Goal: Information Seeking & Learning: Learn about a topic

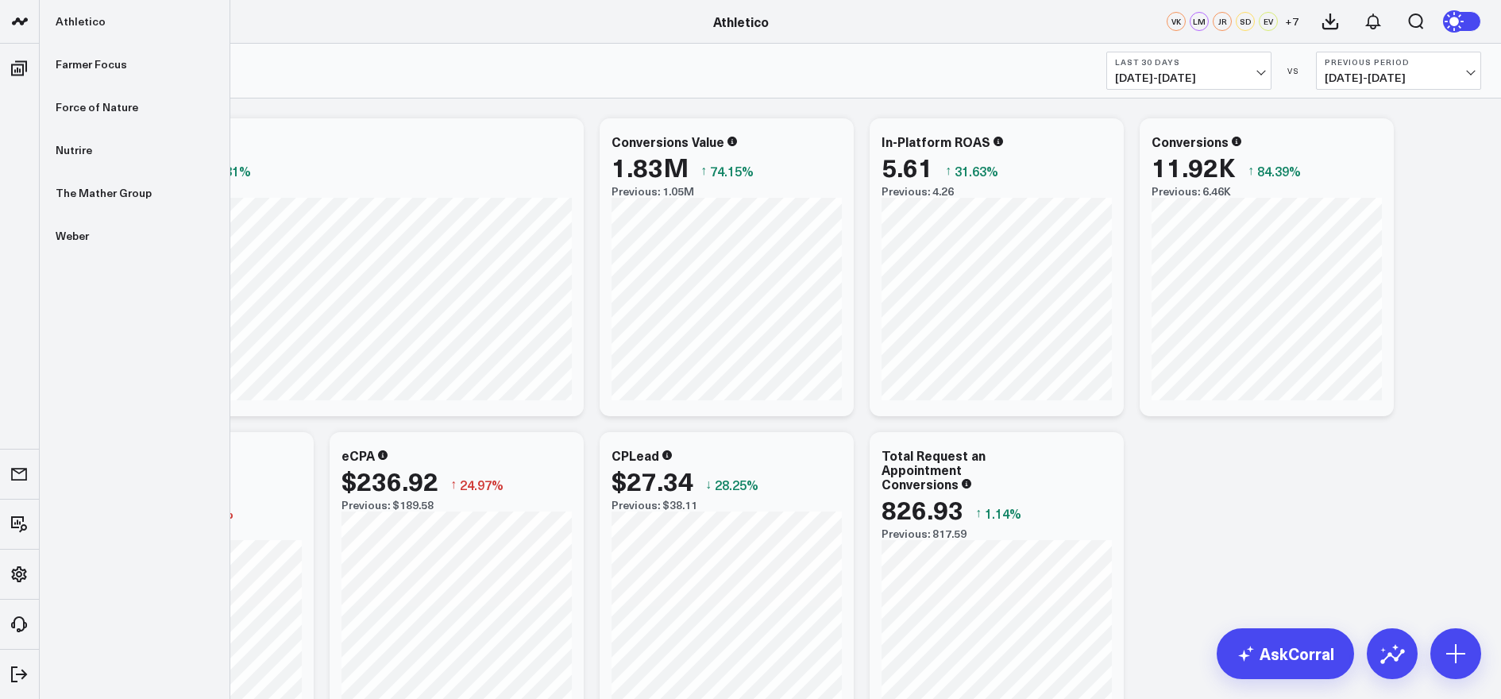
click at [25, 25] on icon at bounding box center [19, 21] width 19 height 19
click at [90, 71] on link "Farmer Focus" at bounding box center [135, 64] width 190 height 43
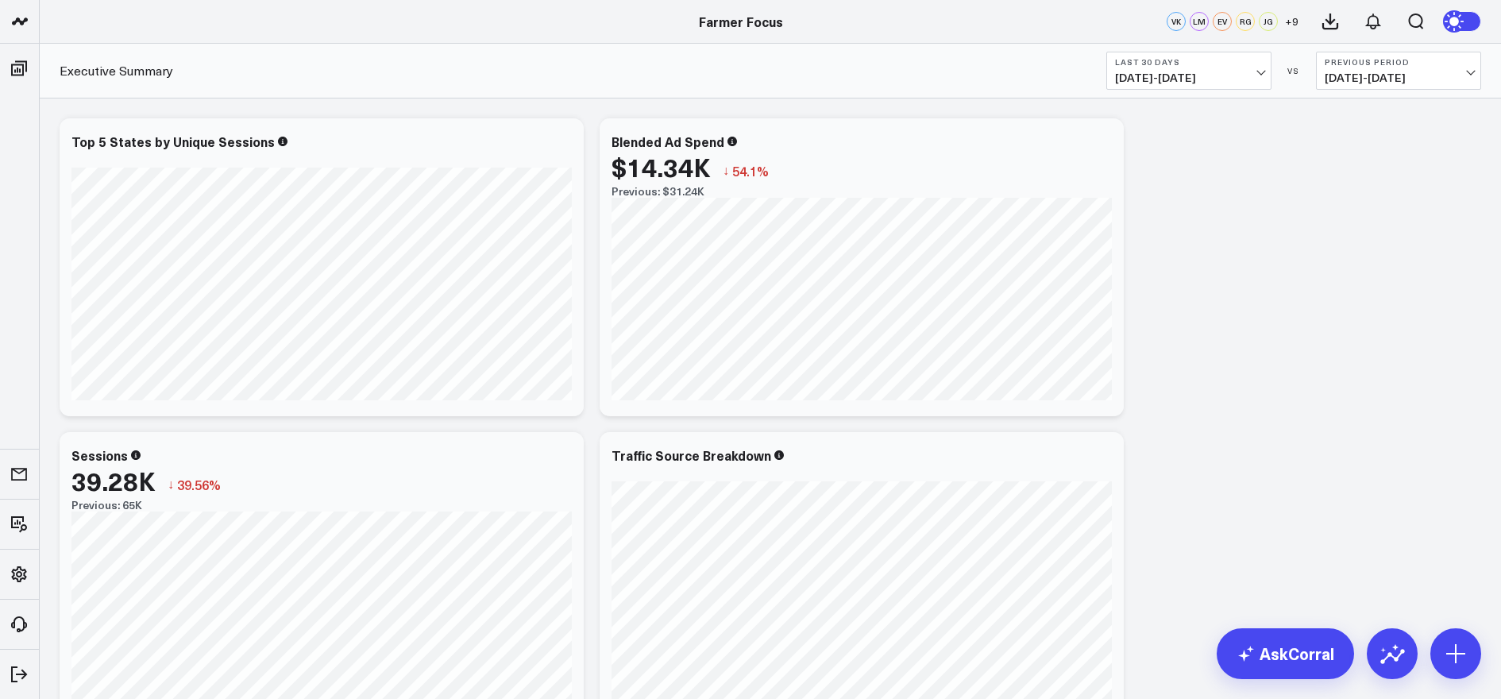
click at [1237, 65] on b "Last 30 Days" at bounding box center [1189, 62] width 148 height 10
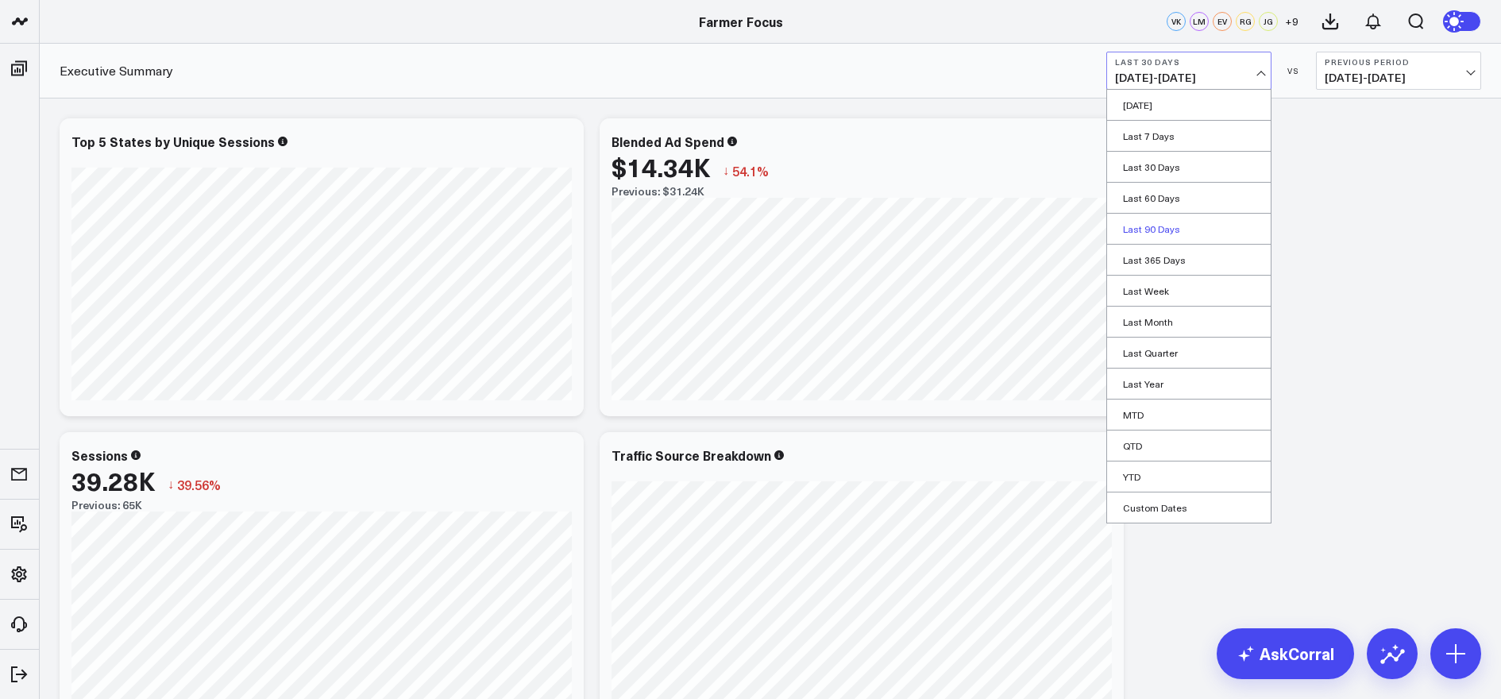
scroll to position [8, 0]
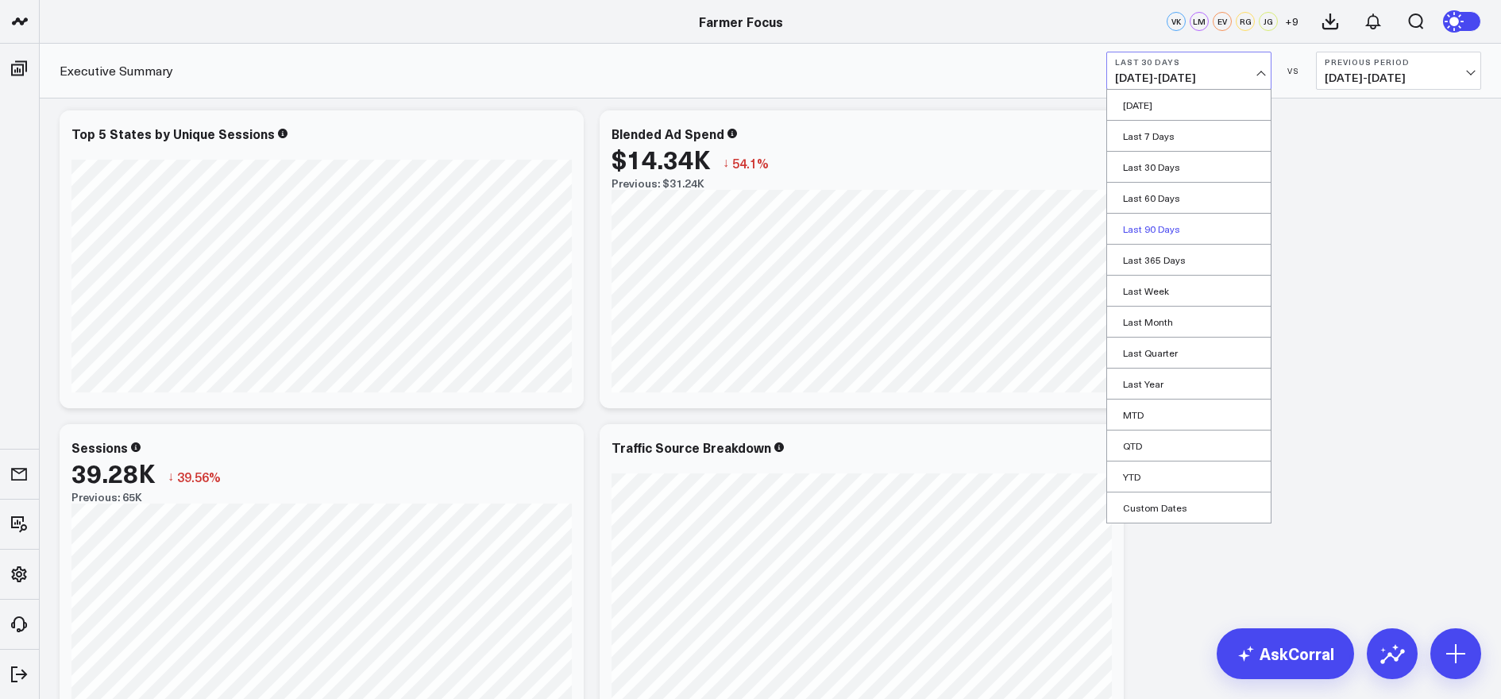
click at [1156, 222] on link "Last 90 Days" at bounding box center [1189, 229] width 164 height 30
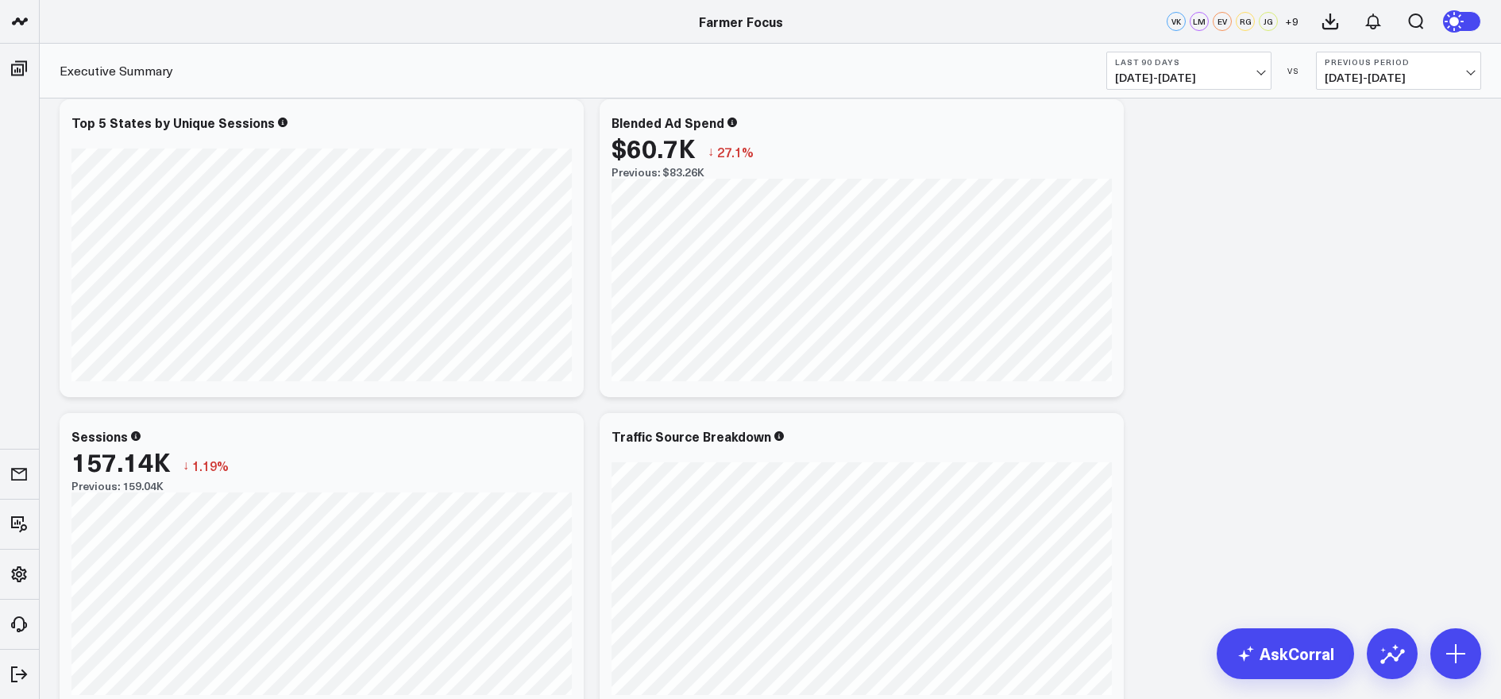
scroll to position [448, 0]
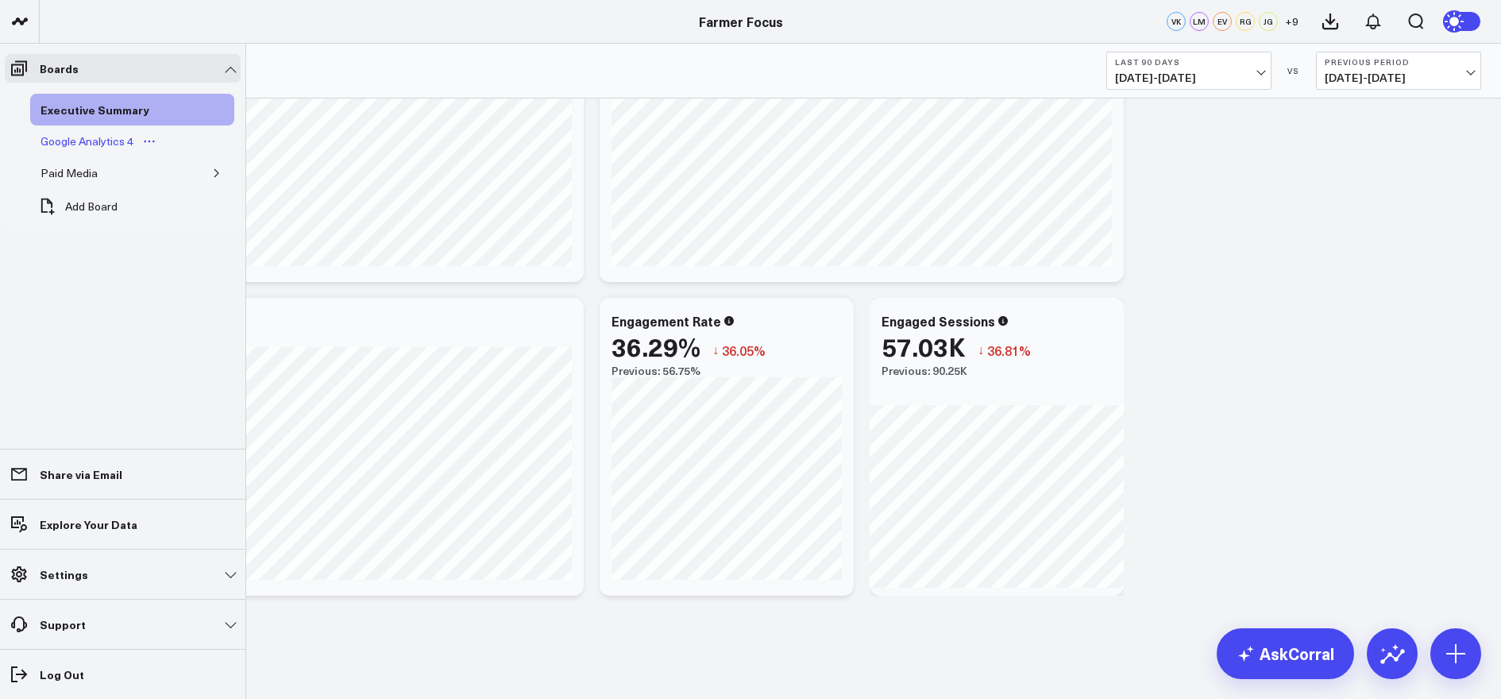
click at [110, 145] on div "Google Analytics 4" at bounding box center [87, 141] width 101 height 19
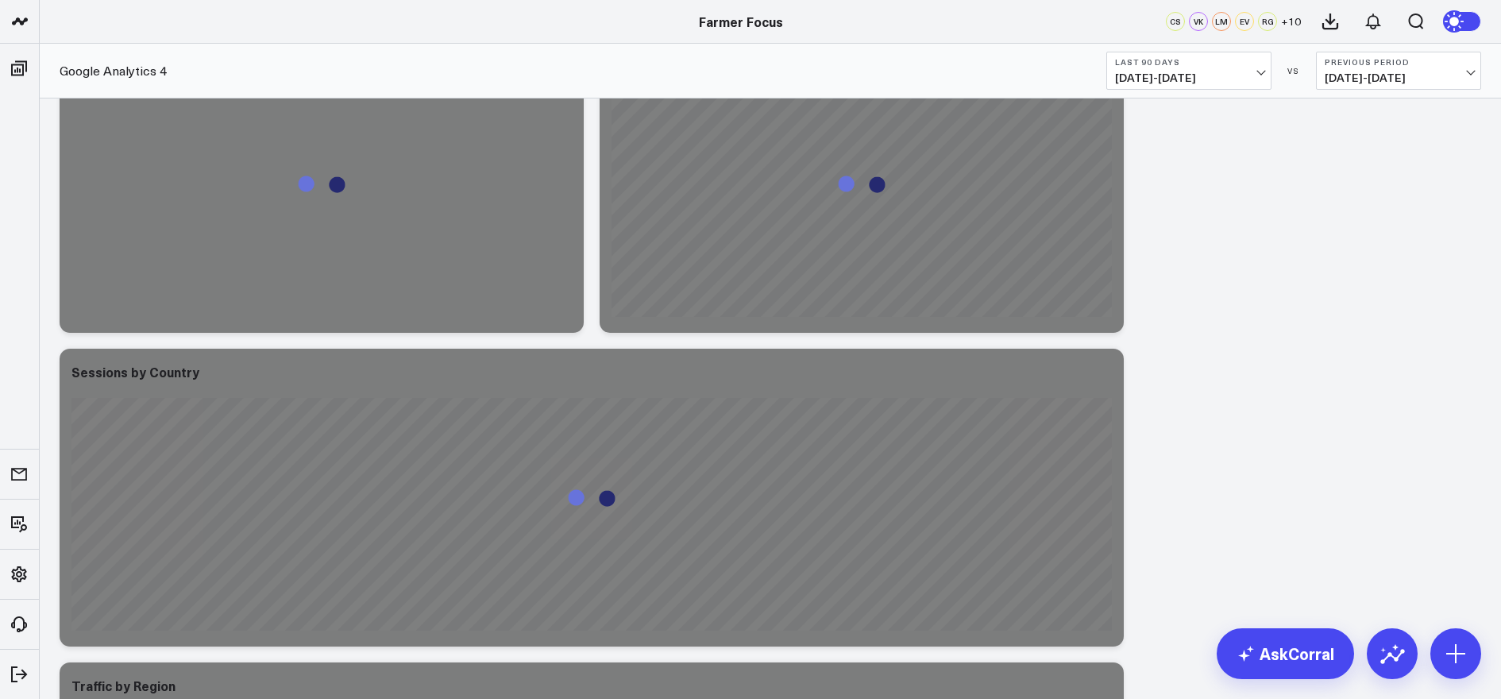
scroll to position [3840, 0]
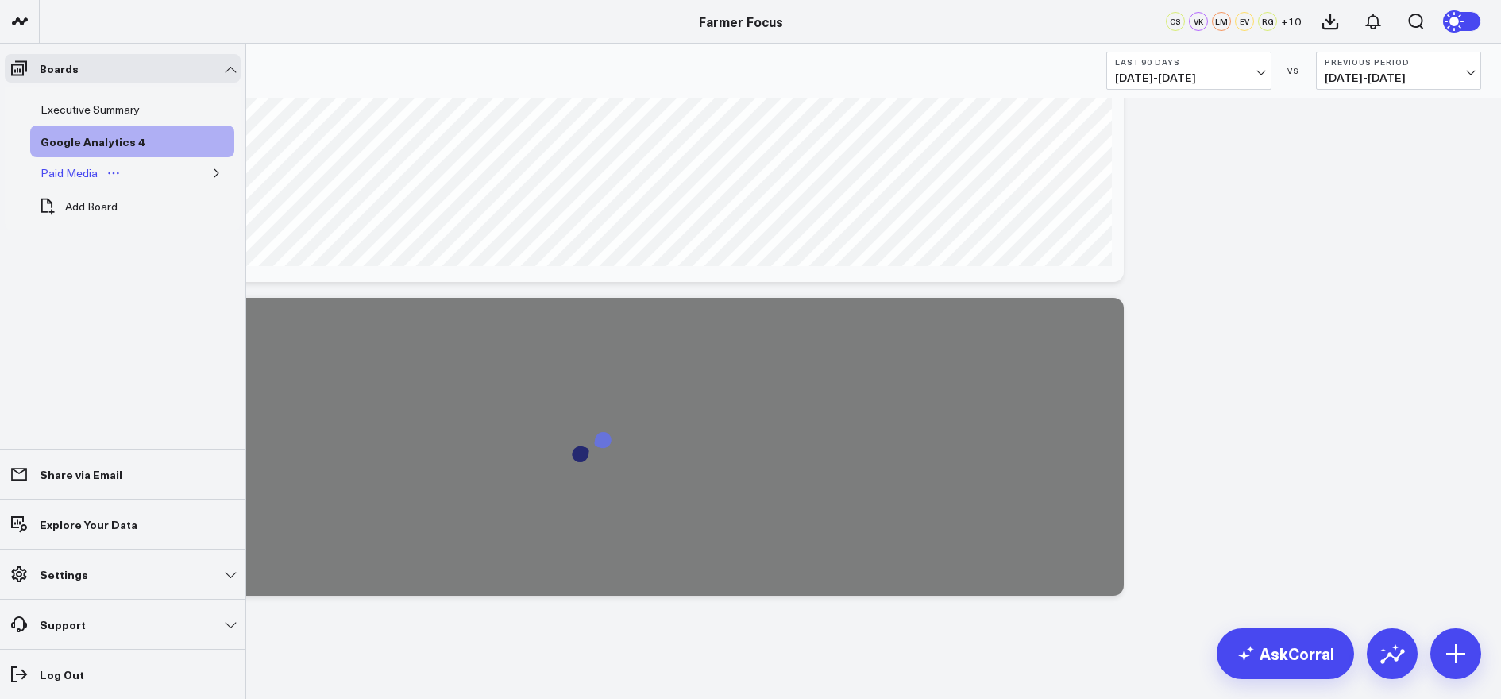
click at [90, 175] on div "Paid Media" at bounding box center [69, 173] width 65 height 19
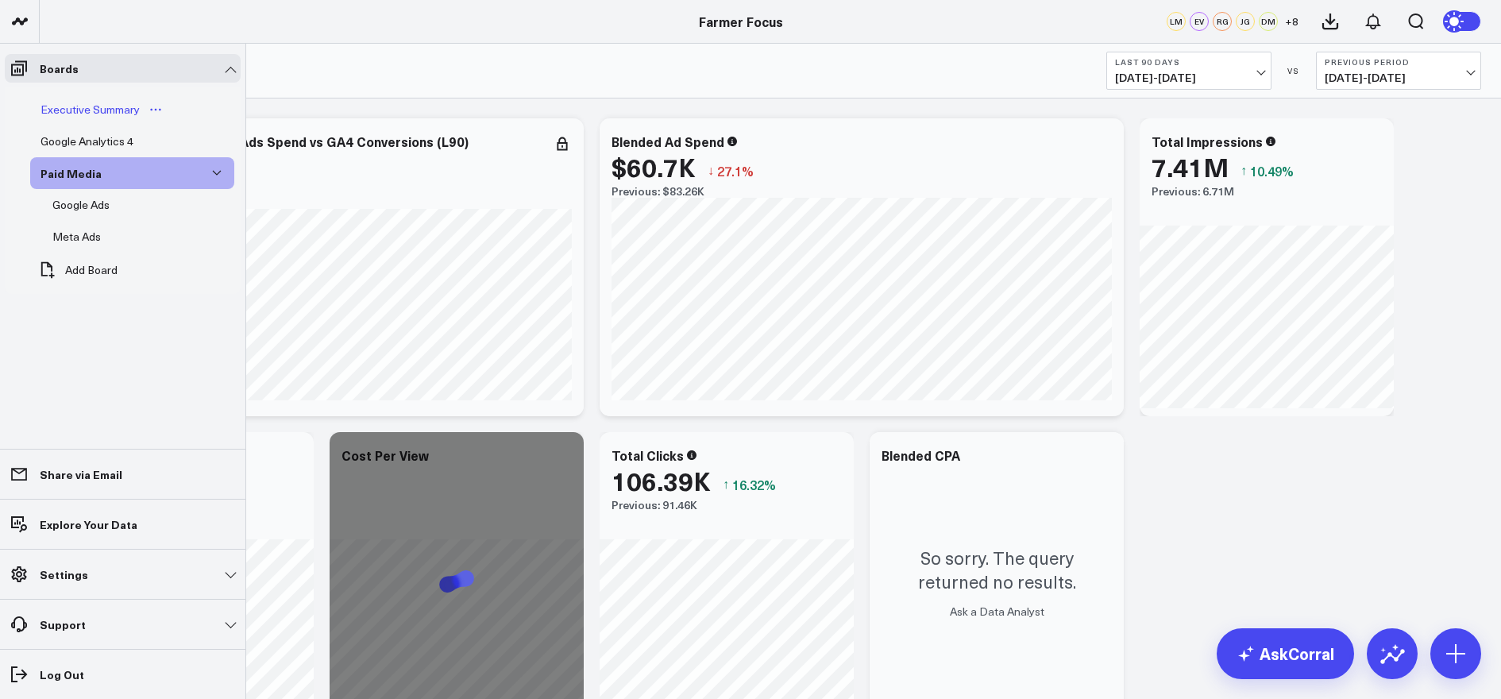
click at [68, 110] on div "Executive Summary" at bounding box center [90, 109] width 107 height 19
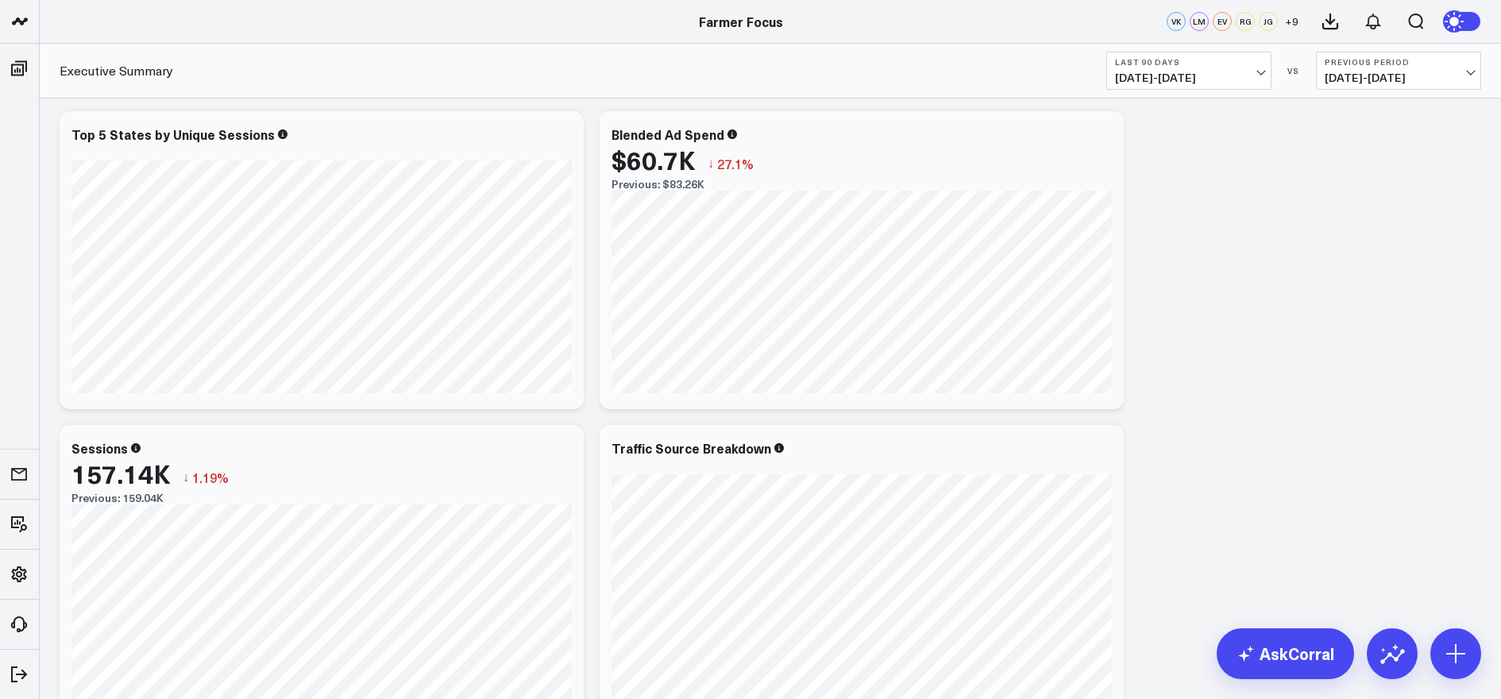
scroll to position [448, 0]
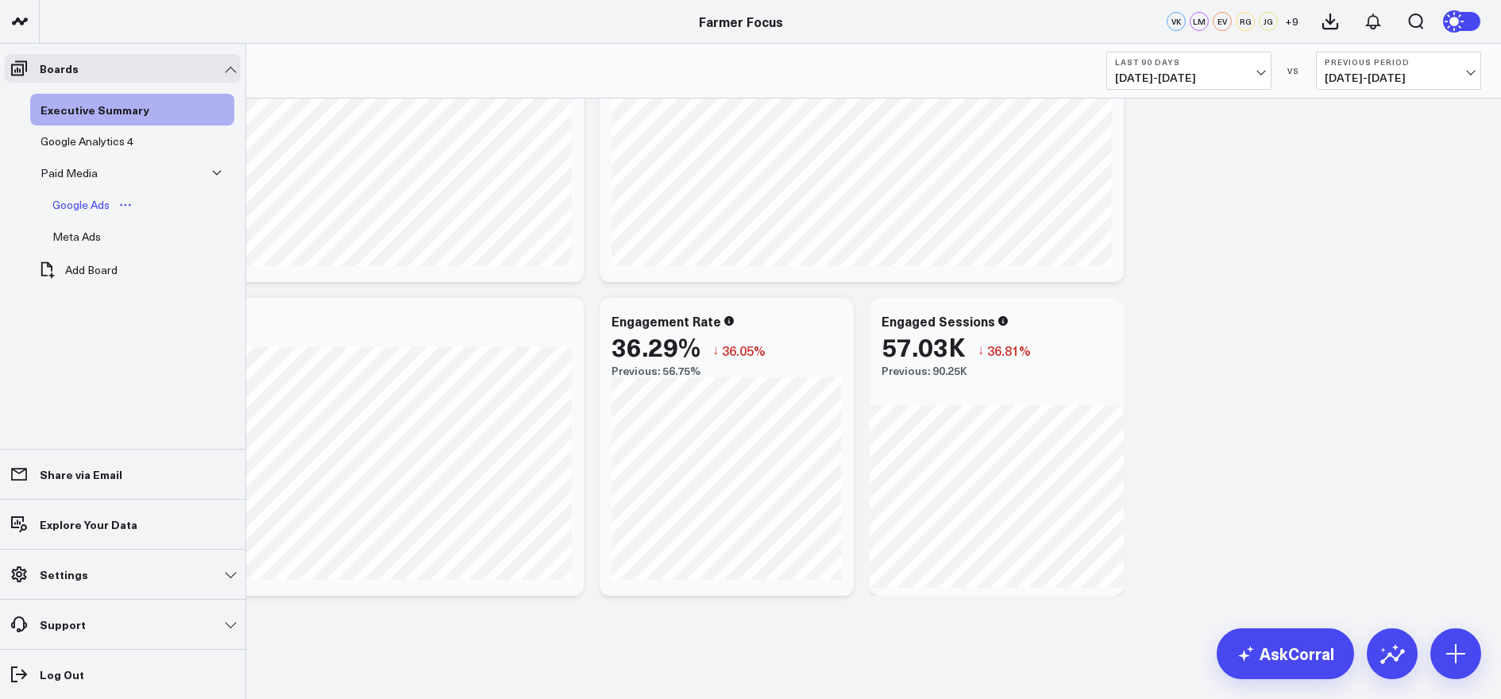
click at [105, 204] on div "Google Ads" at bounding box center [80, 204] width 65 height 19
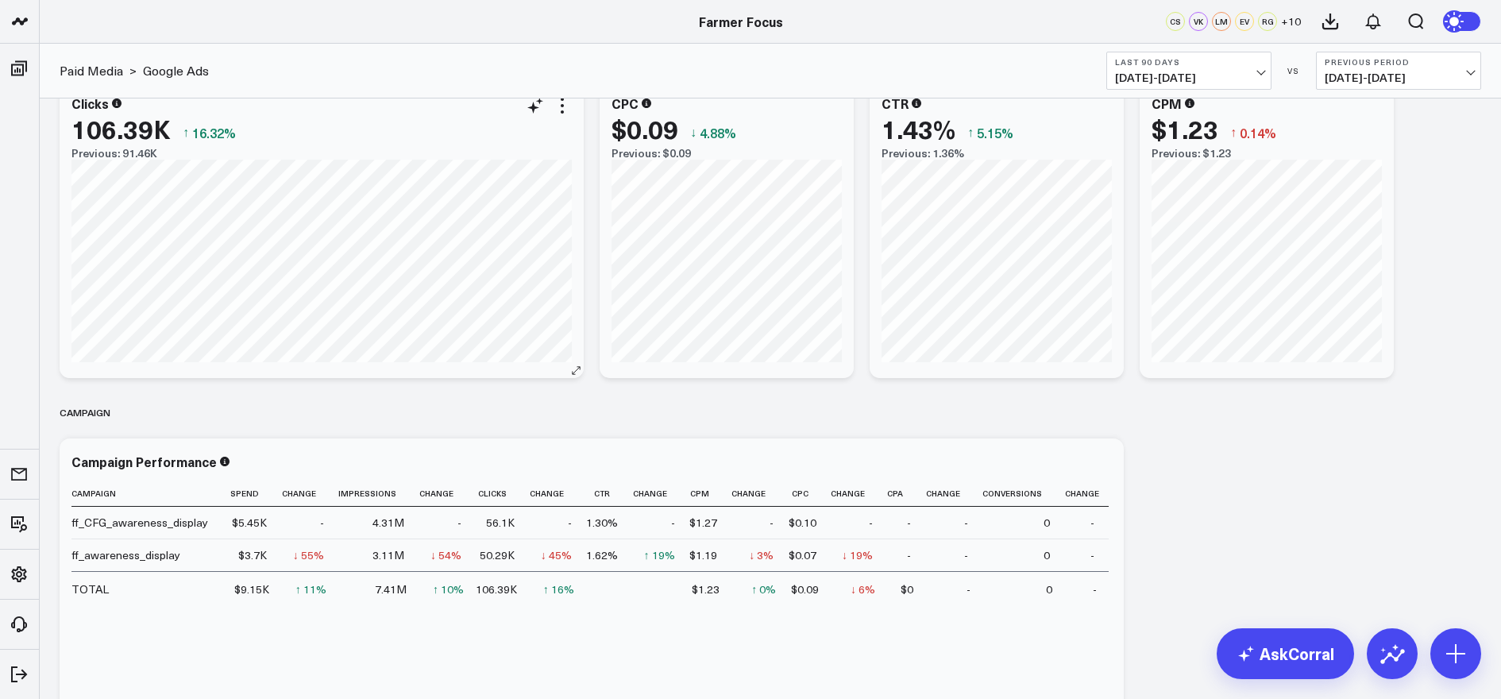
scroll to position [403, 0]
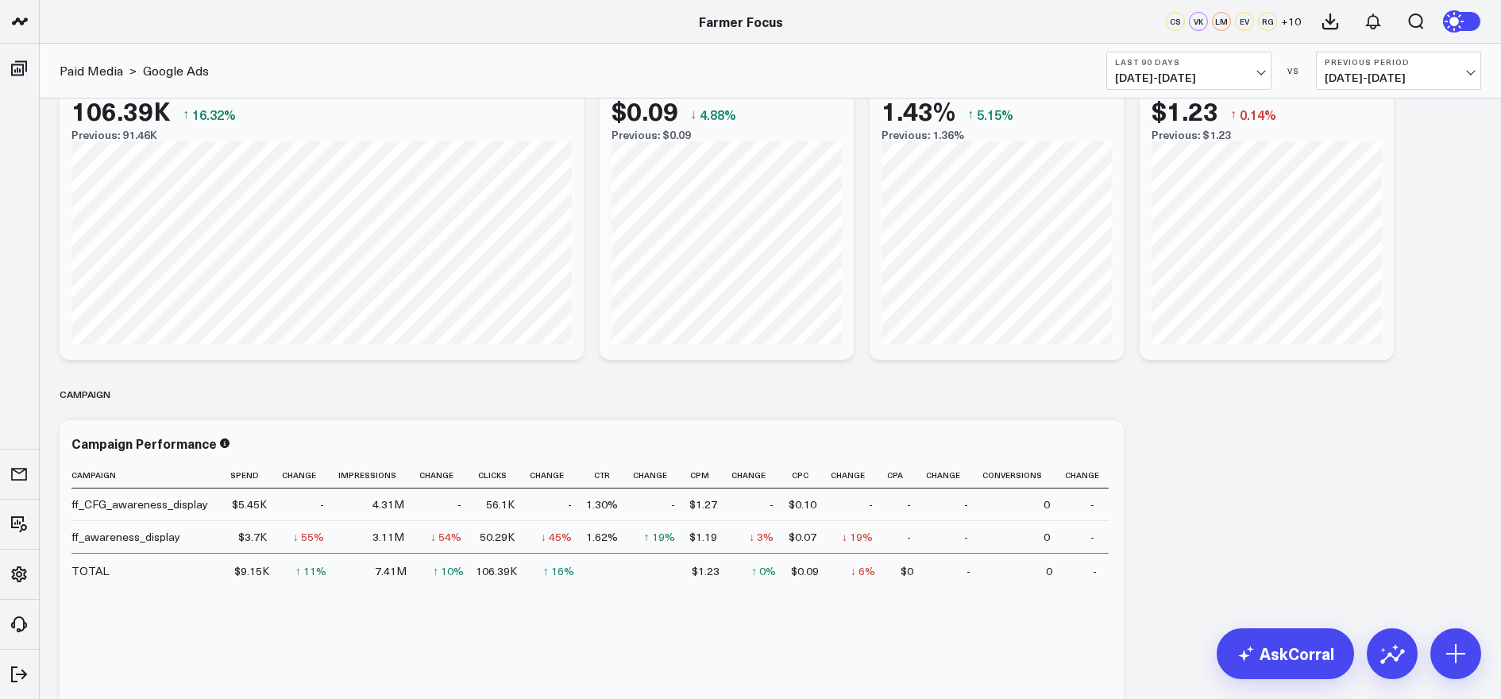
click at [1178, 83] on span "[DATE] - [DATE]" at bounding box center [1189, 77] width 148 height 13
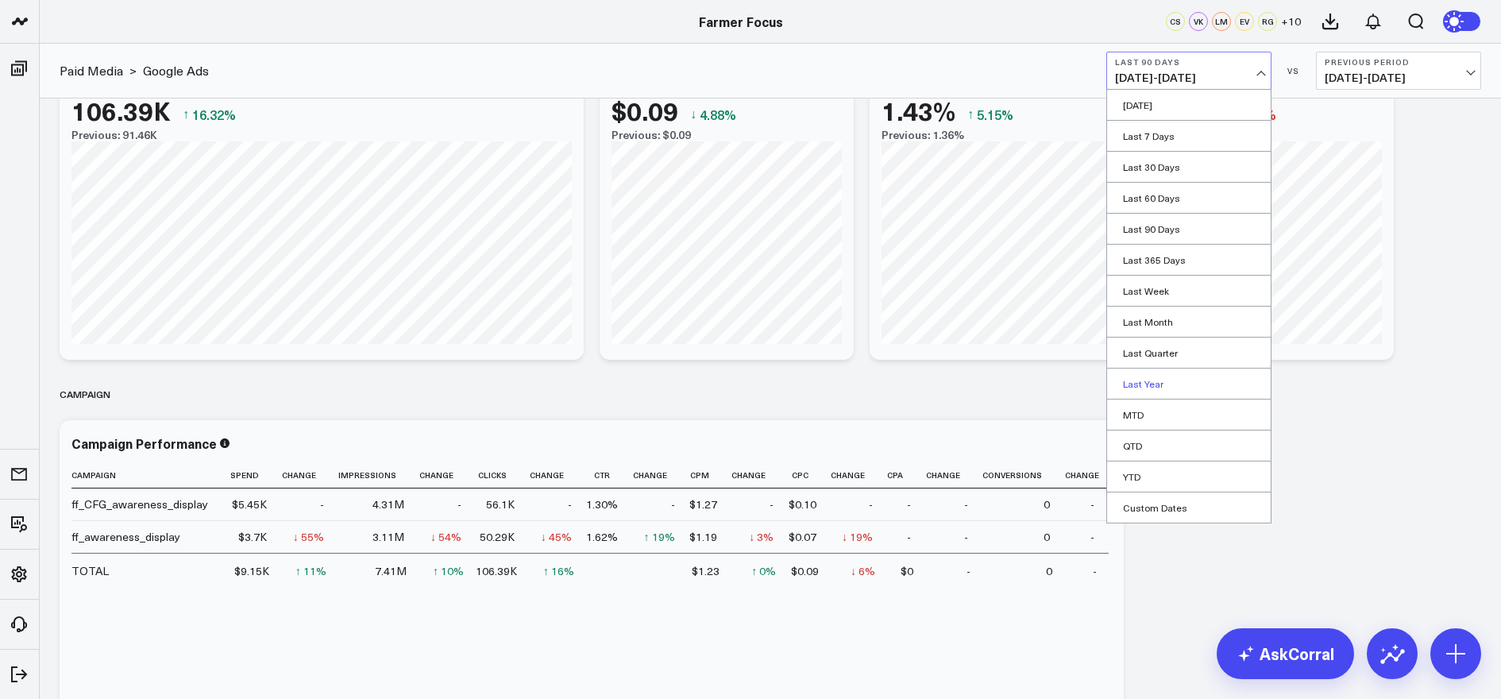
click at [1179, 377] on link "Last Year" at bounding box center [1189, 384] width 164 height 30
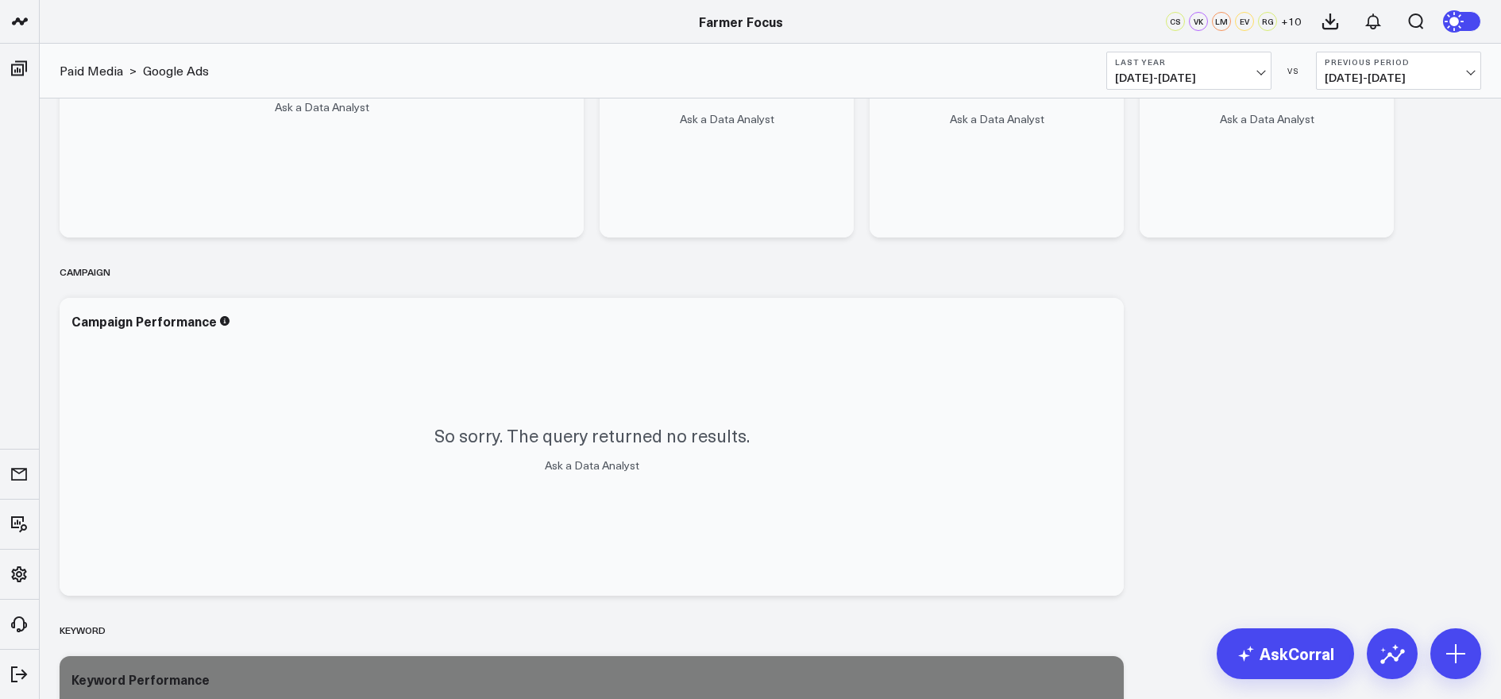
scroll to position [883, 0]
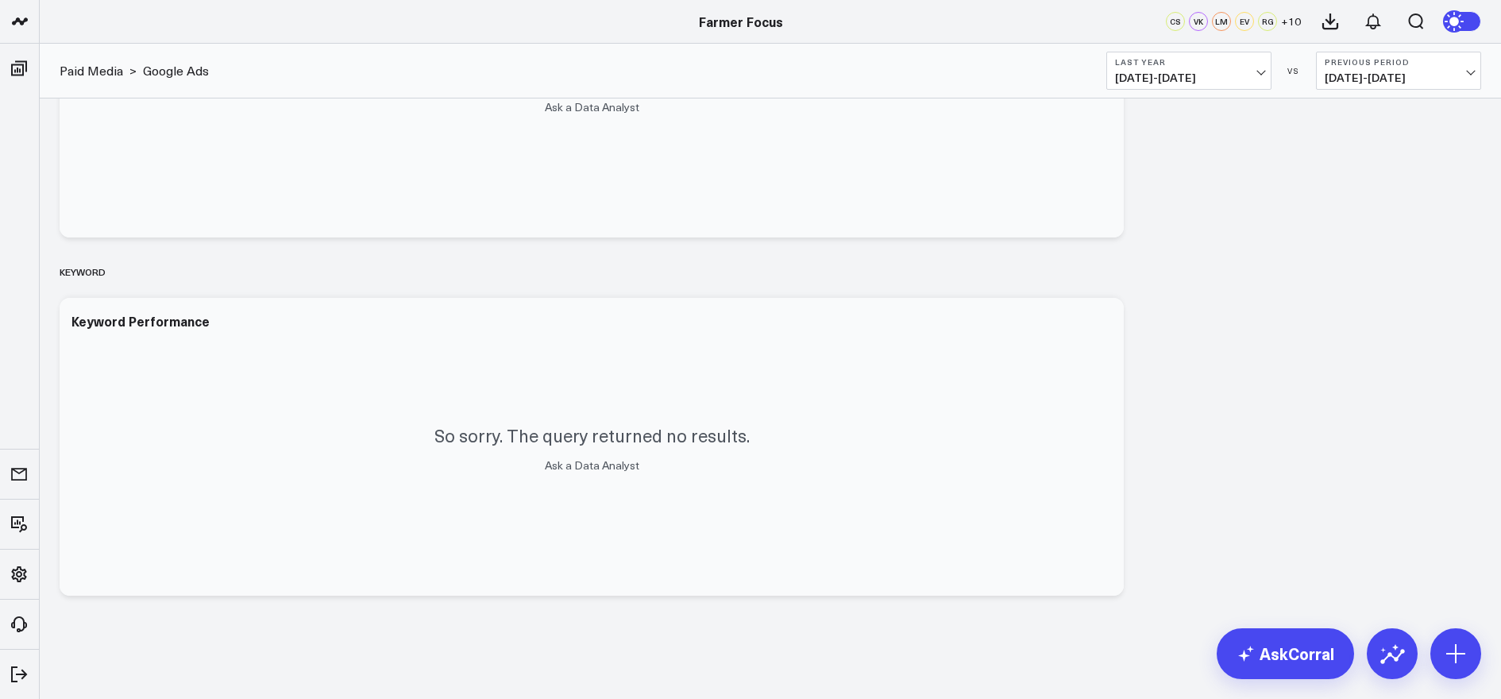
click at [1217, 83] on span "[DATE] - [DATE]" at bounding box center [1189, 77] width 148 height 13
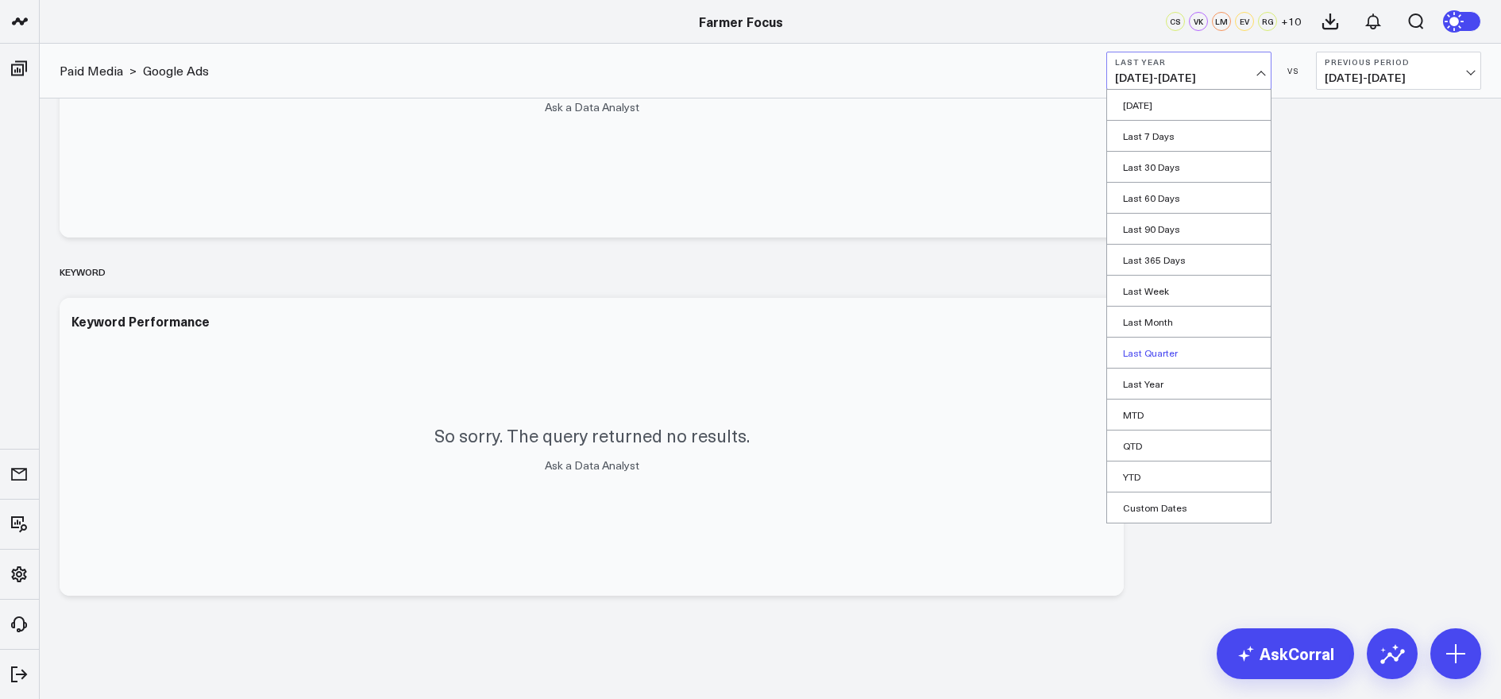
click at [1175, 357] on link "Last Quarter" at bounding box center [1189, 353] width 164 height 30
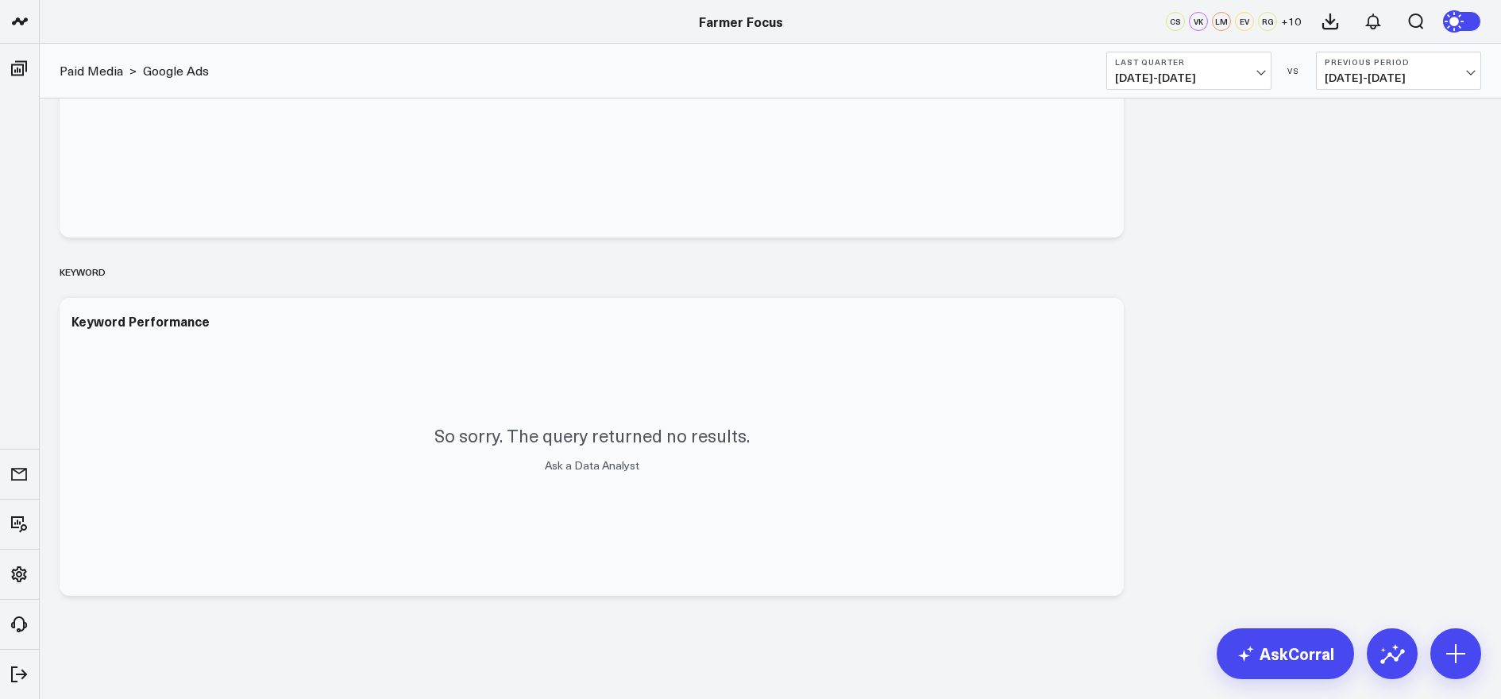
click at [1205, 60] on b "Last Quarter" at bounding box center [1189, 62] width 148 height 10
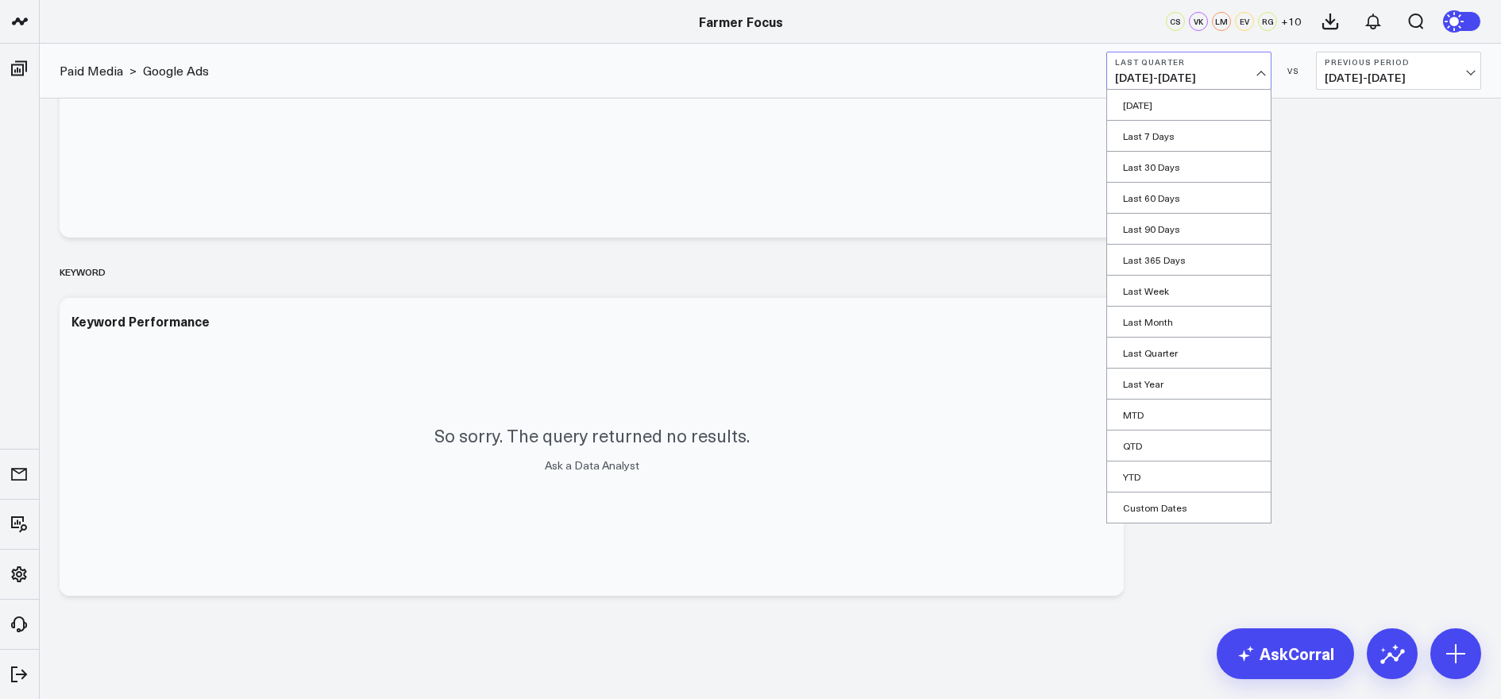
click at [1339, 76] on span "[DATE] - [DATE]" at bounding box center [1399, 77] width 148 height 13
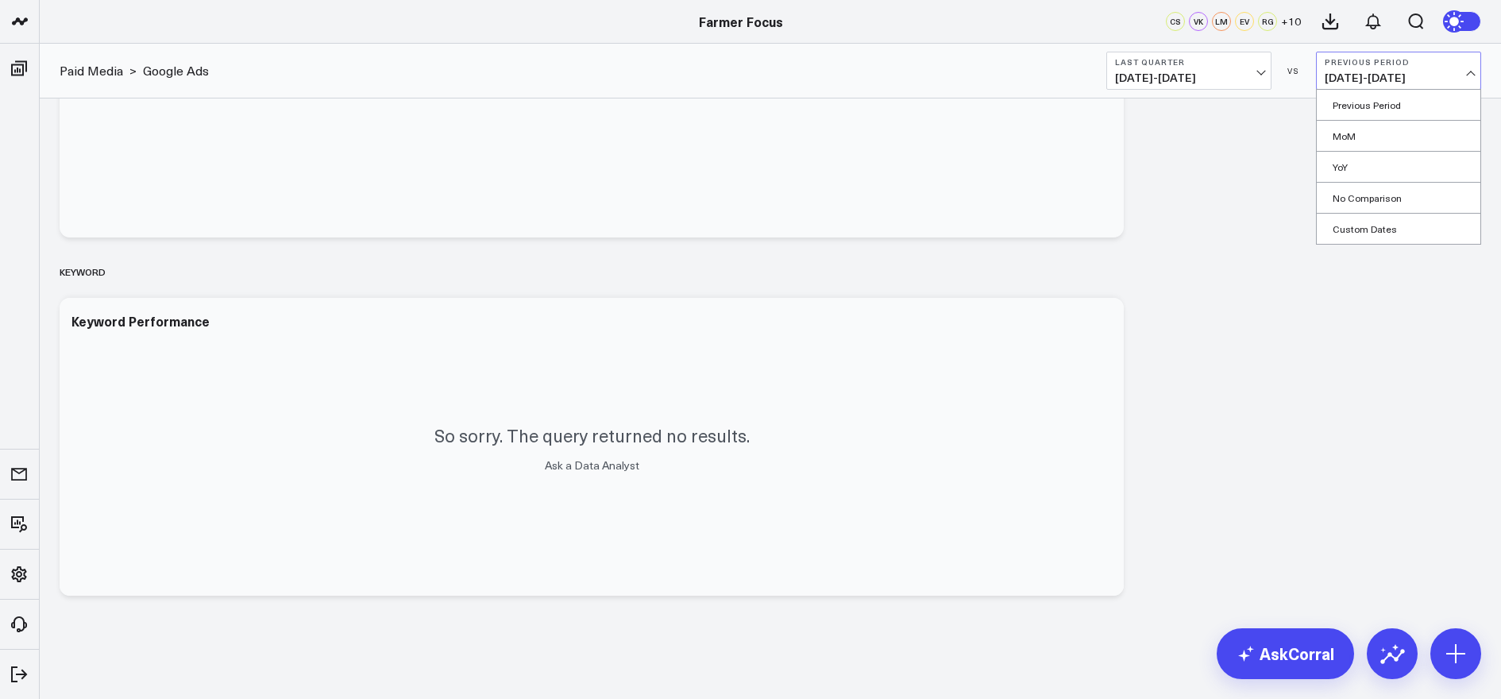
click at [1235, 79] on span "[DATE] - [DATE]" at bounding box center [1189, 77] width 148 height 13
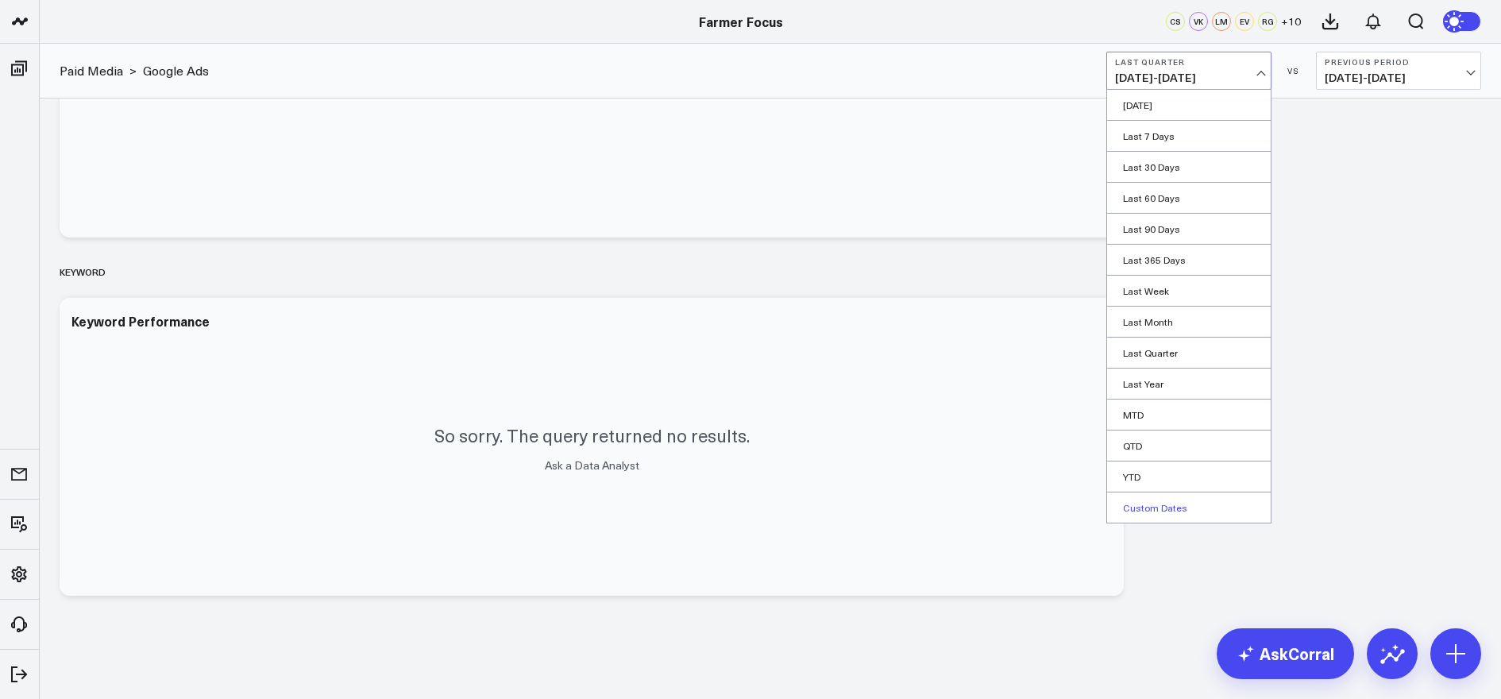
click at [1190, 496] on link "Custom Dates" at bounding box center [1189, 507] width 164 height 30
select select "9"
select select "2025"
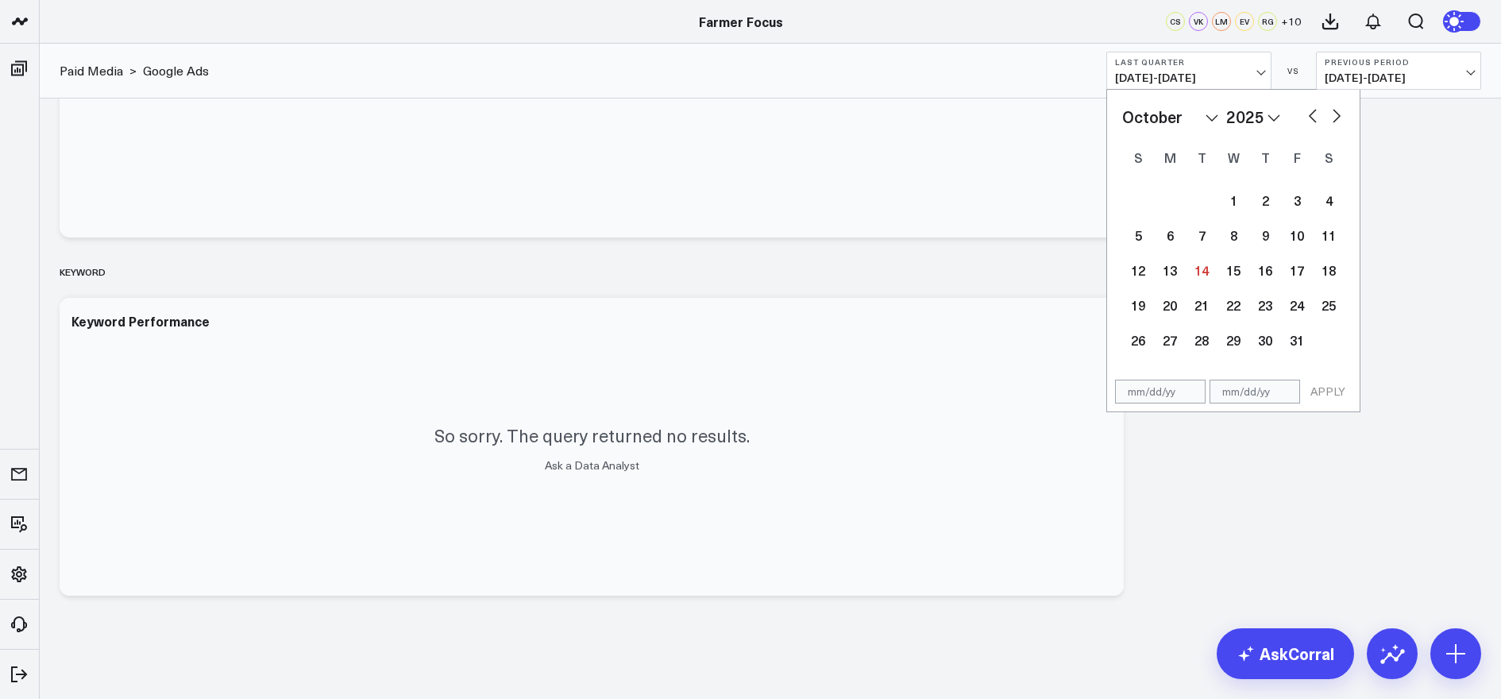
click at [1310, 114] on button "button" at bounding box center [1313, 114] width 16 height 19
select select "8"
select select "2025"
click at [1310, 114] on button "button" at bounding box center [1313, 114] width 16 height 19
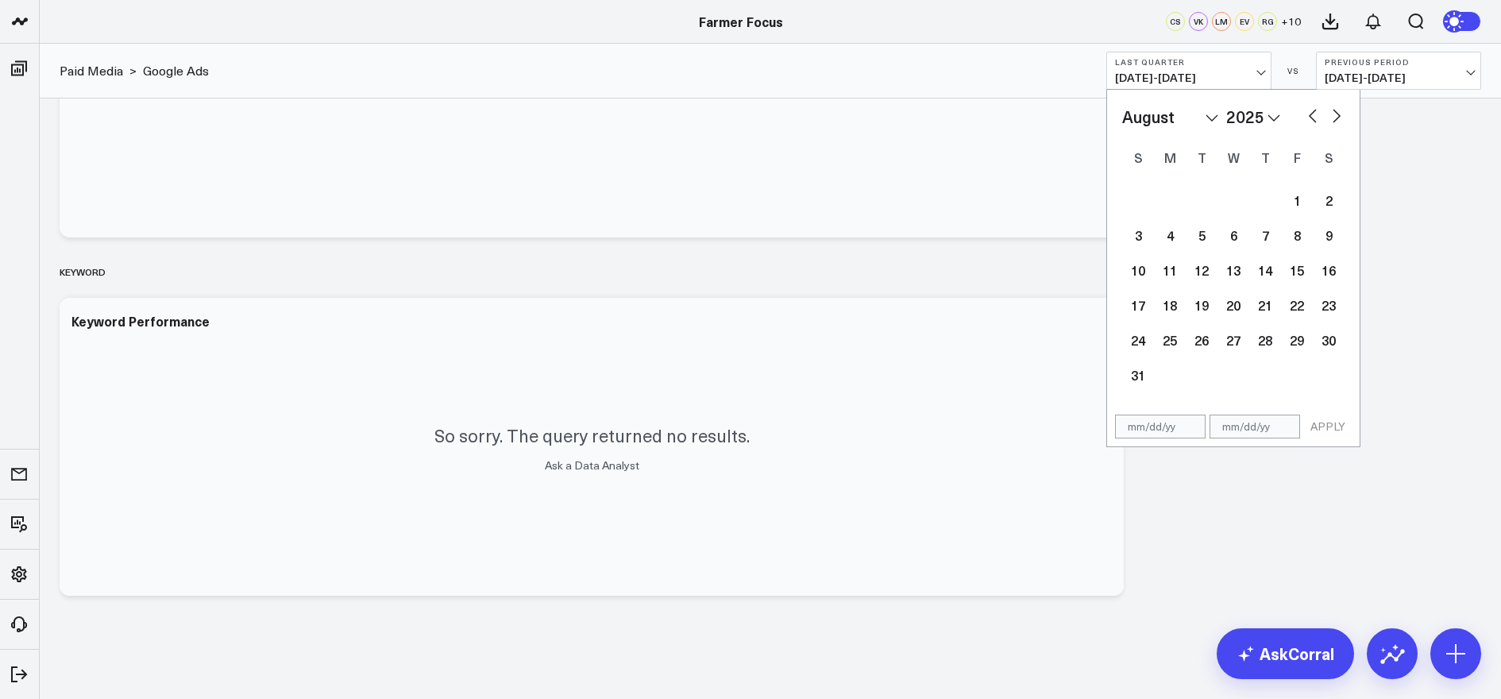
select select "6"
select select "2025"
click at [1310, 114] on button "button" at bounding box center [1313, 114] width 16 height 19
select select "5"
select select "2025"
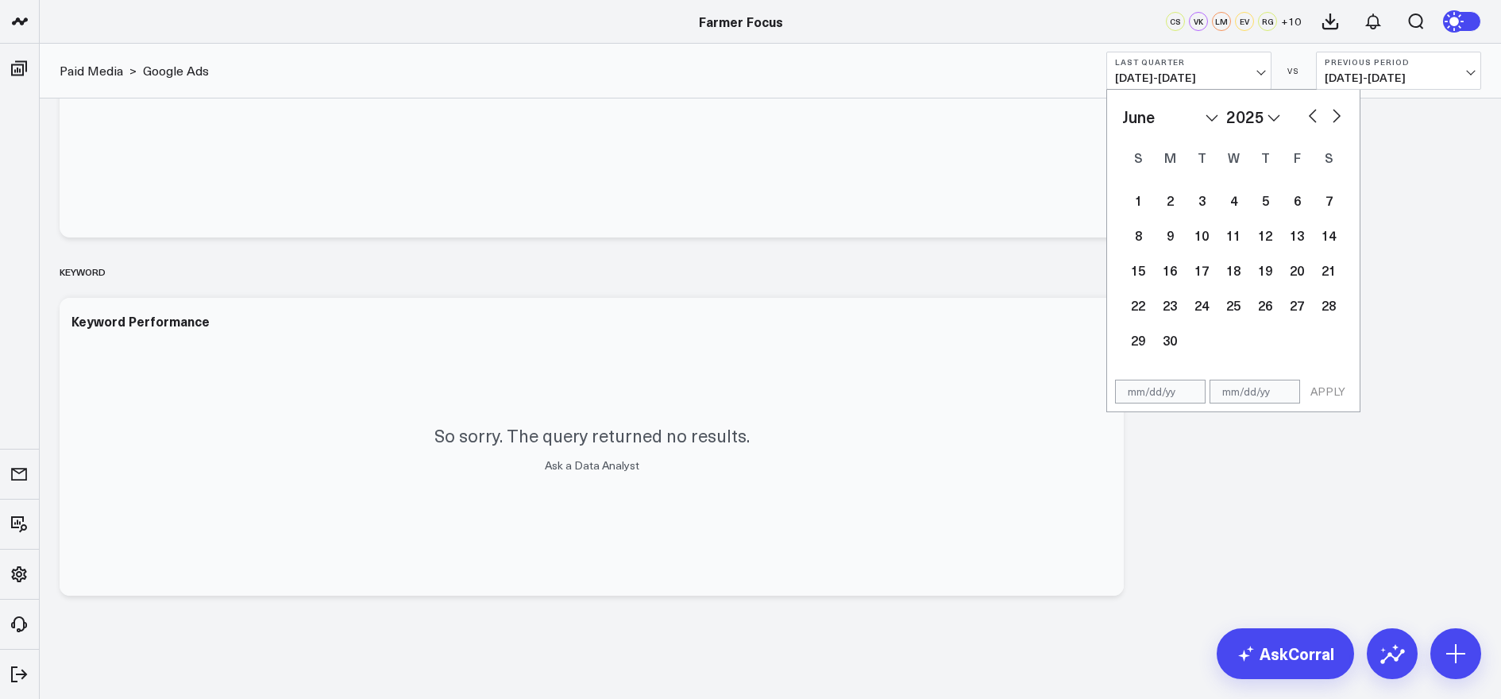
click at [1310, 114] on button "button" at bounding box center [1313, 114] width 16 height 19
select select "4"
select select "2025"
click at [1257, 207] on div "1" at bounding box center [1265, 200] width 32 height 32
type input "[DATE]"
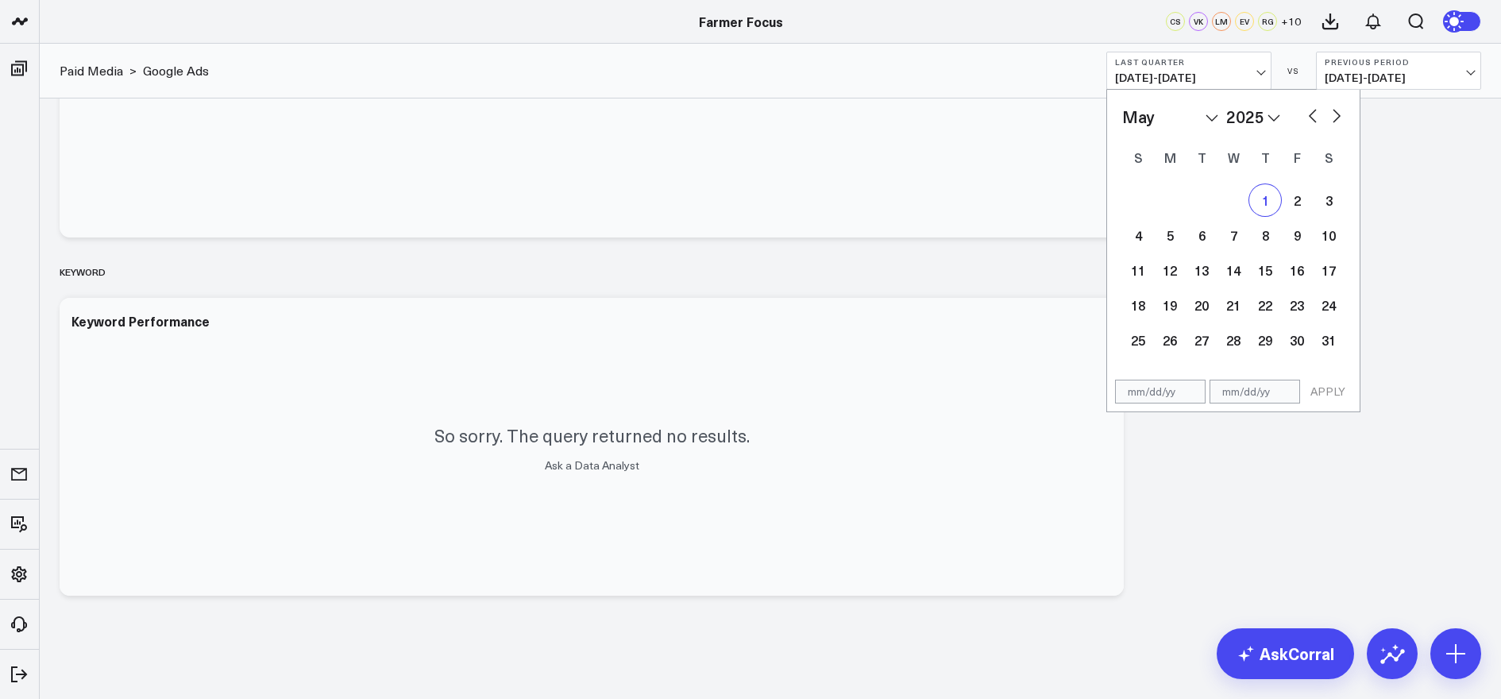
select select "4"
select select "2025"
click at [1331, 125] on div "January February March April May June July August September October November [D…" at bounding box center [1233, 117] width 222 height 24
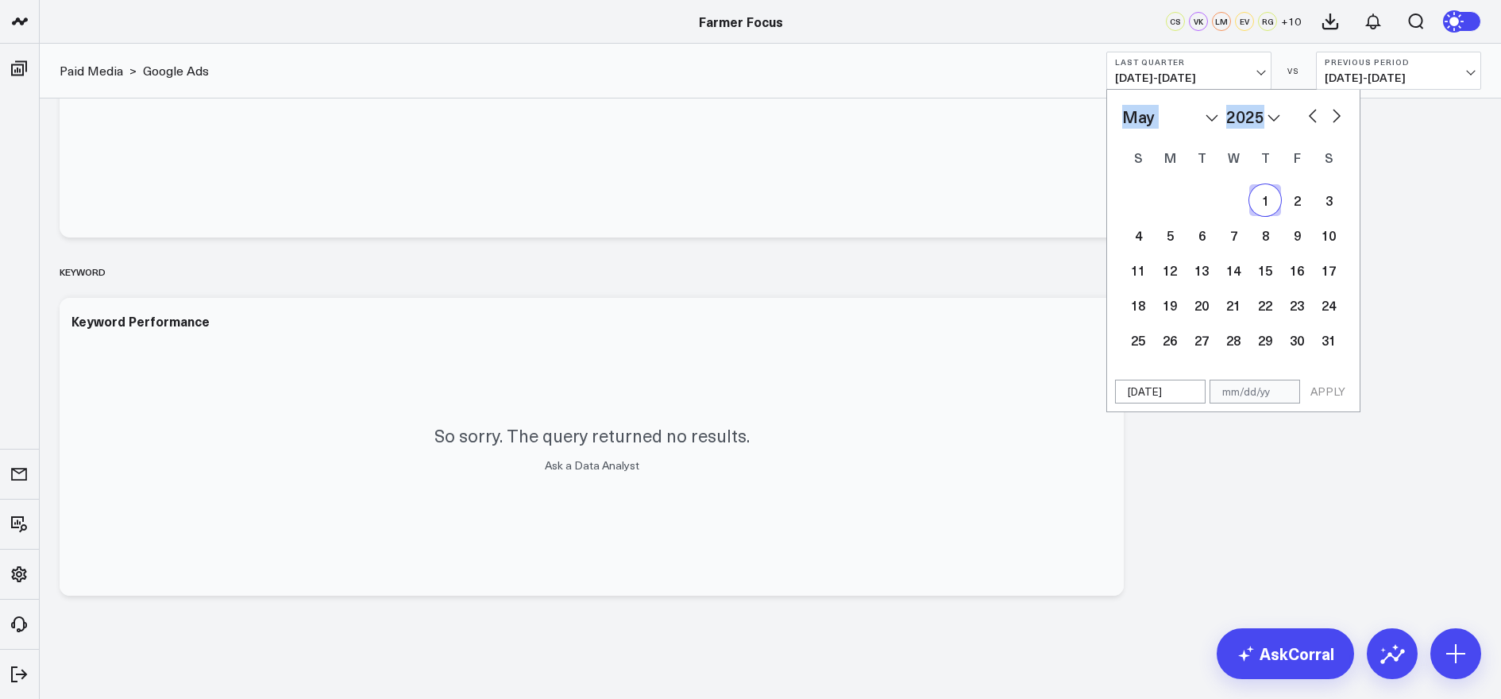
click at [1331, 124] on div "January February March April May June July August September October November [D…" at bounding box center [1233, 117] width 222 height 24
click at [1337, 120] on button "button" at bounding box center [1337, 114] width 16 height 19
select select "5"
select select "2025"
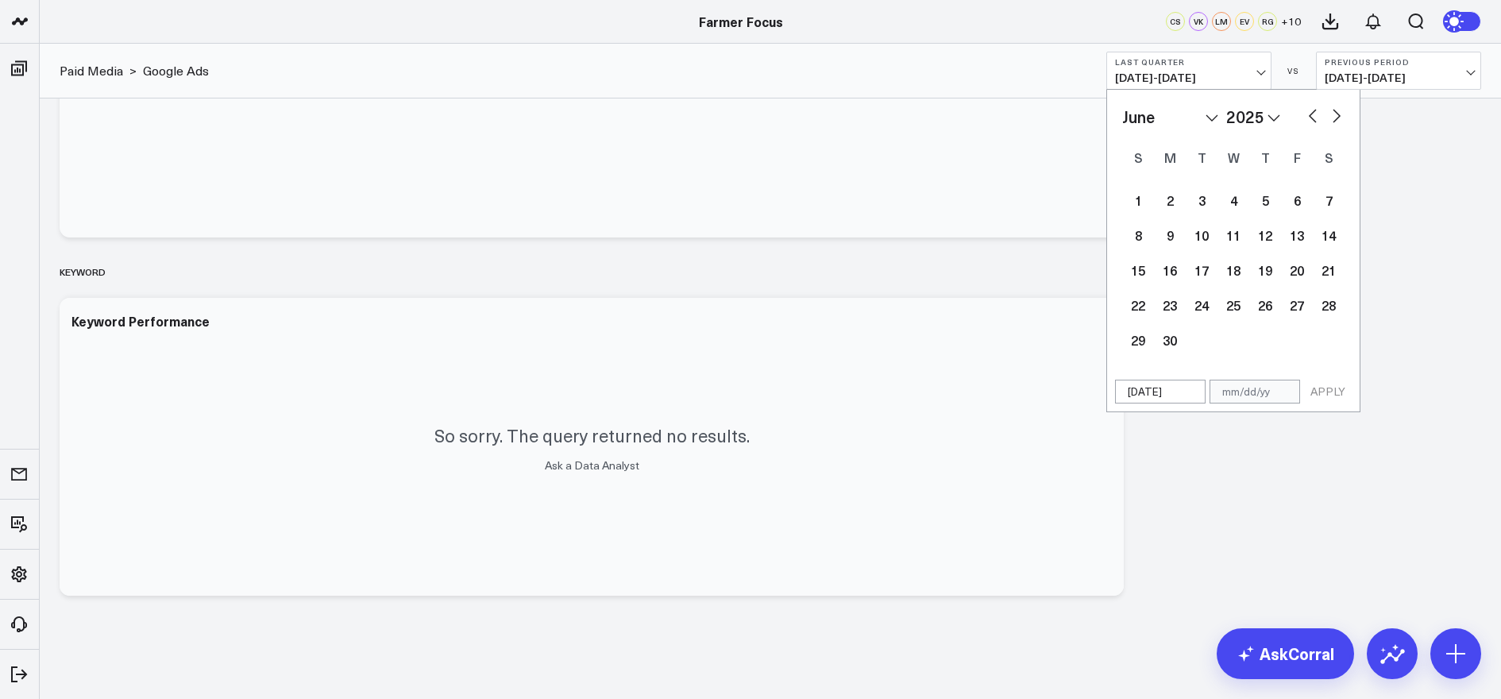
click at [1337, 120] on button "button" at bounding box center [1337, 114] width 16 height 19
select select "9"
select select "2025"
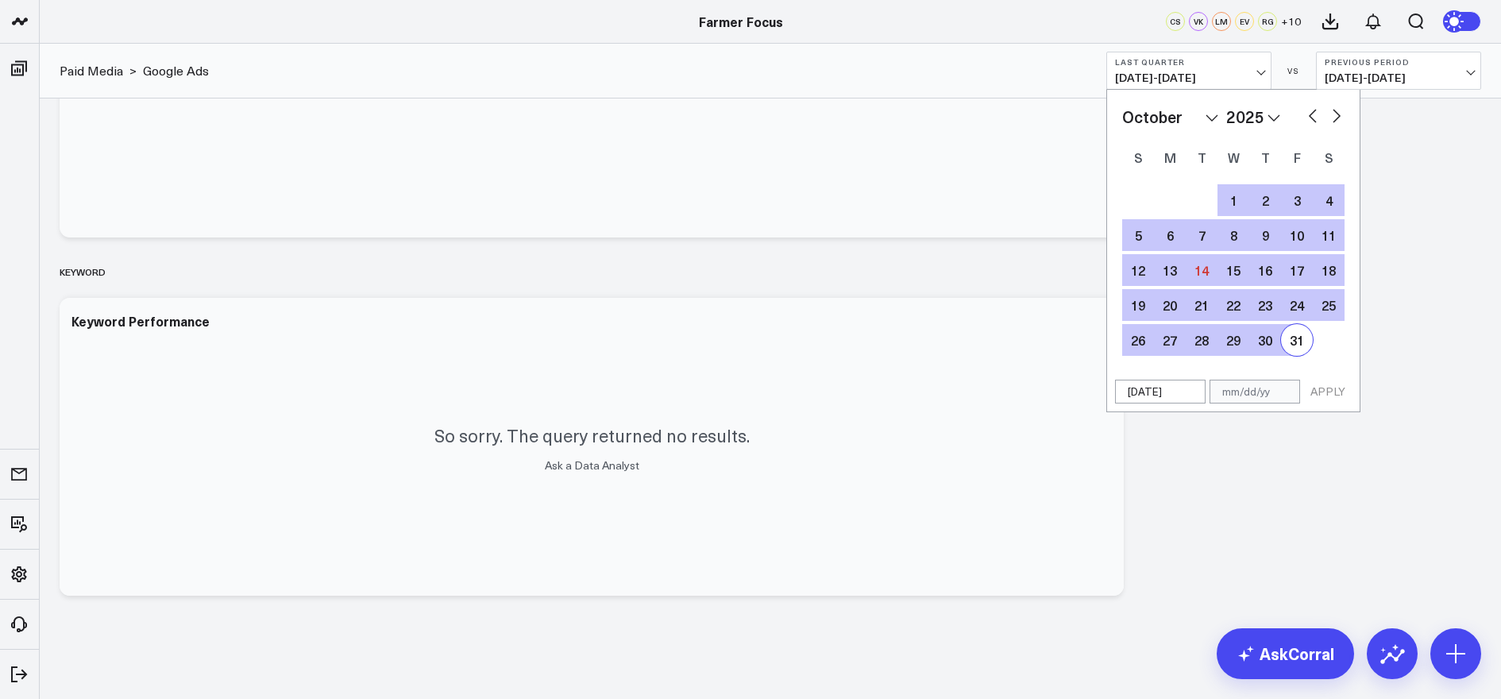
click at [1315, 345] on div "1 2 3 4 5 6 7 8 9 10 11 12 13 14 15 16 17 18 19 20 21 22 23 24 25 26 27 28 29 3…" at bounding box center [1233, 270] width 222 height 175
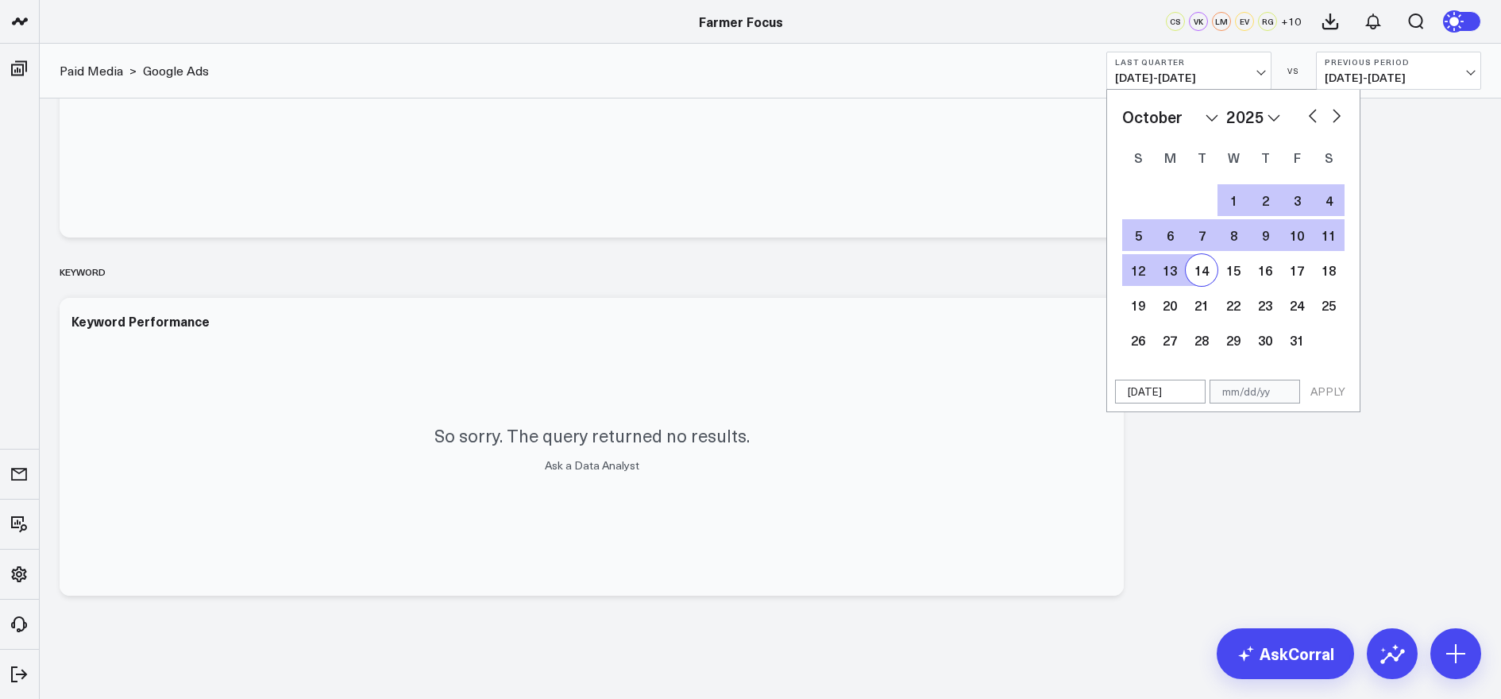
click at [1200, 268] on div "14" at bounding box center [1202, 270] width 32 height 32
type input "[DATE]"
select select "9"
select select "2025"
click at [1334, 378] on div "[DATE] [DATE] APPLY" at bounding box center [1233, 392] width 254 height 41
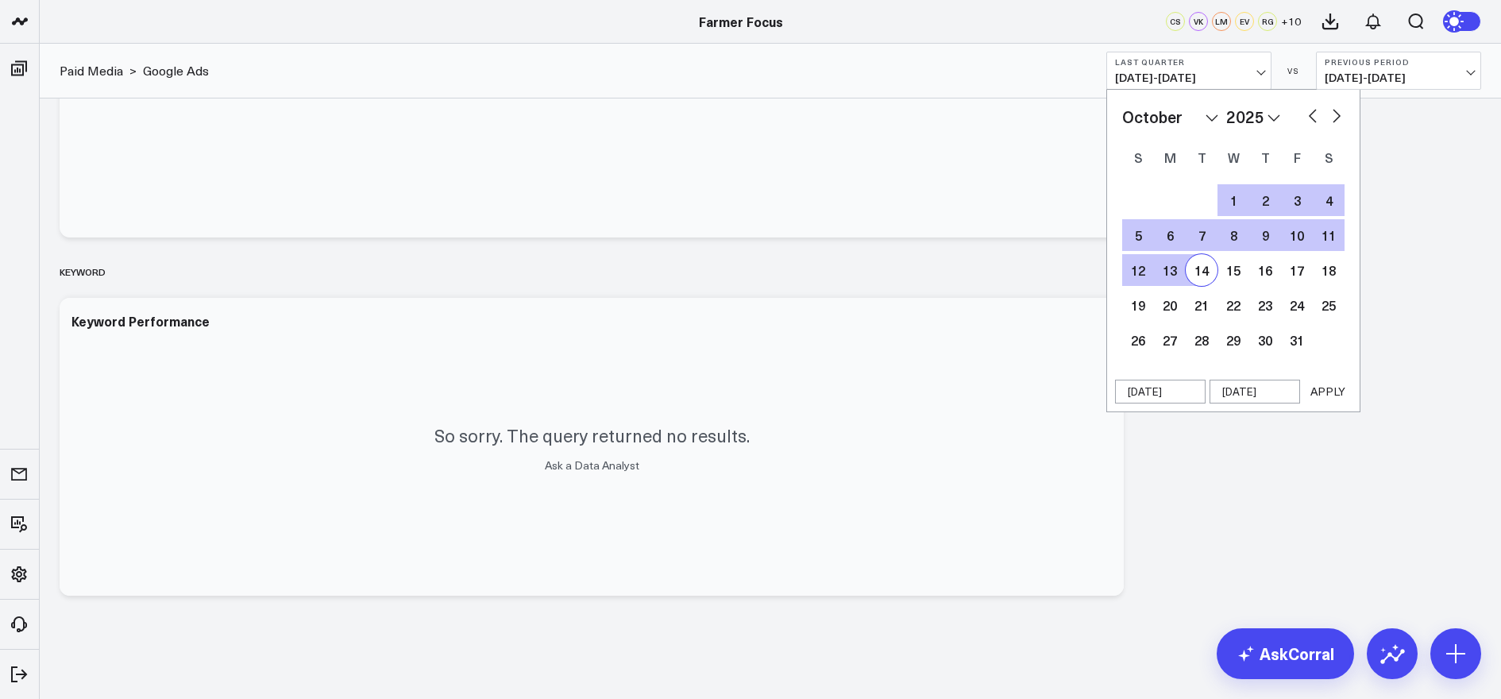
select select "9"
select select "2025"
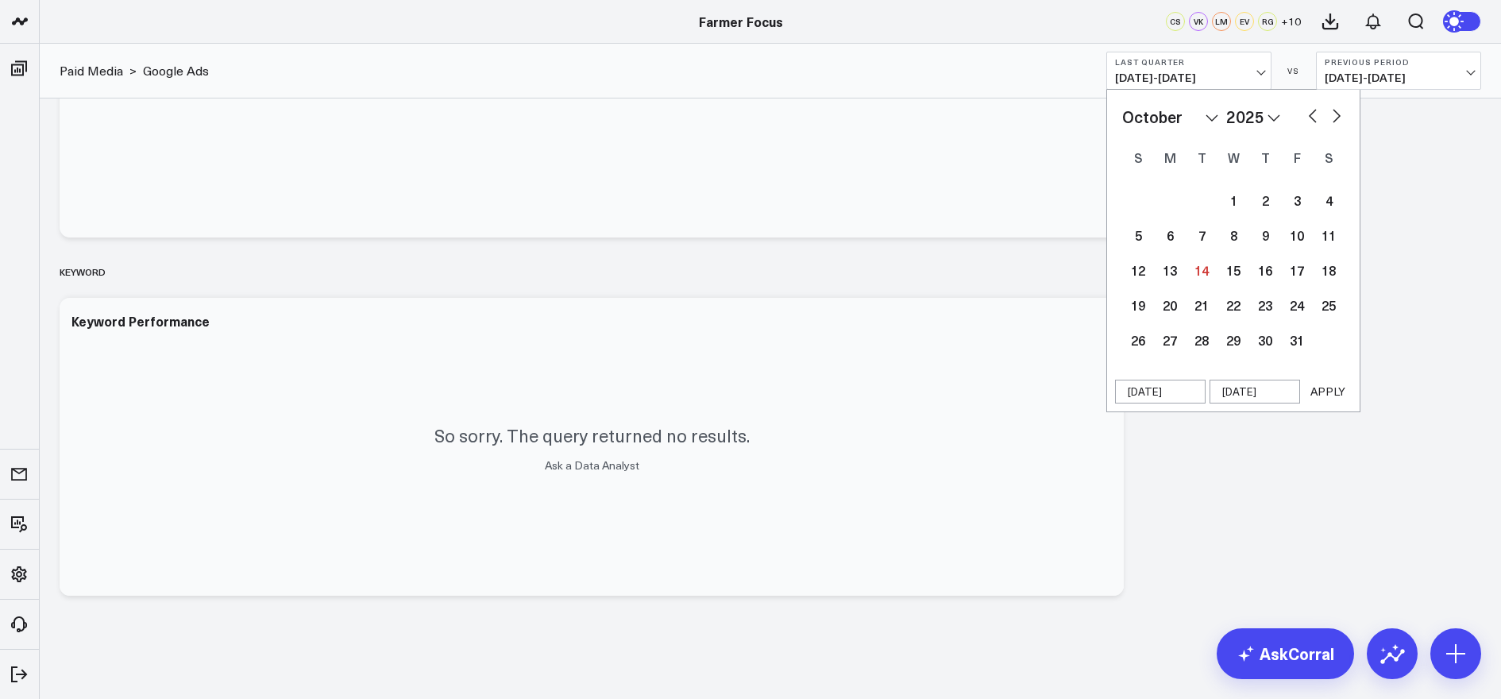
click at [1334, 388] on button "APPLY" at bounding box center [1328, 392] width 48 height 24
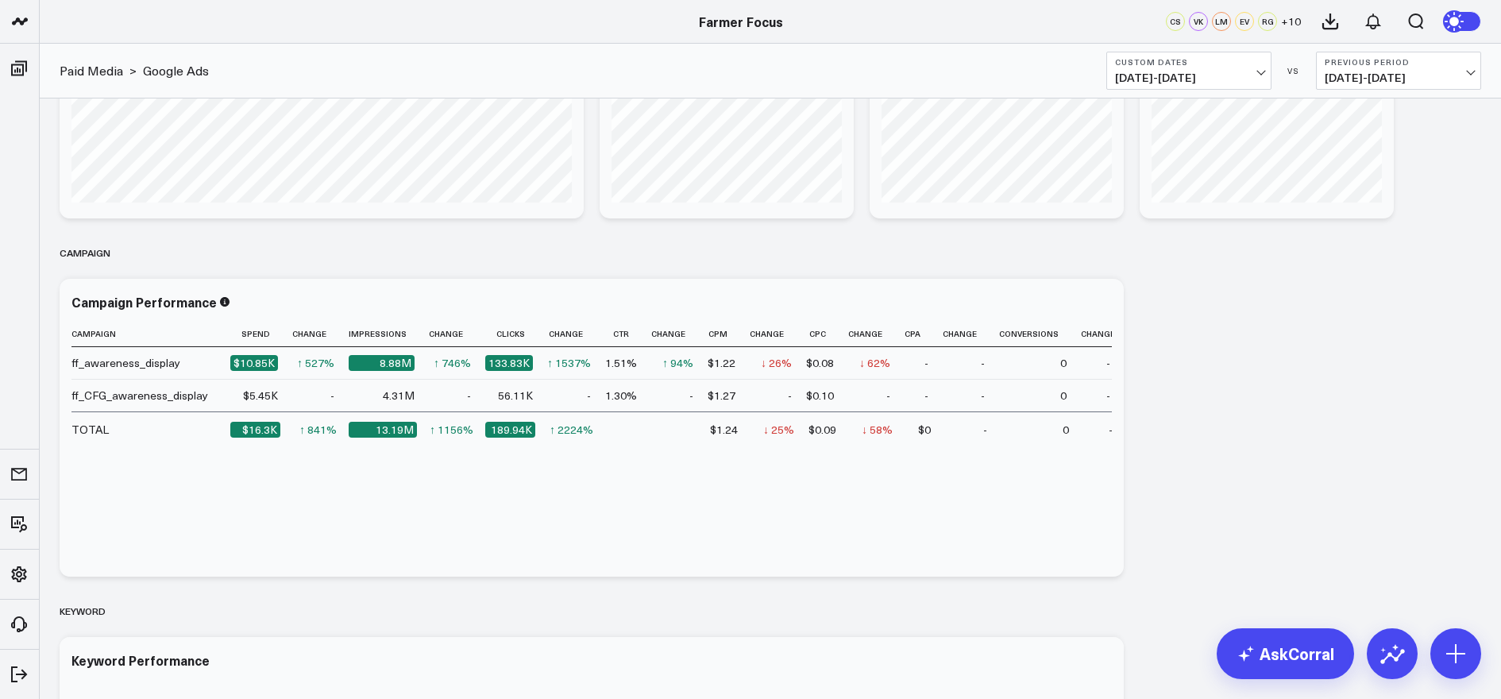
scroll to position [515, 0]
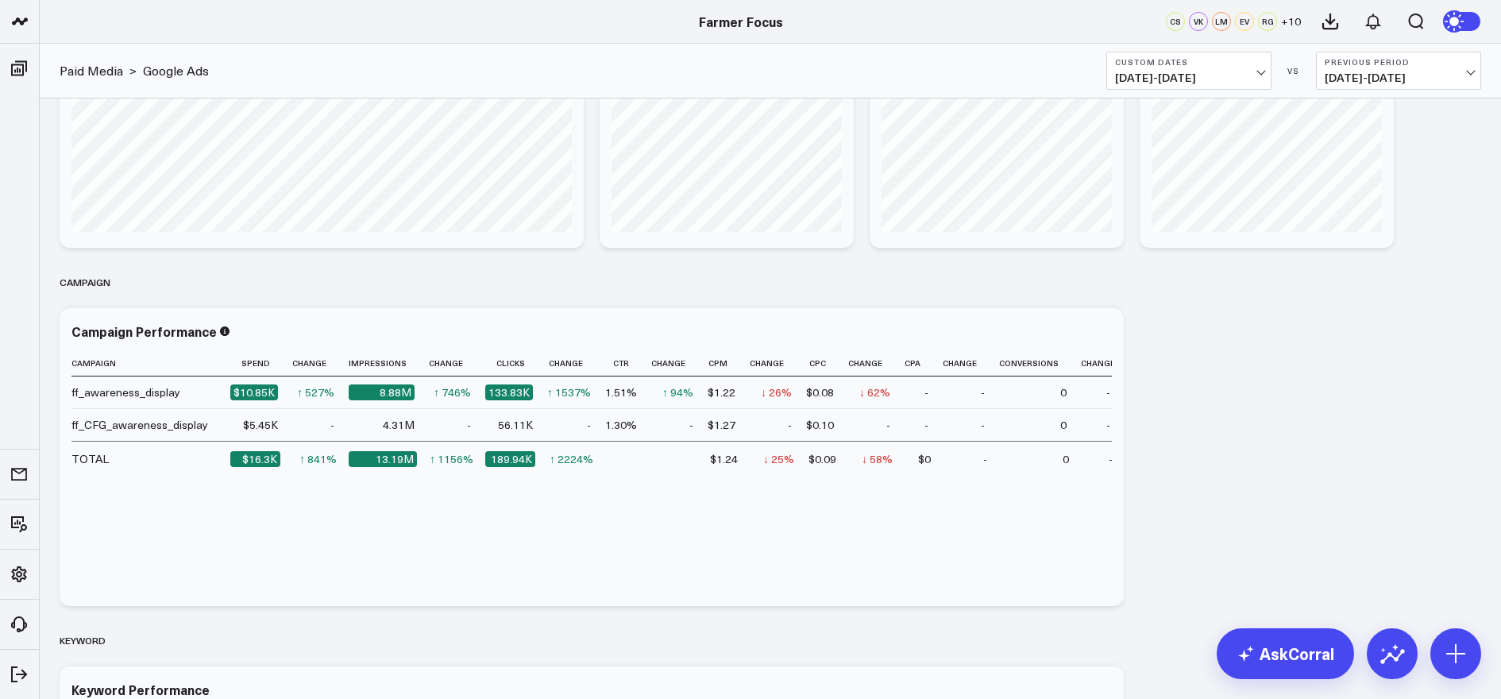
click at [1198, 83] on span "[DATE] - [DATE]" at bounding box center [1189, 77] width 148 height 13
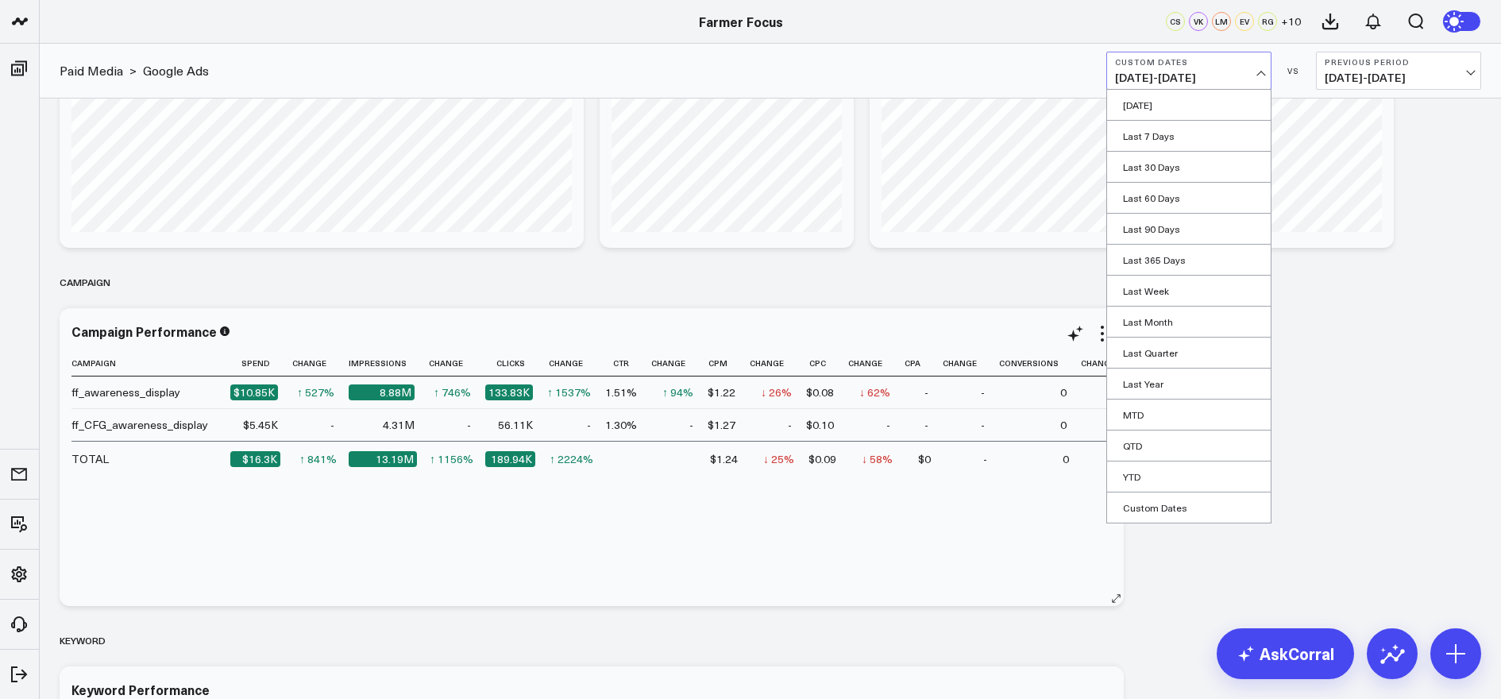
click at [168, 434] on td "ff_CFG_awareness_display" at bounding box center [150, 424] width 159 height 33
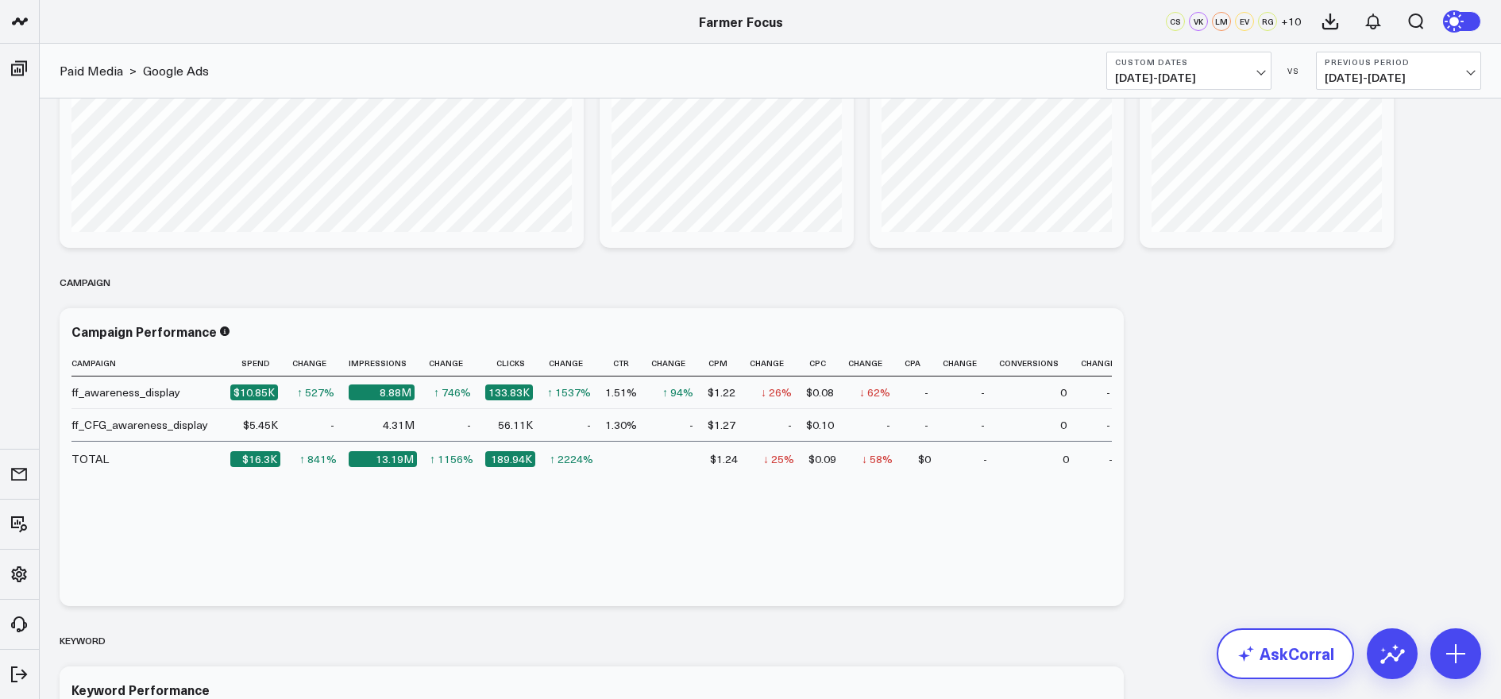
click at [1288, 658] on link "AskCorral" at bounding box center [1285, 653] width 137 height 51
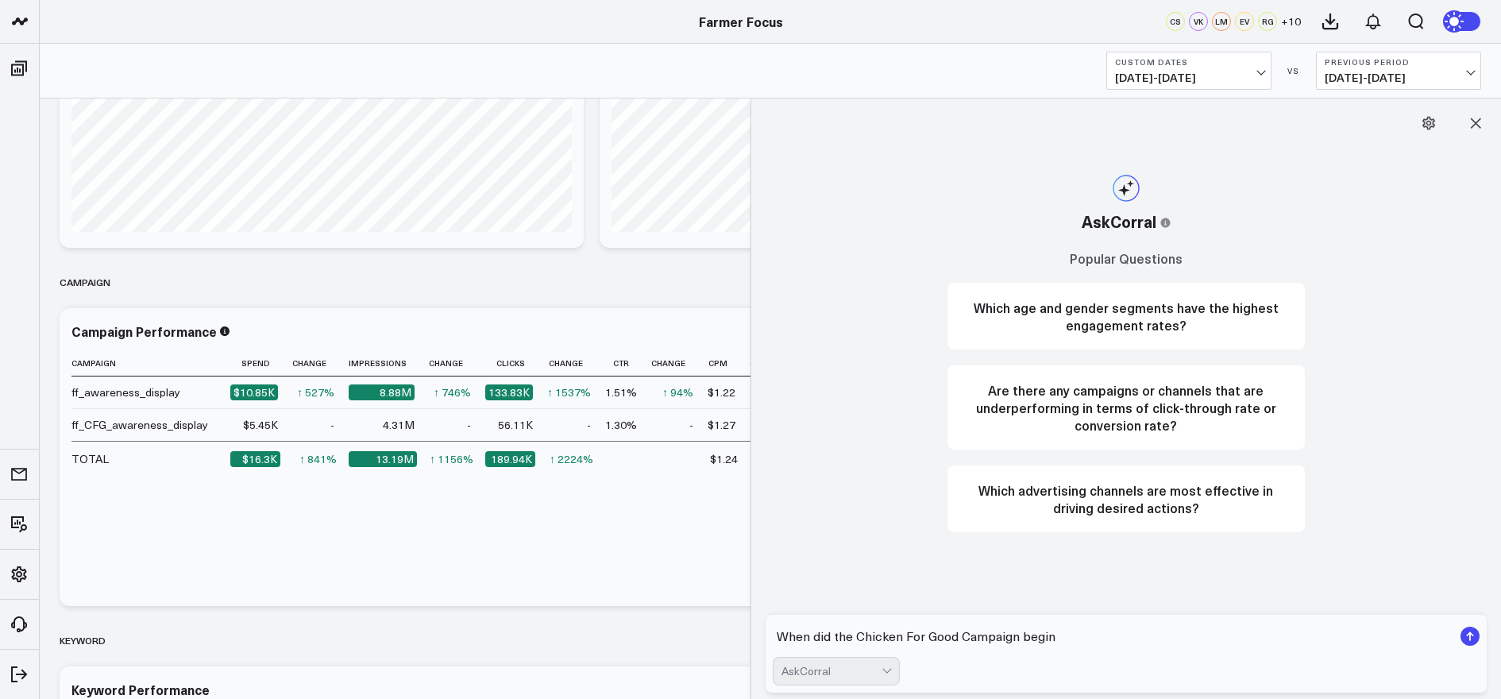
type textarea "When did the Chicken For Good Campaign begin?"
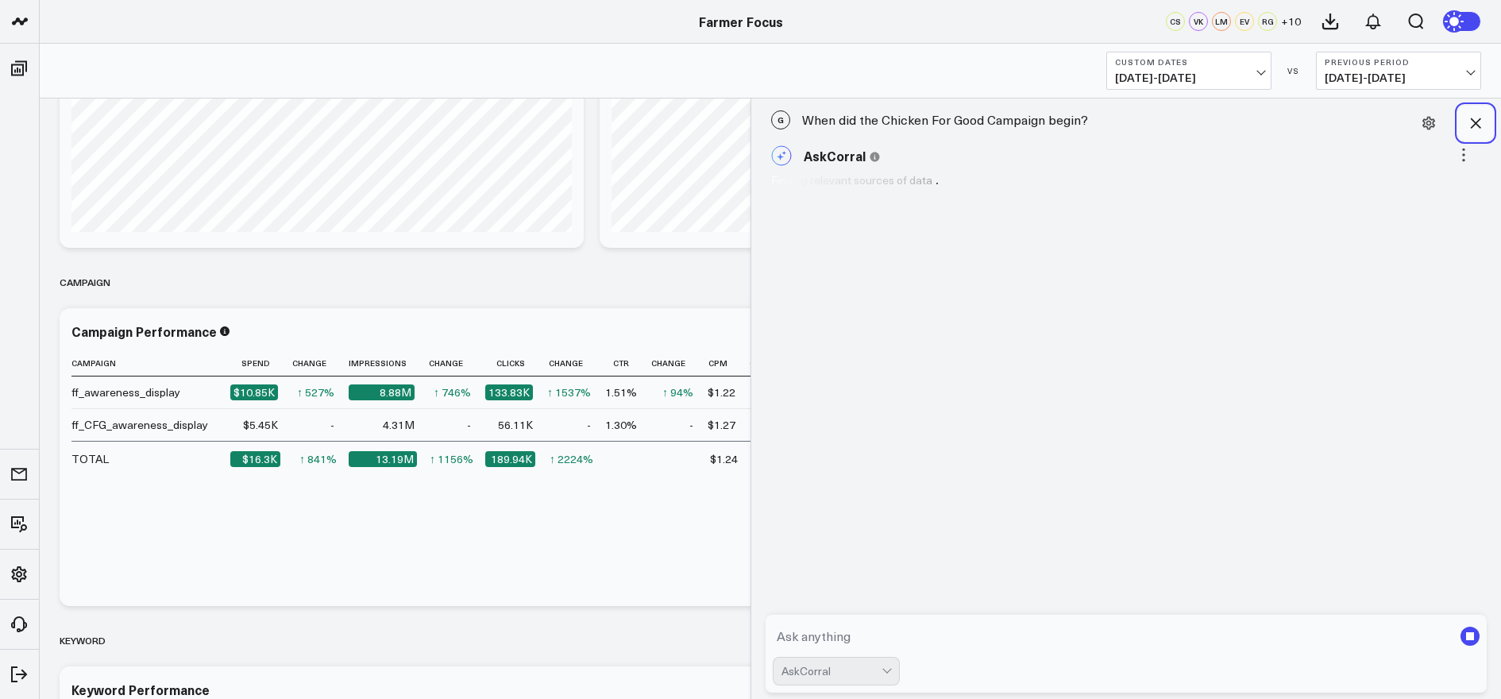
click at [1478, 125] on icon at bounding box center [1476, 123] width 10 height 10
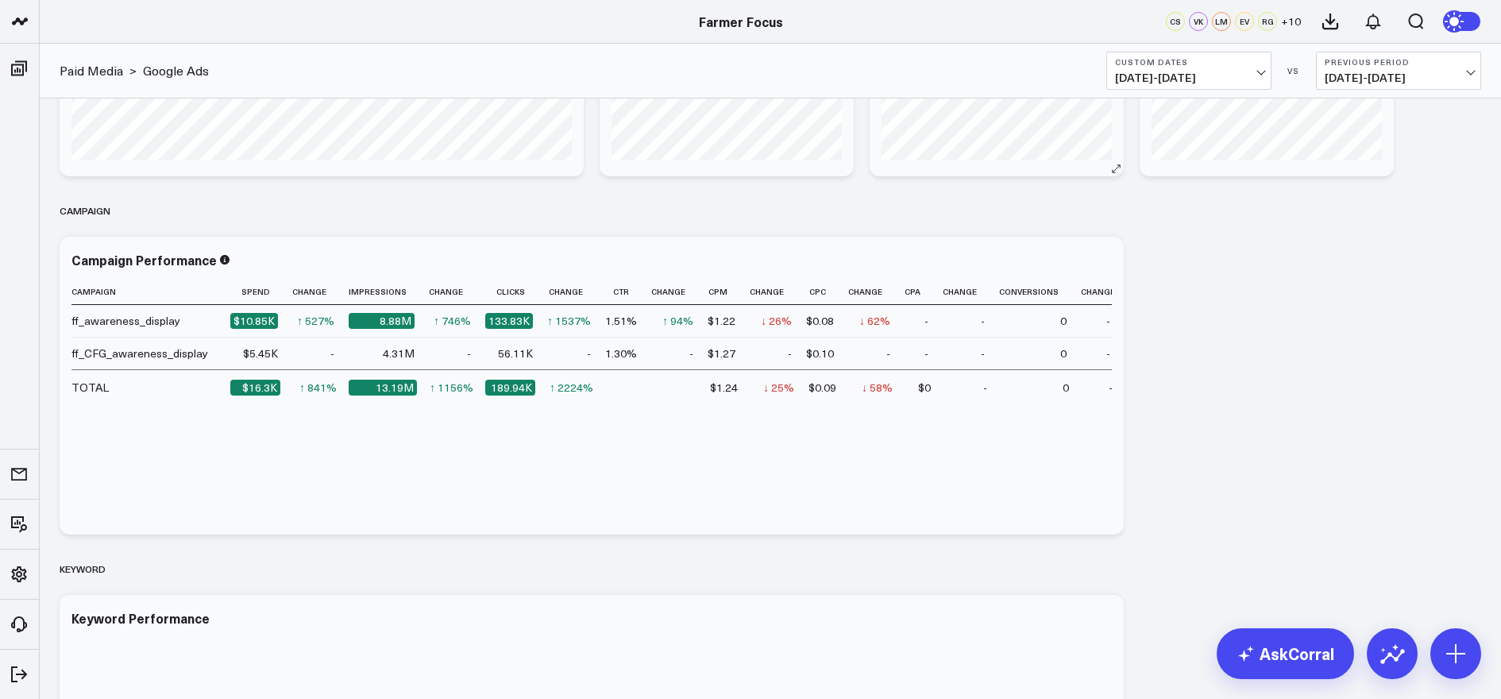
scroll to position [538, 0]
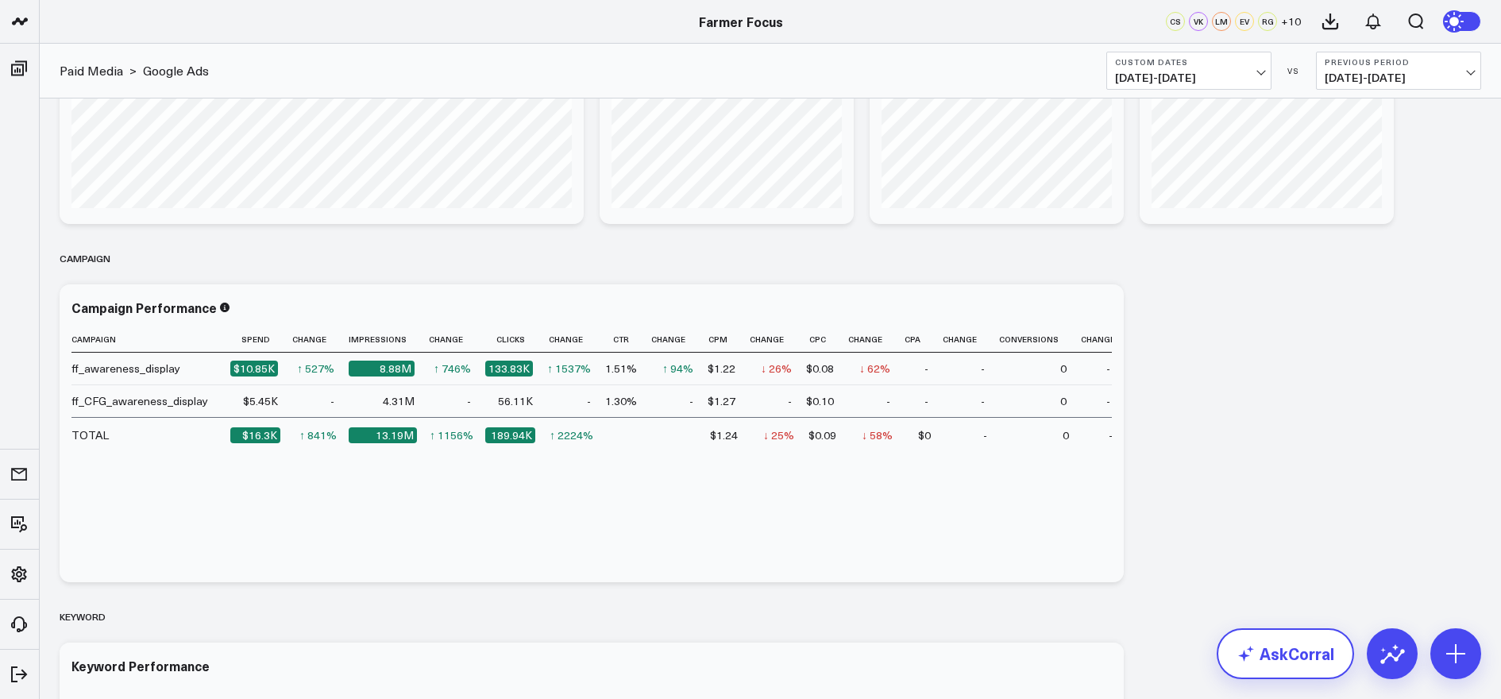
click at [1287, 650] on link "AskCorral" at bounding box center [1285, 653] width 137 height 51
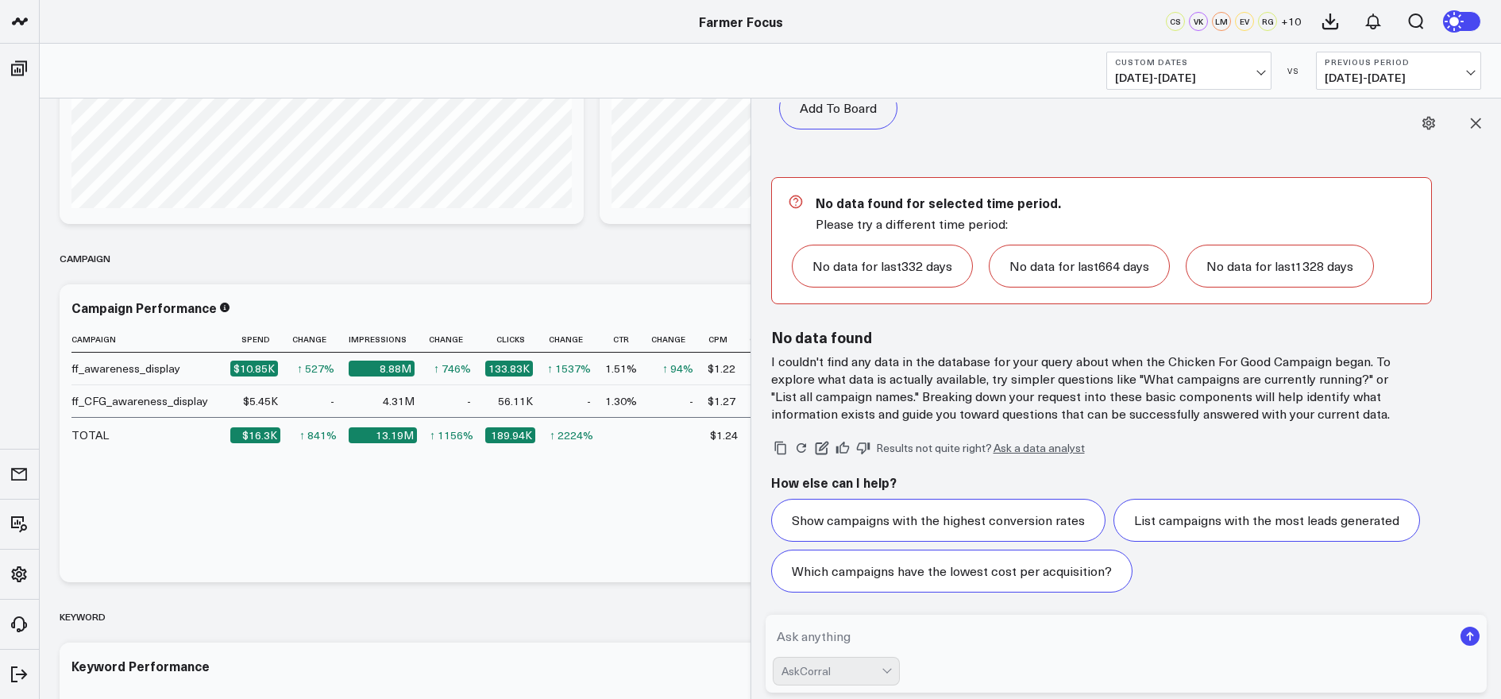
scroll to position [917, 0]
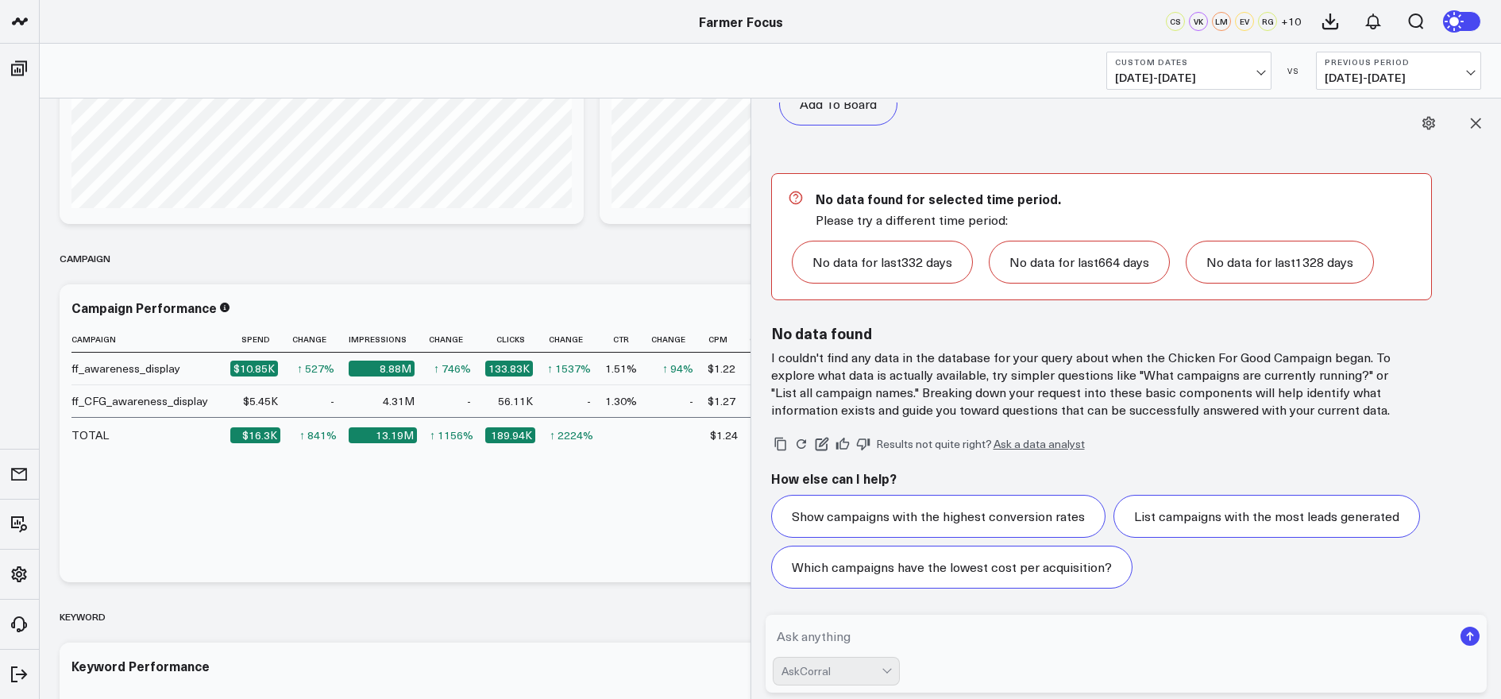
click at [1022, 619] on form "AskCorral" at bounding box center [1127, 654] width 722 height 78
click at [993, 638] on textarea at bounding box center [1113, 636] width 681 height 29
type textarea "What campaigns are currently running"
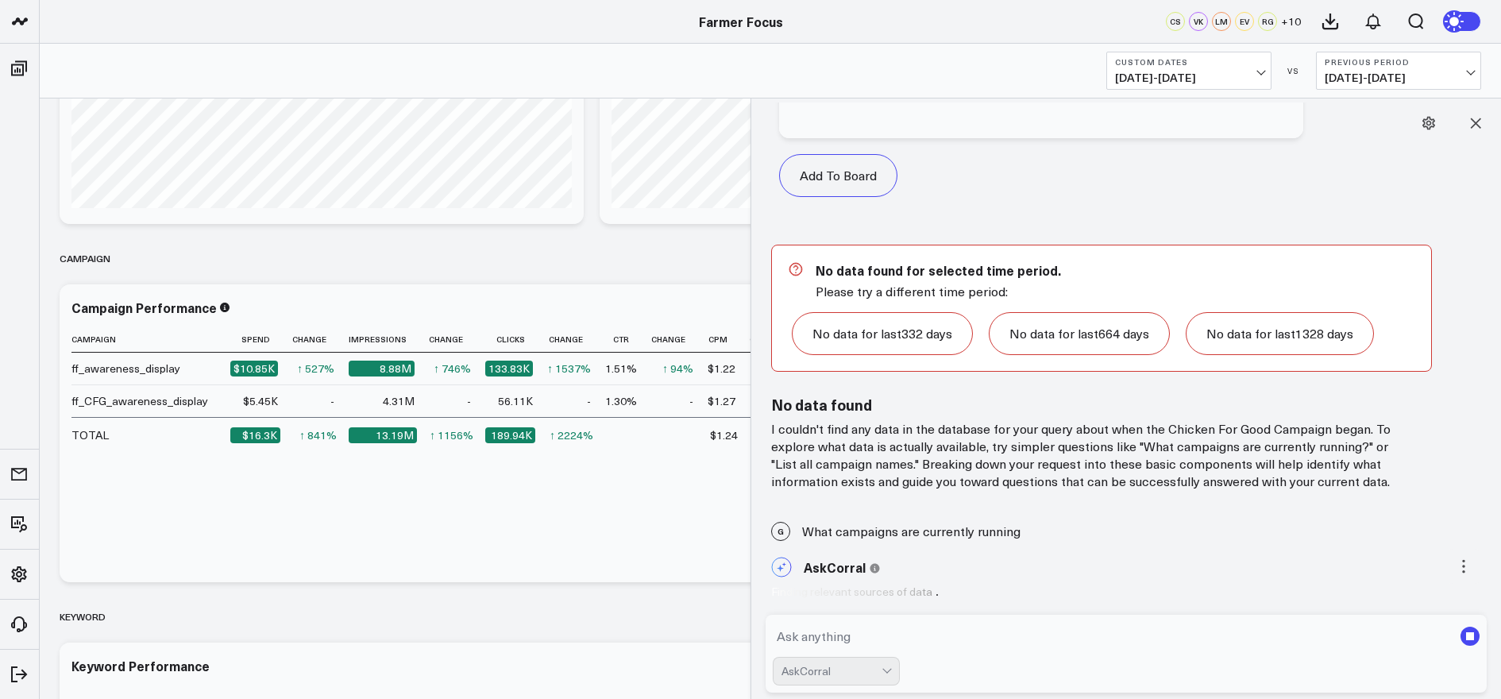
scroll to position [845, 0]
click at [1487, 118] on button at bounding box center [1475, 123] width 35 height 35
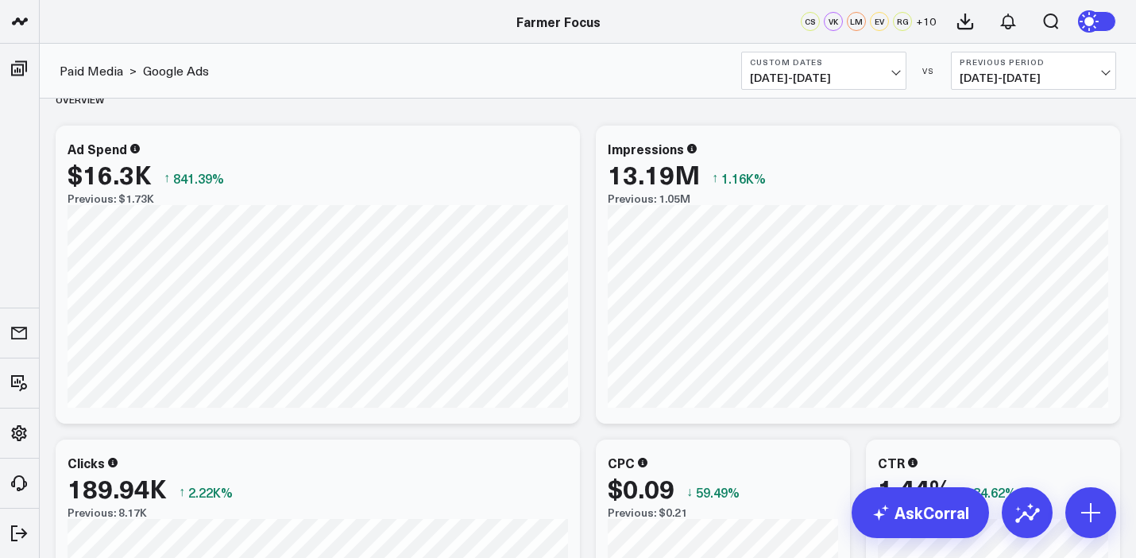
scroll to position [0, 0]
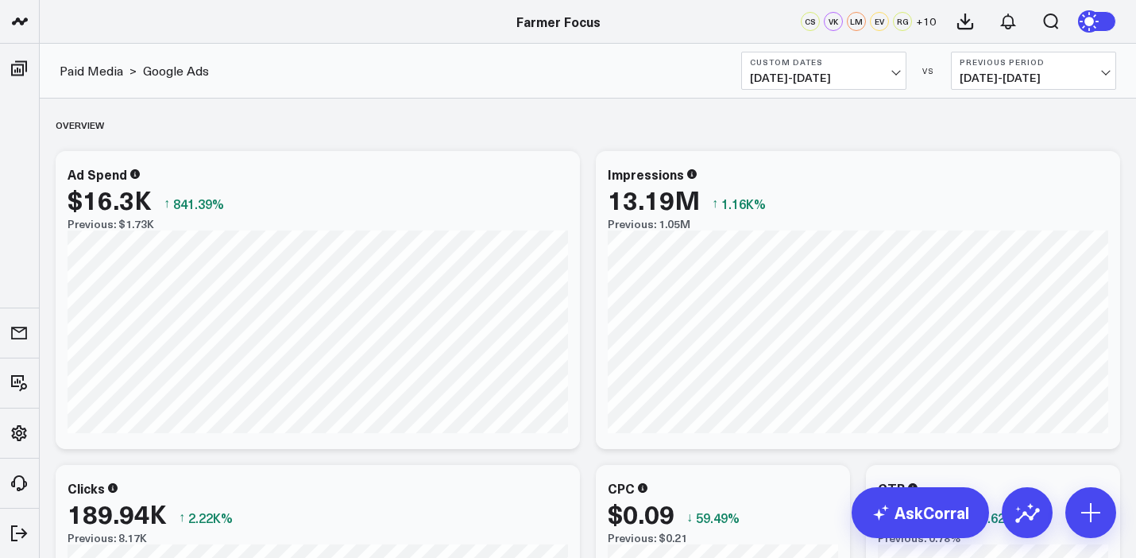
click at [998, 68] on button "Previous Period [DATE] - [DATE]" at bounding box center [1033, 71] width 165 height 38
click at [1009, 199] on link "No Comparison" at bounding box center [1033, 198] width 164 height 30
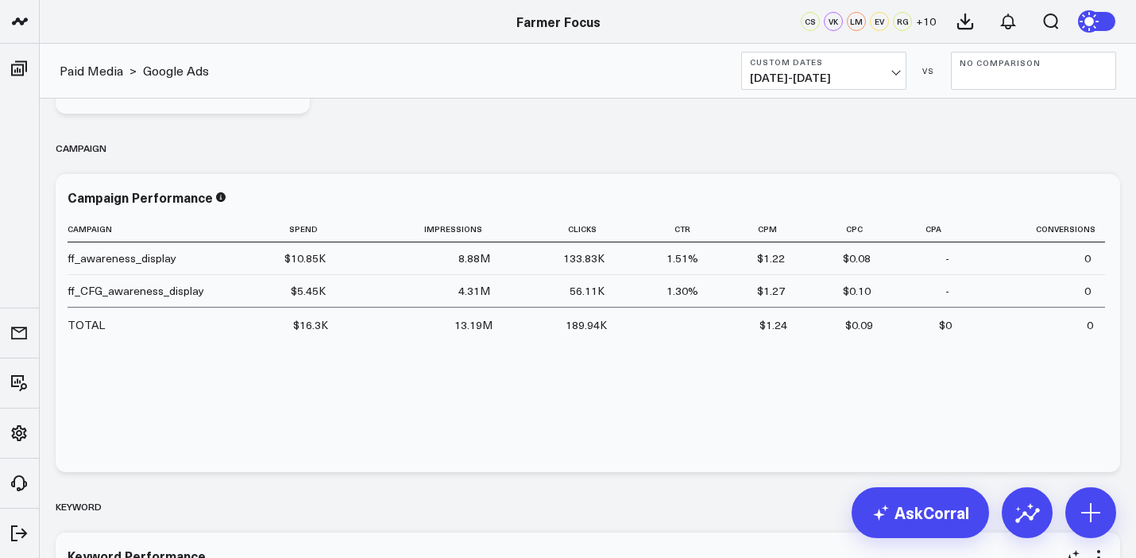
scroll to position [906, 0]
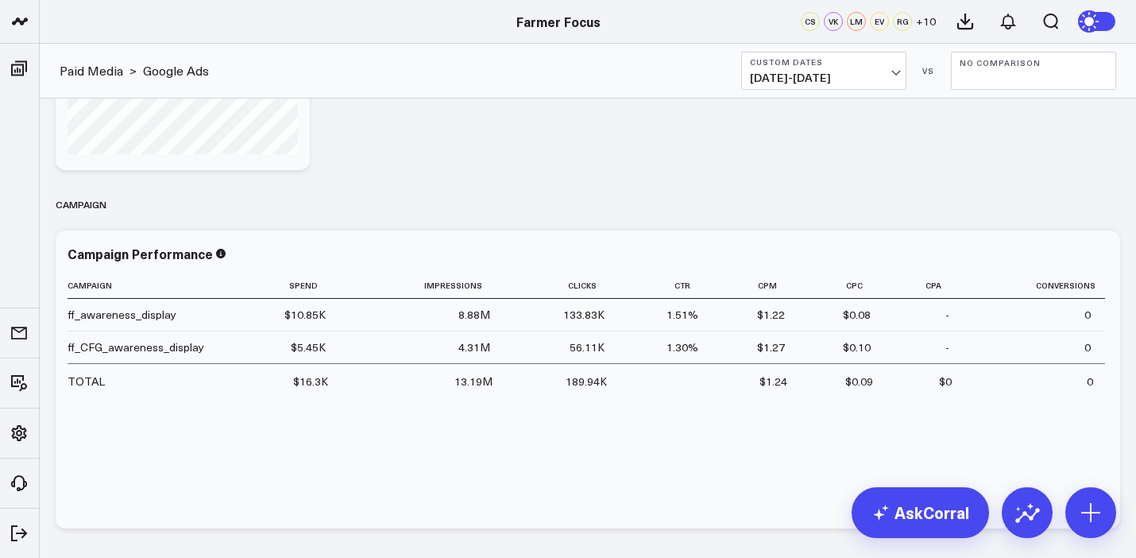
click at [946, 57] on div "Custom Dates [DATE] - [DATE] VS No Comparison" at bounding box center [928, 71] width 375 height 38
click at [967, 68] on button "No Comparison" at bounding box center [1033, 71] width 165 height 38
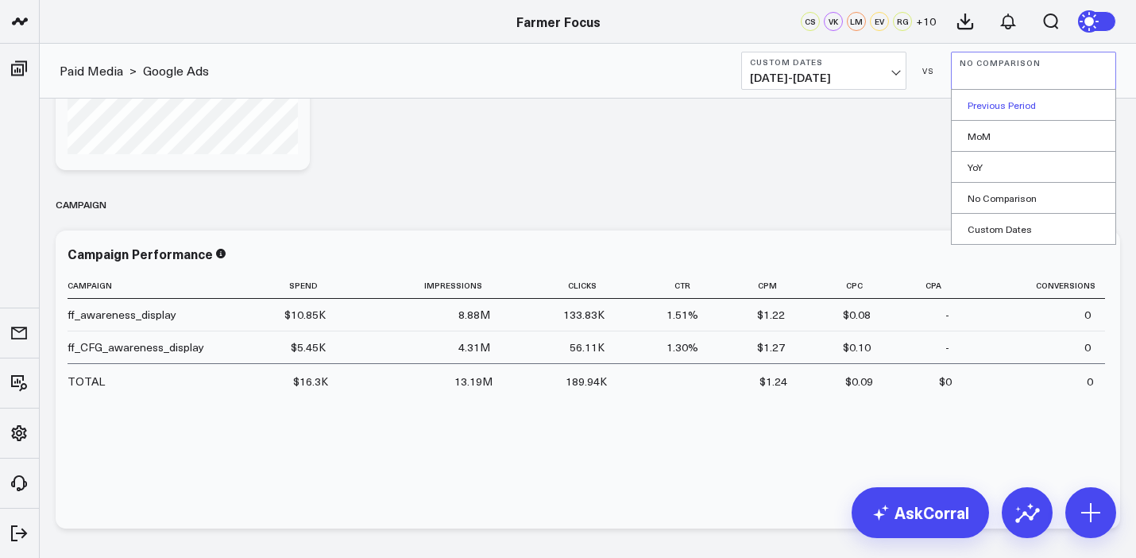
click at [999, 102] on link "Previous Period" at bounding box center [1033, 105] width 164 height 30
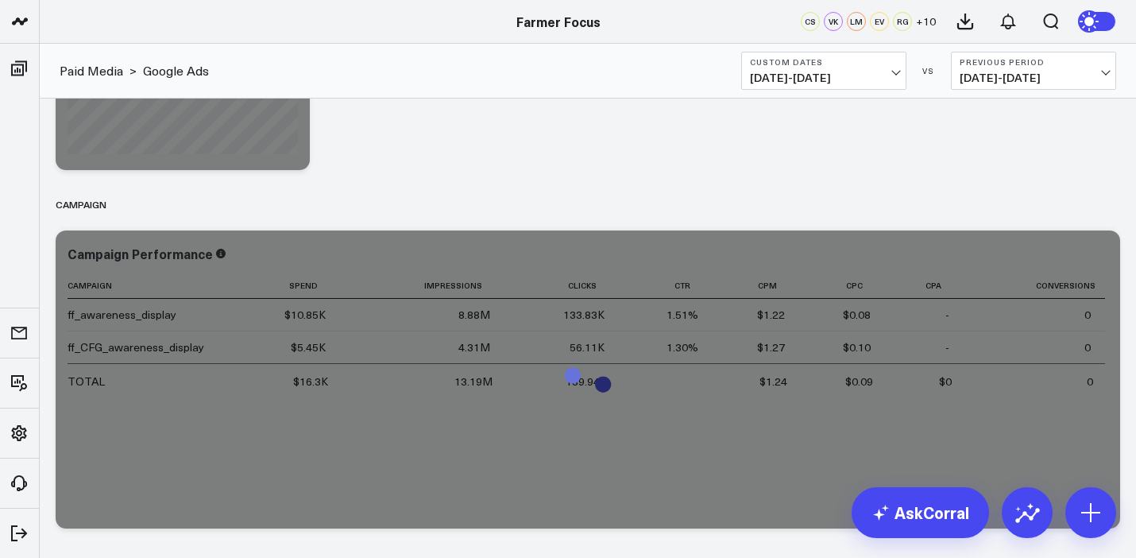
scroll to position [919, 0]
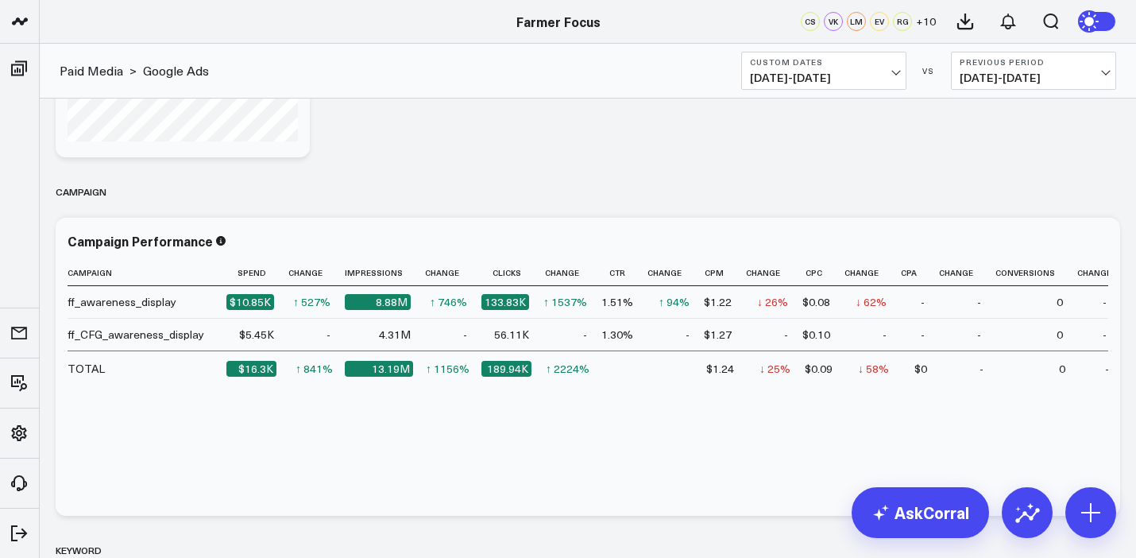
click at [1031, 57] on b "Previous Period" at bounding box center [1033, 62] width 148 height 10
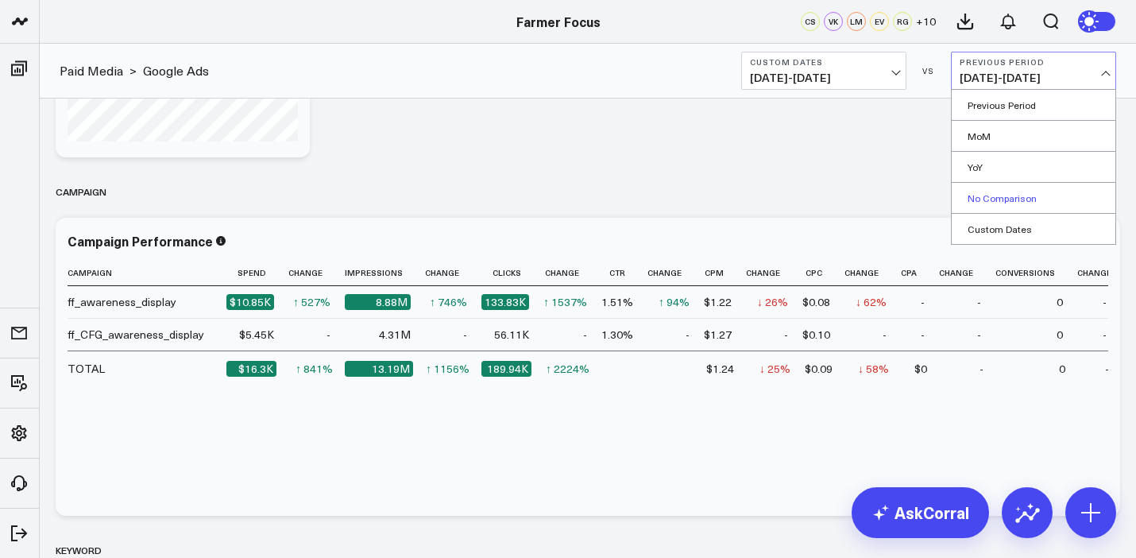
click at [1010, 195] on link "No Comparison" at bounding box center [1033, 198] width 164 height 30
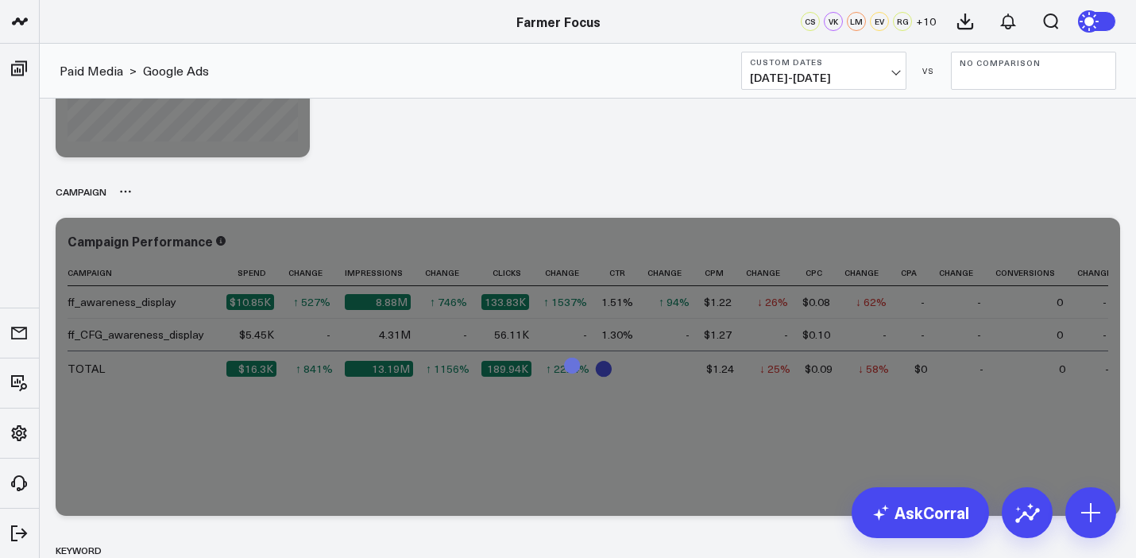
scroll to position [906, 0]
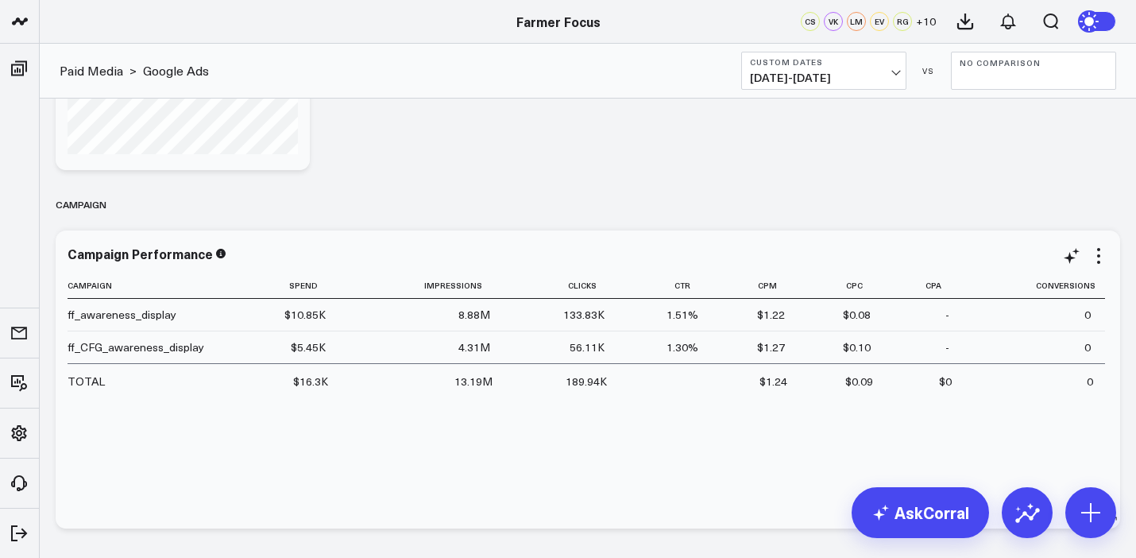
click at [307, 362] on td "$5.45K" at bounding box center [283, 346] width 114 height 33
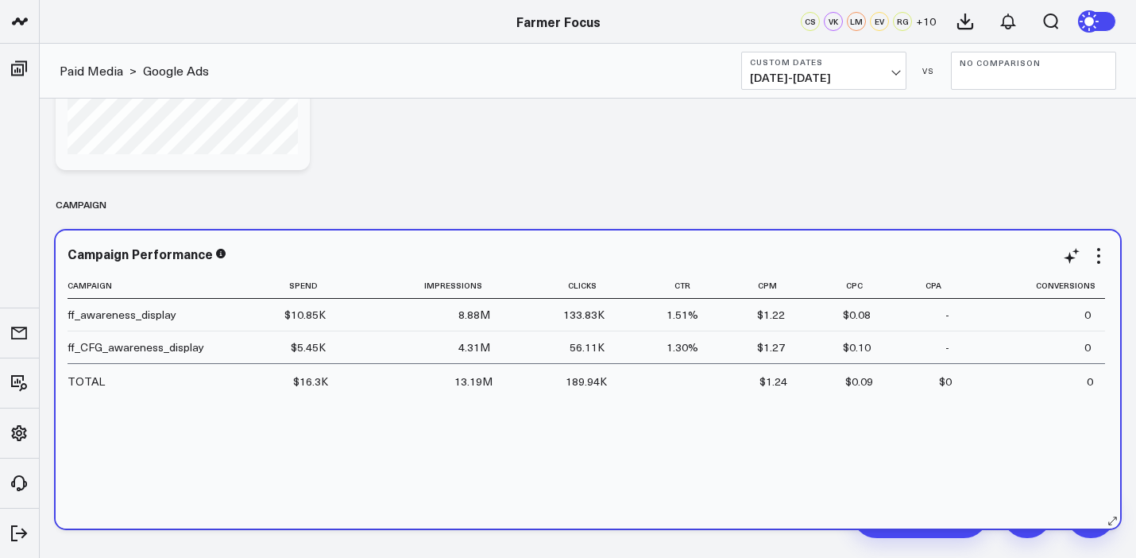
click at [317, 346] on div "$5.45K" at bounding box center [308, 347] width 35 height 16
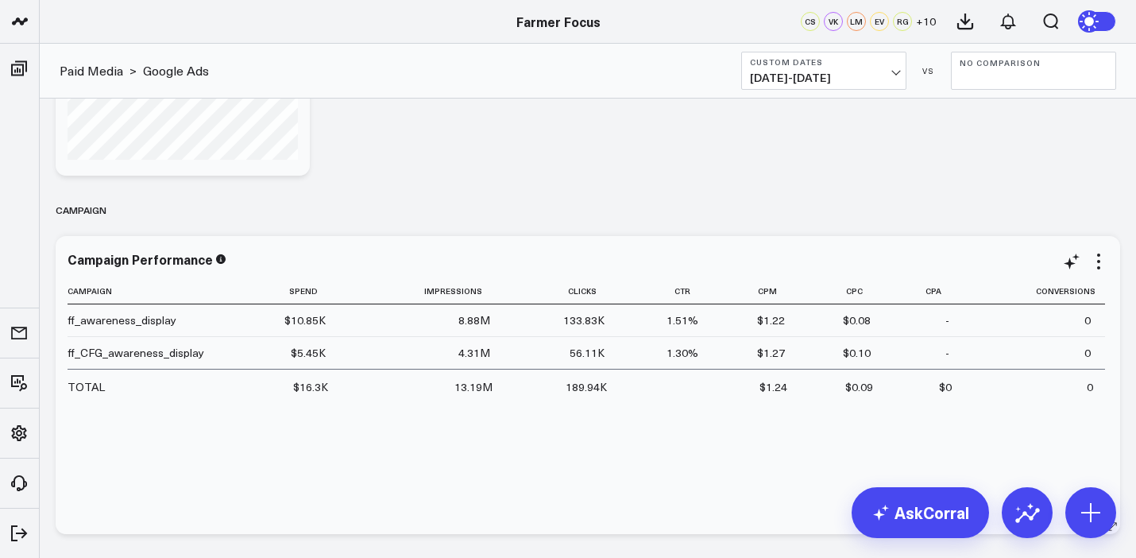
scroll to position [912, 0]
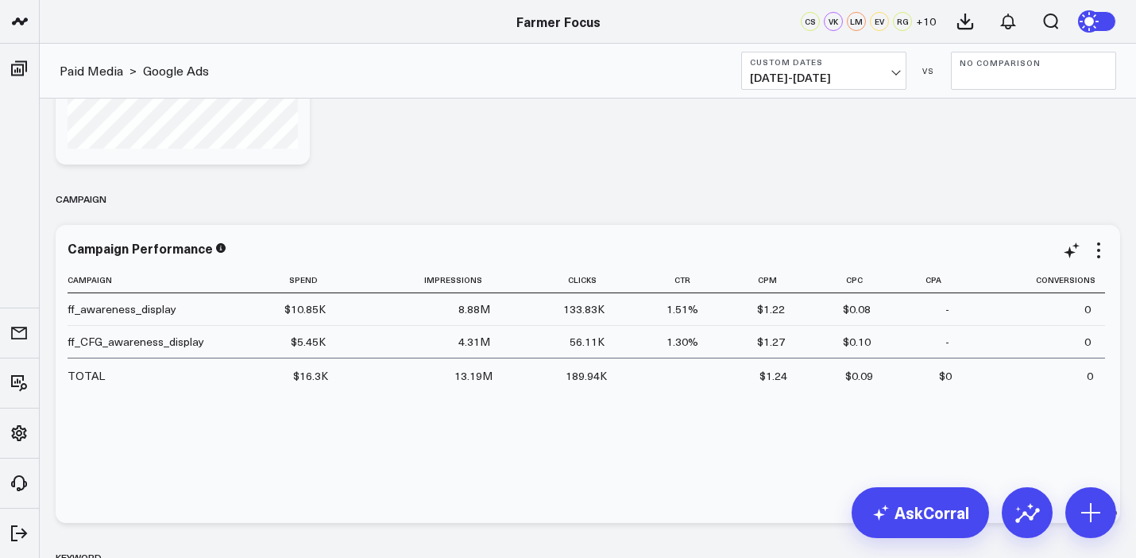
click at [153, 338] on div "ff_CFG_awareness_display" at bounding box center [136, 342] width 137 height 16
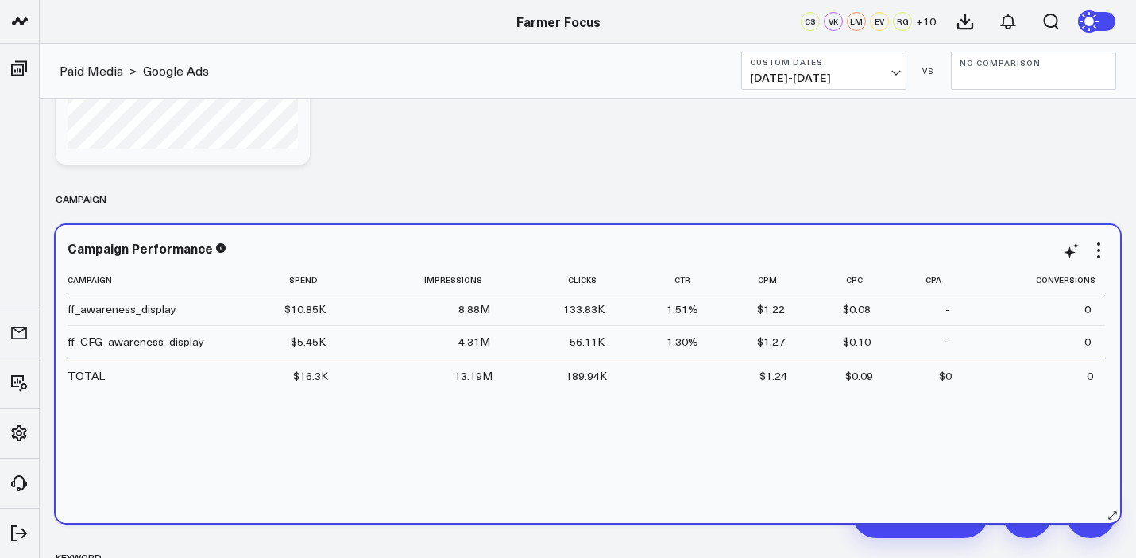
click at [153, 338] on div "ff_CFG_awareness_display" at bounding box center [136, 342] width 137 height 16
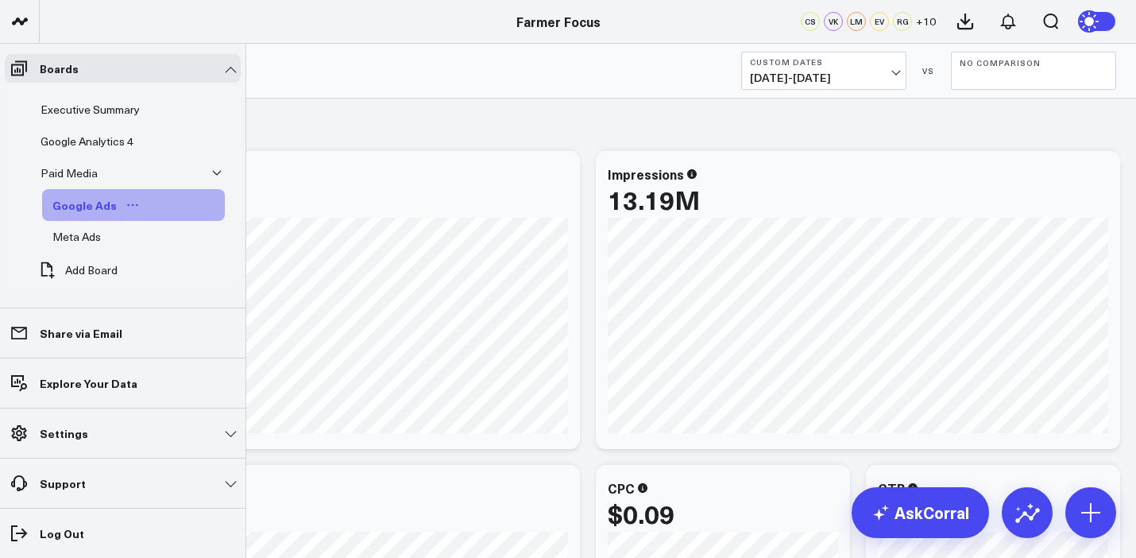
scroll to position [6, 0]
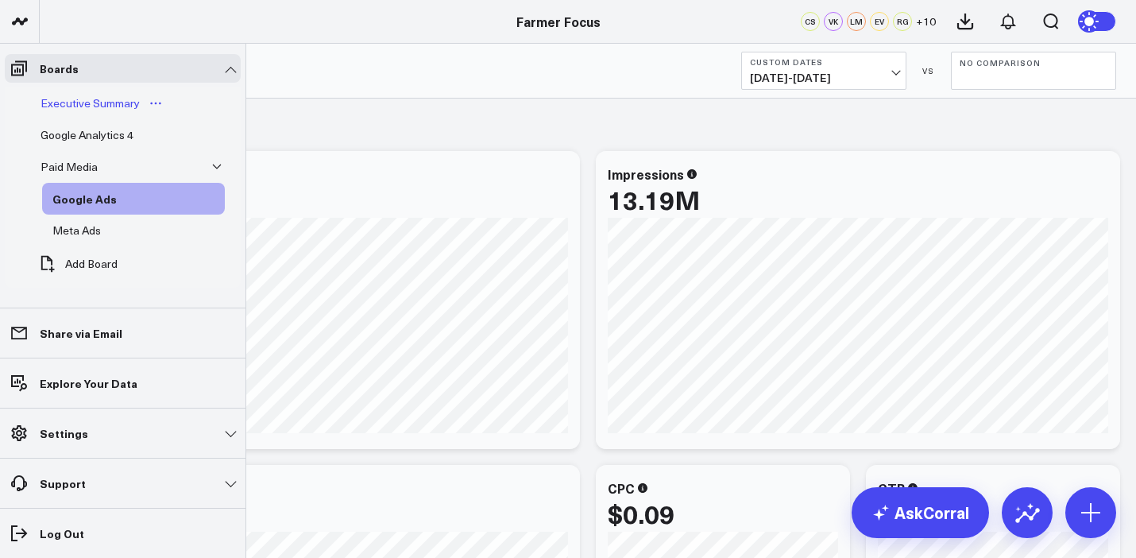
click at [100, 100] on div "Executive Summary" at bounding box center [90, 103] width 107 height 19
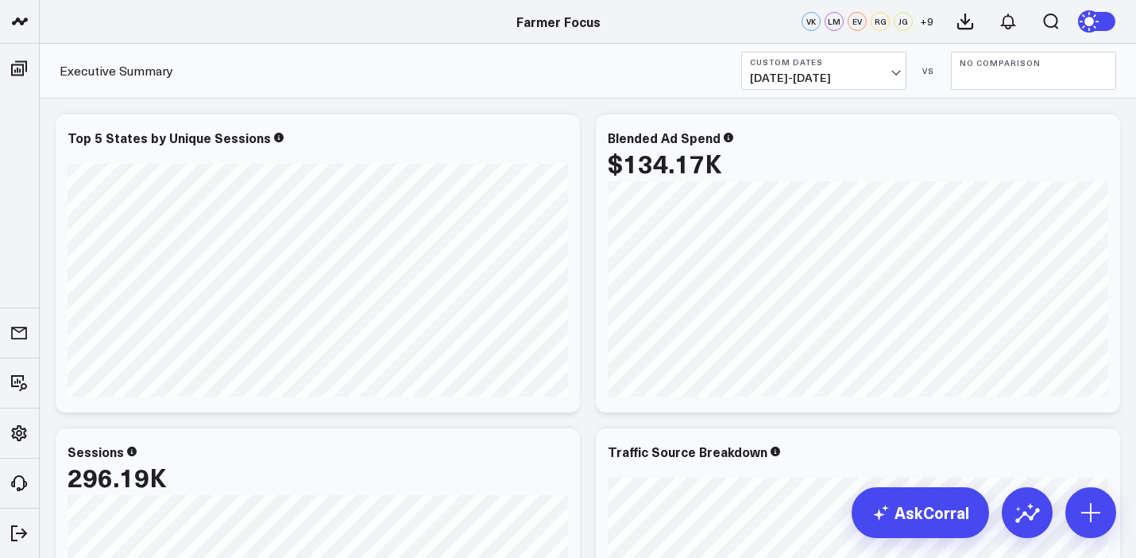
scroll to position [585, 0]
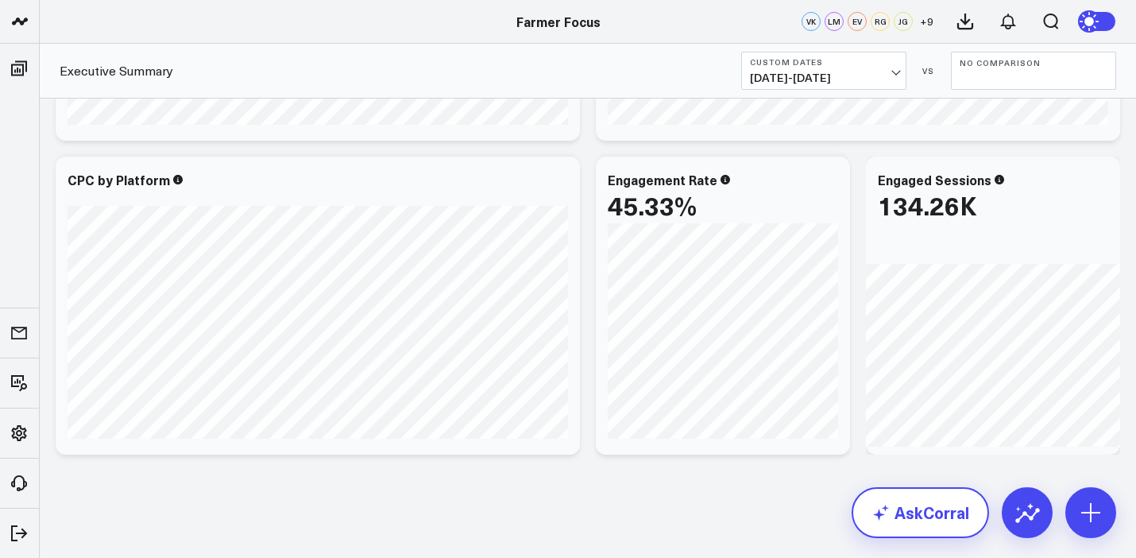
click at [906, 522] on link "AskCorral" at bounding box center [919, 512] width 137 height 51
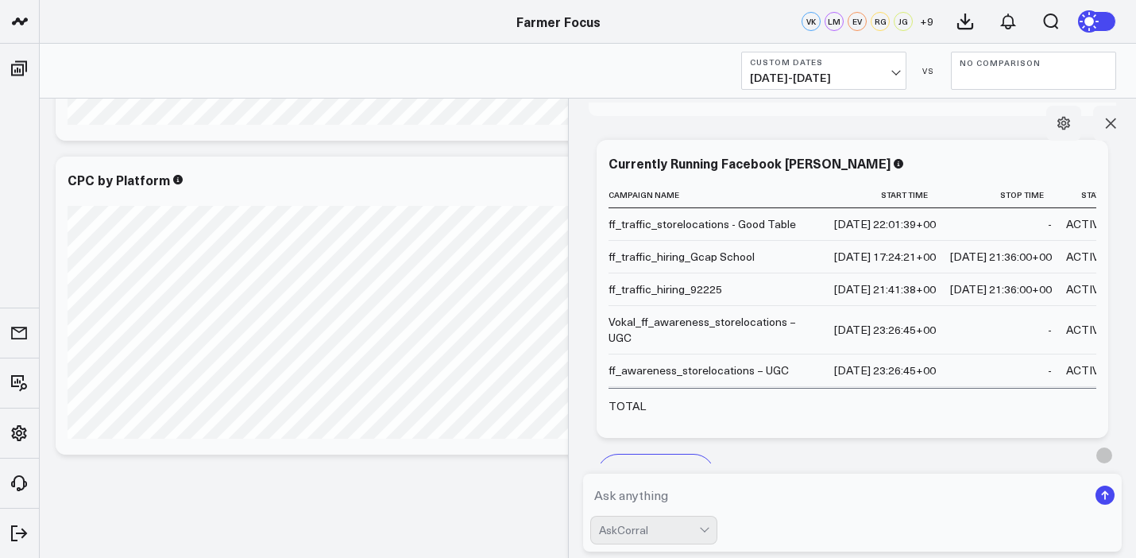
click at [812, 484] on textarea at bounding box center [839, 494] width 498 height 29
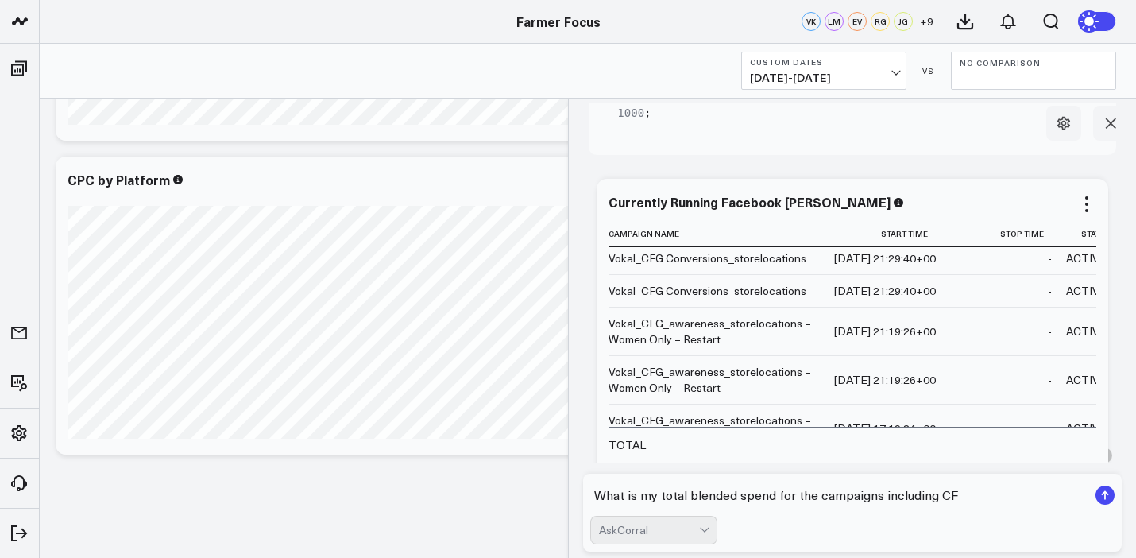
scroll to position [1006, 0]
type textarea "What is my total blended spend for the campaigns including CFG"
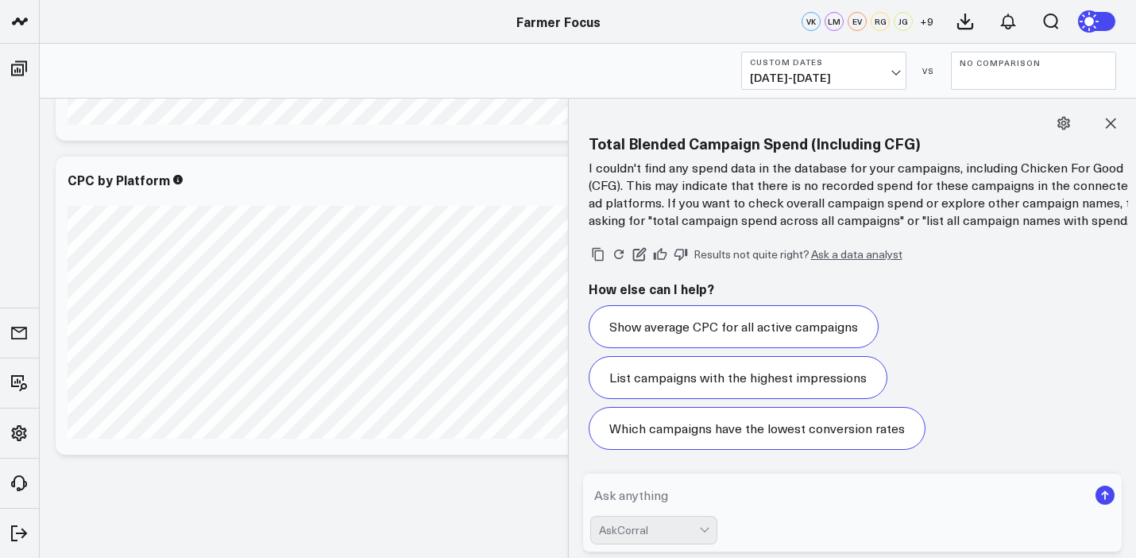
scroll to position [4691, 0]
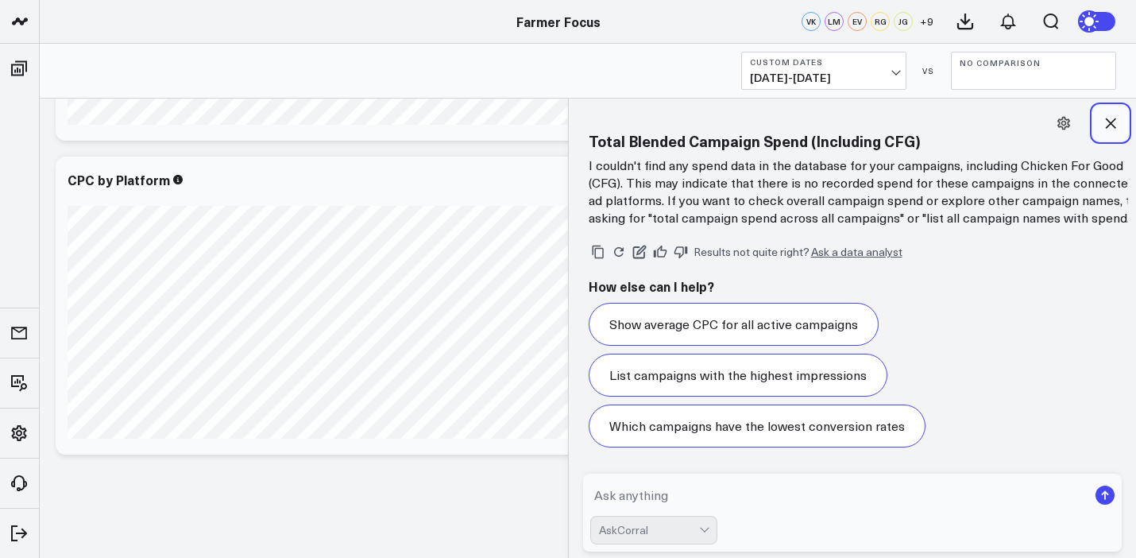
click at [1114, 121] on icon at bounding box center [1110, 123] width 16 height 16
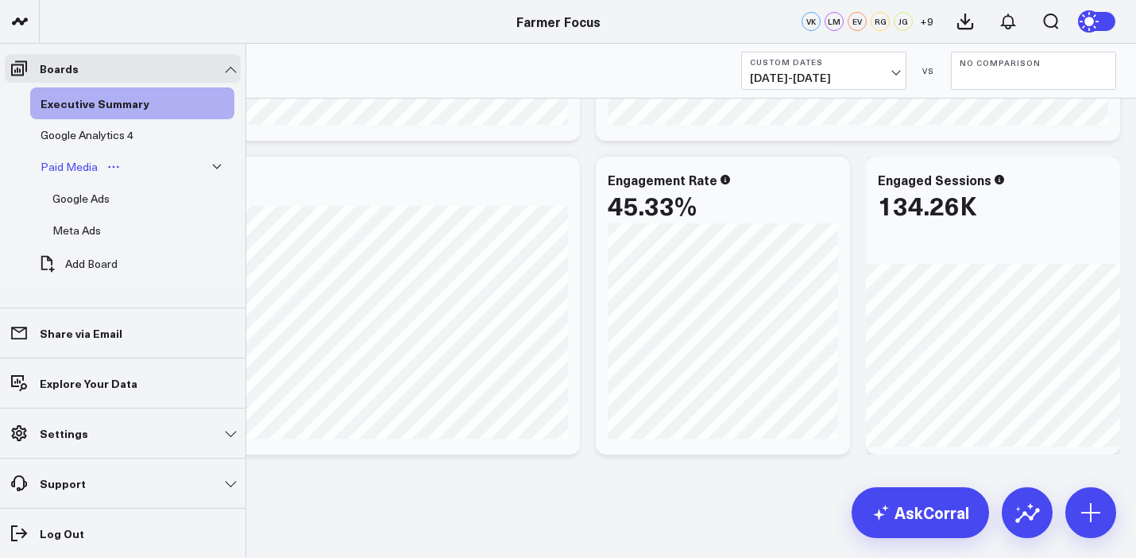
click at [85, 163] on div "Paid Media" at bounding box center [69, 166] width 65 height 19
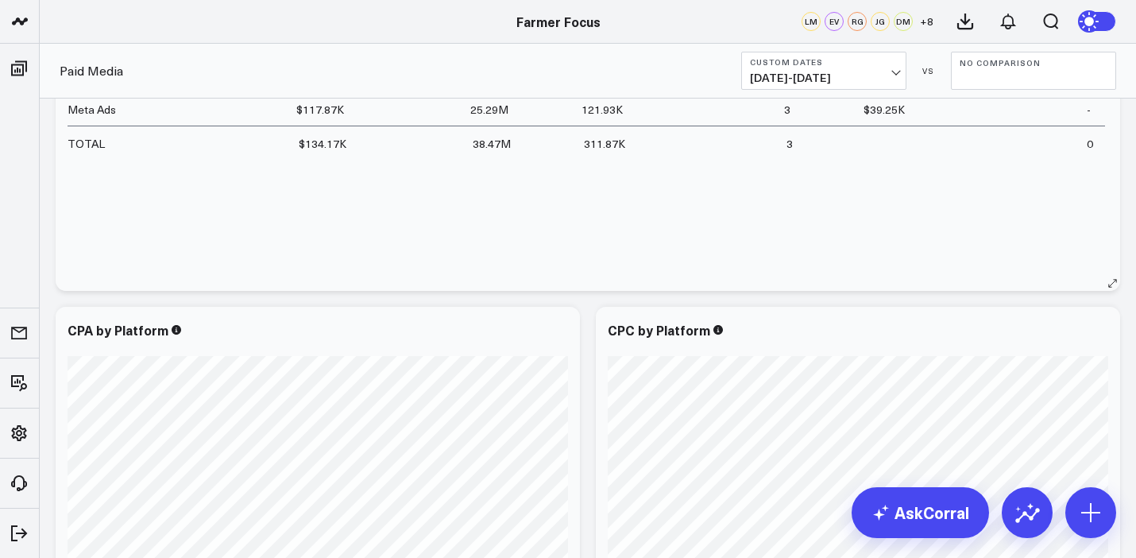
scroll to position [1020, 0]
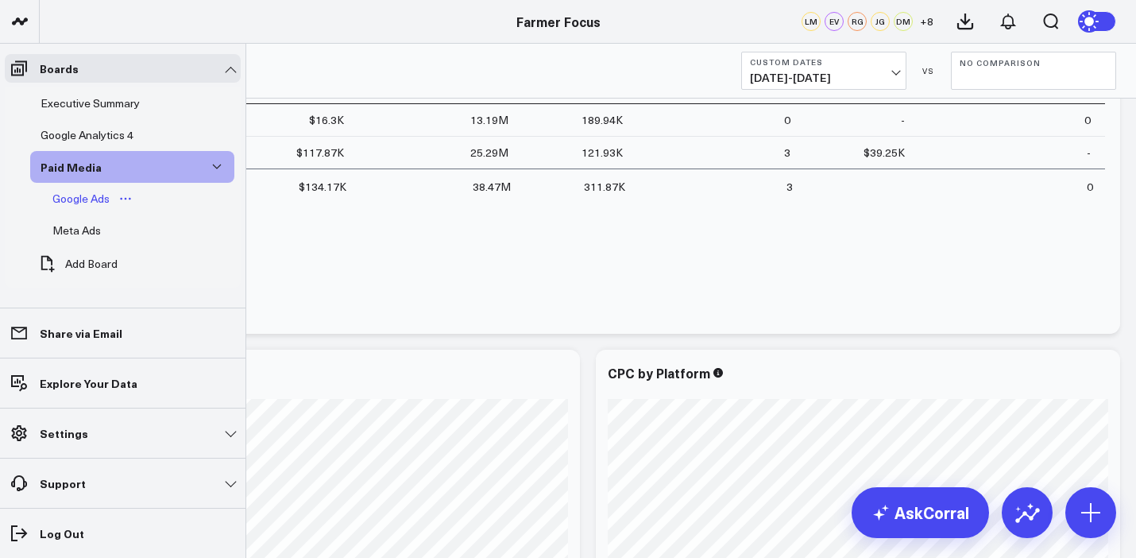
click at [78, 198] on div "Google Ads" at bounding box center [80, 198] width 65 height 19
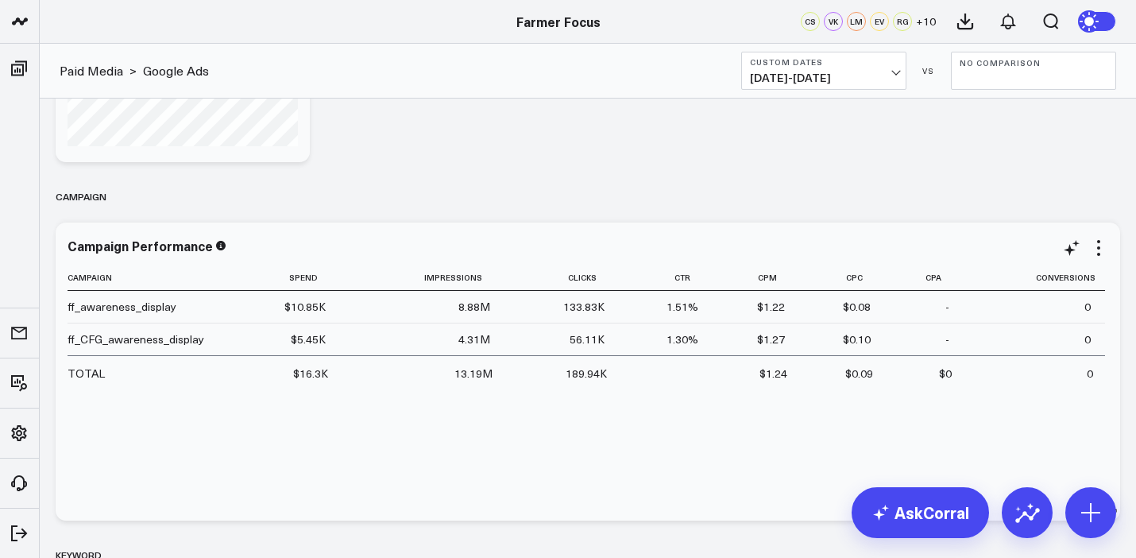
scroll to position [933, 0]
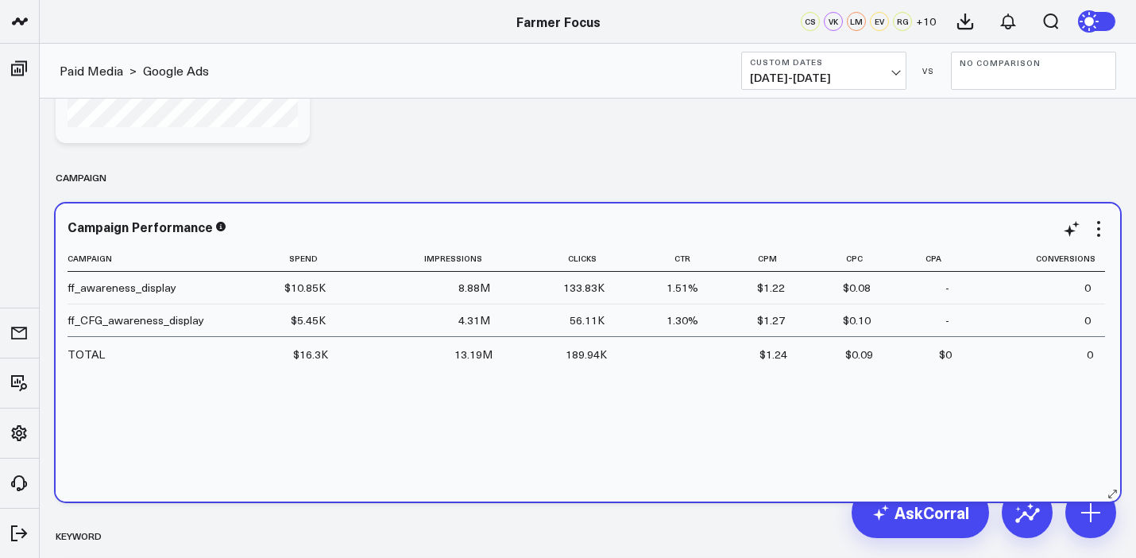
click at [321, 361] on div "$16.3K" at bounding box center [310, 354] width 35 height 16
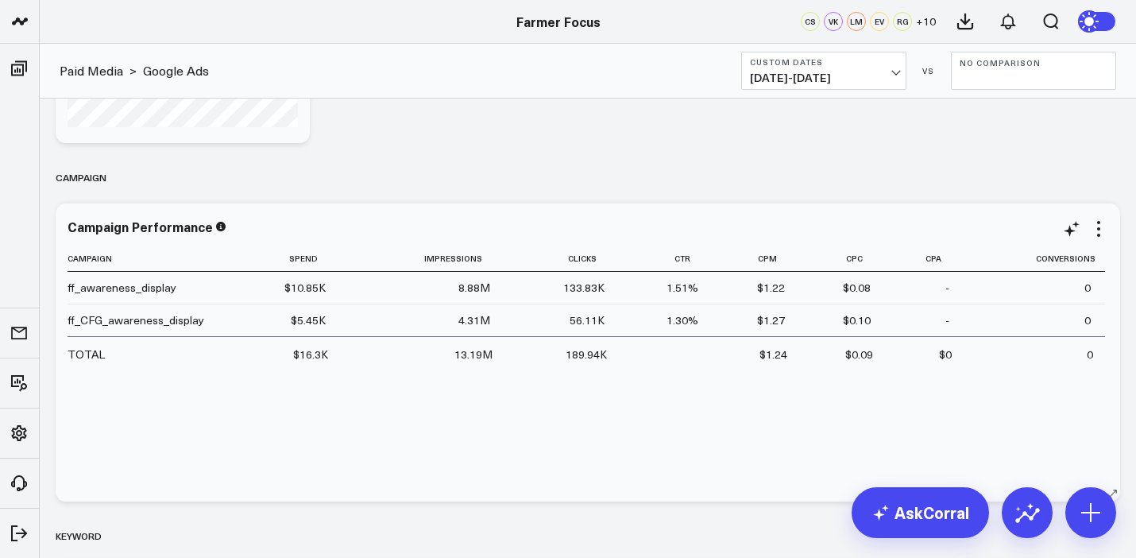
click at [308, 326] on div "$5.45K" at bounding box center [308, 320] width 35 height 16
click at [1005, 83] on button "No Comparison" at bounding box center [1033, 71] width 165 height 38
click at [1012, 102] on link "Previous Period" at bounding box center [1033, 105] width 164 height 30
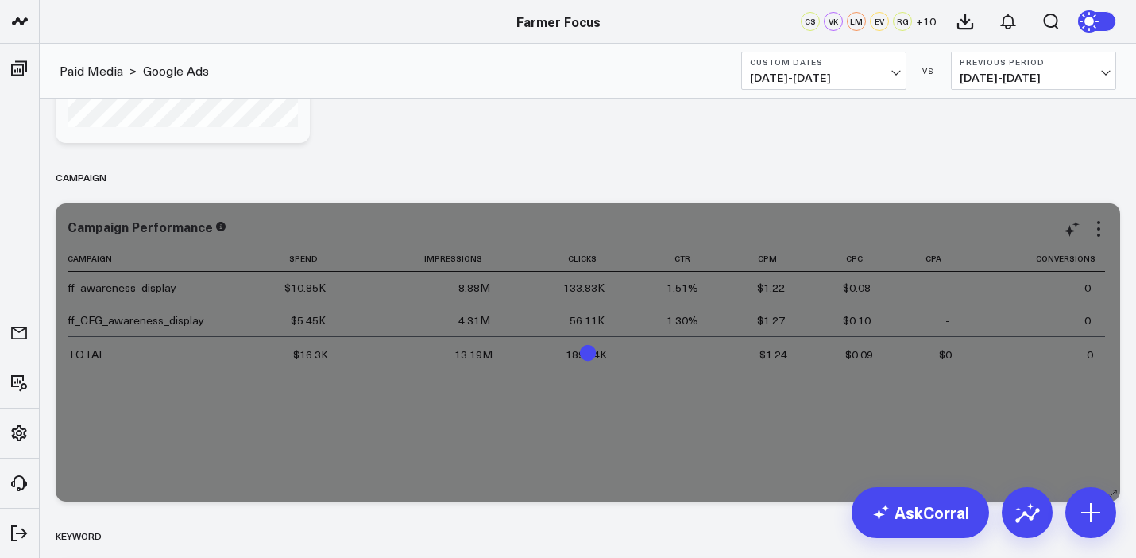
scroll to position [946, 0]
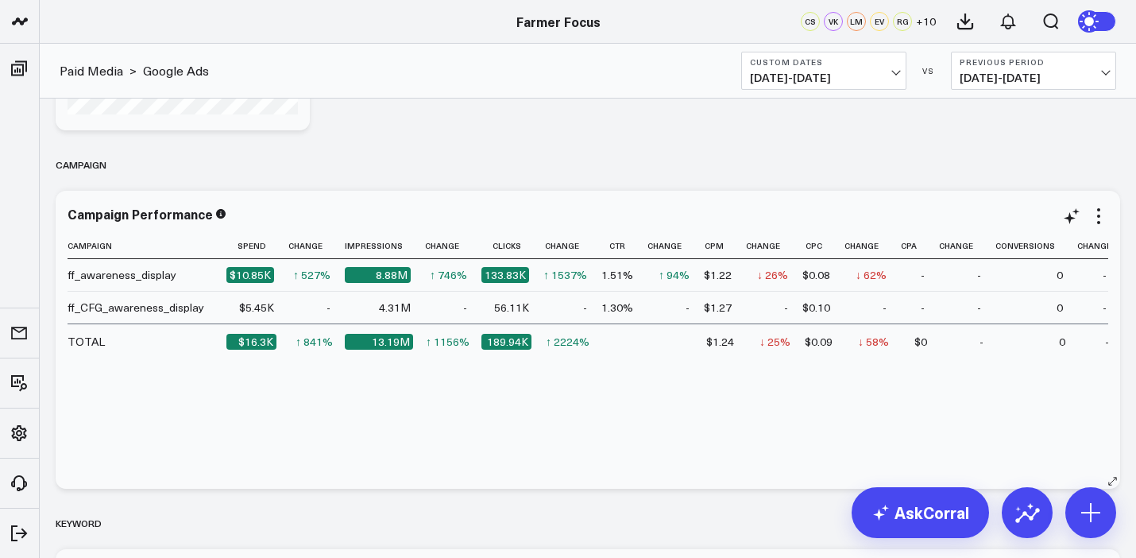
click at [314, 313] on td "-" at bounding box center [316, 307] width 56 height 33
click at [1100, 71] on span "[DATE] - [DATE]" at bounding box center [1033, 77] width 148 height 13
click at [1023, 206] on link "No Comparison" at bounding box center [1033, 198] width 164 height 30
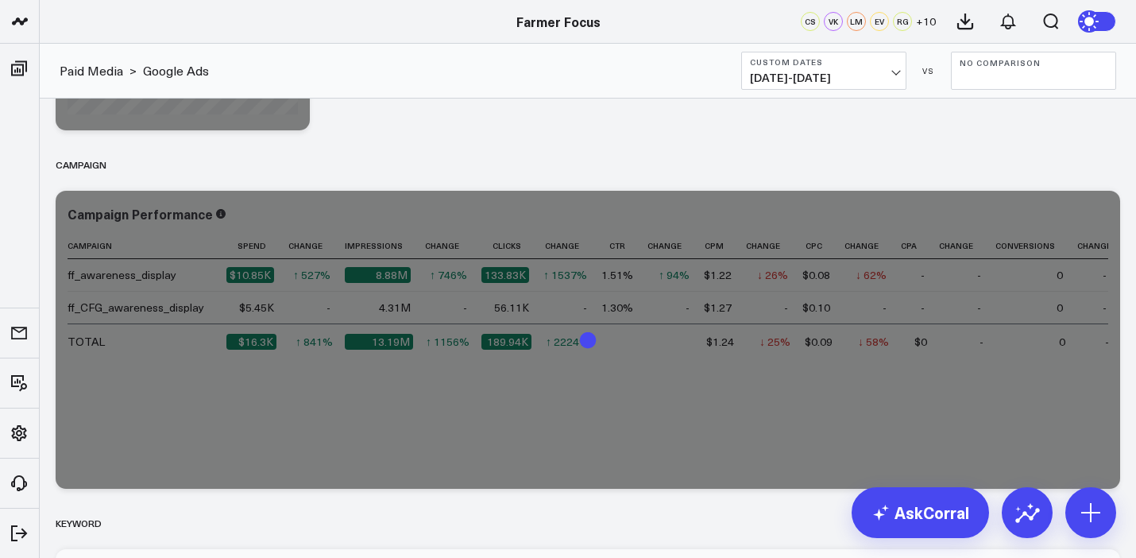
scroll to position [933, 0]
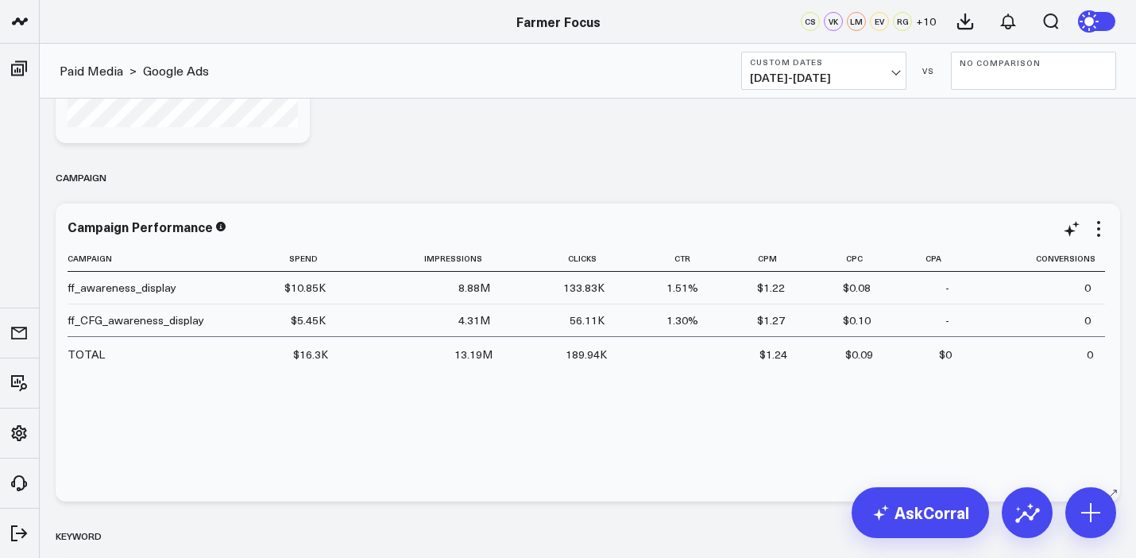
click at [702, 392] on div "Campaign Spend Impressions Clicks Ctr Cpm Cpc Cpa Conversions ff_awareness_disp…" at bounding box center [588, 365] width 1040 height 240
click at [317, 317] on div "$5.45K" at bounding box center [308, 320] width 35 height 16
click at [829, 82] on span "[DATE] - [DATE]" at bounding box center [824, 77] width 148 height 13
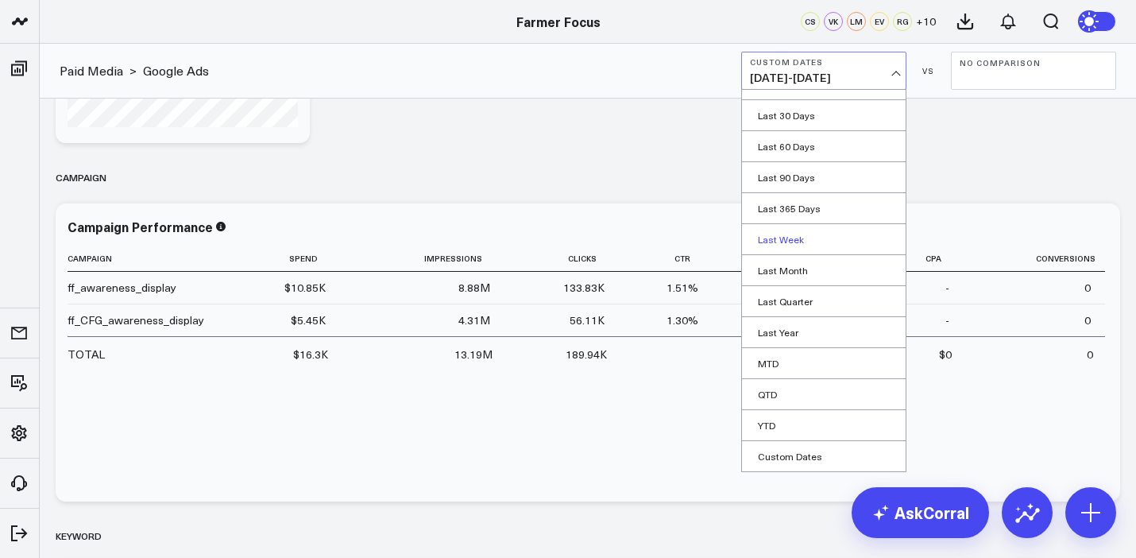
scroll to position [49, 0]
click at [430, 479] on div "Campaign Spend Impressions Clicks Ctr Cpm Cpc Cpa Conversions ff_awareness_disp…" at bounding box center [588, 365] width 1040 height 240
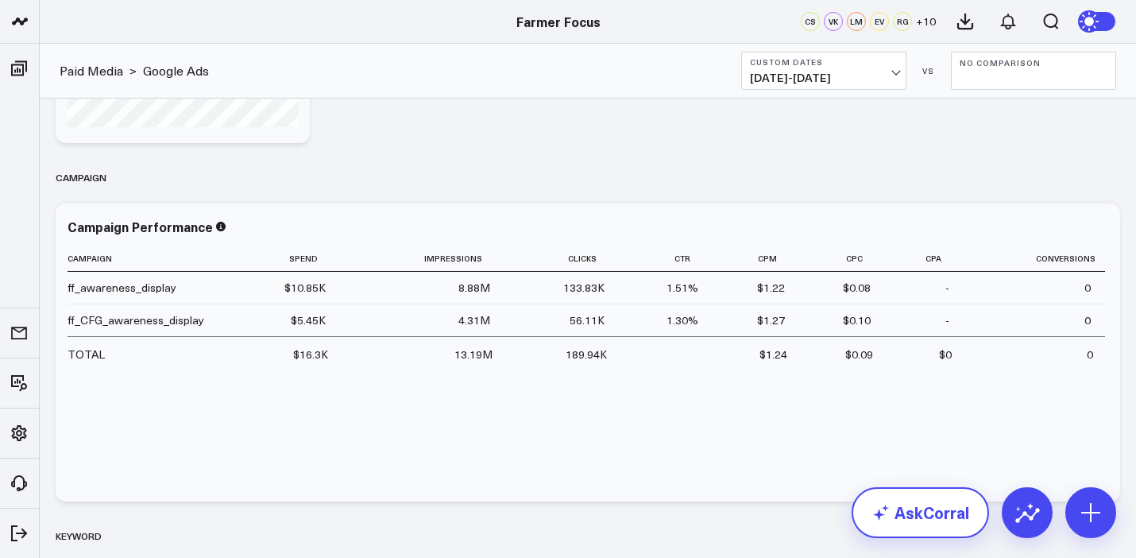
click at [898, 511] on link "AskCorral" at bounding box center [919, 512] width 137 height 51
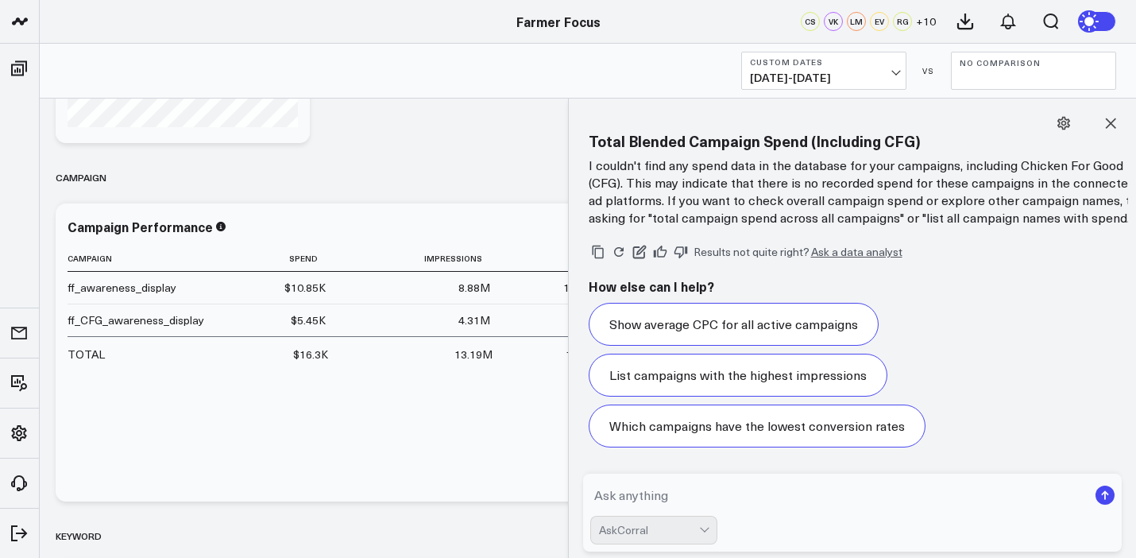
click at [858, 488] on textarea at bounding box center [839, 494] width 498 height 29
type textarea "Total Google spend for CFG campaign"
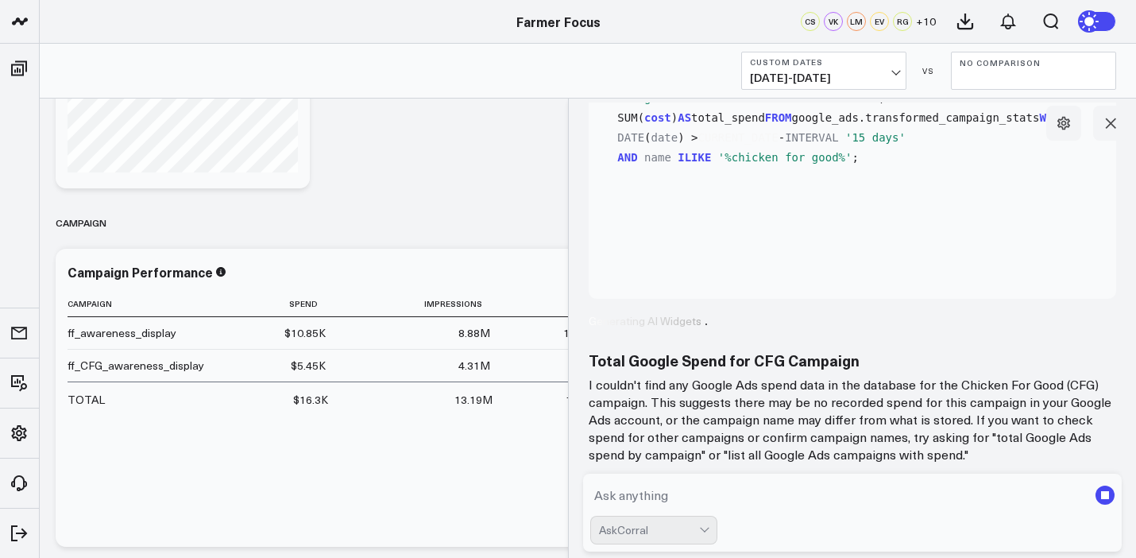
scroll to position [871, 0]
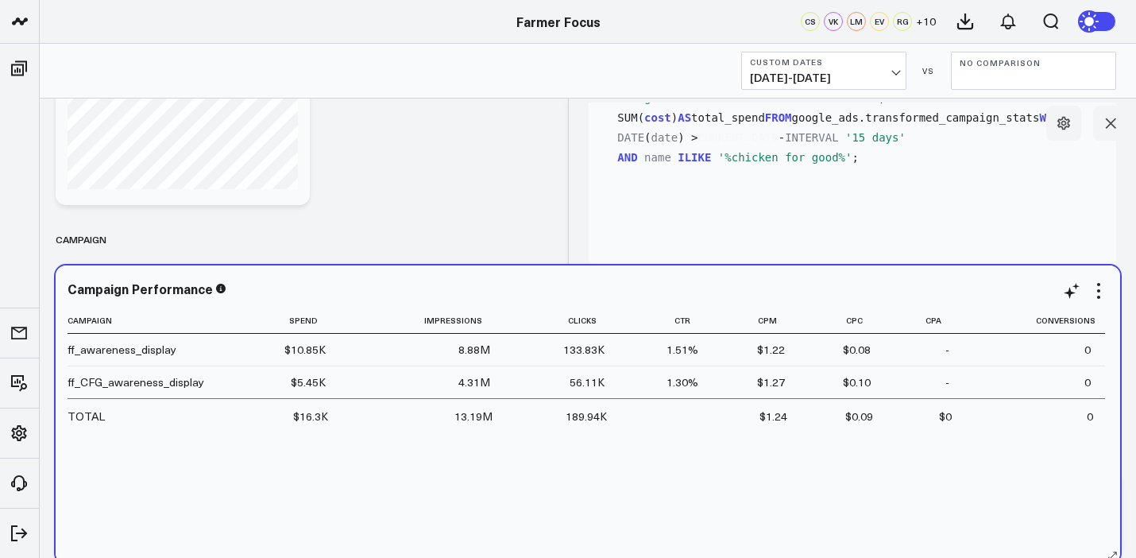
click at [149, 381] on div "ff_CFG_awareness_display" at bounding box center [136, 382] width 137 height 16
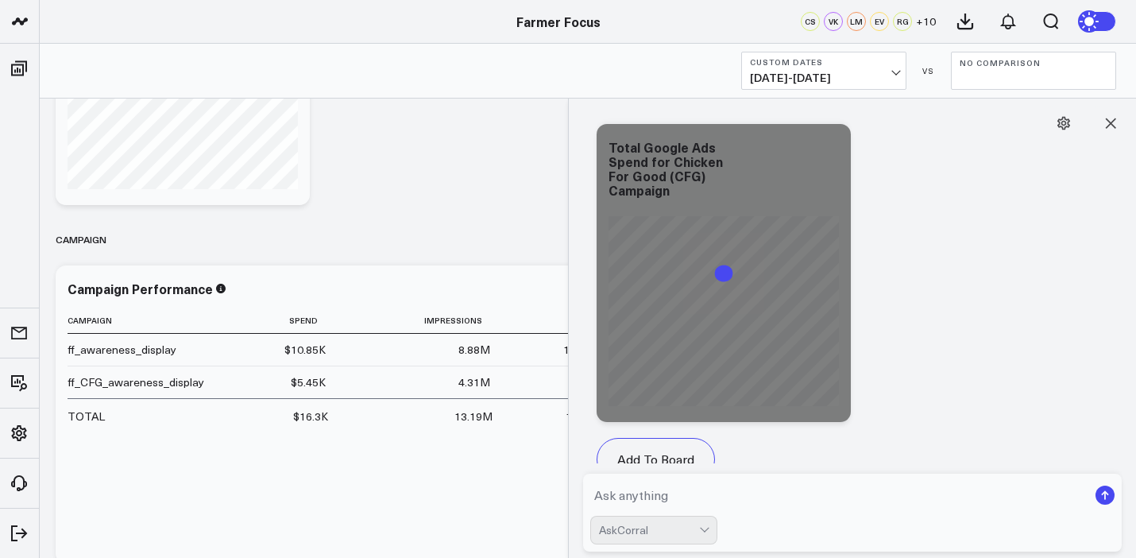
click at [747, 488] on textarea at bounding box center [839, 494] width 498 height 29
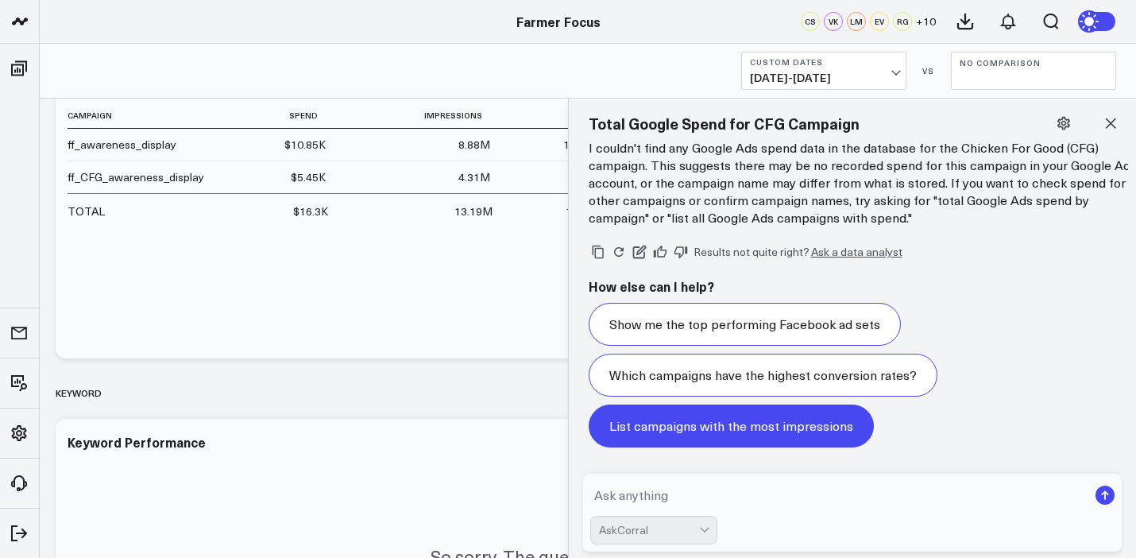
scroll to position [1077, 0]
type textarea "ff_CFG_awareness_display"
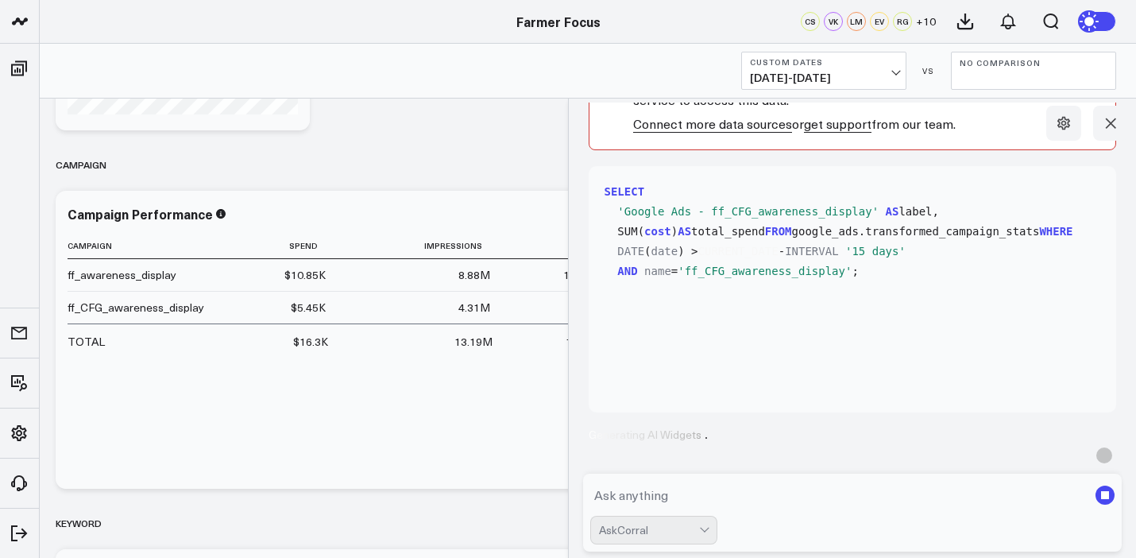
scroll to position [7134, 0]
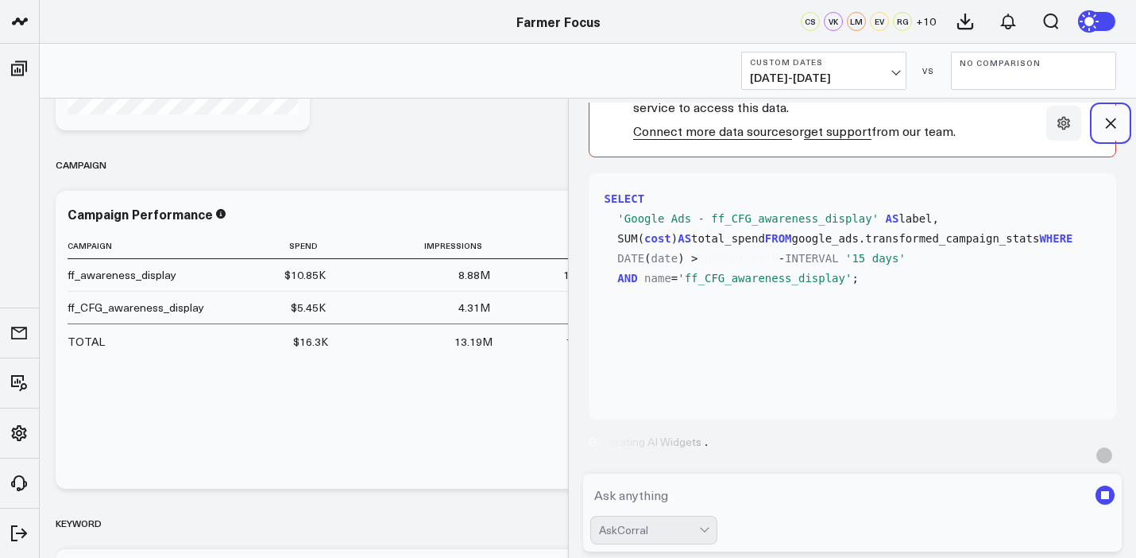
click at [1110, 114] on button at bounding box center [1110, 123] width 35 height 35
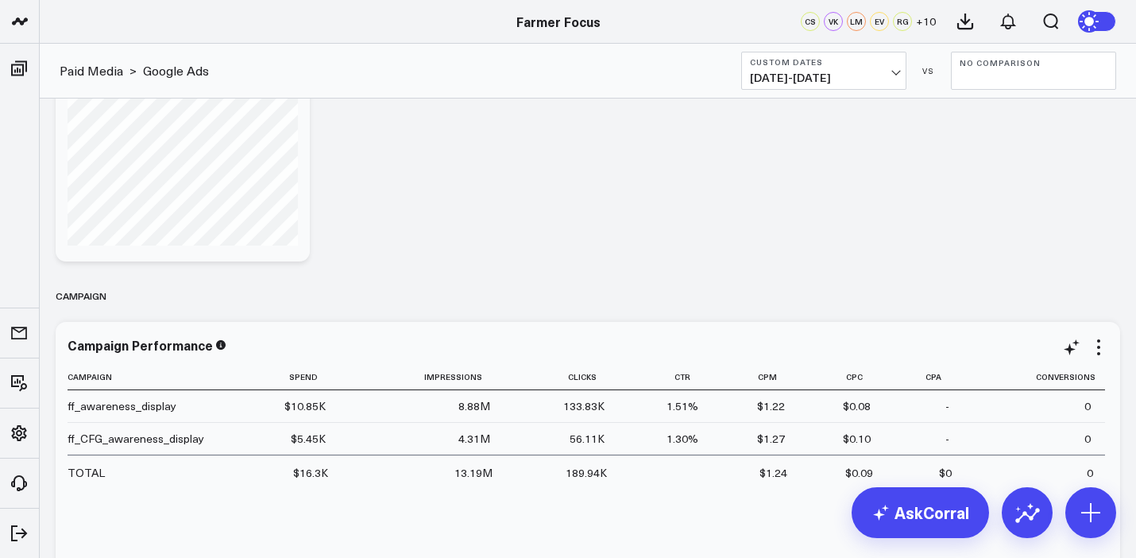
scroll to position [812, 0]
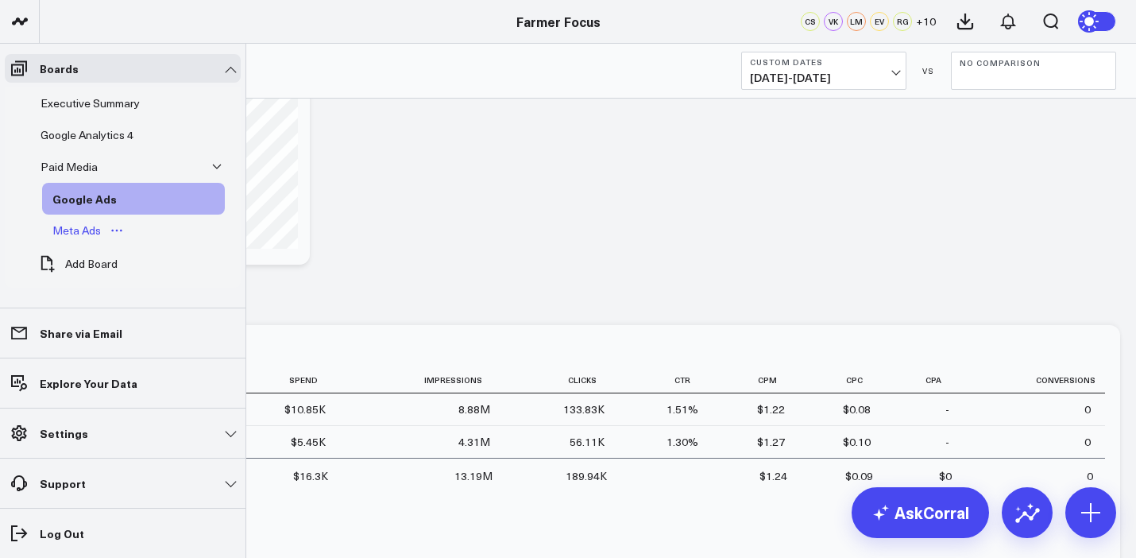
click at [91, 229] on div "Meta Ads" at bounding box center [76, 230] width 56 height 19
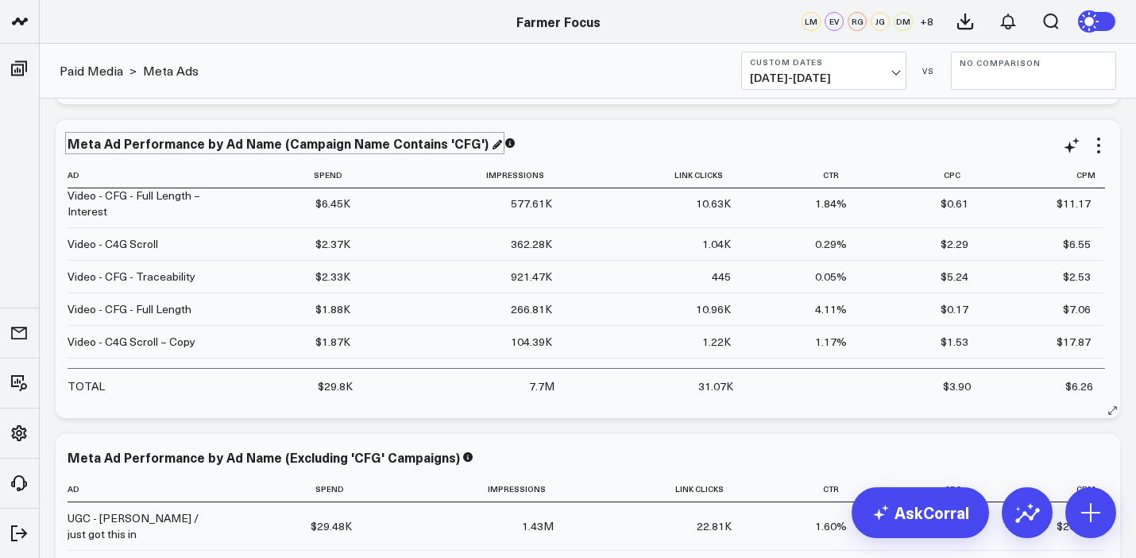
scroll to position [1568, 0]
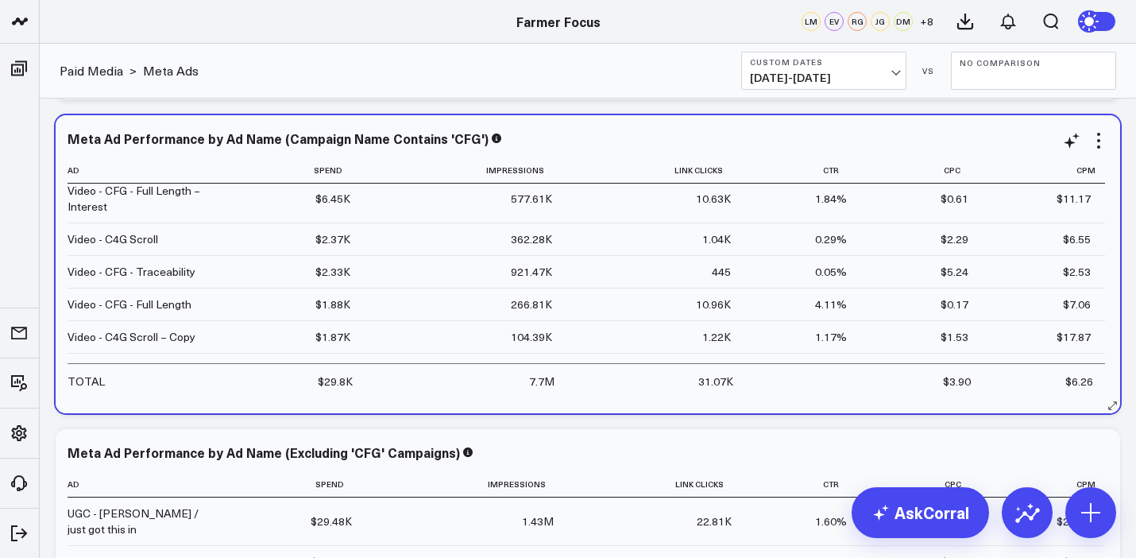
click at [546, 384] on div "7.7M" at bounding box center [541, 381] width 25 height 16
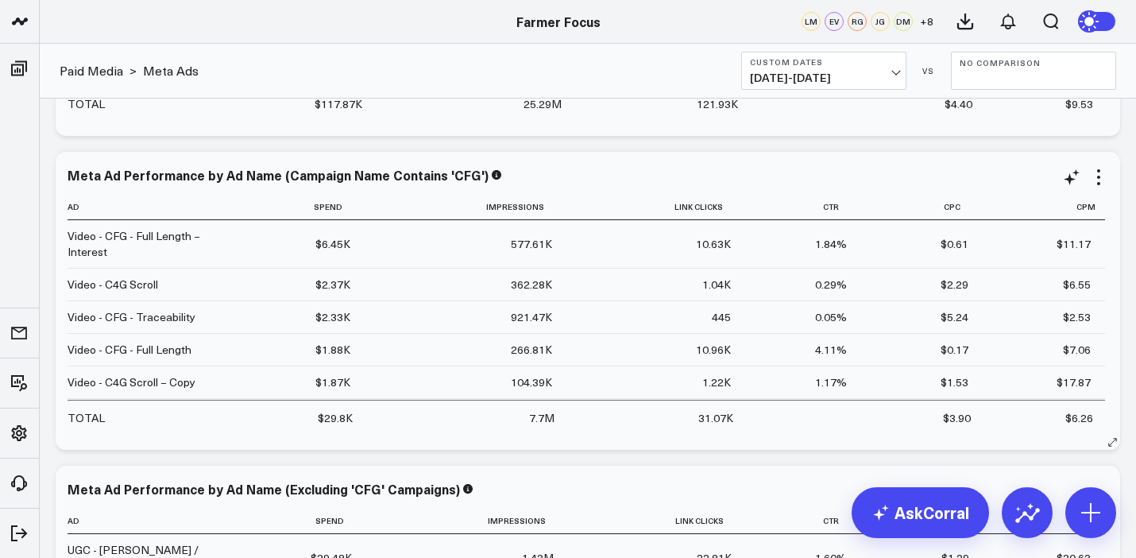
scroll to position [1530, 0]
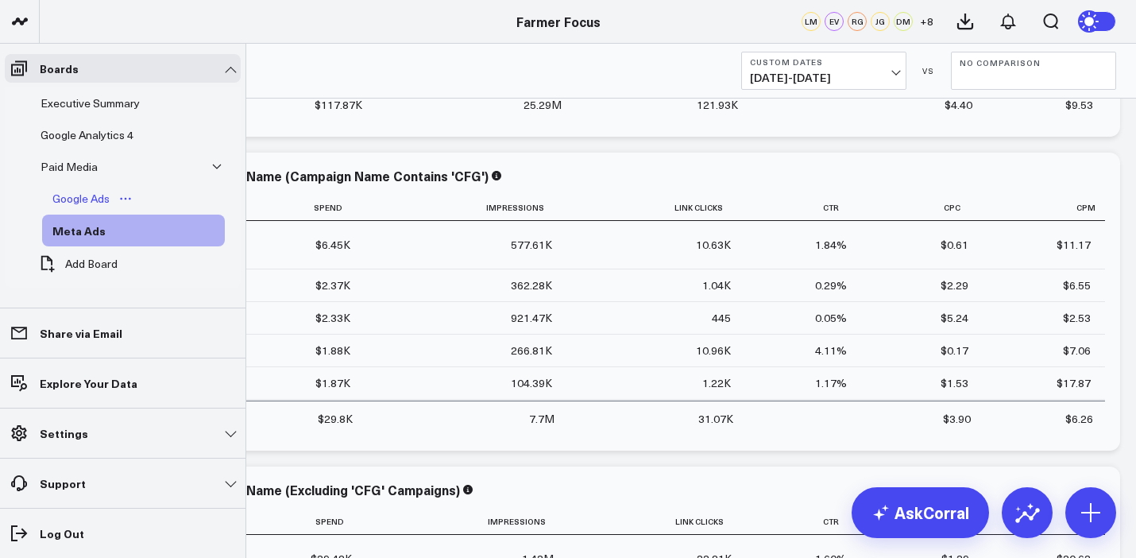
click at [96, 194] on div "Google Ads" at bounding box center [80, 198] width 65 height 19
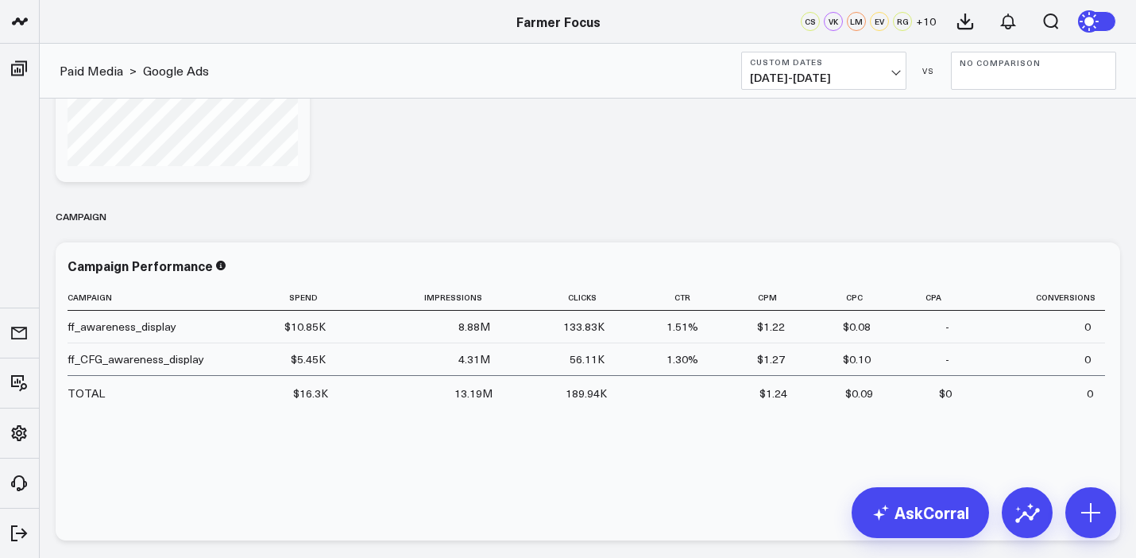
scroll to position [895, 0]
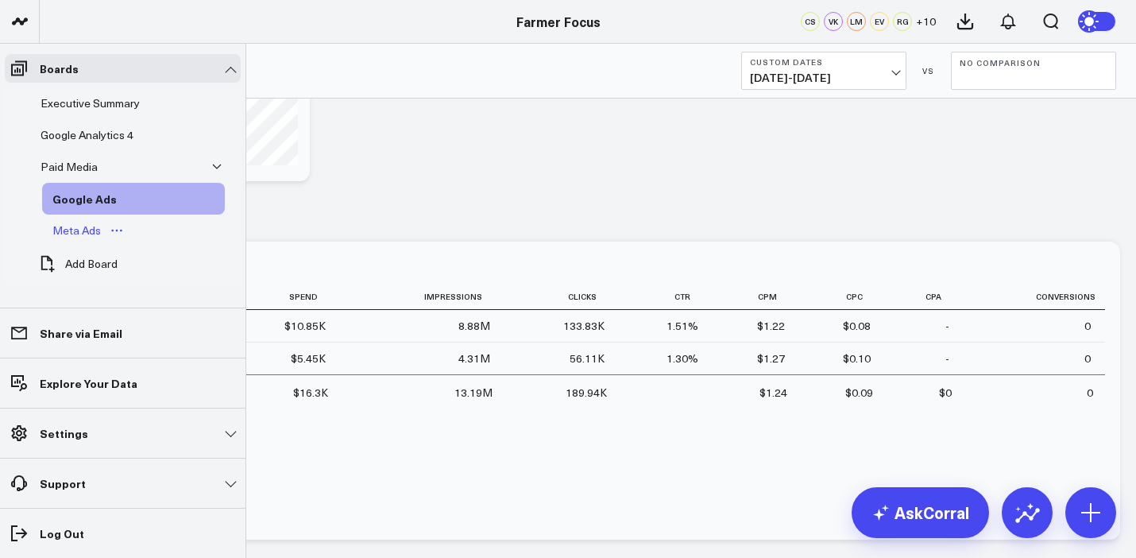
click at [81, 224] on div "Meta Ads" at bounding box center [76, 230] width 56 height 19
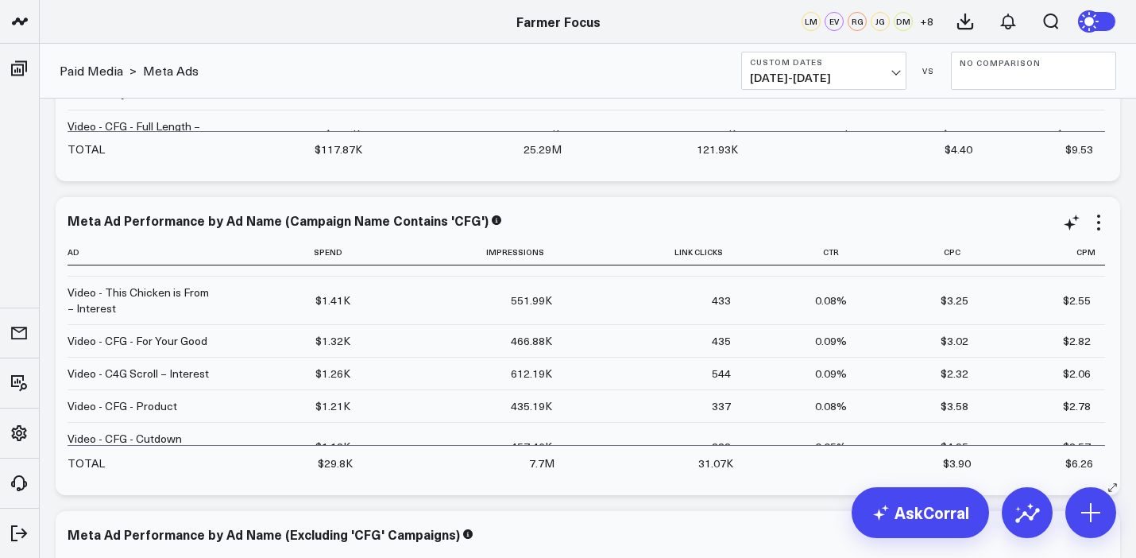
scroll to position [173, 0]
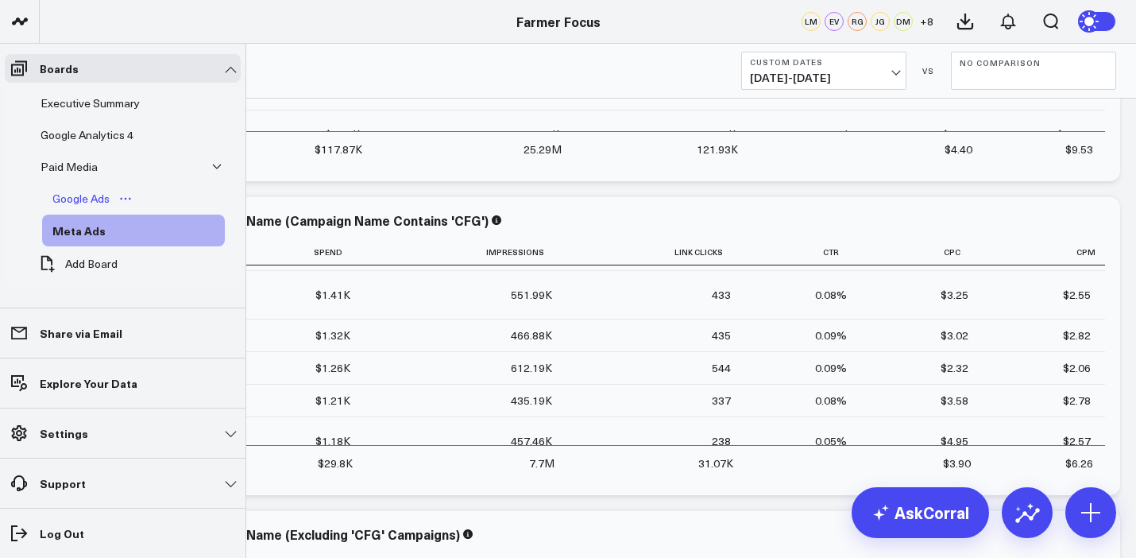
click at [91, 191] on div "Google Ads" at bounding box center [80, 198] width 65 height 19
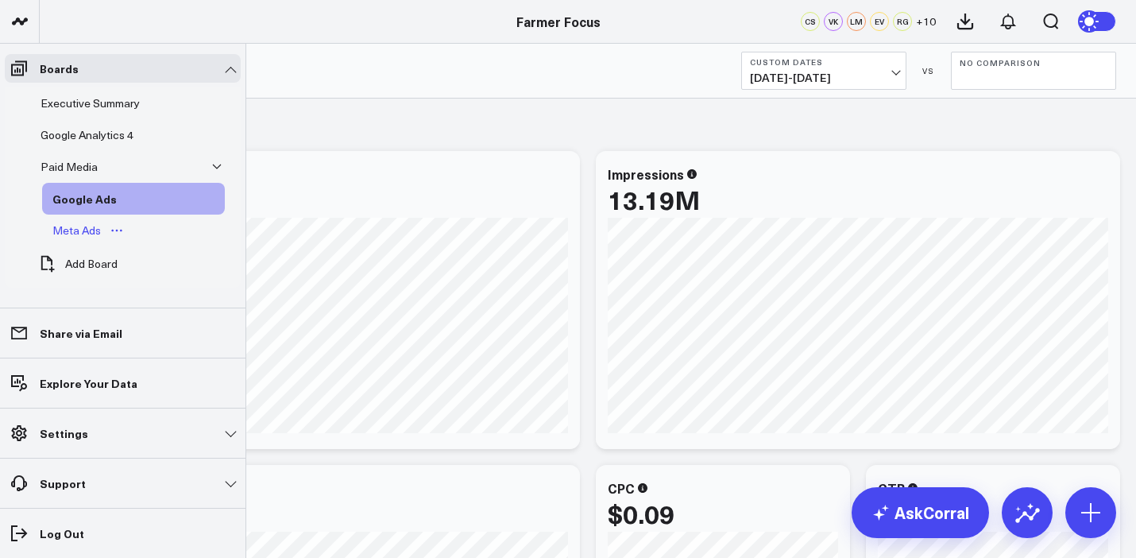
click at [87, 228] on div "Meta Ads" at bounding box center [76, 230] width 56 height 19
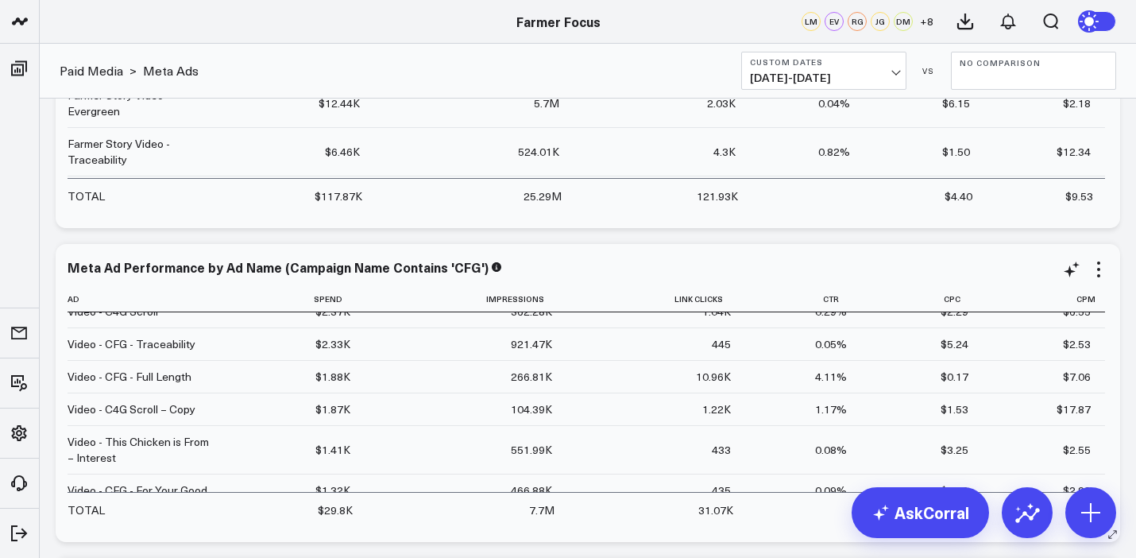
scroll to position [1384, 0]
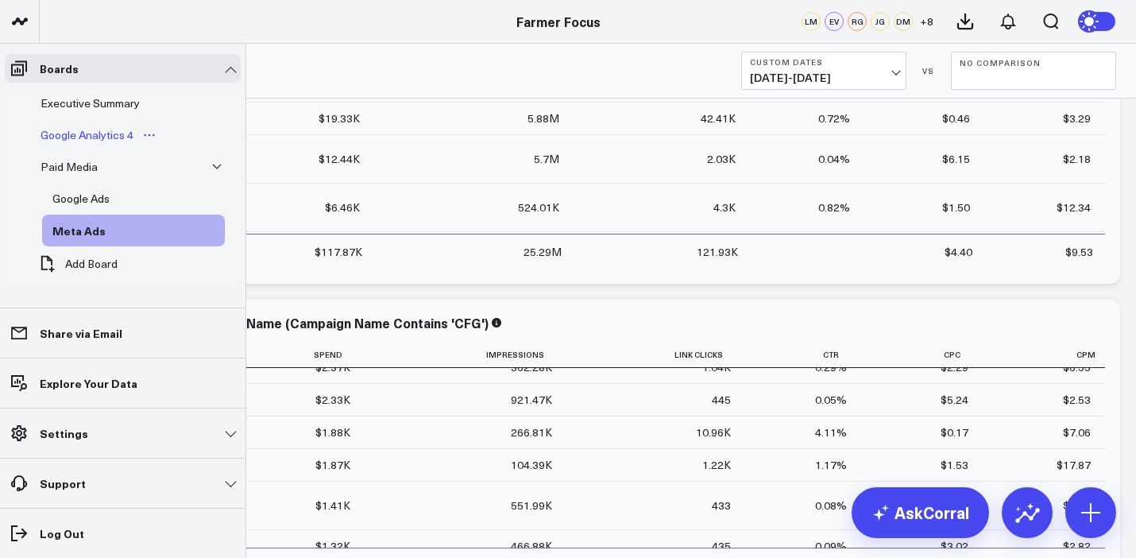
click at [87, 126] on div "Google Analytics 4" at bounding box center [87, 134] width 101 height 19
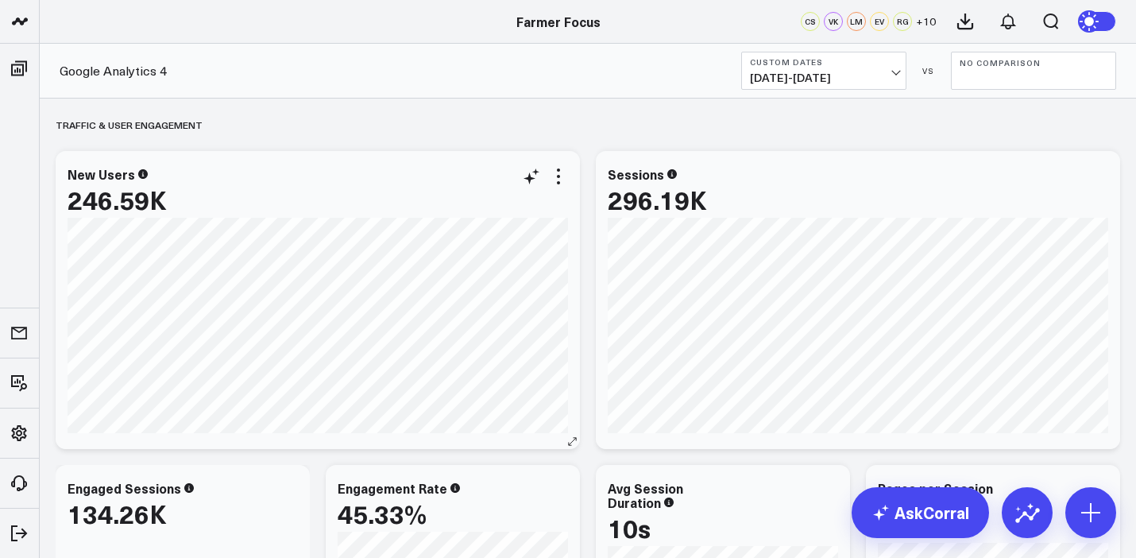
scroll to position [116, 0]
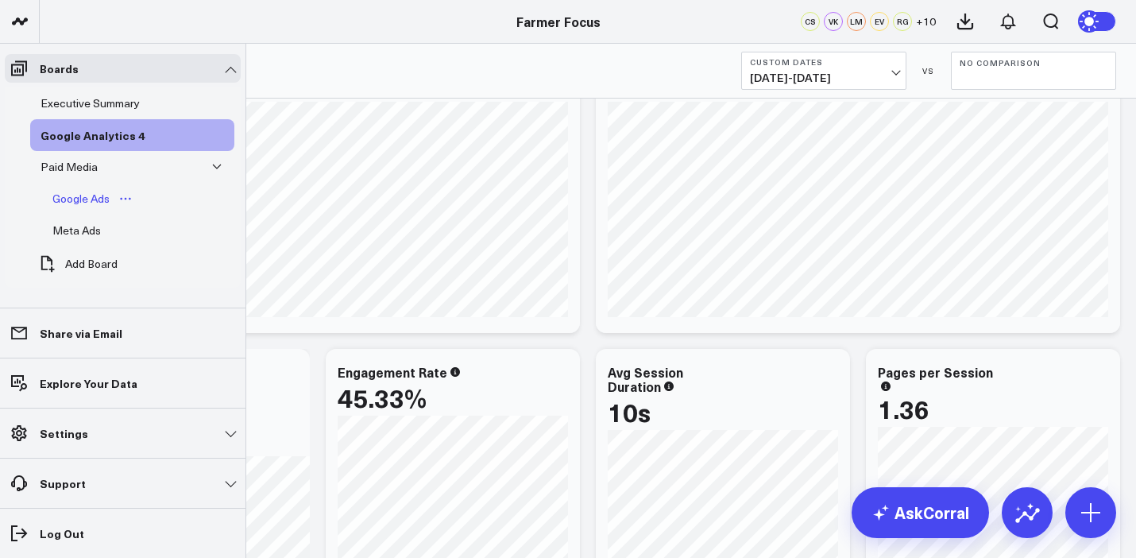
click at [74, 189] on div "Google Ads" at bounding box center [80, 198] width 65 height 19
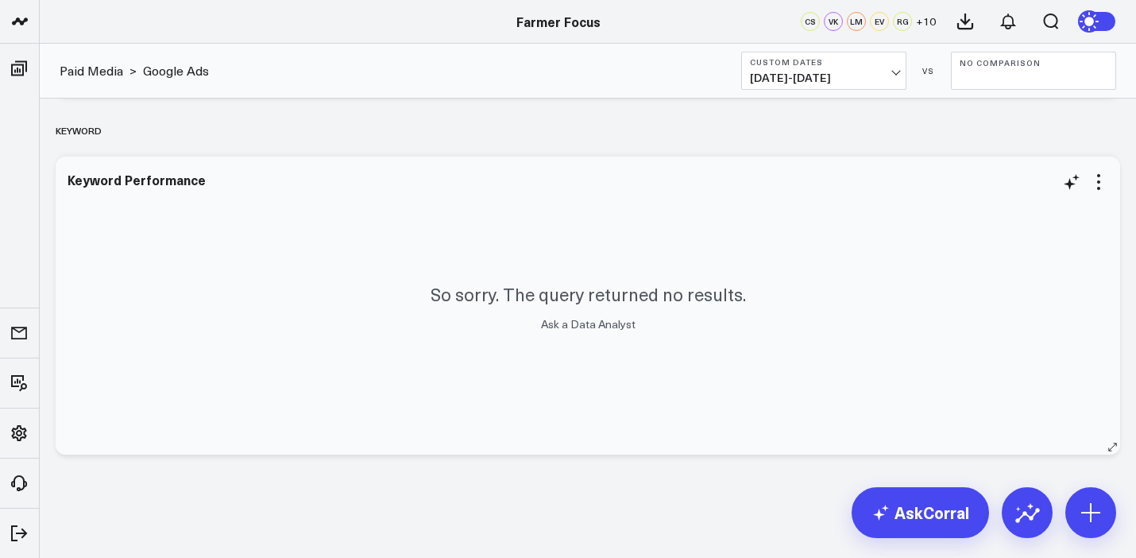
scroll to position [893, 0]
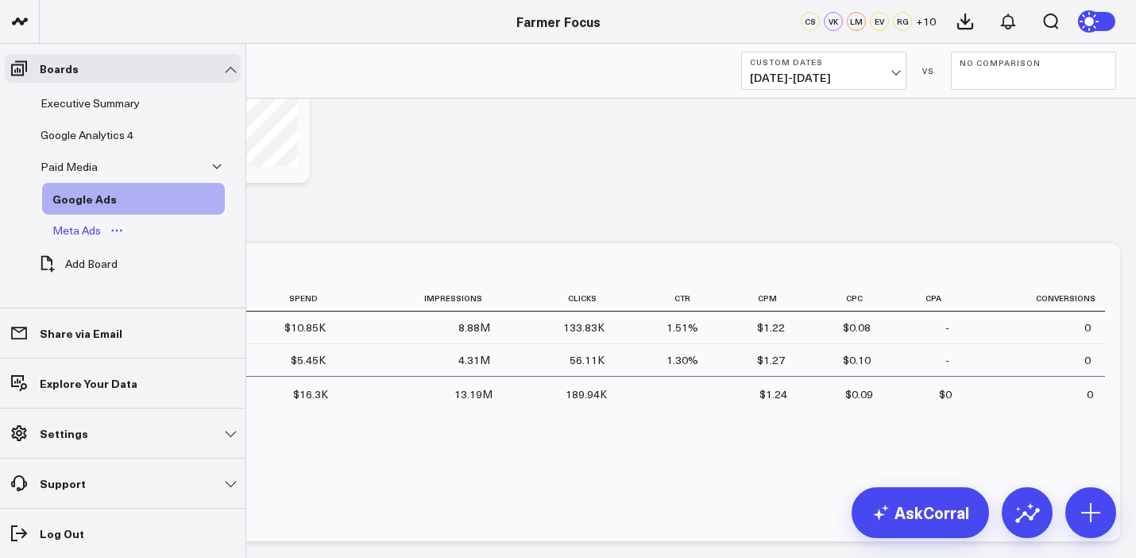
click at [84, 225] on div "Meta Ads" at bounding box center [76, 230] width 56 height 19
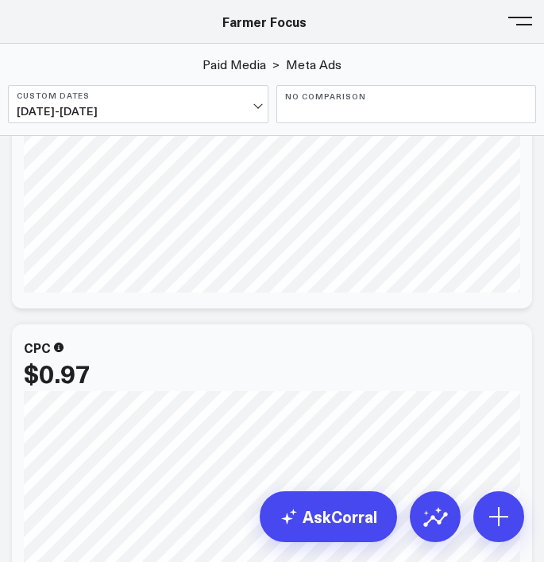
scroll to position [5494, 0]
click at [524, 26] on button at bounding box center [520, 20] width 24 height 24
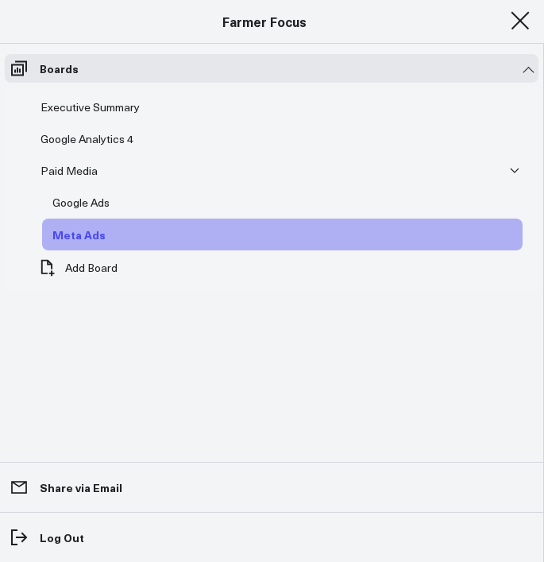
click at [102, 237] on div "Meta Ads" at bounding box center [78, 234] width 61 height 19
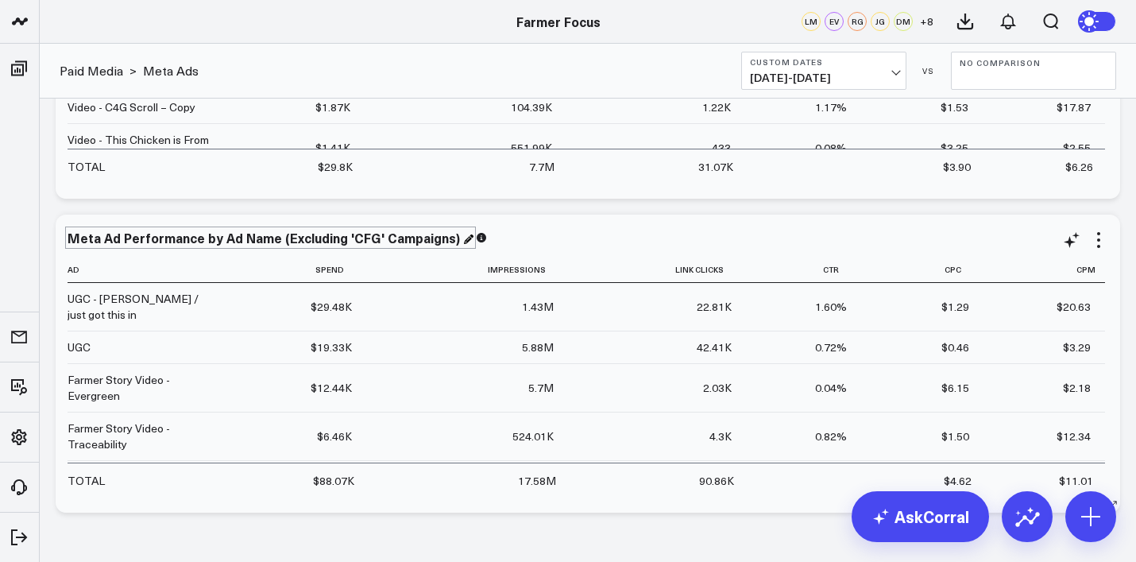
scroll to position [1815, 0]
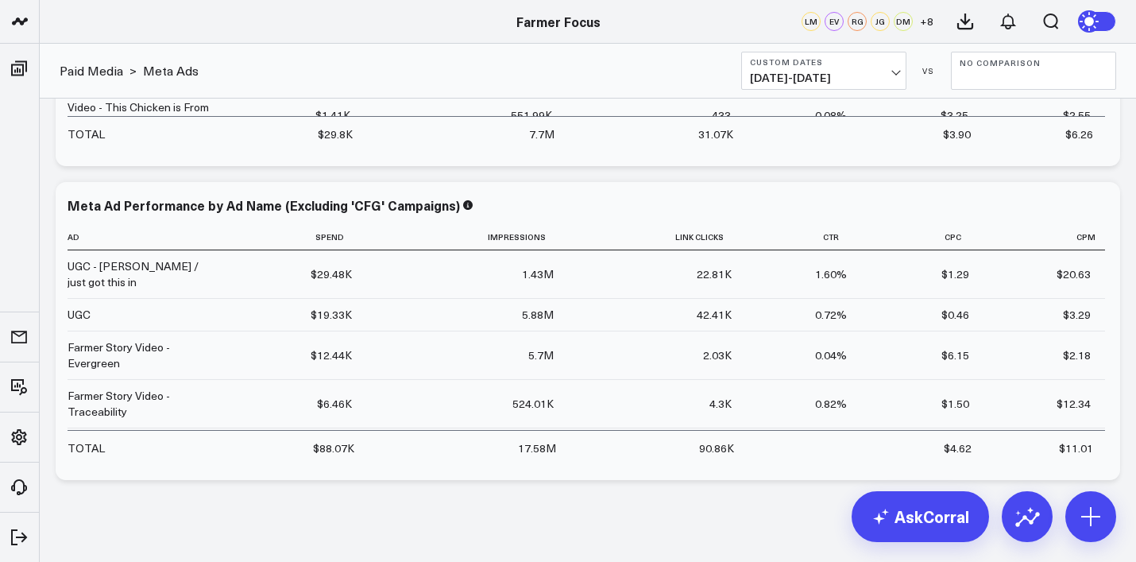
click at [762, 64] on b "Custom Dates" at bounding box center [824, 62] width 148 height 10
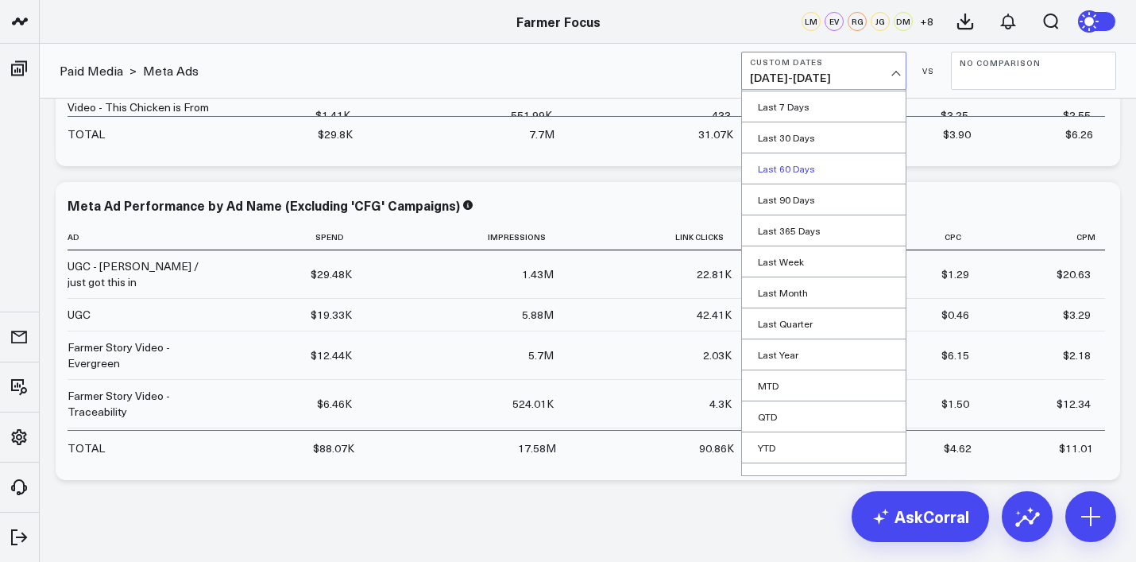
scroll to position [48, 0]
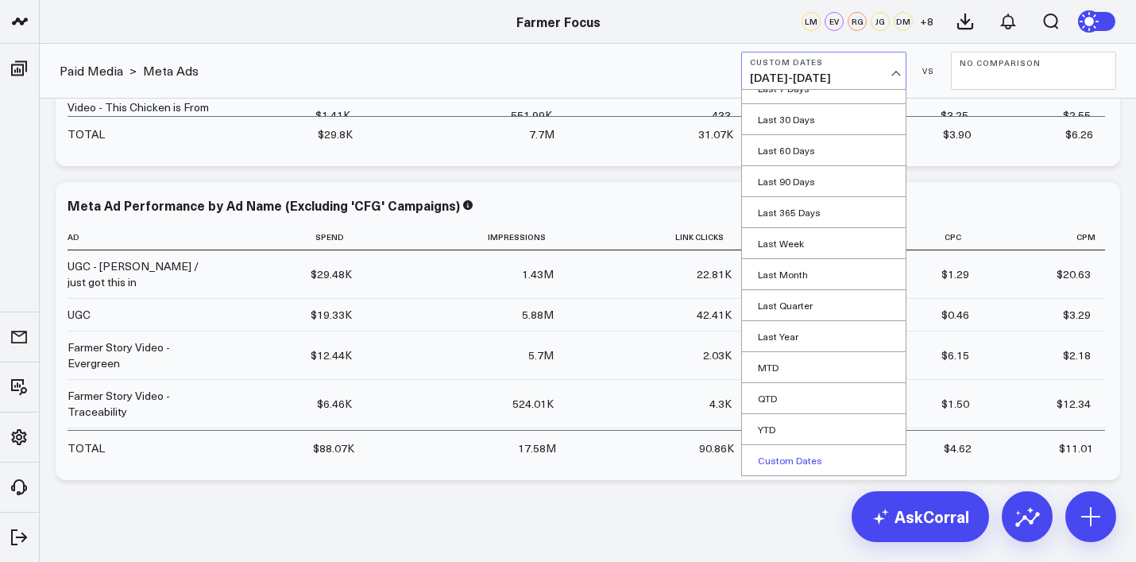
click at [797, 457] on link "Custom Dates" at bounding box center [824, 460] width 164 height 30
select select "9"
select select "2025"
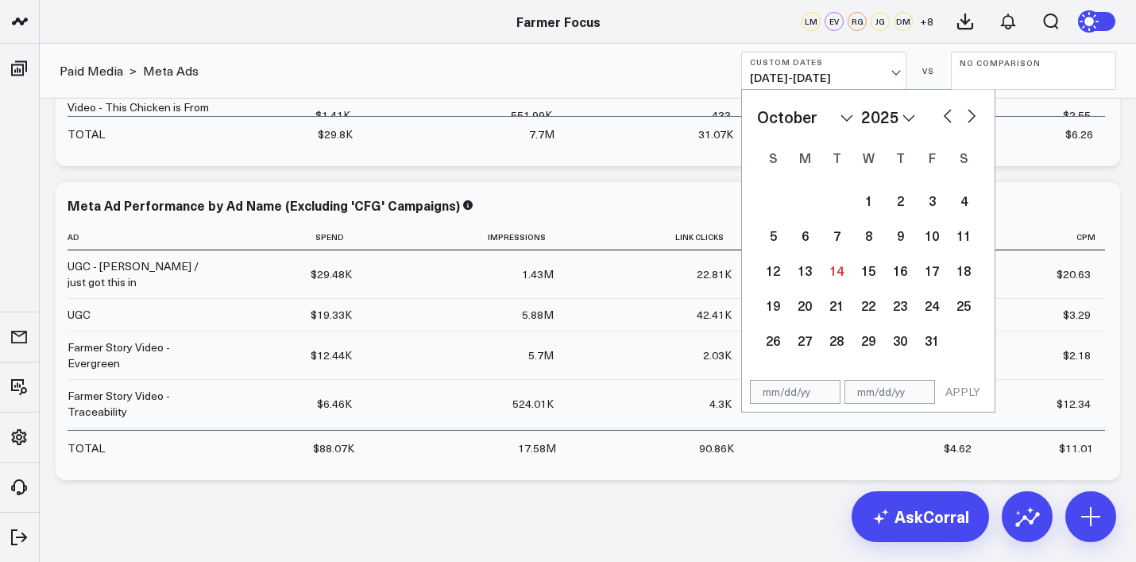
click at [937, 116] on div "January February March April May June July August September October November [D…" at bounding box center [868, 117] width 222 height 24
click at [950, 116] on button "button" at bounding box center [948, 114] width 16 height 19
select select "8"
select select "2025"
click at [950, 116] on button "button" at bounding box center [948, 114] width 16 height 19
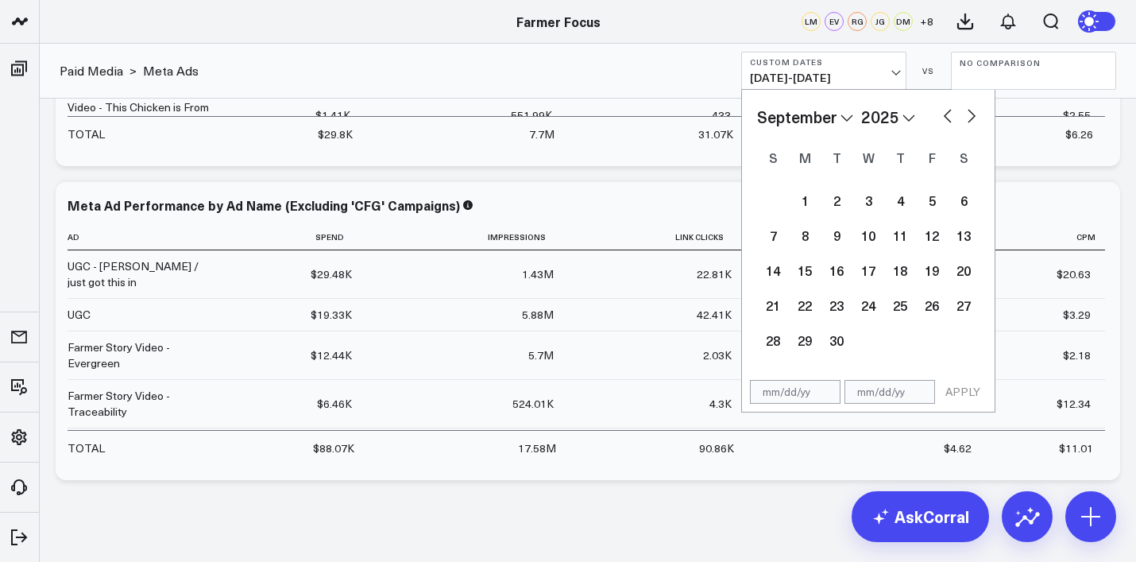
select select "7"
select select "2025"
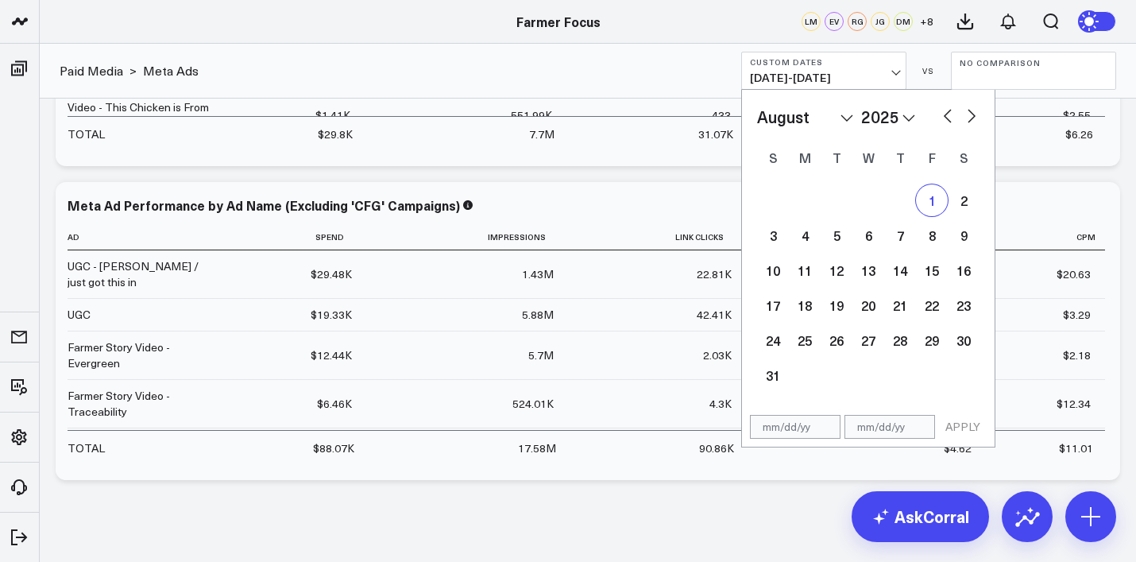
click at [926, 202] on div "1" at bounding box center [932, 200] width 32 height 32
type input "[DATE]"
select select "7"
select select "2025"
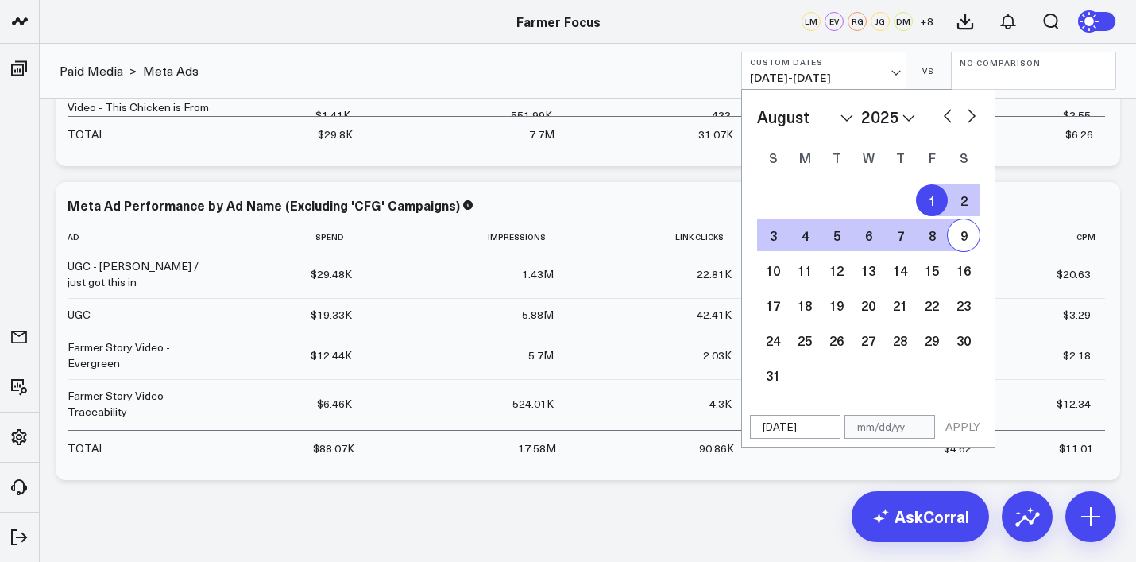
click at [977, 119] on button "button" at bounding box center [971, 114] width 16 height 19
select select "8"
select select "2025"
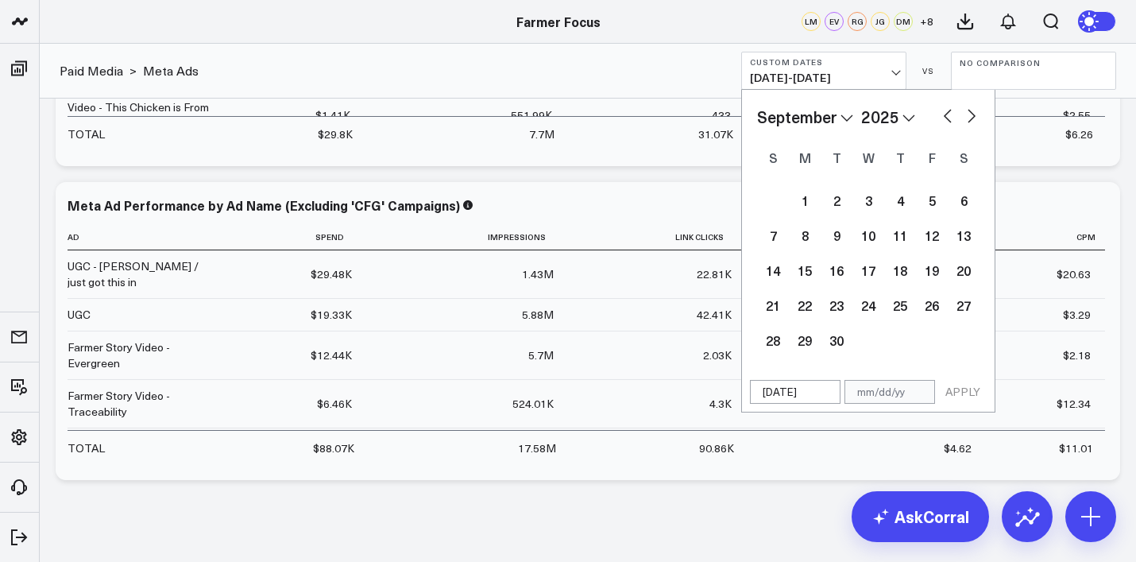
click at [977, 119] on button "button" at bounding box center [971, 114] width 16 height 19
select select "9"
select select "2025"
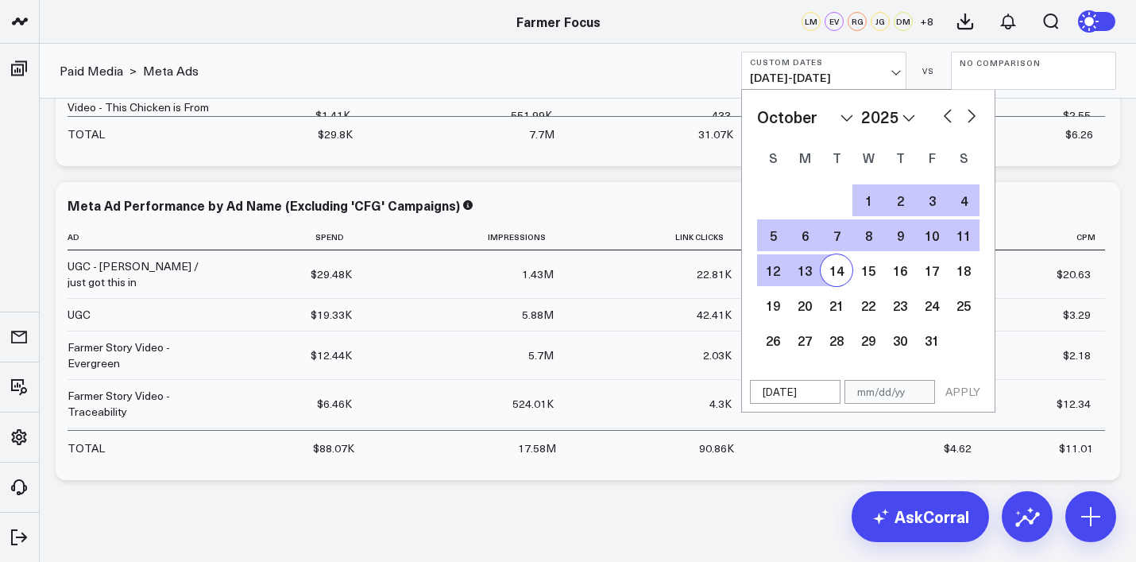
click at [832, 274] on div "14" at bounding box center [836, 270] width 32 height 32
type input "[DATE]"
select select "9"
select select "2025"
click at [949, 393] on button "APPLY" at bounding box center [963, 392] width 48 height 24
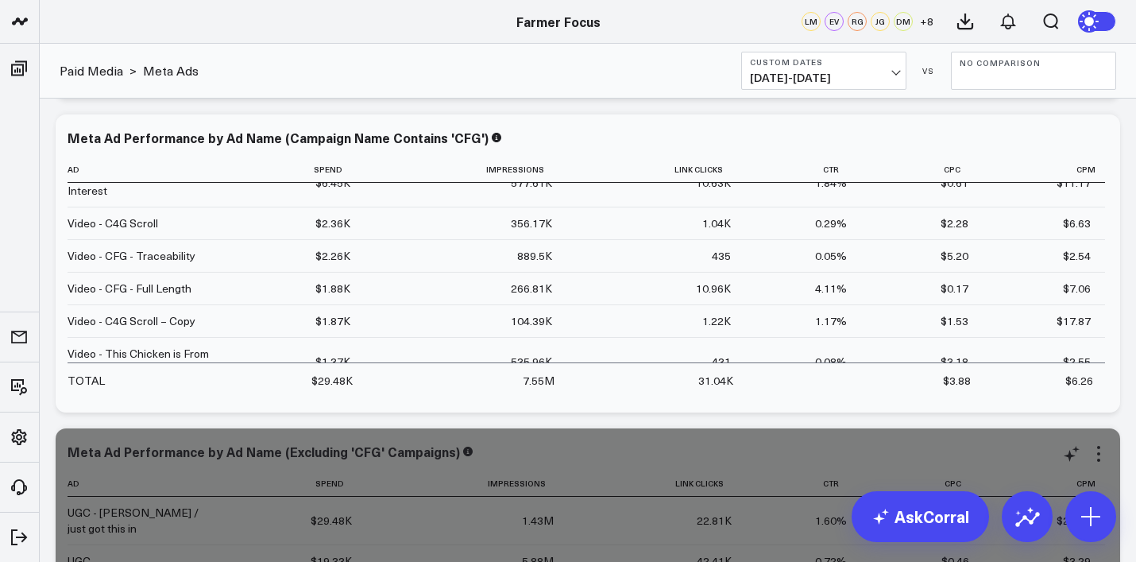
scroll to position [1546, 0]
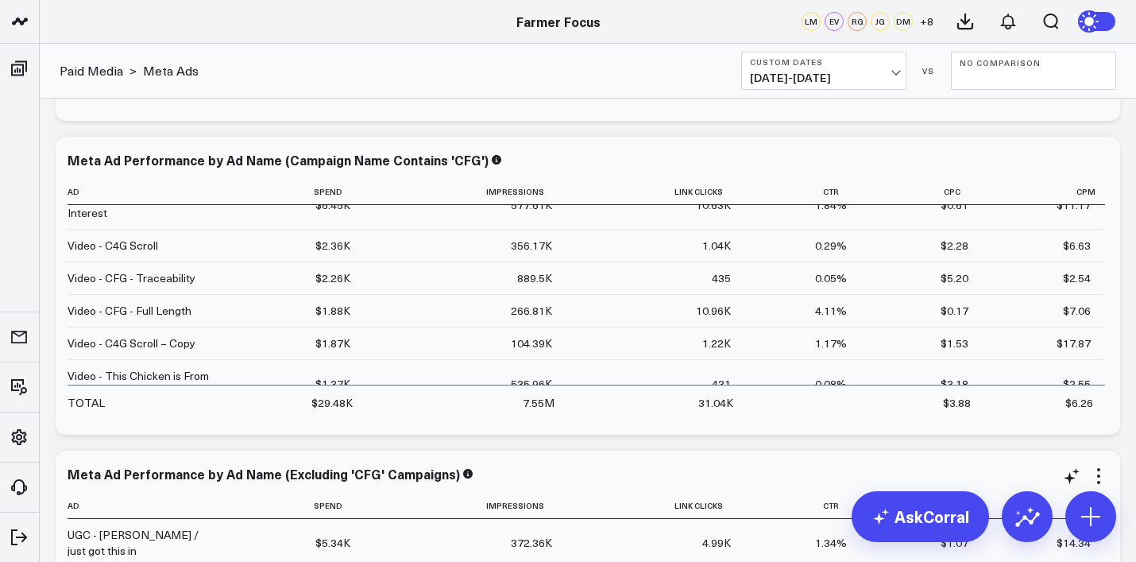
click at [812, 86] on button "Custom Dates [DATE] - [DATE]" at bounding box center [823, 71] width 165 height 38
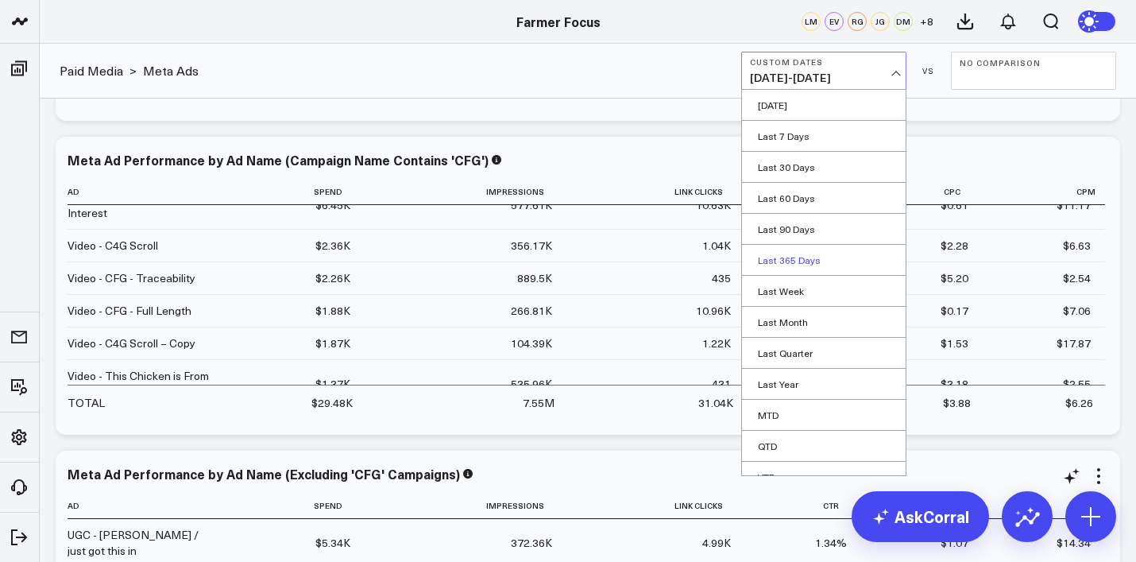
scroll to position [48, 0]
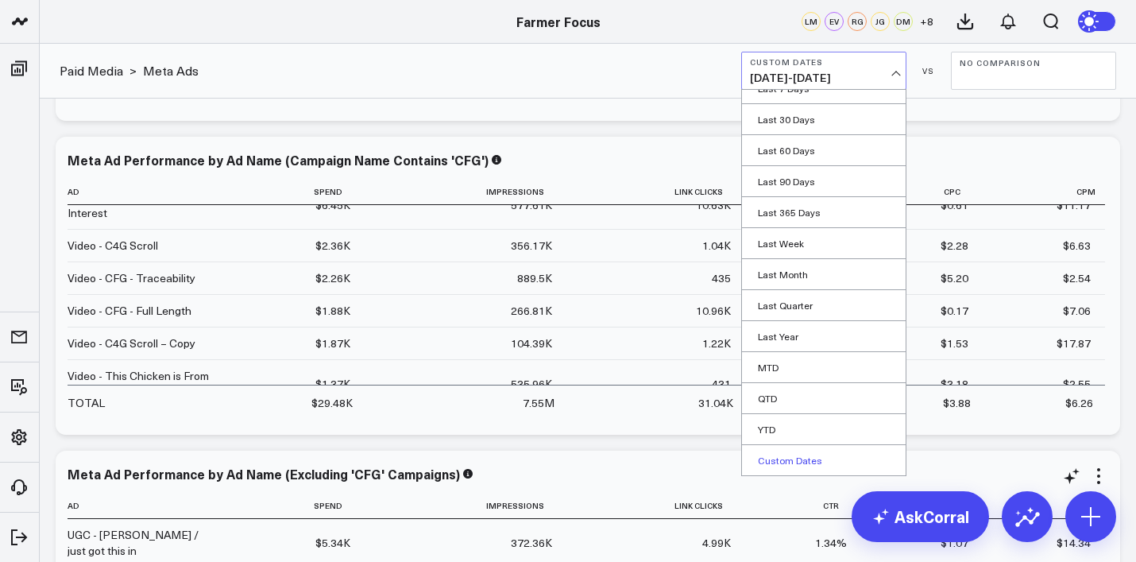
click at [787, 461] on link "Custom Dates" at bounding box center [824, 460] width 164 height 30
select select "9"
select select "2025"
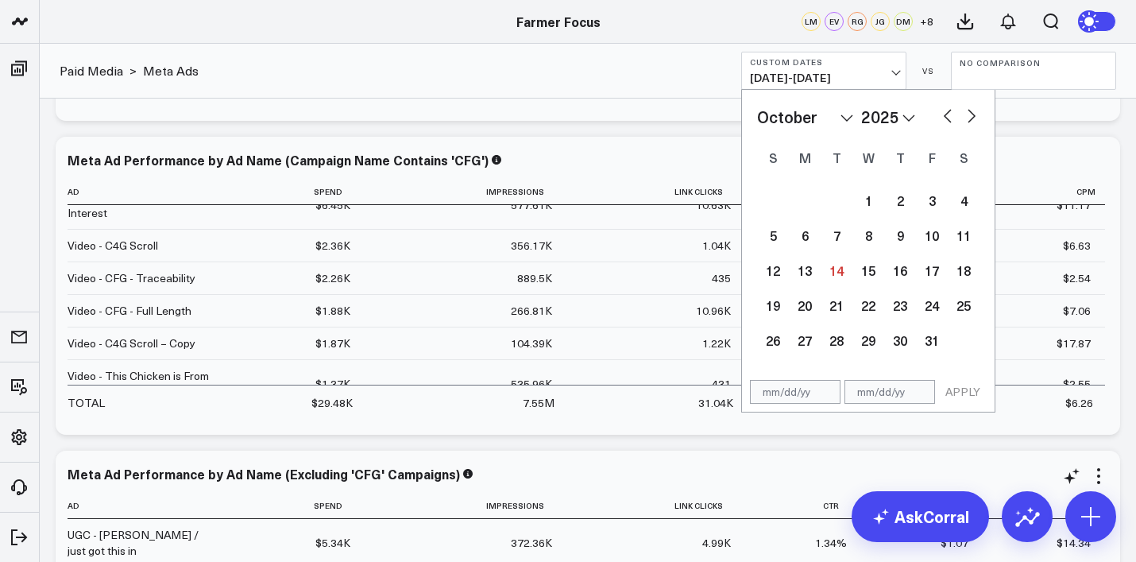
click at [944, 118] on button "button" at bounding box center [948, 114] width 16 height 19
select select "8"
select select "2025"
click at [767, 274] on div "14" at bounding box center [773, 270] width 32 height 32
type input "[DATE]"
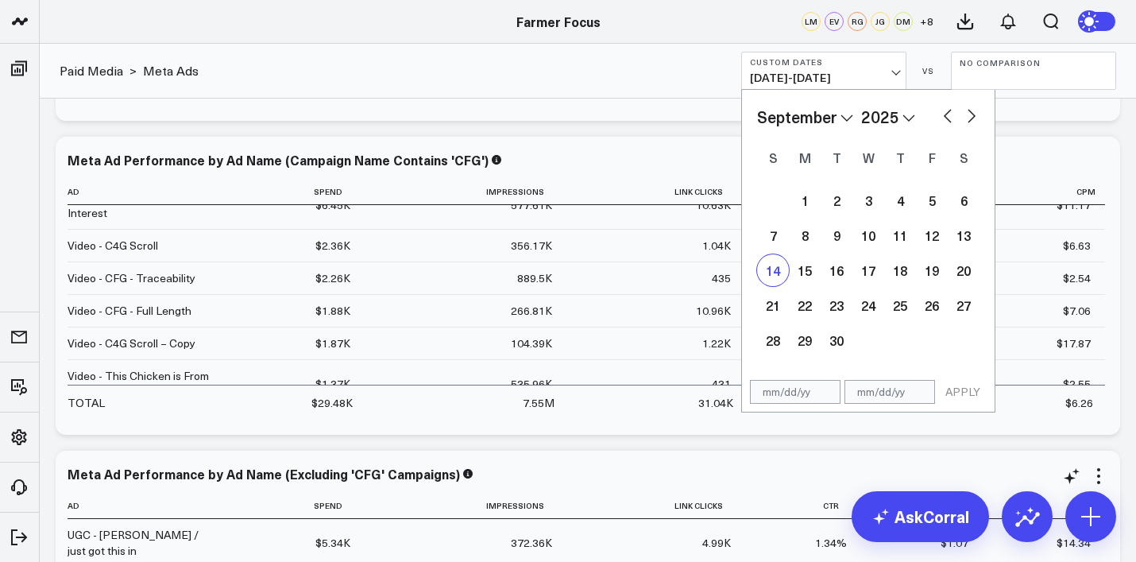
select select "8"
select select "2025"
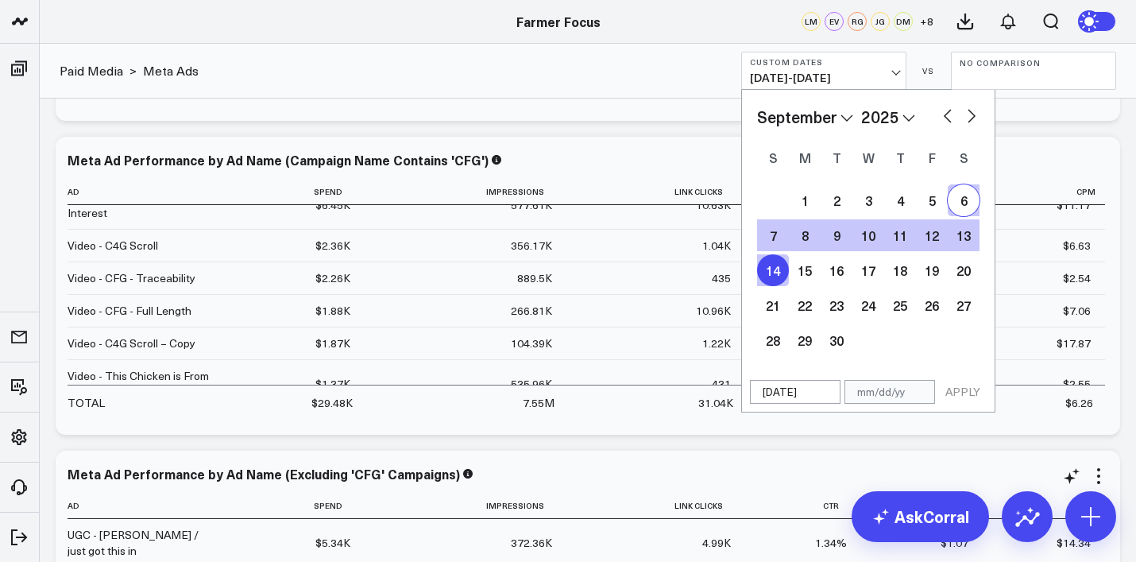
click at [974, 122] on button "button" at bounding box center [971, 114] width 16 height 19
select select "9"
select select "2025"
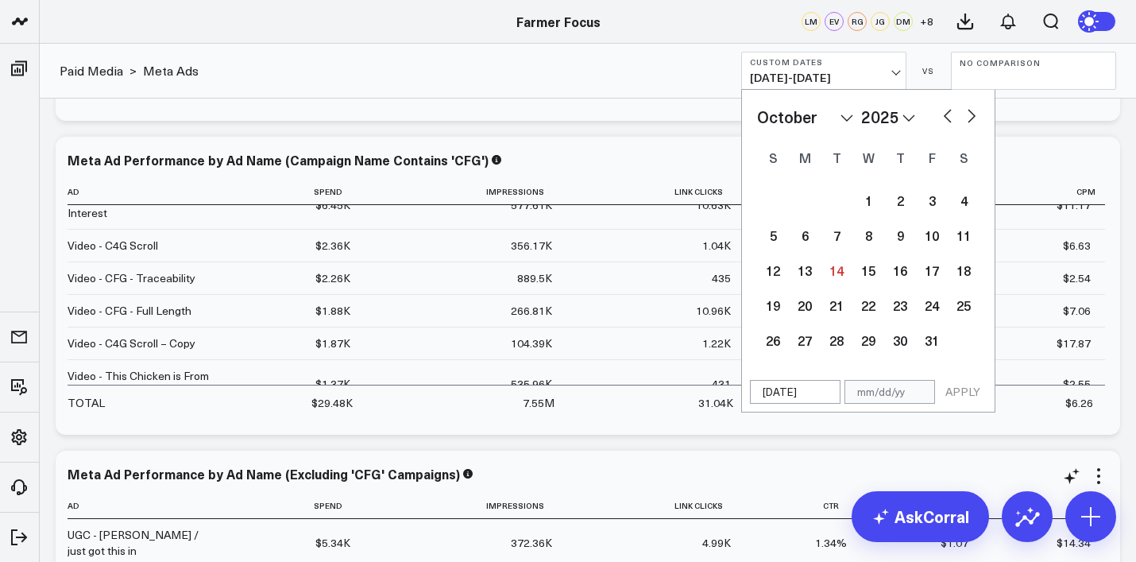
click at [974, 122] on button "button" at bounding box center [971, 114] width 16 height 19
select select "10"
select select "2025"
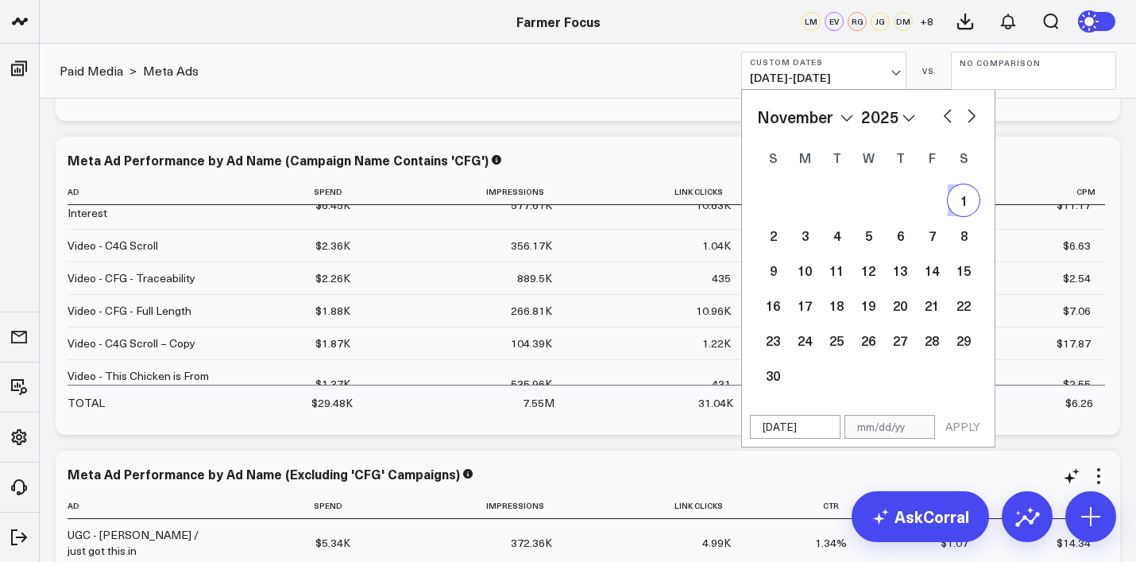
click at [954, 125] on div "January February March April May June July August September October November [D…" at bounding box center [868, 117] width 222 height 24
click at [940, 110] on button "button" at bounding box center [948, 114] width 16 height 19
select select "9"
select select "2025"
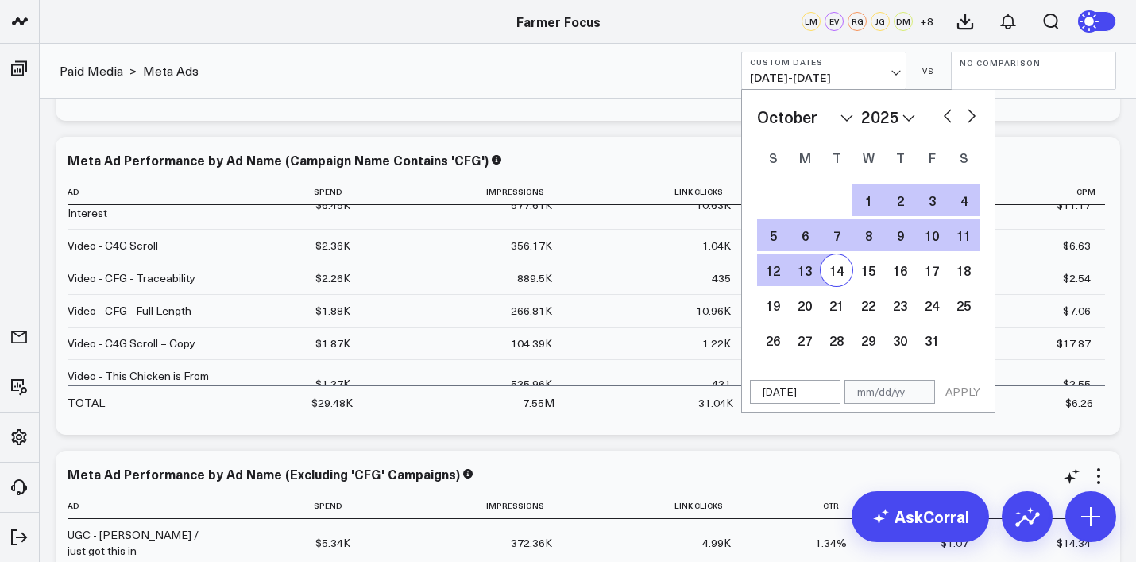
click at [832, 267] on div "14" at bounding box center [836, 270] width 32 height 32
type input "[DATE]"
select select "9"
select select "2025"
click at [959, 384] on button "APPLY" at bounding box center [963, 392] width 48 height 24
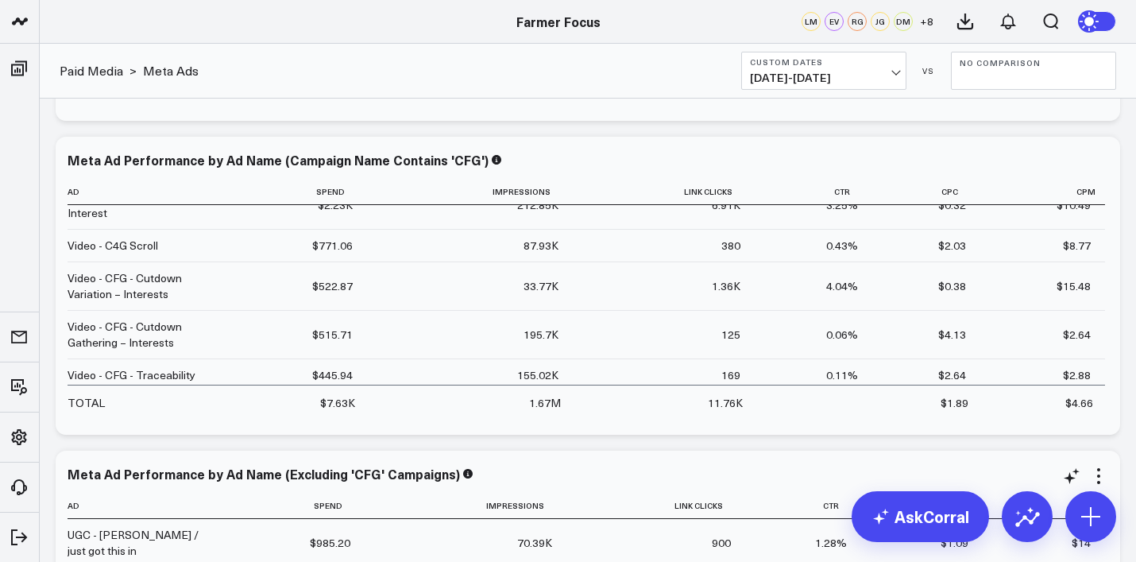
click at [855, 89] on button "Custom Dates [DATE] - [DATE]" at bounding box center [823, 71] width 165 height 38
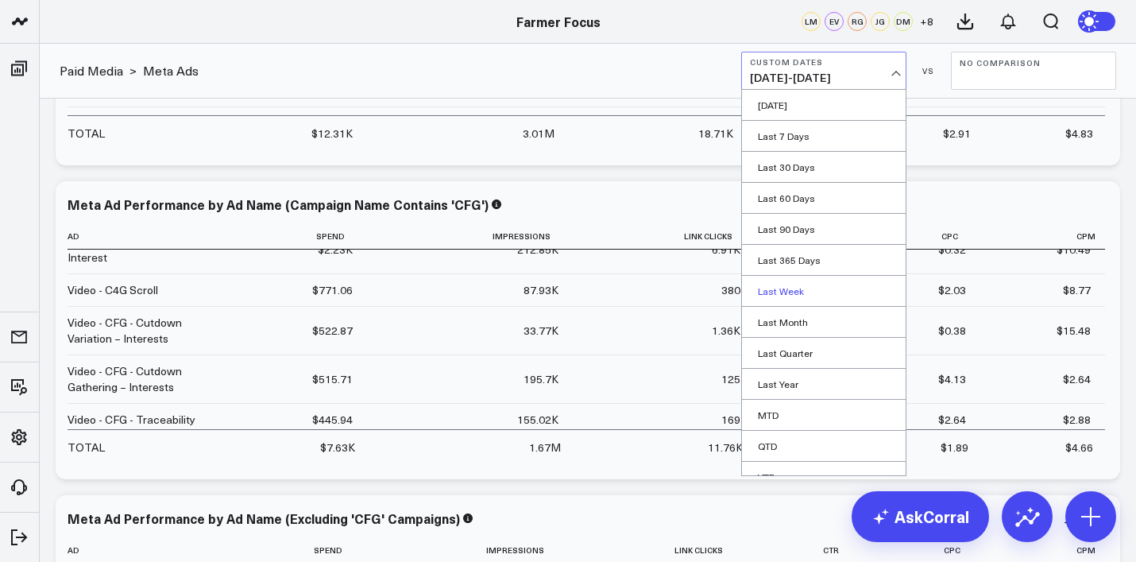
scroll to position [48, 0]
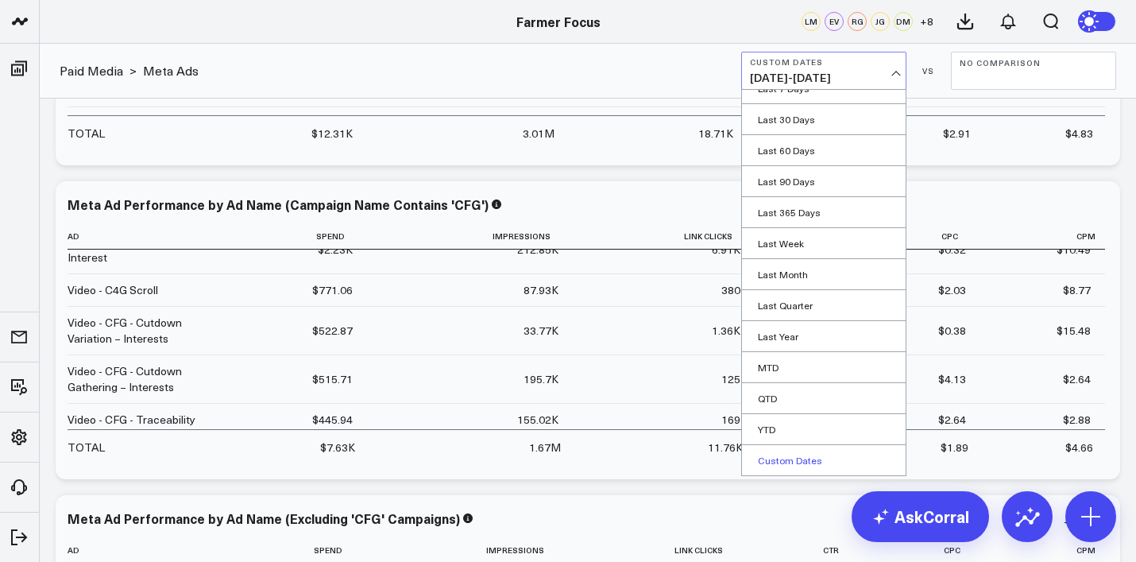
click at [794, 459] on link "Custom Dates" at bounding box center [824, 460] width 164 height 30
select select "9"
select select "2025"
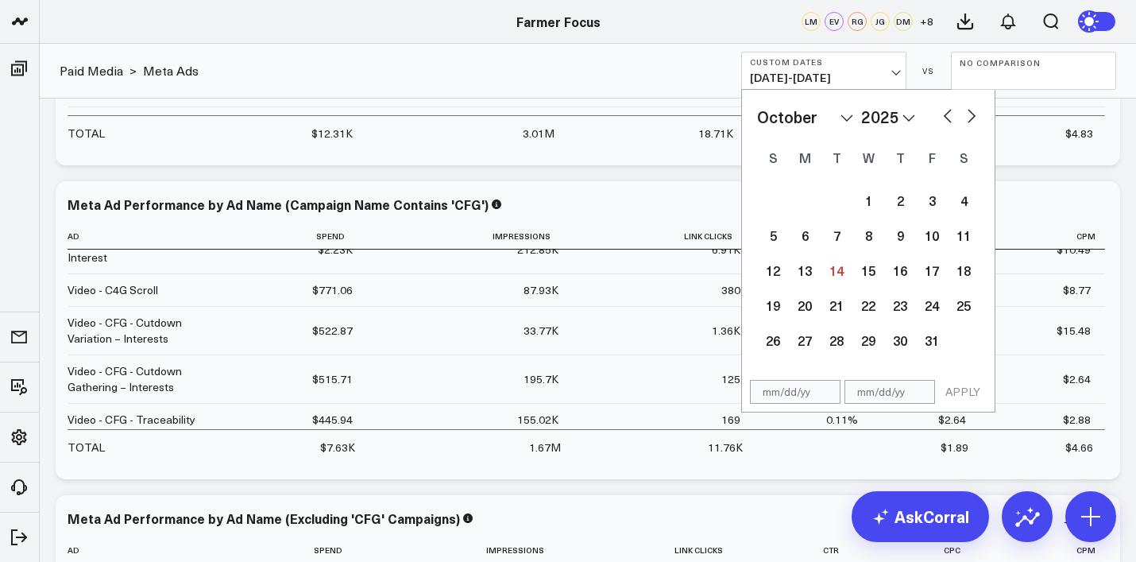
click at [952, 107] on button "button" at bounding box center [948, 114] width 16 height 19
select select "8"
select select "2025"
click at [949, 110] on button "button" at bounding box center [948, 114] width 16 height 19
select select "7"
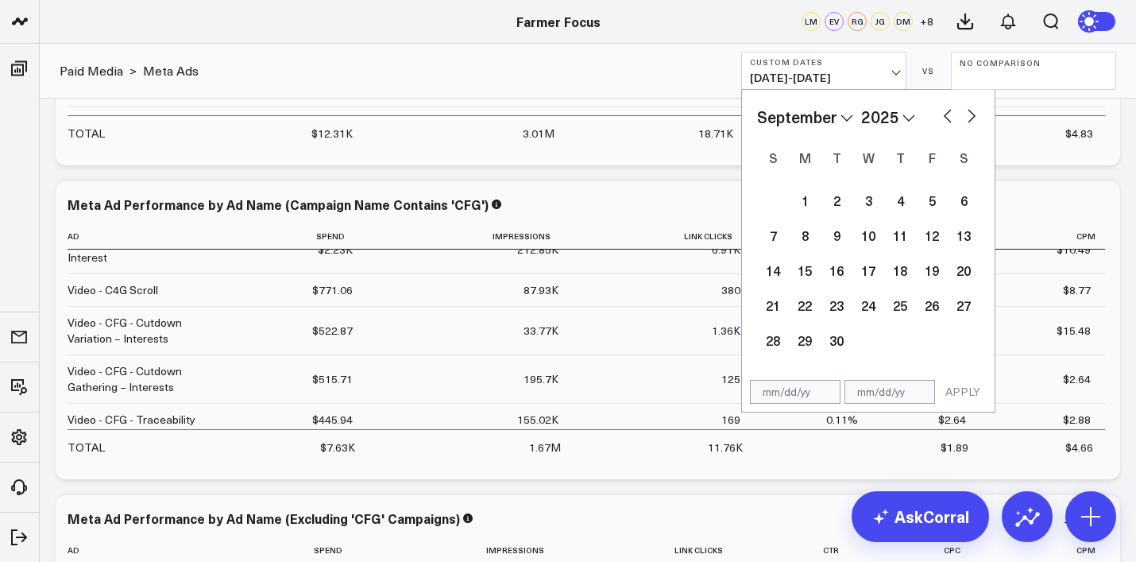
select select "2025"
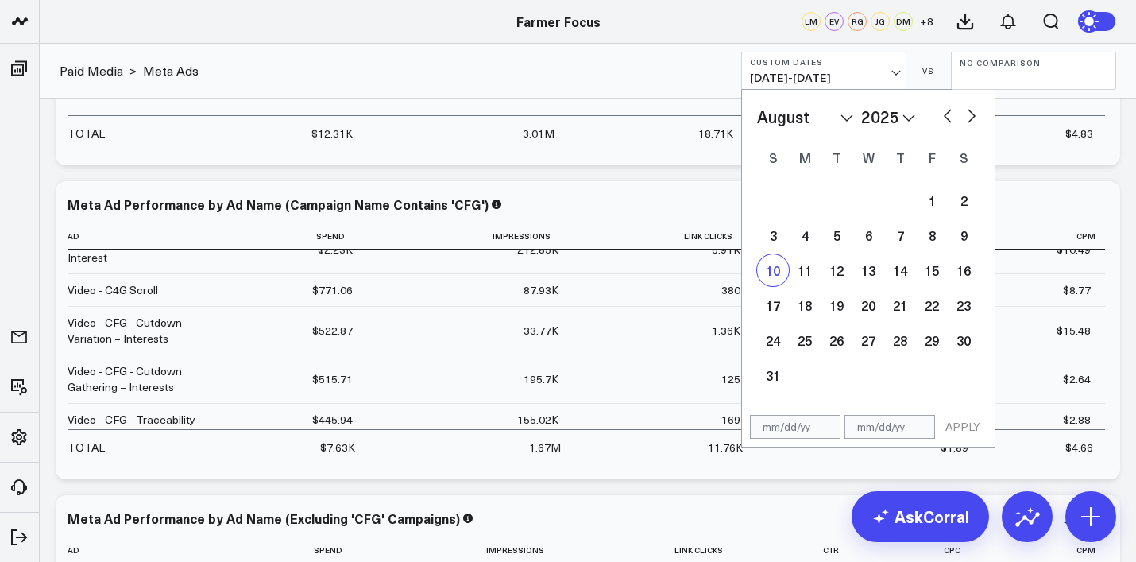
click at [774, 266] on div "10" at bounding box center [773, 270] width 32 height 32
type input "[DATE]"
select select "7"
select select "2025"
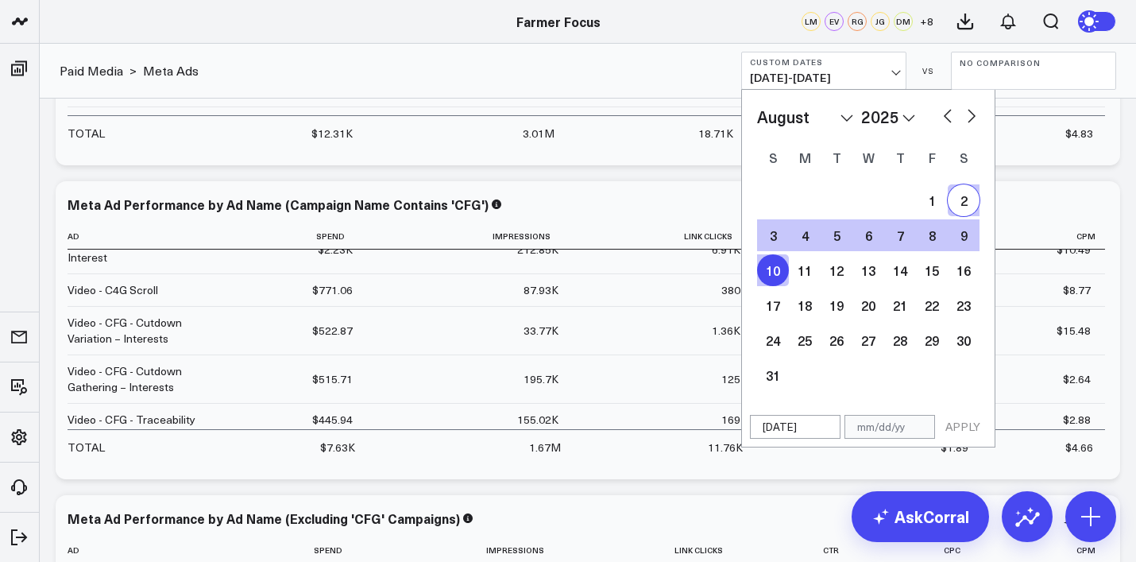
click at [973, 120] on button "button" at bounding box center [971, 114] width 16 height 19
select select "9"
select select "2025"
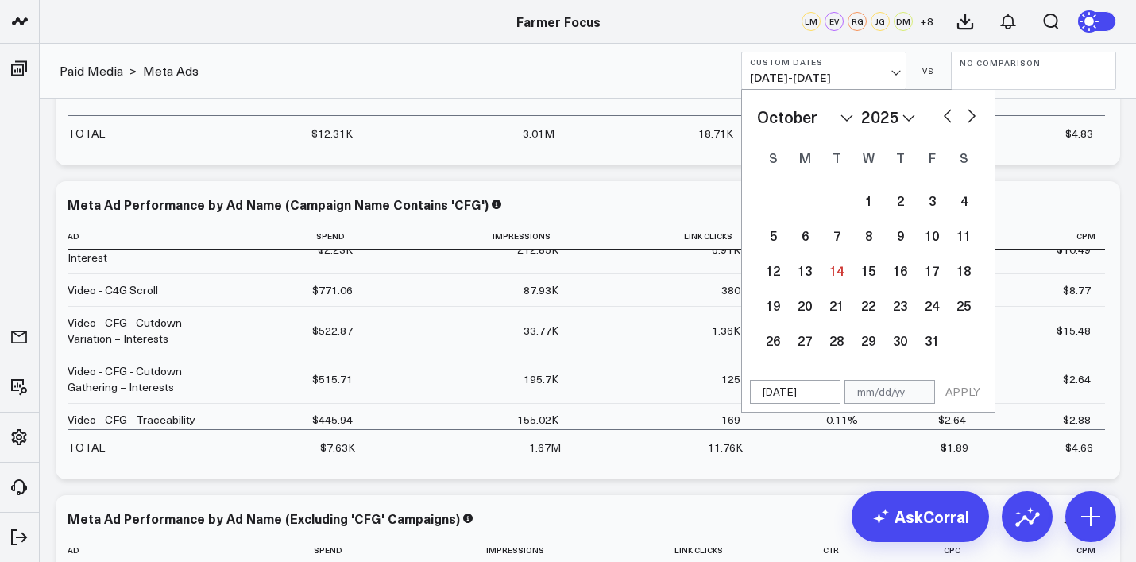
click at [973, 120] on button "button" at bounding box center [971, 114] width 16 height 19
select select "10"
select select "2025"
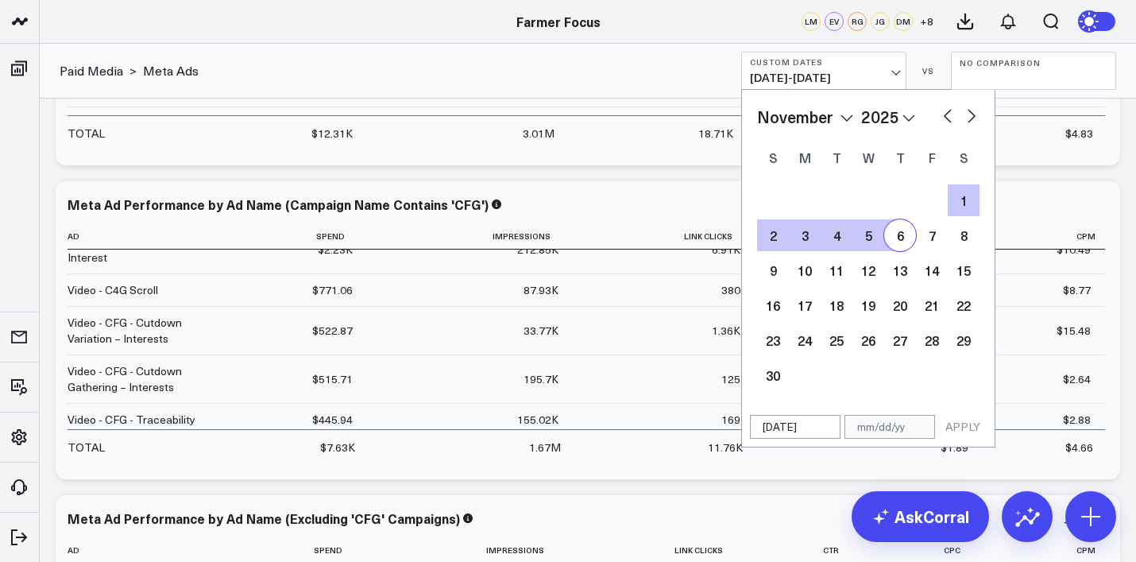
click at [949, 122] on button "button" at bounding box center [948, 114] width 16 height 19
select select "9"
select select "2025"
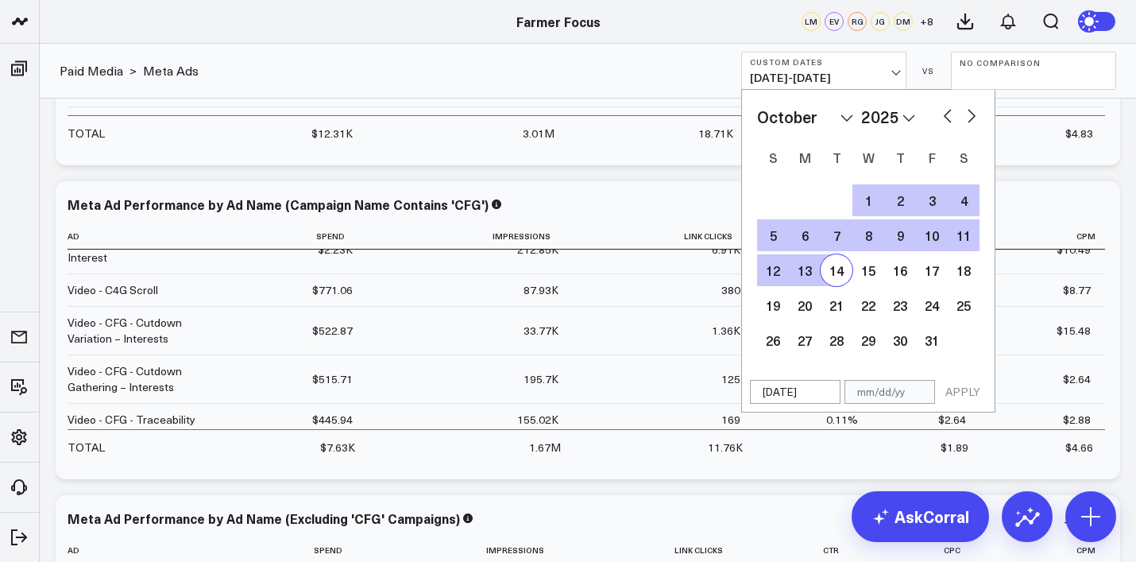
click at [843, 272] on div "14" at bounding box center [836, 270] width 32 height 32
type input "[DATE]"
select select "9"
select select "2025"
click at [959, 402] on button "APPLY" at bounding box center [963, 392] width 48 height 24
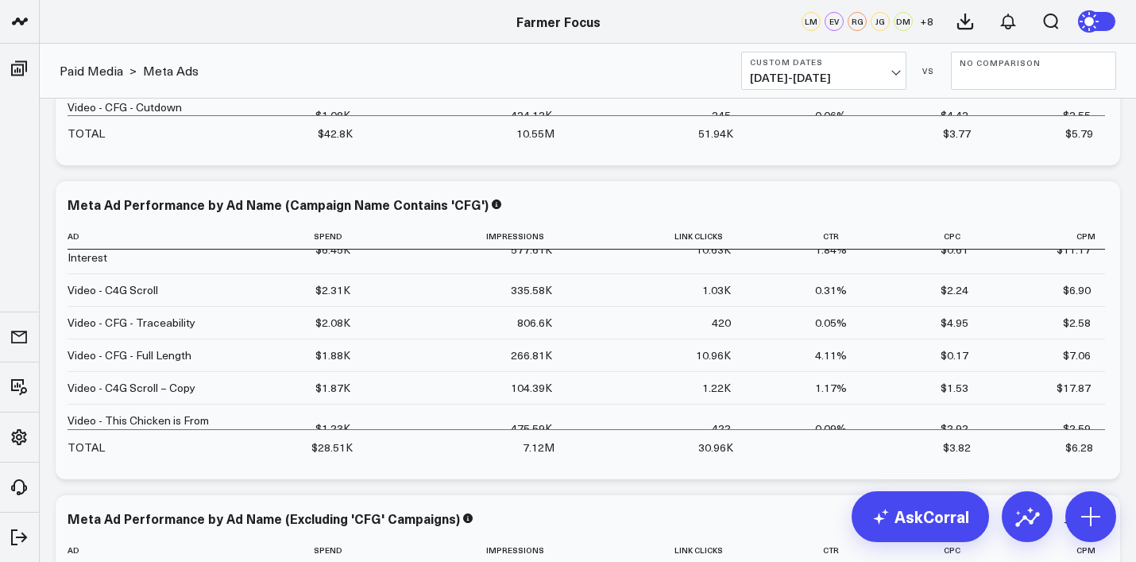
click at [886, 76] on span "[DATE] - [DATE]" at bounding box center [824, 77] width 148 height 13
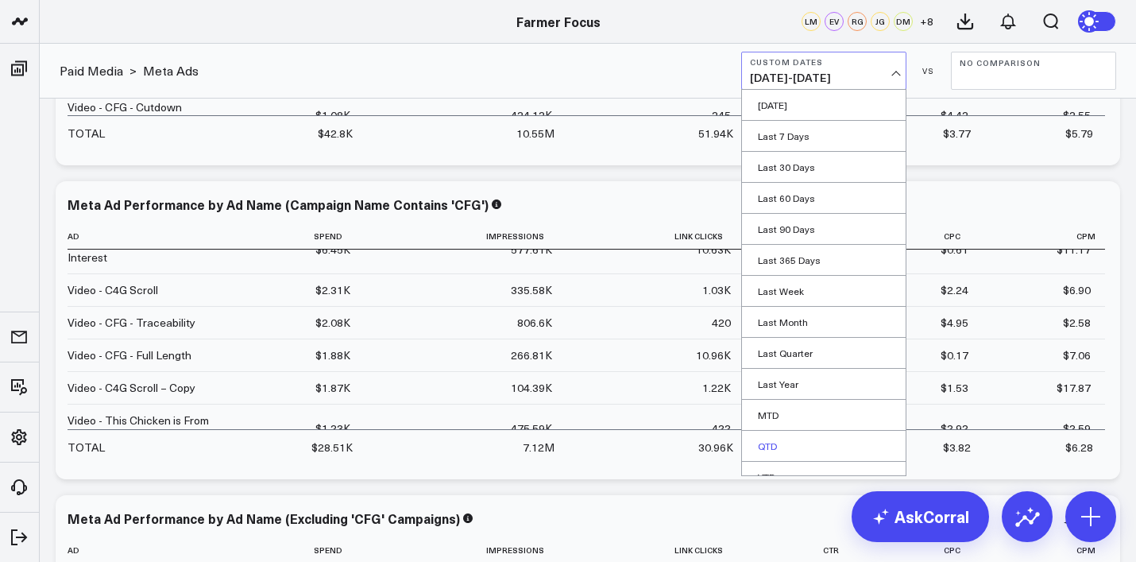
scroll to position [48, 0]
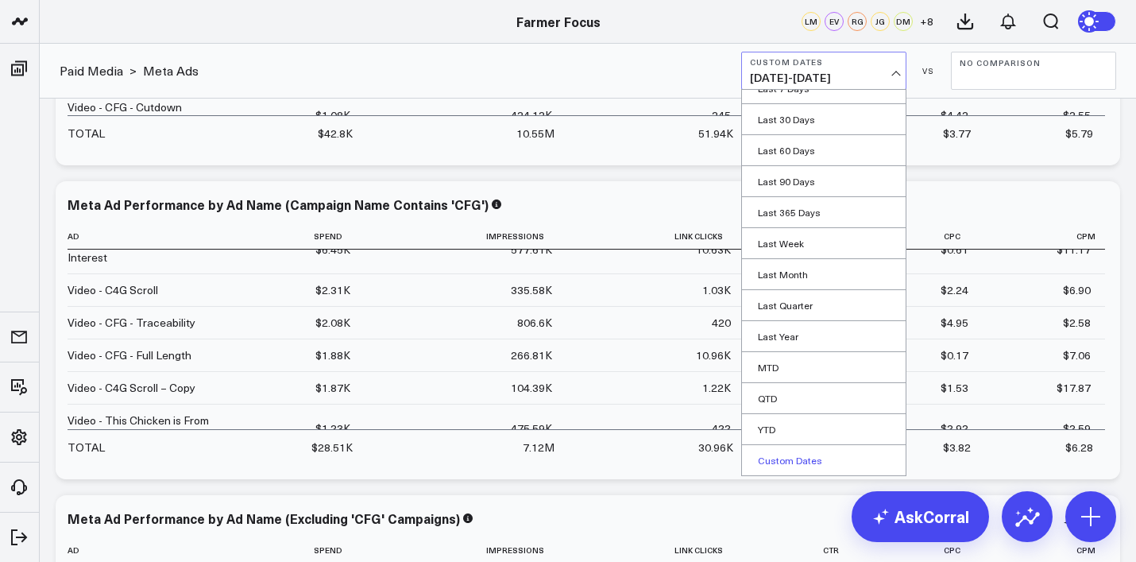
click at [812, 457] on link "Custom Dates" at bounding box center [824, 460] width 164 height 30
select select "9"
select select "2025"
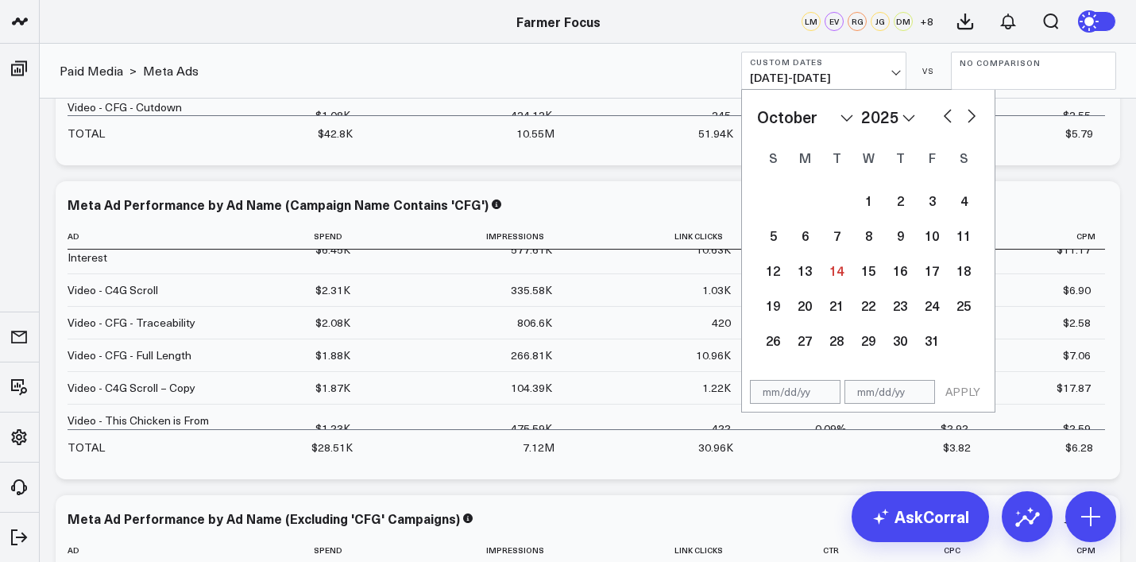
click at [950, 111] on button "button" at bounding box center [948, 114] width 16 height 19
select select "7"
select select "2025"
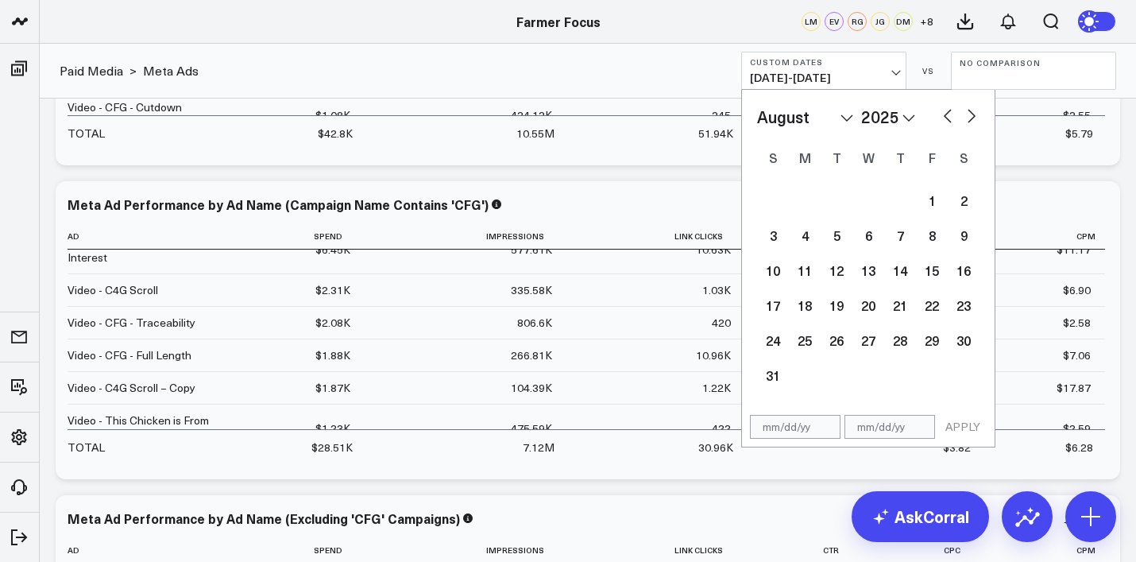
click at [972, 114] on button "button" at bounding box center [971, 114] width 16 height 19
select select "8"
select select "2025"
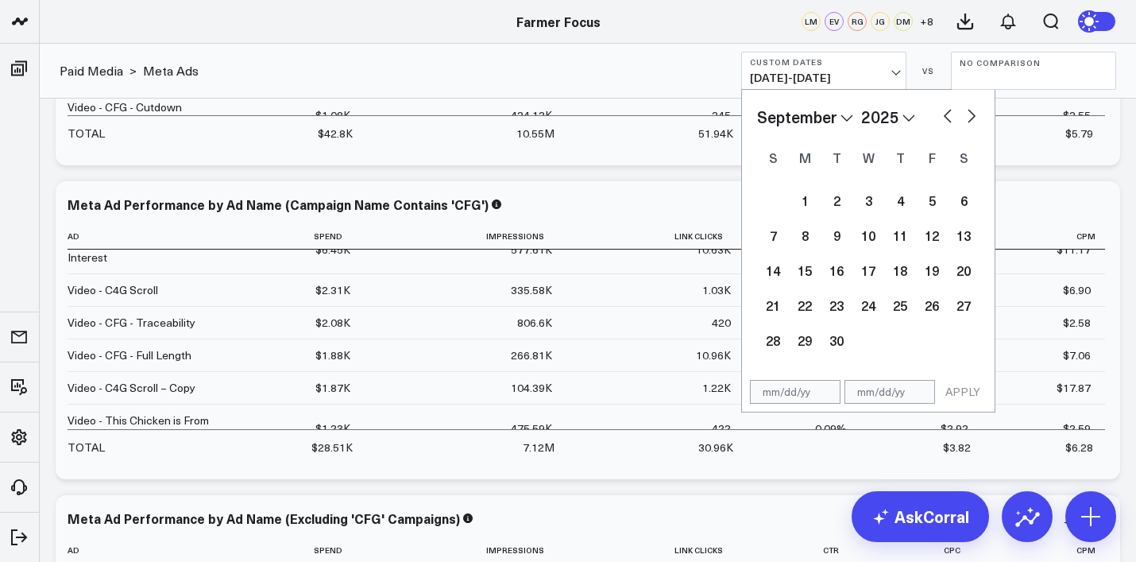
click at [949, 114] on button "button" at bounding box center [948, 114] width 16 height 19
select select "7"
select select "2025"
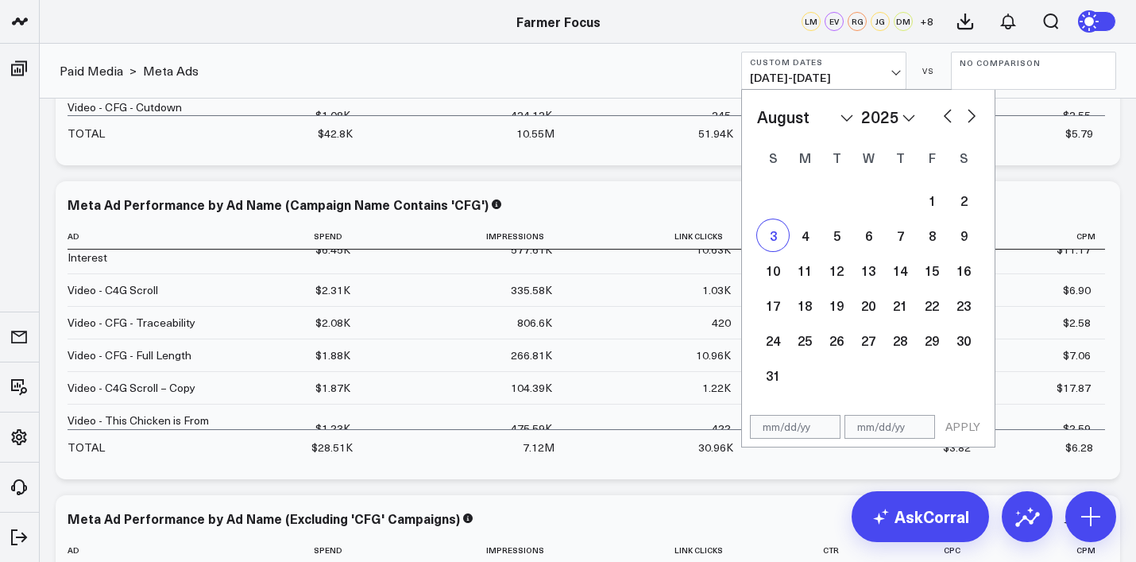
click at [785, 235] on div "3" at bounding box center [773, 235] width 32 height 32
type input "[DATE]"
select select "7"
select select "2025"
click at [969, 111] on button "button" at bounding box center [971, 114] width 16 height 19
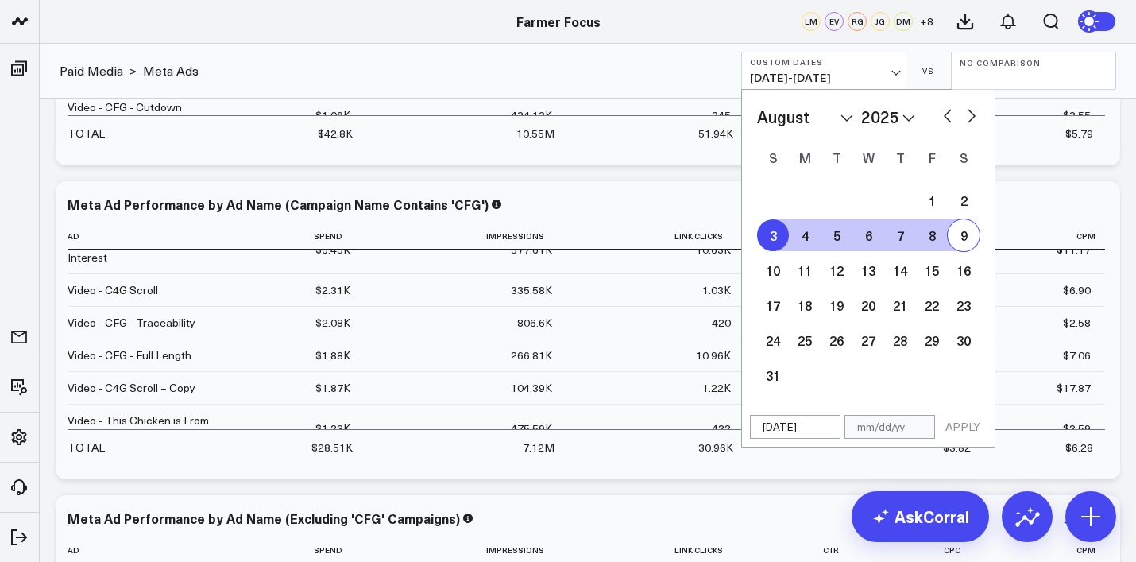
select select "9"
select select "2025"
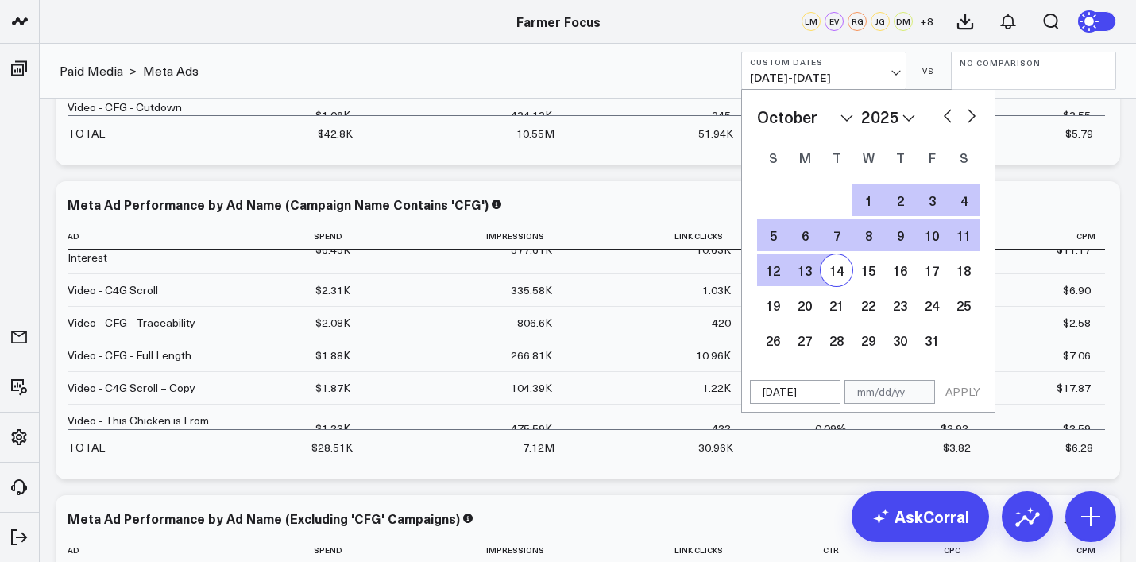
click at [842, 277] on div "14" at bounding box center [836, 270] width 32 height 32
type input "[DATE]"
select select "9"
select select "2025"
click at [967, 395] on button "APPLY" at bounding box center [963, 392] width 48 height 24
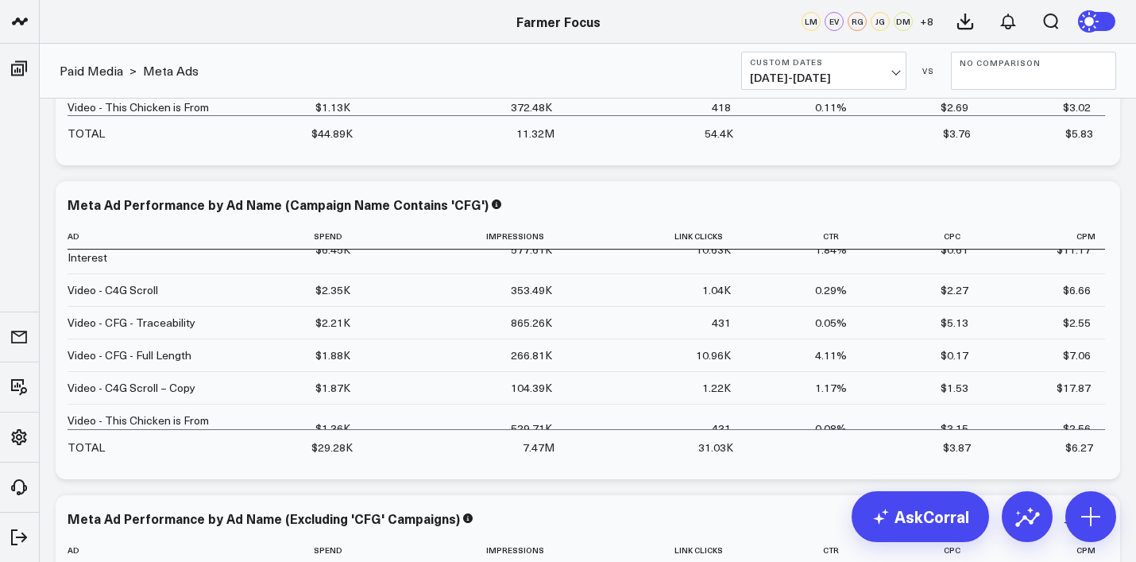
click at [878, 74] on span "[DATE] - [DATE]" at bounding box center [824, 77] width 148 height 13
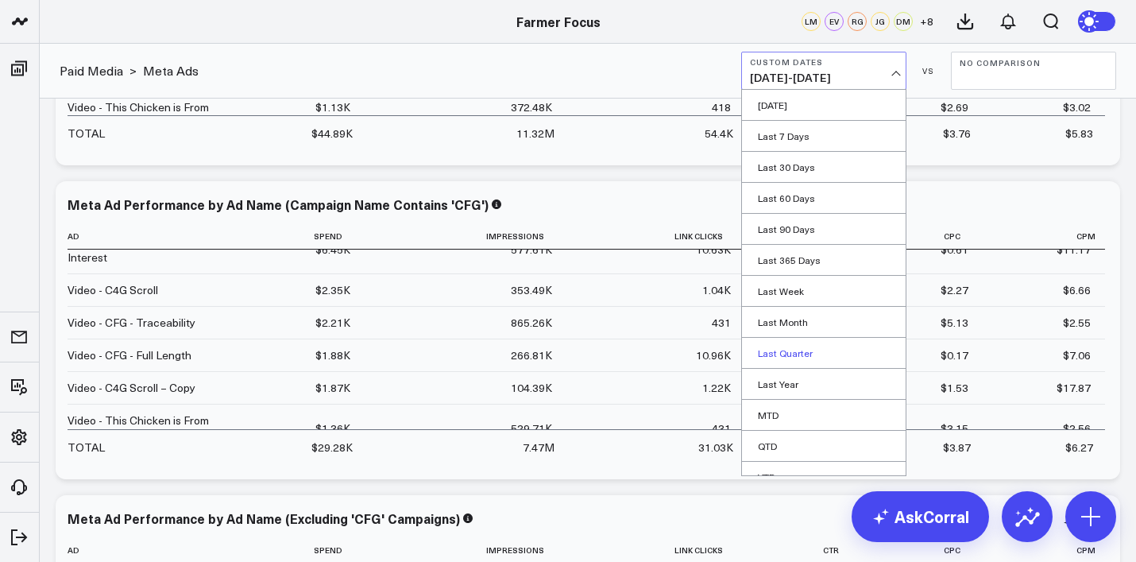
scroll to position [48, 0]
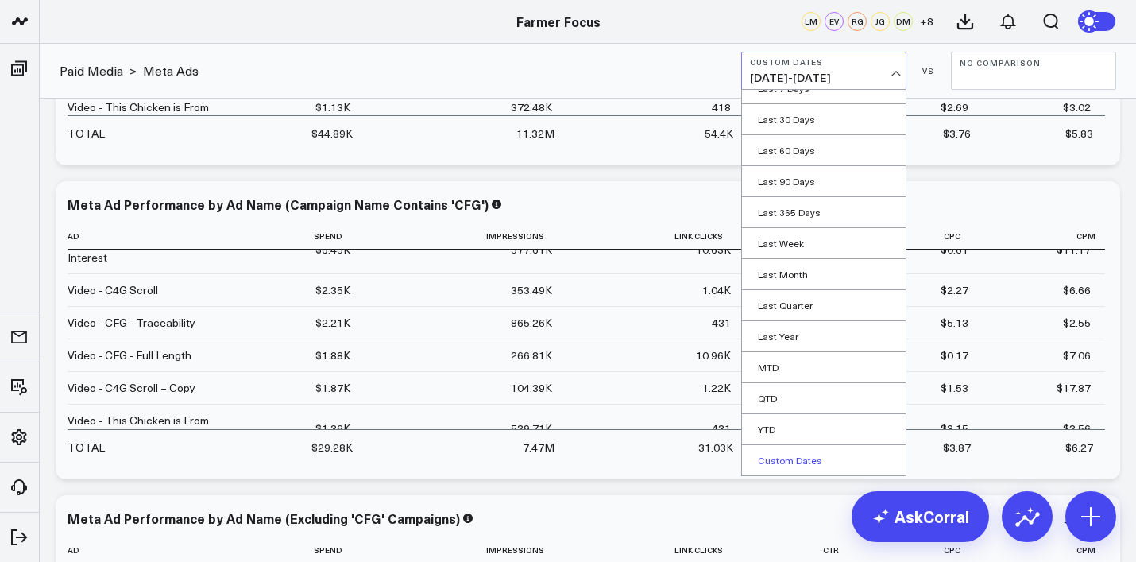
click at [798, 454] on link "Custom Dates" at bounding box center [824, 460] width 164 height 30
select select "9"
select select "2025"
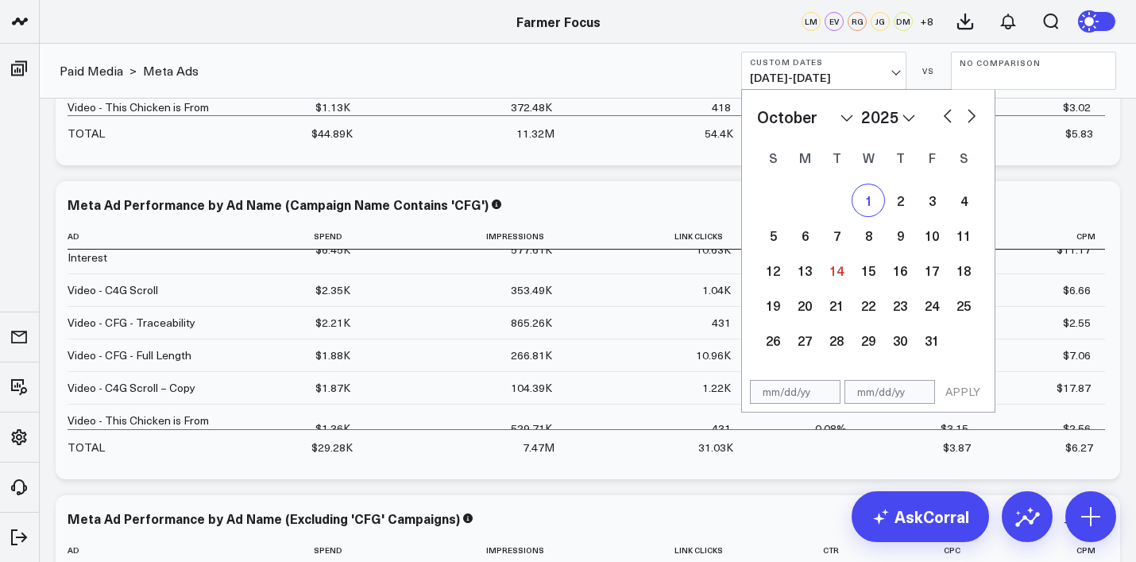
click at [866, 201] on div "1" at bounding box center [868, 200] width 32 height 32
type input "[DATE]"
select select "9"
select select "2025"
click at [955, 110] on div "January February March April May June July August September October November [D…" at bounding box center [868, 117] width 222 height 24
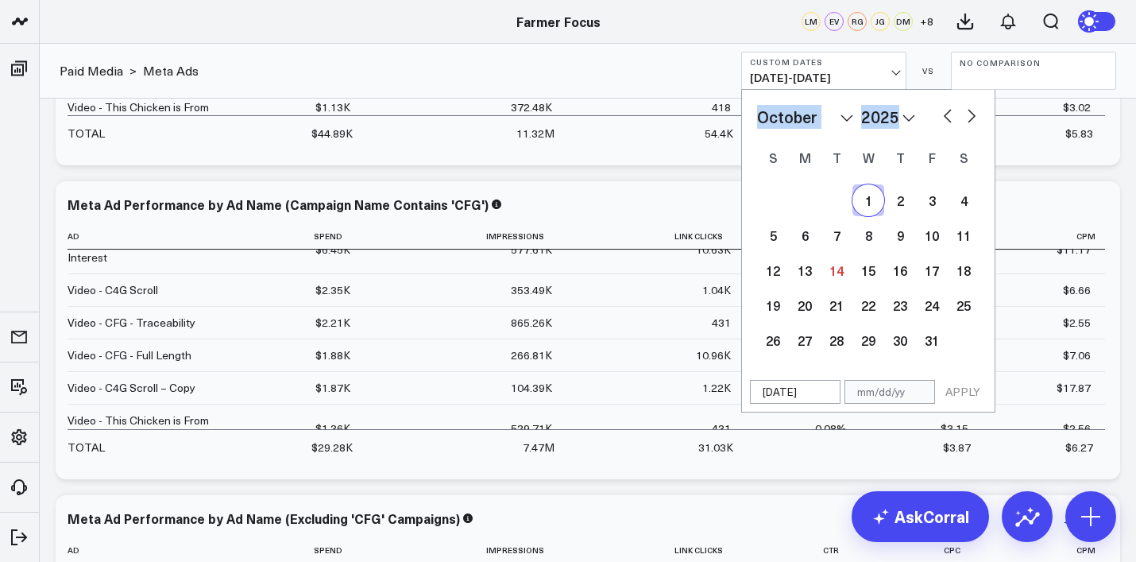
click at [955, 110] on div "January February March April May June July August September October November [D…" at bounding box center [868, 117] width 222 height 24
click at [952, 114] on button "button" at bounding box center [948, 114] width 16 height 19
select select "8"
select select "2025"
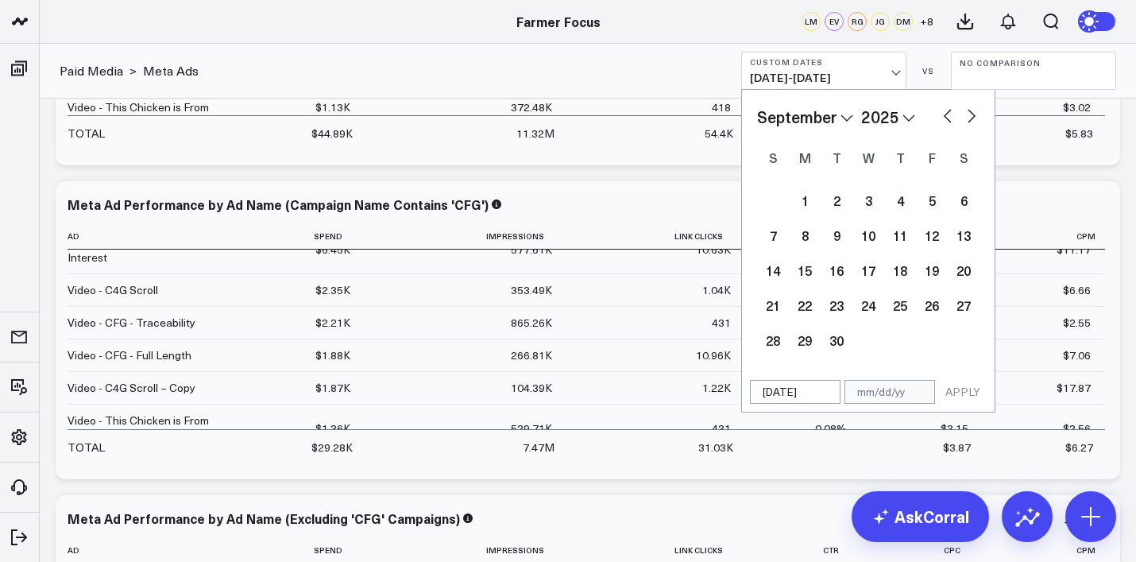
click at [950, 114] on button "button" at bounding box center [948, 114] width 16 height 19
select select "7"
select select "2025"
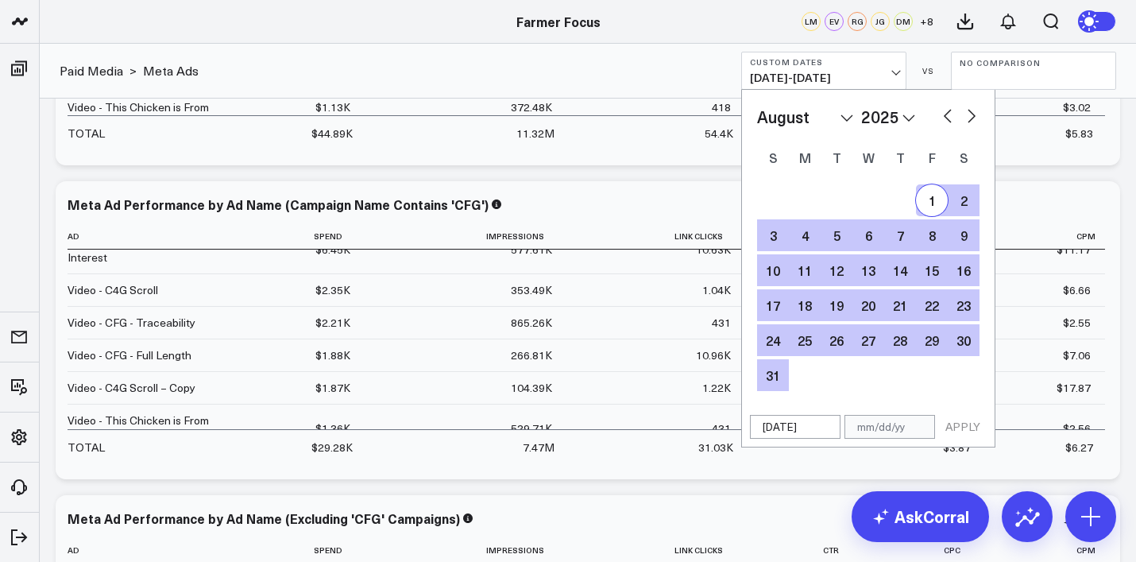
click at [918, 205] on div "1" at bounding box center [932, 200] width 32 height 32
type input "[DATE]"
select select "7"
select select "2025"
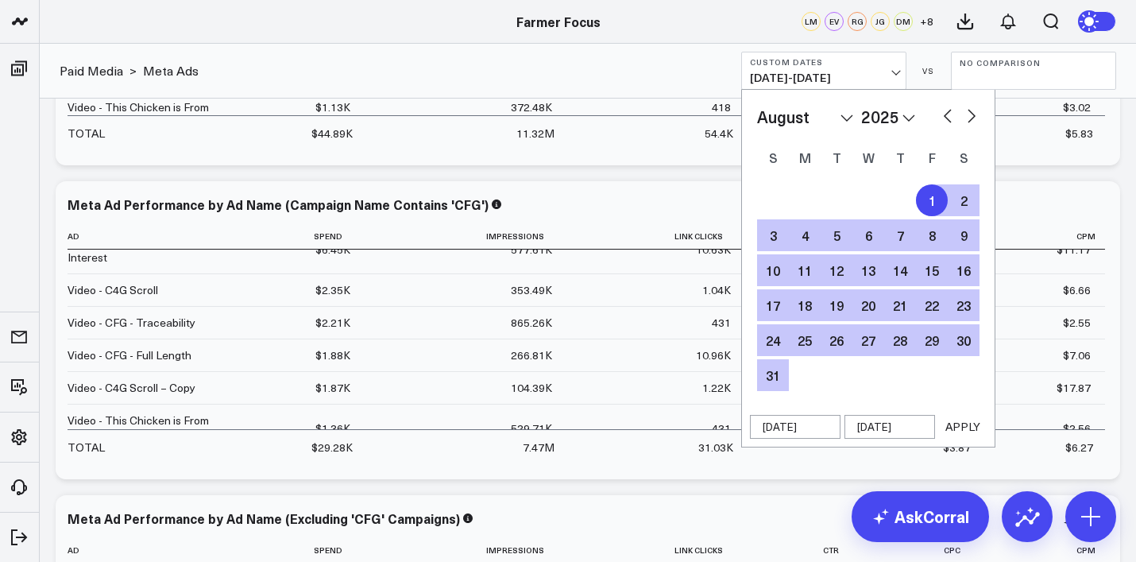
click at [970, 110] on button "button" at bounding box center [971, 114] width 16 height 19
select select "8"
select select "2025"
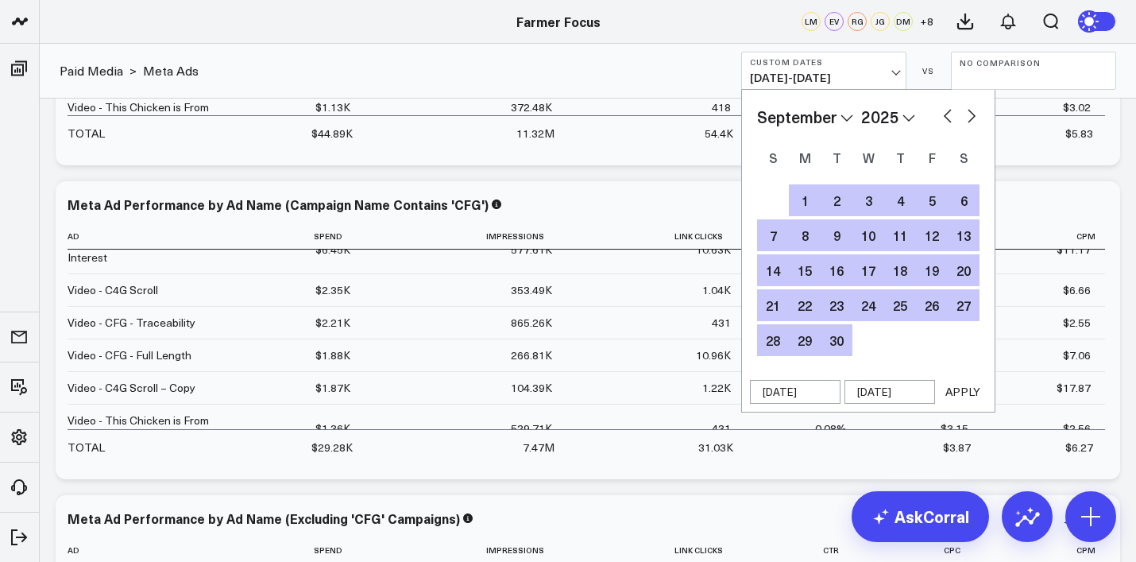
click at [970, 110] on button "button" at bounding box center [971, 114] width 16 height 19
select select "9"
select select "2025"
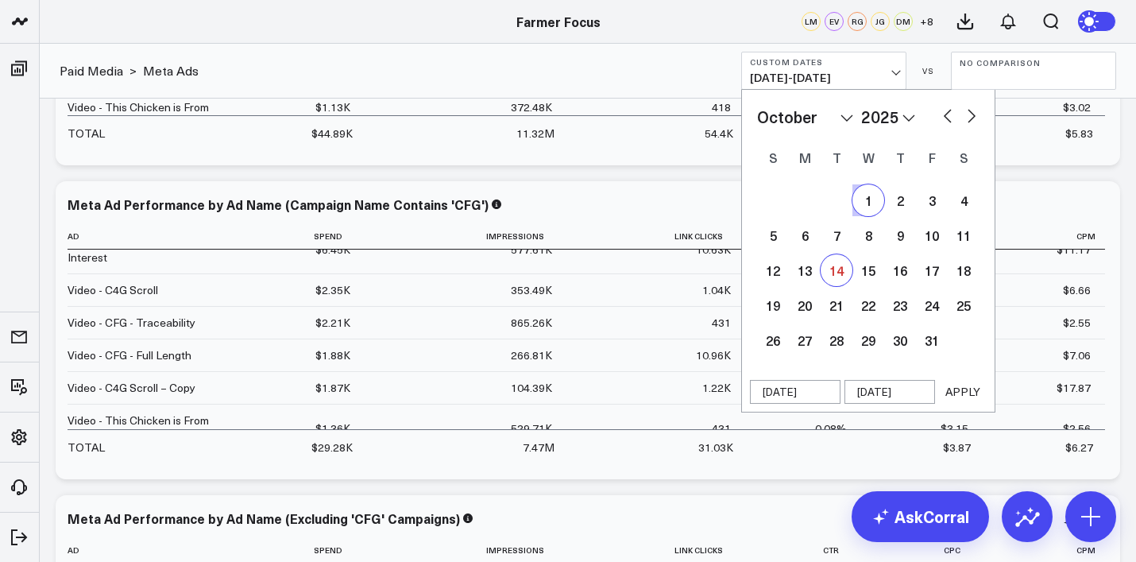
click at [830, 275] on div "14" at bounding box center [836, 270] width 32 height 32
type input "[DATE]"
select select "9"
select select "2025"
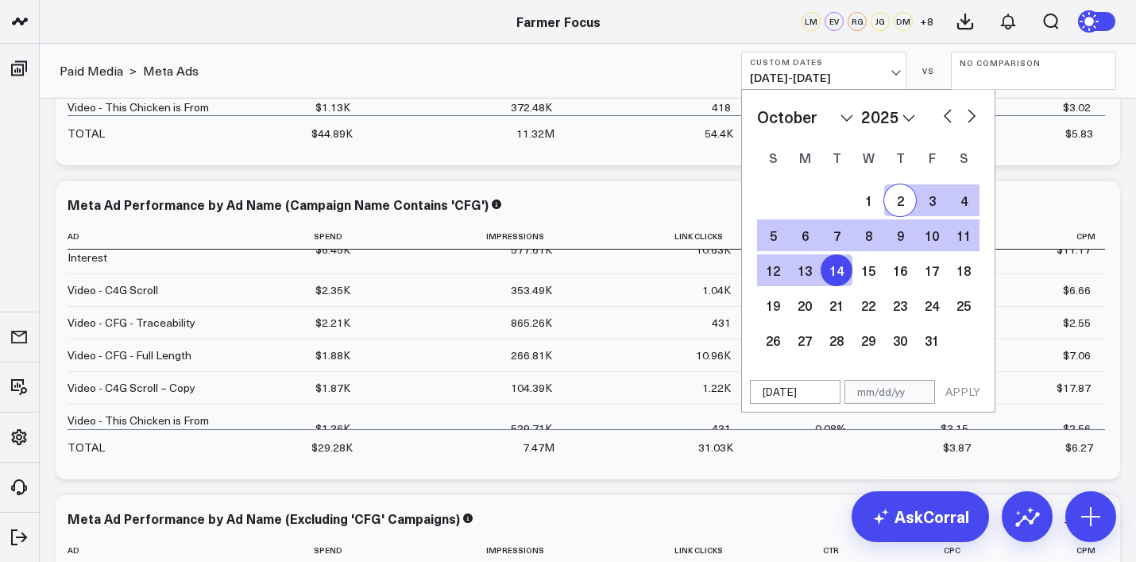
click at [947, 119] on button "button" at bounding box center [948, 114] width 16 height 19
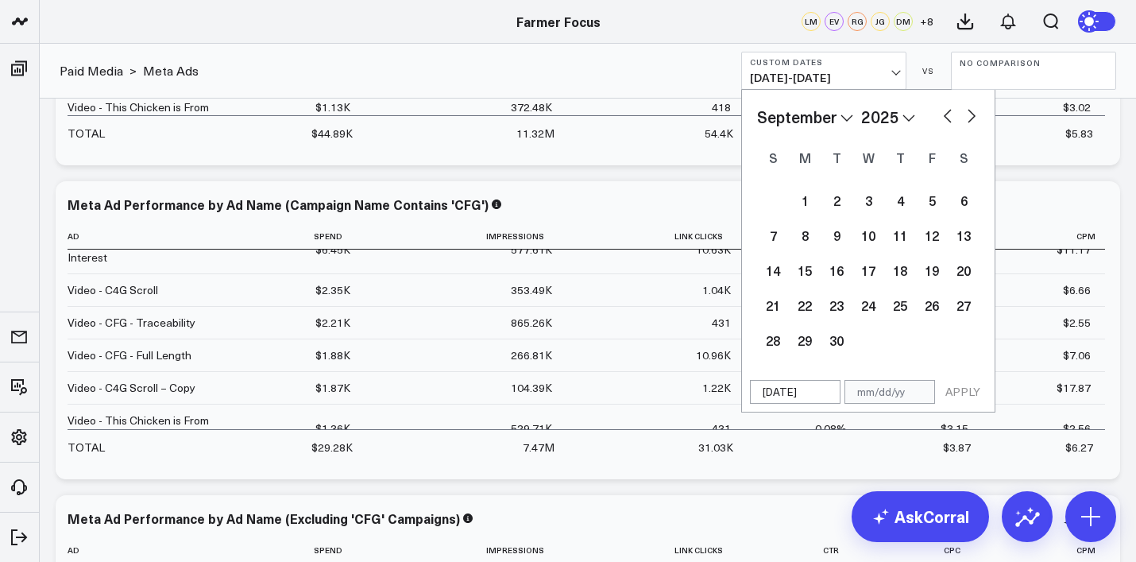
click at [947, 119] on button "button" at bounding box center [948, 114] width 16 height 19
select select "7"
select select "2025"
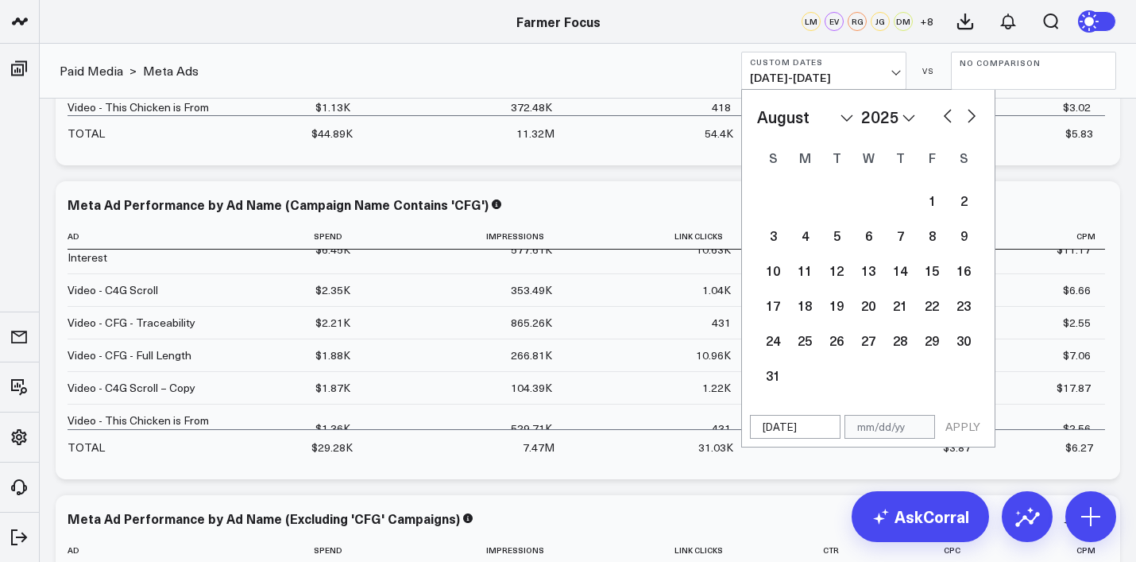
click at [947, 119] on button "button" at bounding box center [948, 114] width 16 height 19
select select "6"
select select "2025"
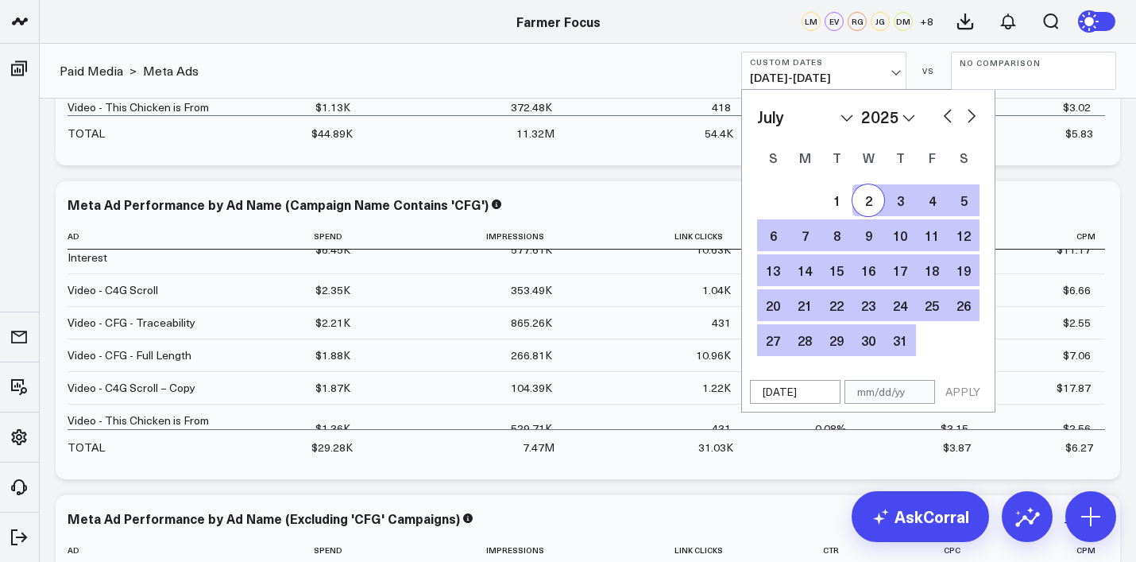
click at [968, 118] on button "button" at bounding box center [971, 114] width 16 height 19
select select "7"
select select "2025"
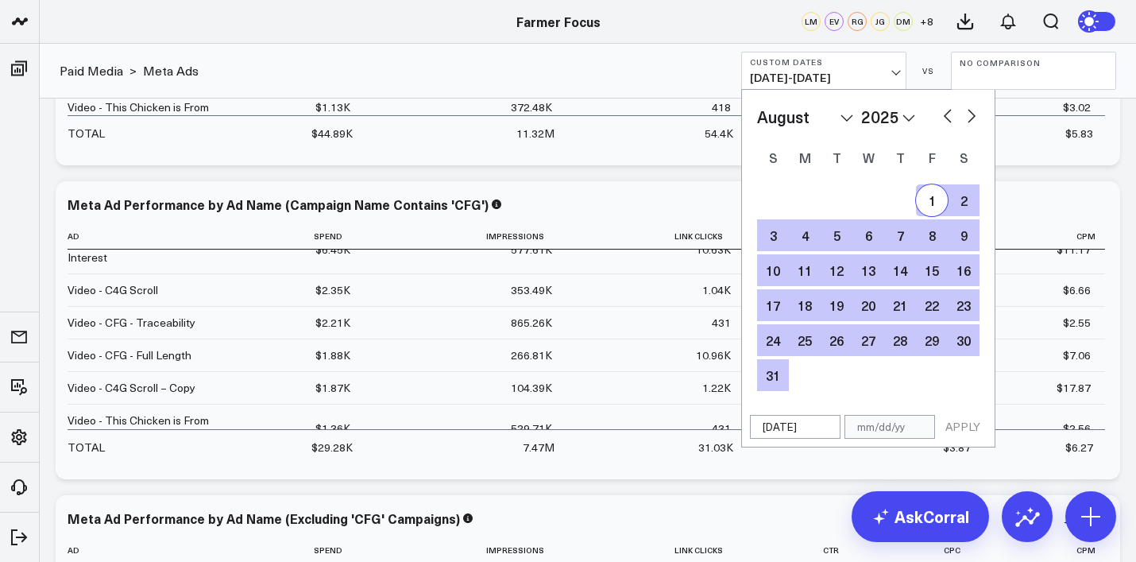
click at [933, 197] on div "1" at bounding box center [932, 200] width 32 height 32
type input "[DATE]"
select select "7"
select select "2025"
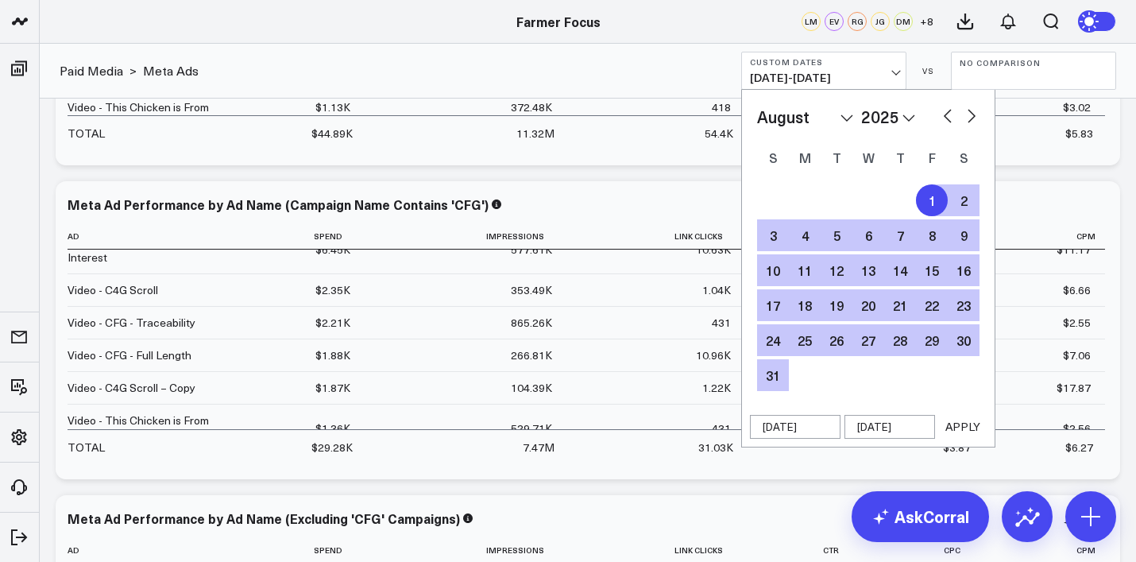
click at [967, 420] on button "APPLY" at bounding box center [963, 427] width 48 height 24
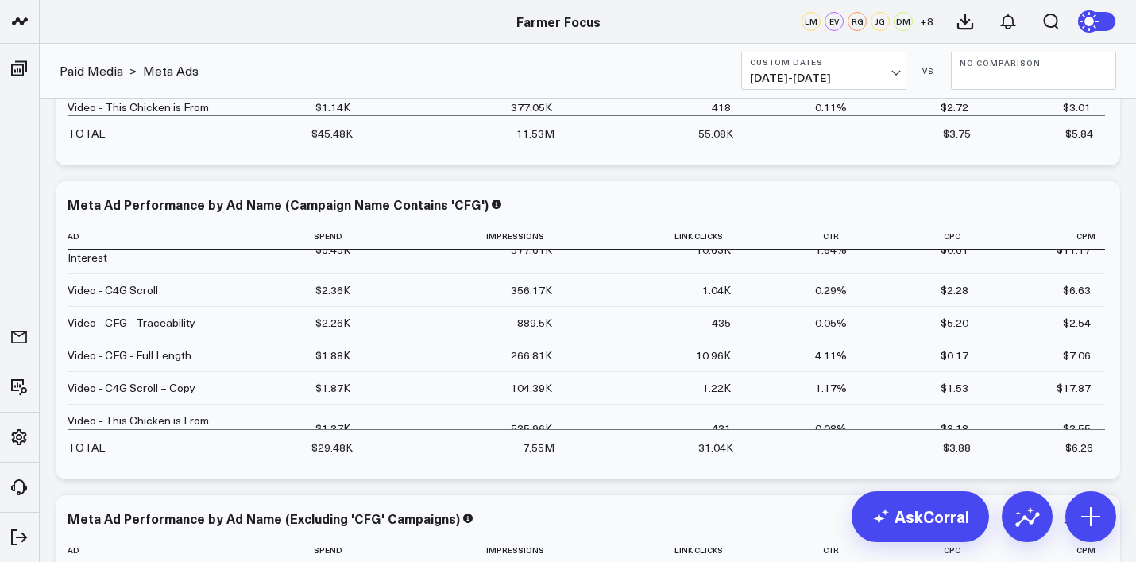
click at [874, 73] on span "[DATE] - [DATE]" at bounding box center [824, 77] width 148 height 13
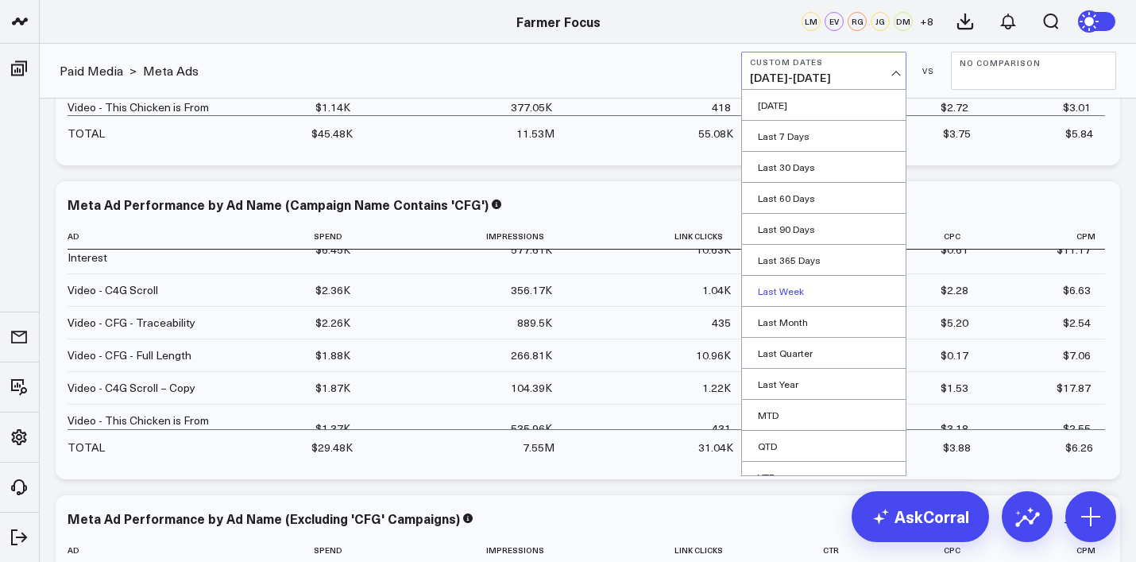
scroll to position [48, 0]
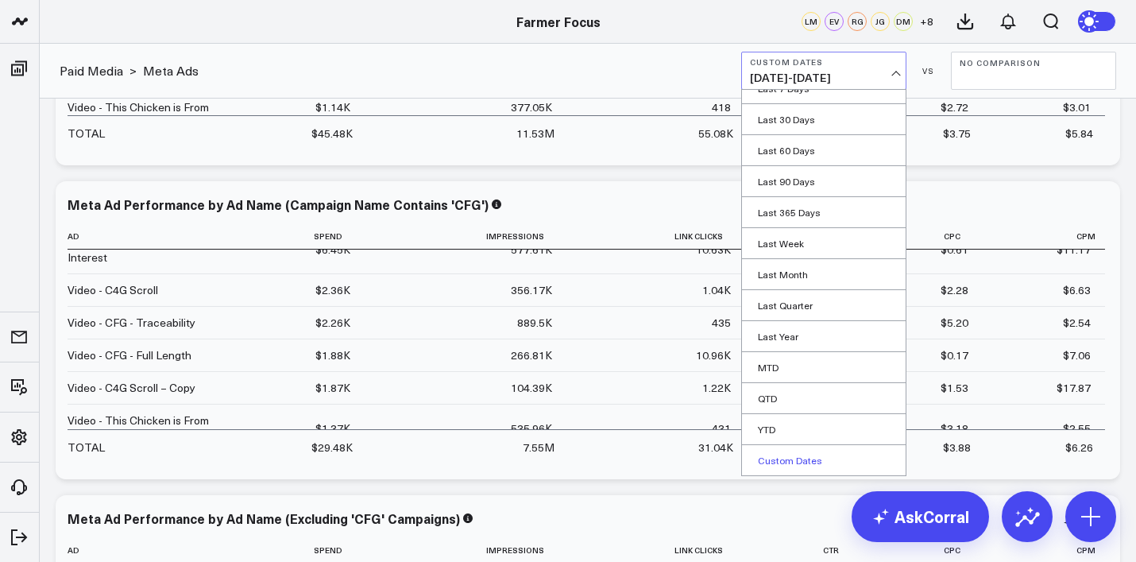
click at [784, 453] on link "Custom Dates" at bounding box center [824, 460] width 164 height 30
select select "9"
select select "2025"
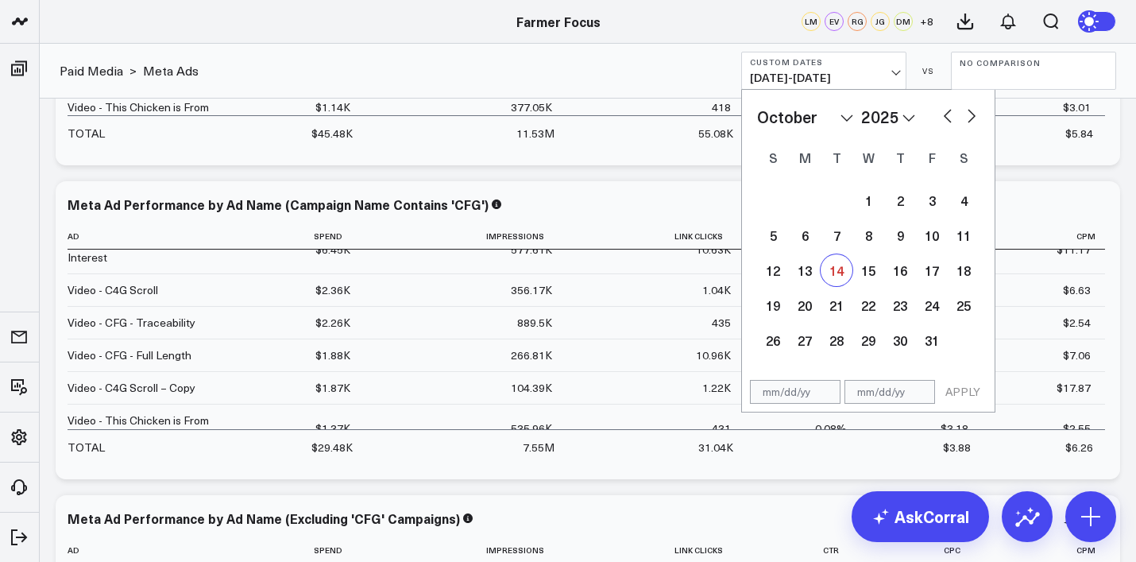
click at [846, 274] on div "14" at bounding box center [836, 270] width 32 height 32
type input "[DATE]"
select select "9"
select select "2025"
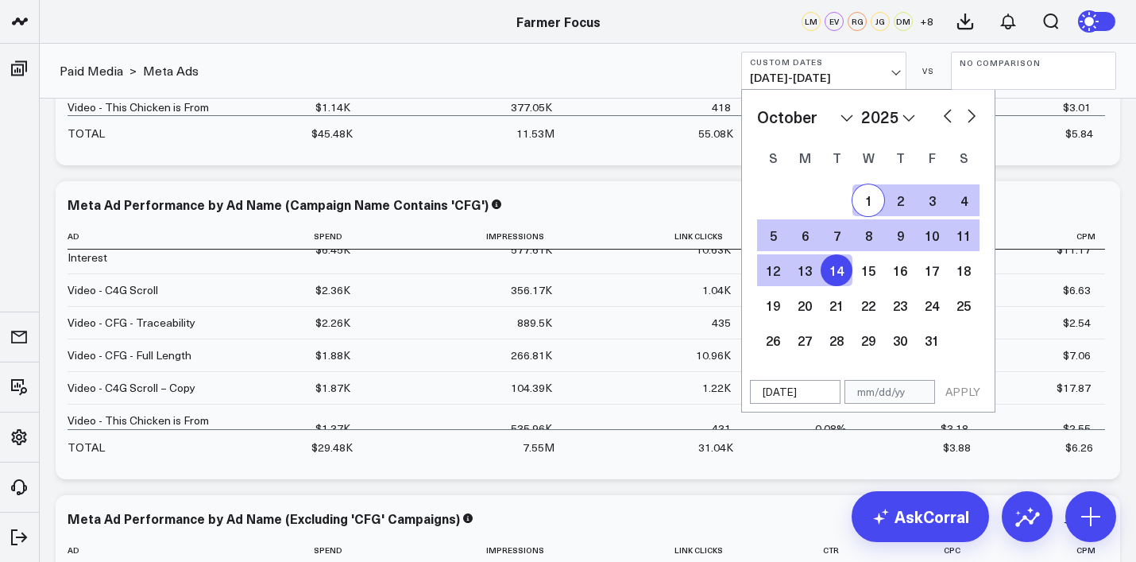
click at [955, 113] on div "January February March April May June July August September October November [D…" at bounding box center [868, 117] width 222 height 24
click at [948, 114] on button "button" at bounding box center [948, 114] width 16 height 19
select select "8"
select select "2025"
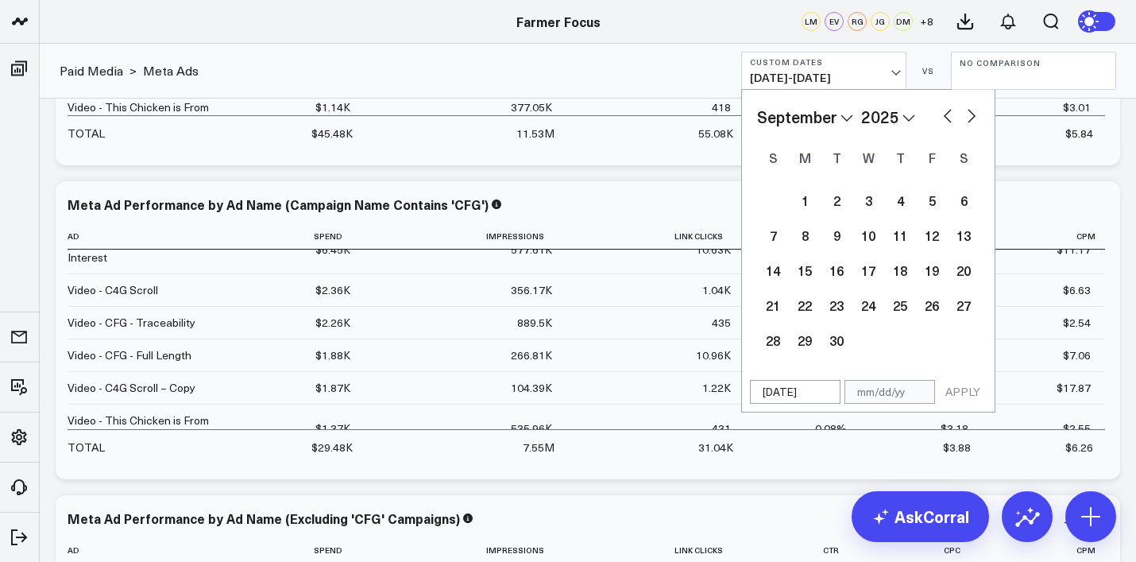
click at [948, 114] on button "button" at bounding box center [948, 114] width 16 height 19
select select "7"
select select "2025"
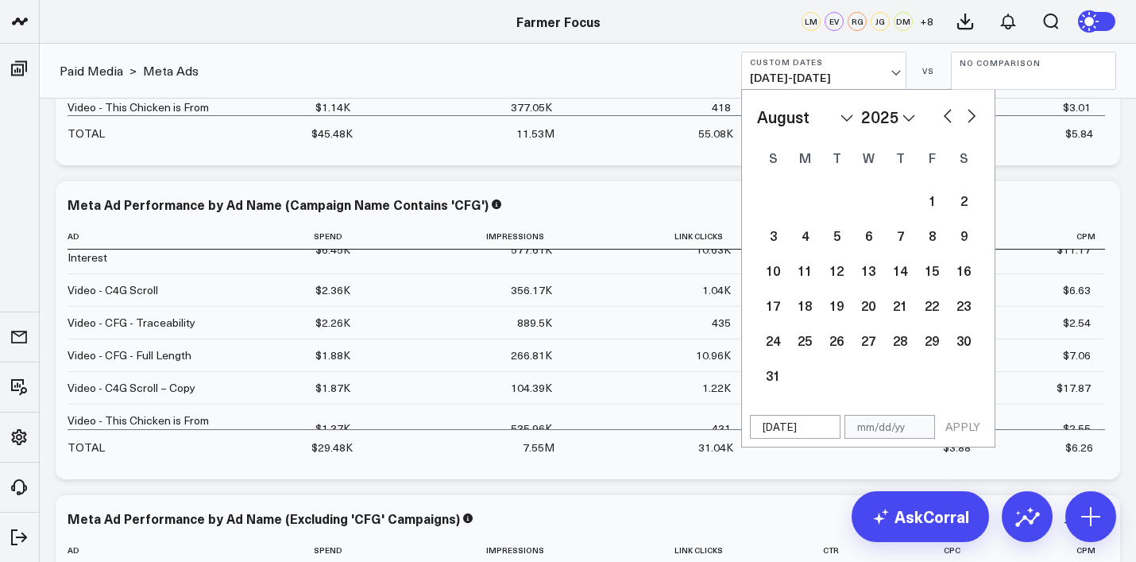
click at [948, 114] on button "button" at bounding box center [948, 114] width 16 height 19
select select "6"
select select "2025"
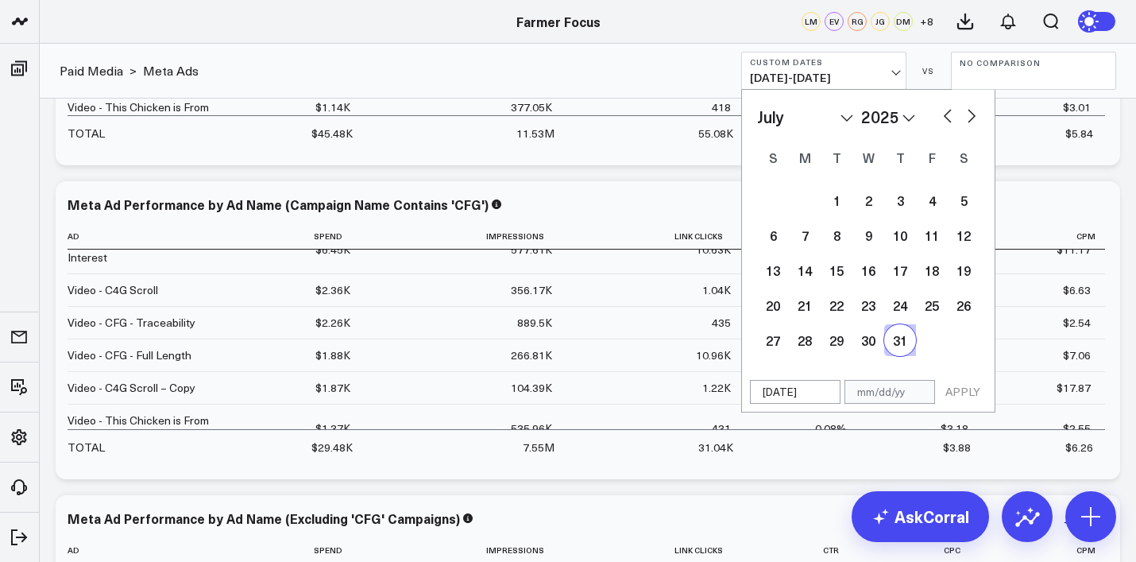
click at [901, 346] on div "31" at bounding box center [900, 340] width 32 height 32
type input "[DATE]"
select select "6"
select select "2025"
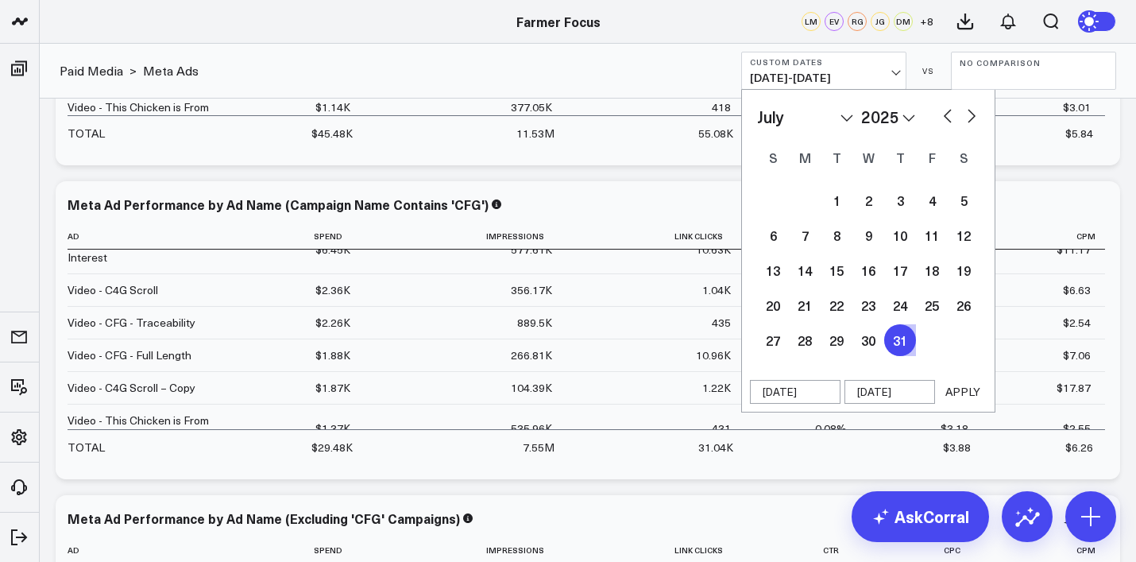
click at [947, 381] on button "APPLY" at bounding box center [963, 392] width 48 height 24
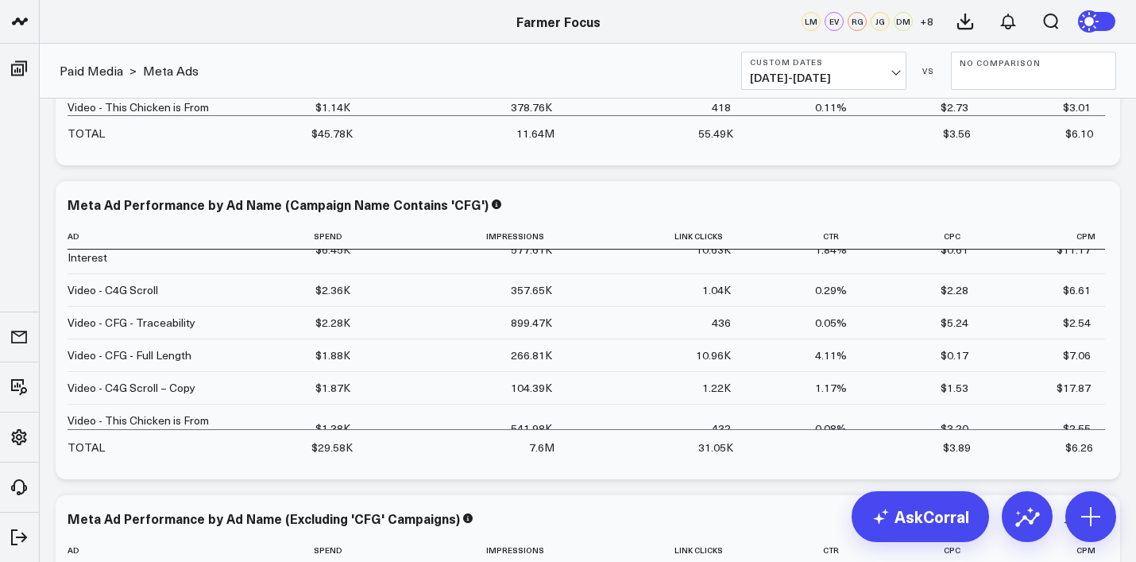
click at [890, 68] on button "Custom Dates [DATE] - [DATE]" at bounding box center [823, 71] width 165 height 38
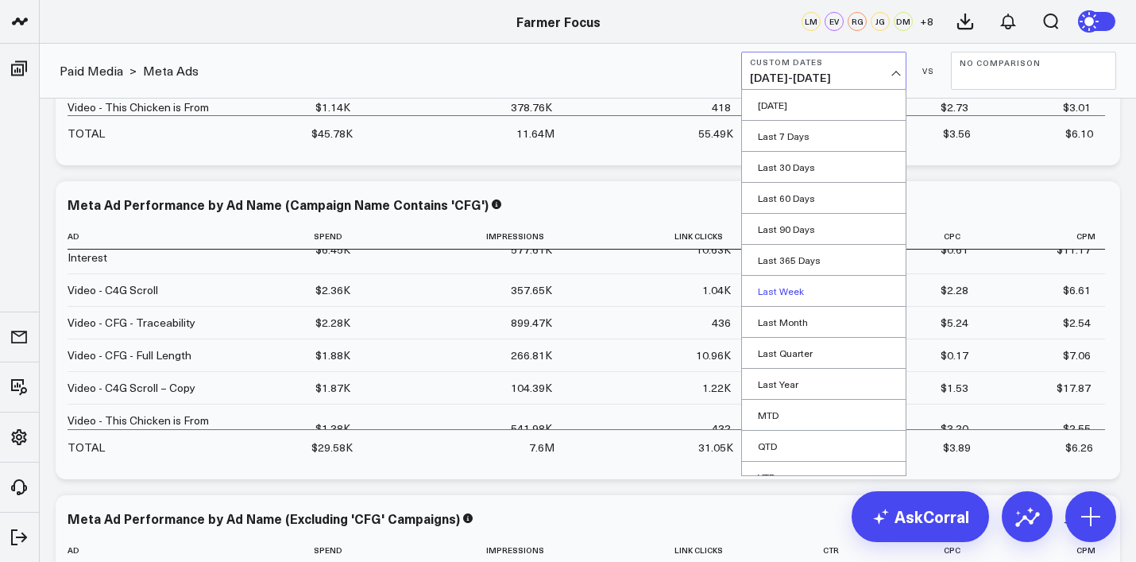
scroll to position [48, 0]
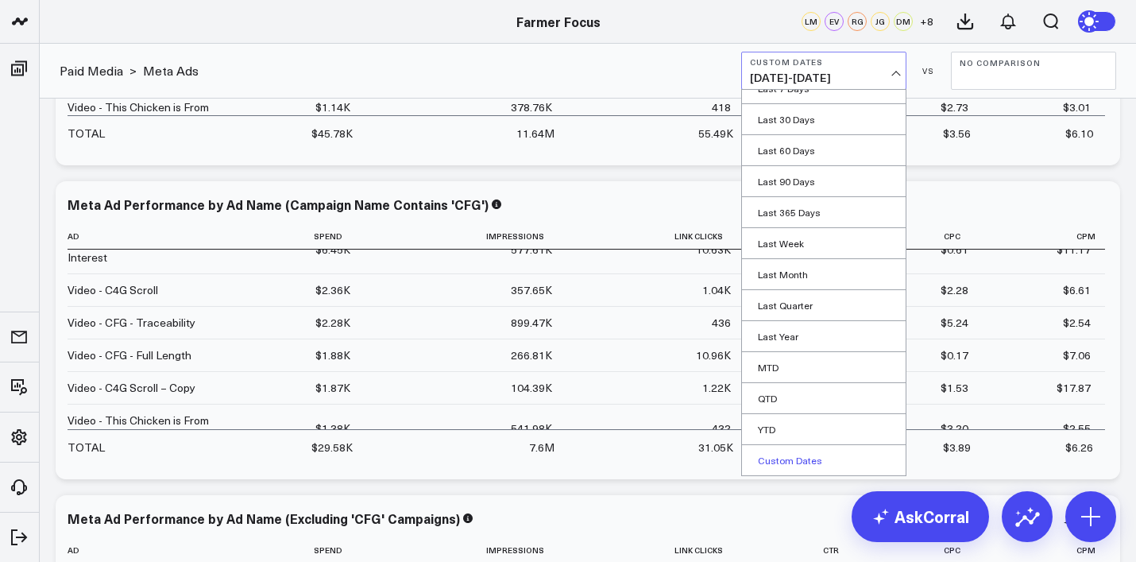
click at [813, 450] on link "Custom Dates" at bounding box center [824, 460] width 164 height 30
select select "9"
select select "2025"
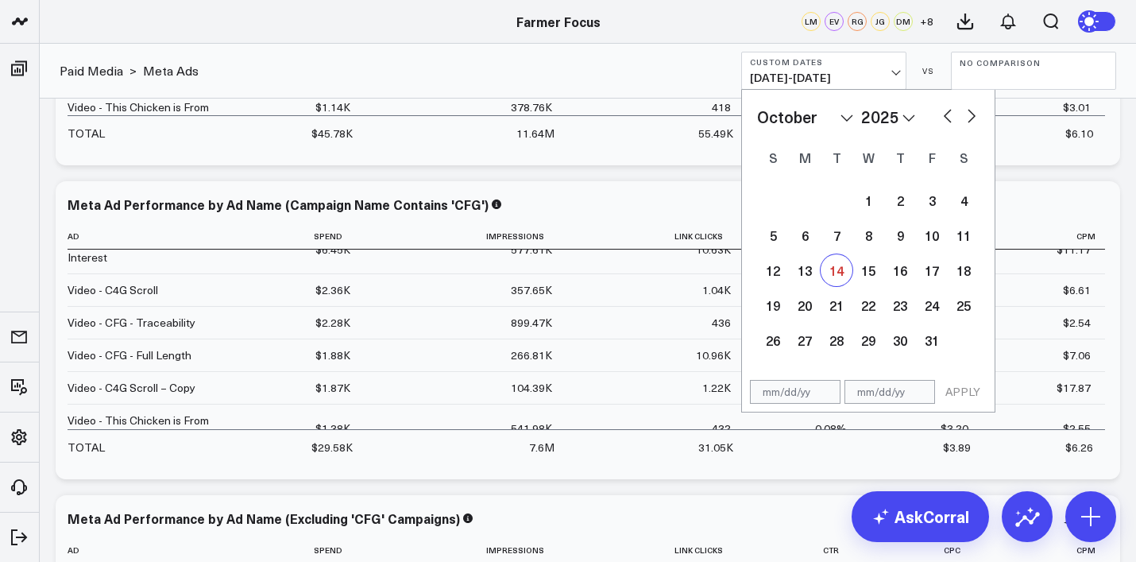
click at [834, 282] on div "14" at bounding box center [836, 270] width 32 height 32
type input "[DATE]"
select select "9"
select select "2025"
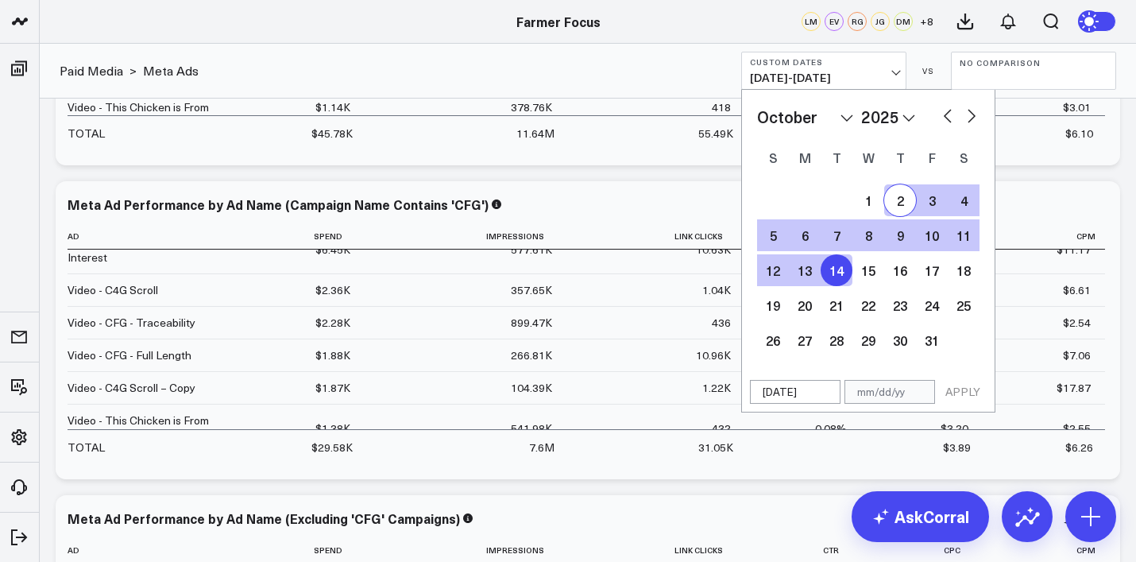
click at [954, 114] on button "button" at bounding box center [948, 114] width 16 height 19
select select "8"
select select "2025"
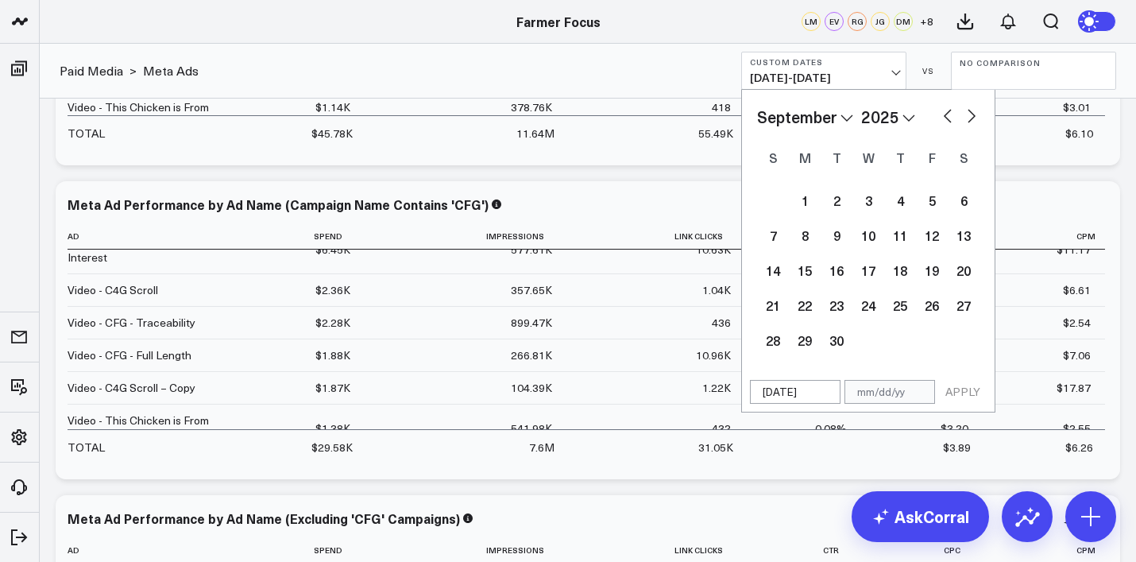
click at [954, 114] on button "button" at bounding box center [948, 114] width 16 height 19
select select "6"
select select "2025"
click at [954, 114] on button "button" at bounding box center [948, 114] width 16 height 19
select select "5"
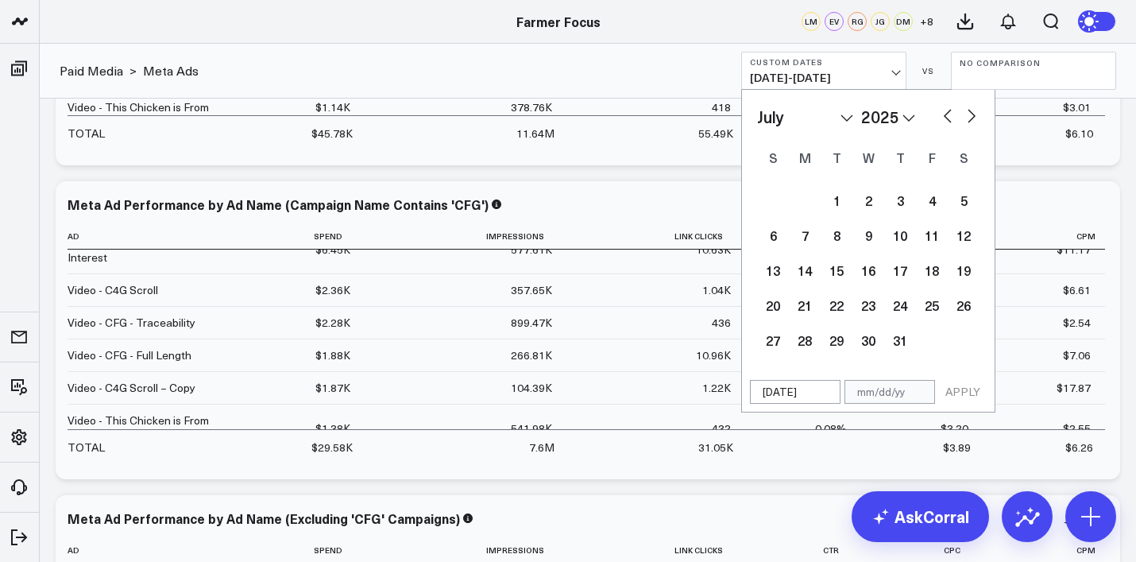
select select "2025"
click at [954, 114] on button "button" at bounding box center [948, 114] width 16 height 19
select select "4"
select select "2025"
click at [976, 118] on button "button" at bounding box center [971, 114] width 16 height 19
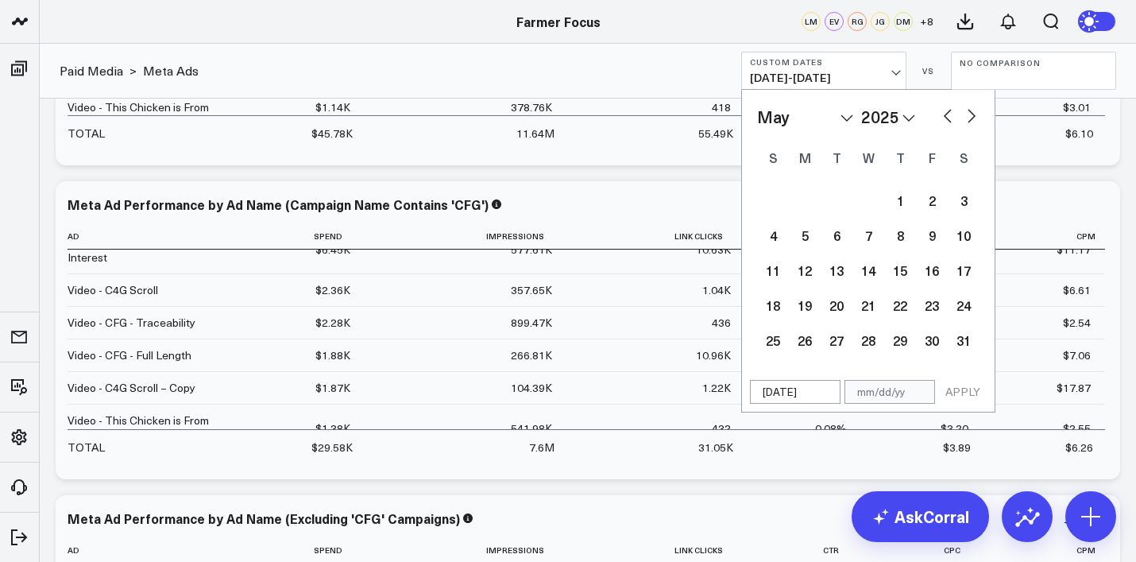
select select "5"
select select "2025"
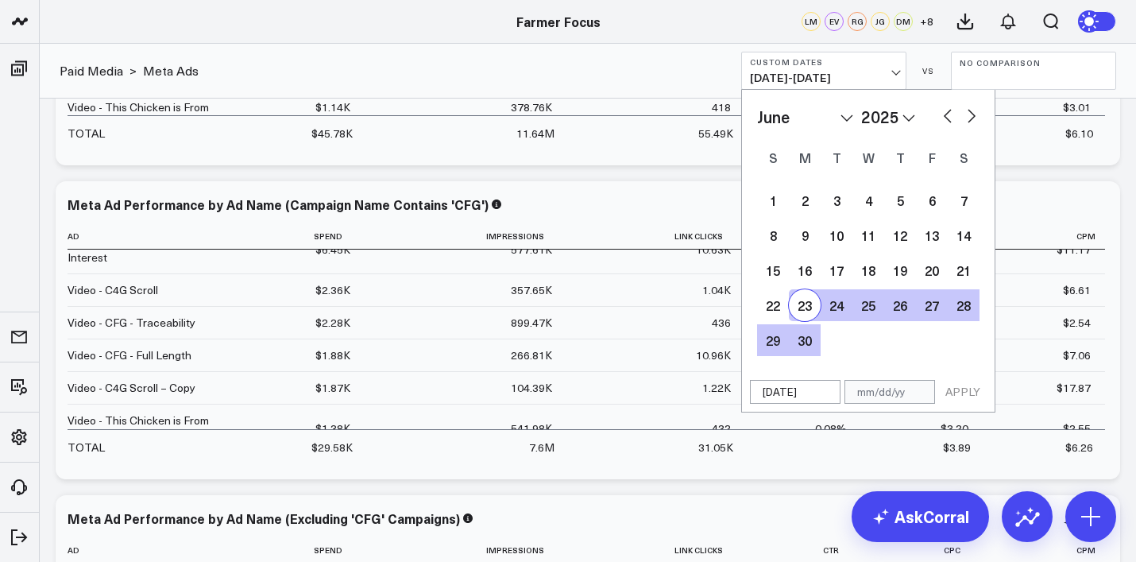
click at [794, 303] on div "23" at bounding box center [805, 305] width 32 height 32
type input "[DATE]"
select select "5"
select select "2025"
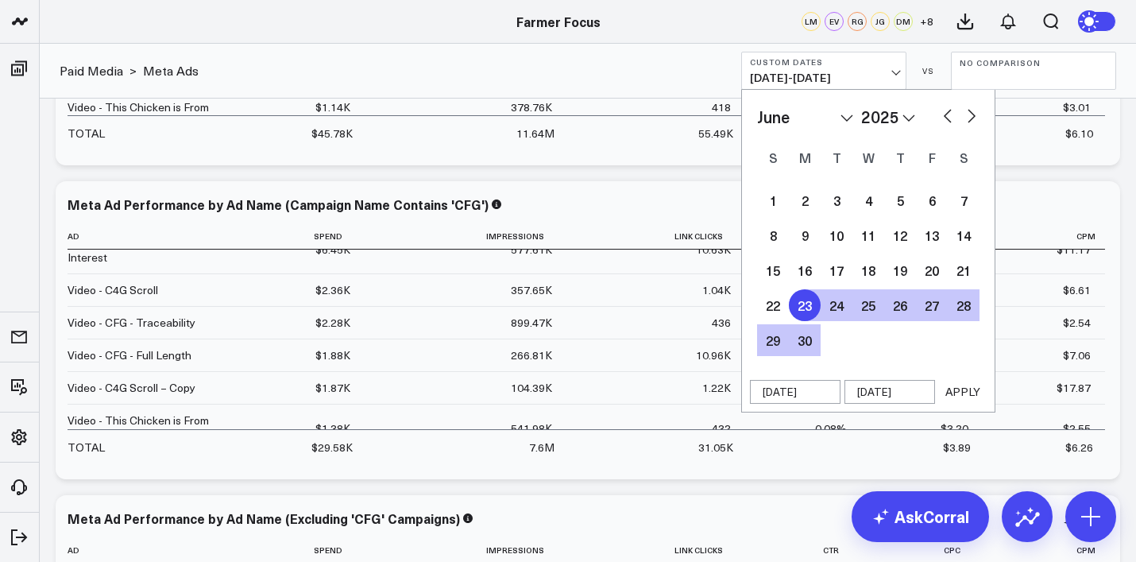
click at [970, 120] on button "button" at bounding box center [971, 114] width 16 height 19
select select "6"
select select "2025"
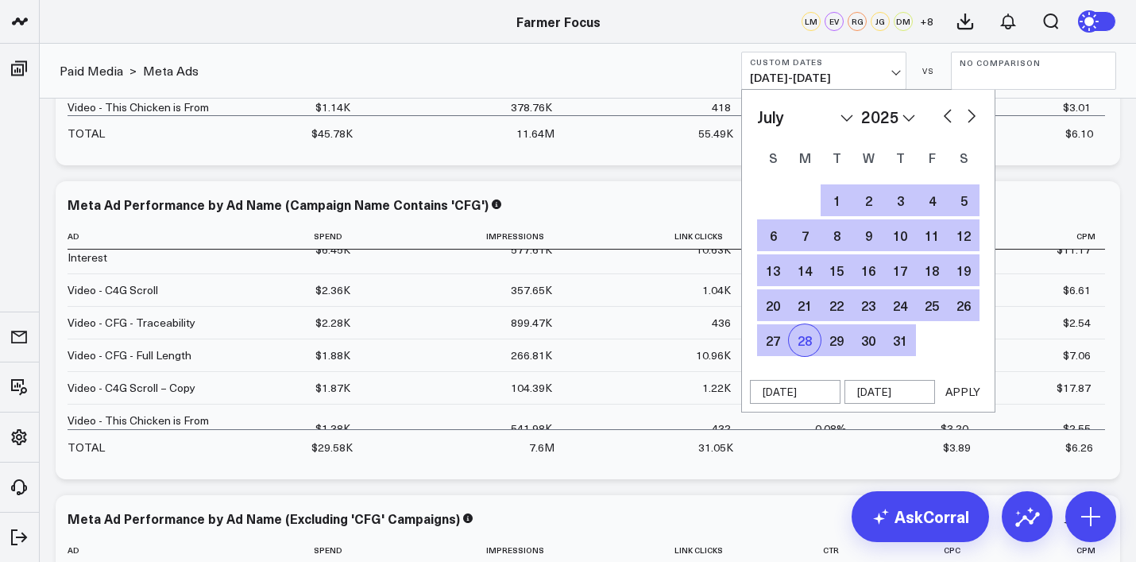
click at [790, 348] on div "28" at bounding box center [805, 340] width 32 height 32
type input "[DATE]"
select select "6"
select select "2025"
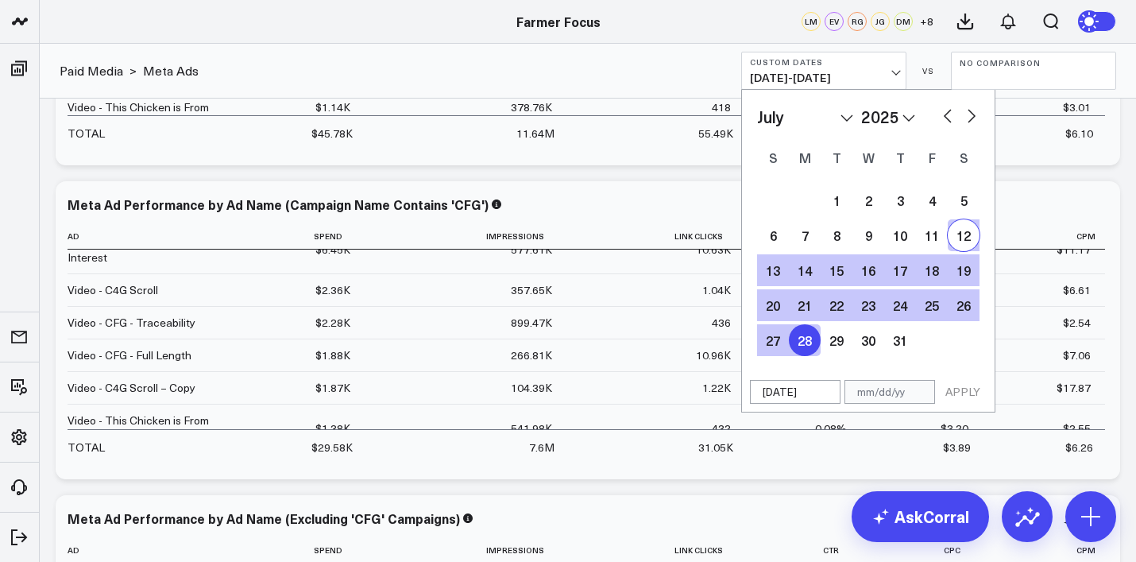
click at [977, 124] on button "button" at bounding box center [971, 114] width 16 height 19
select select "7"
select select "2025"
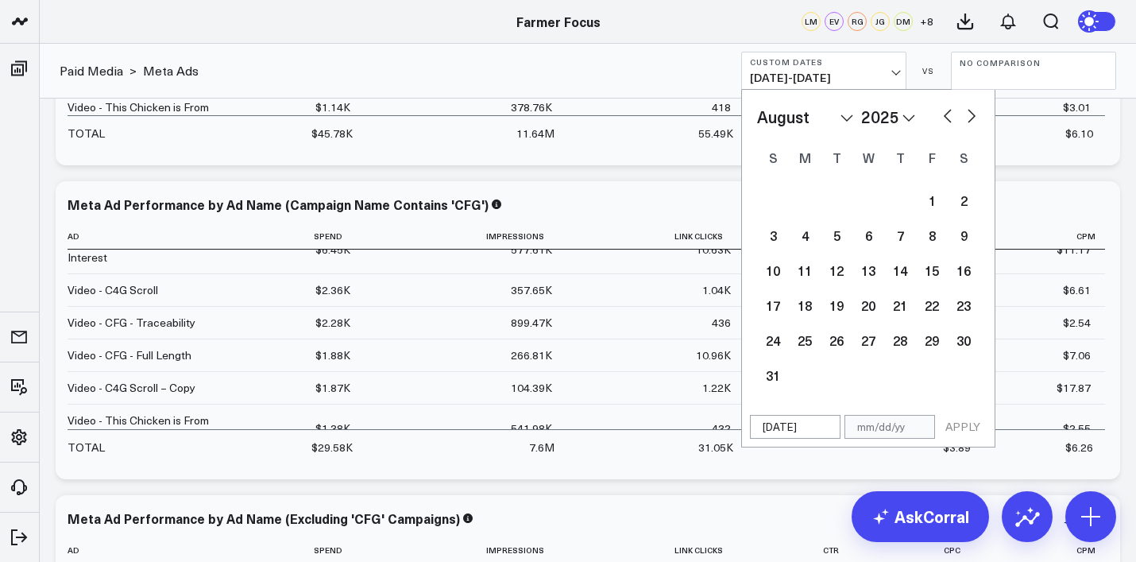
click at [977, 124] on button "button" at bounding box center [971, 114] width 16 height 19
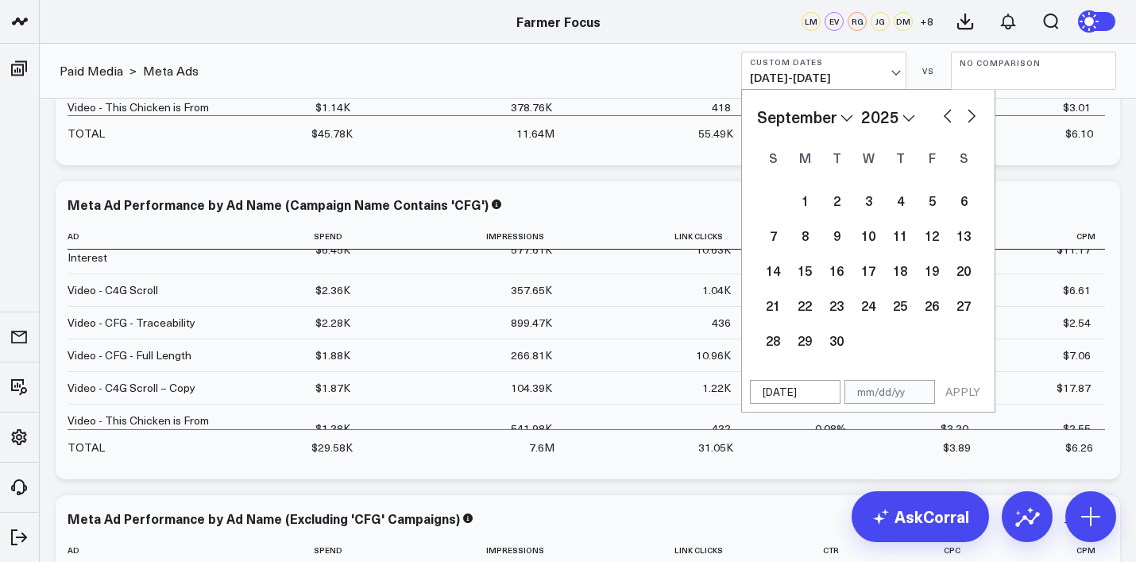
click at [977, 124] on button "button" at bounding box center [971, 114] width 16 height 19
select select "9"
select select "2025"
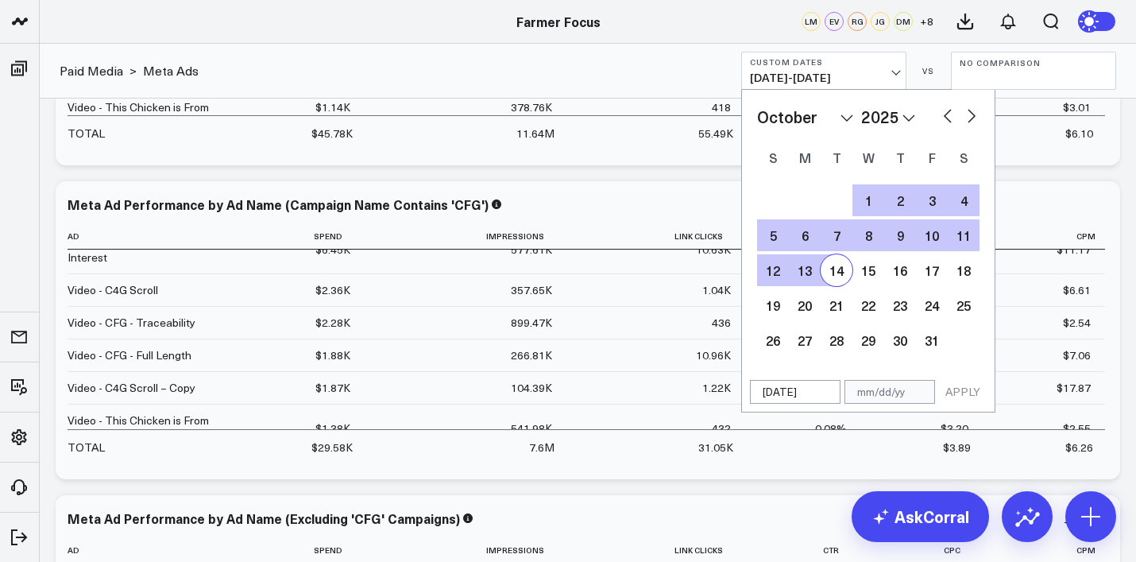
click at [832, 279] on div "14" at bounding box center [836, 270] width 32 height 32
type input "[DATE]"
select select "9"
select select "2025"
click at [967, 383] on button "APPLY" at bounding box center [963, 392] width 48 height 24
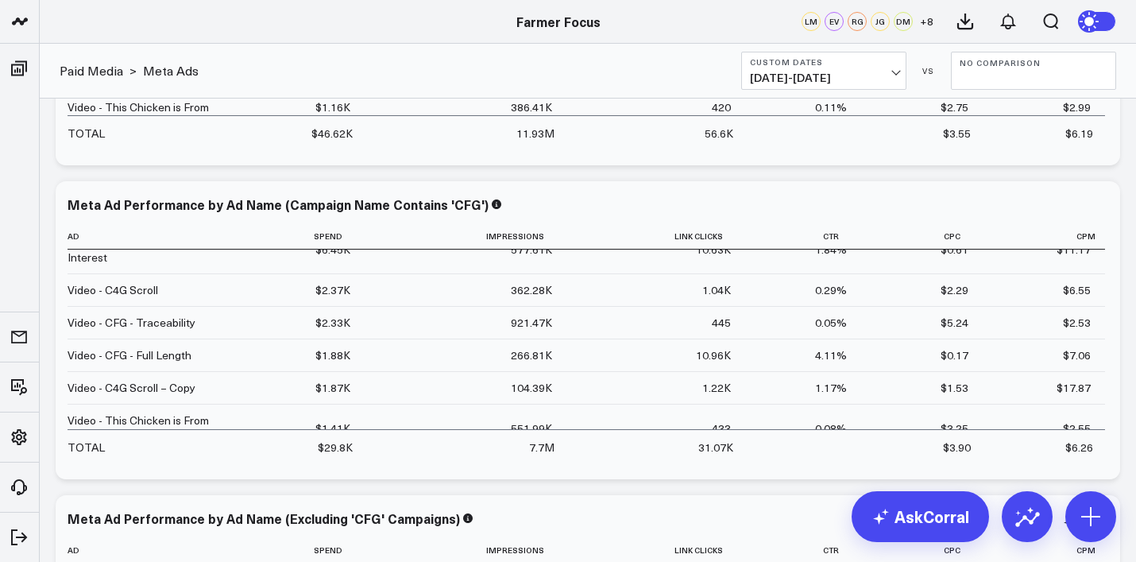
click at [816, 68] on button "Custom Dates [DATE] - [DATE]" at bounding box center [823, 71] width 165 height 38
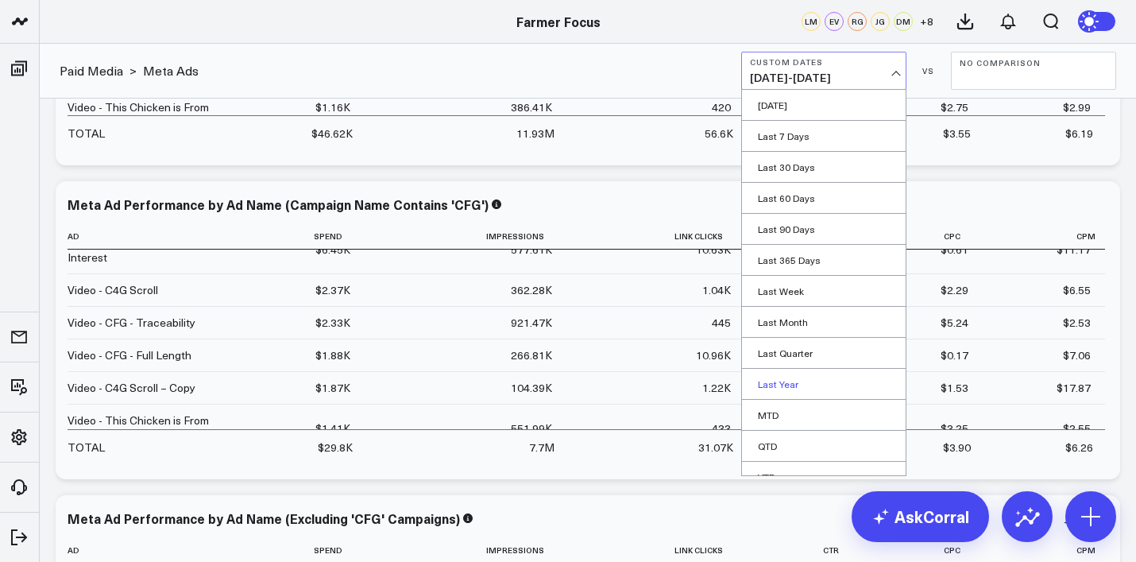
scroll to position [48, 0]
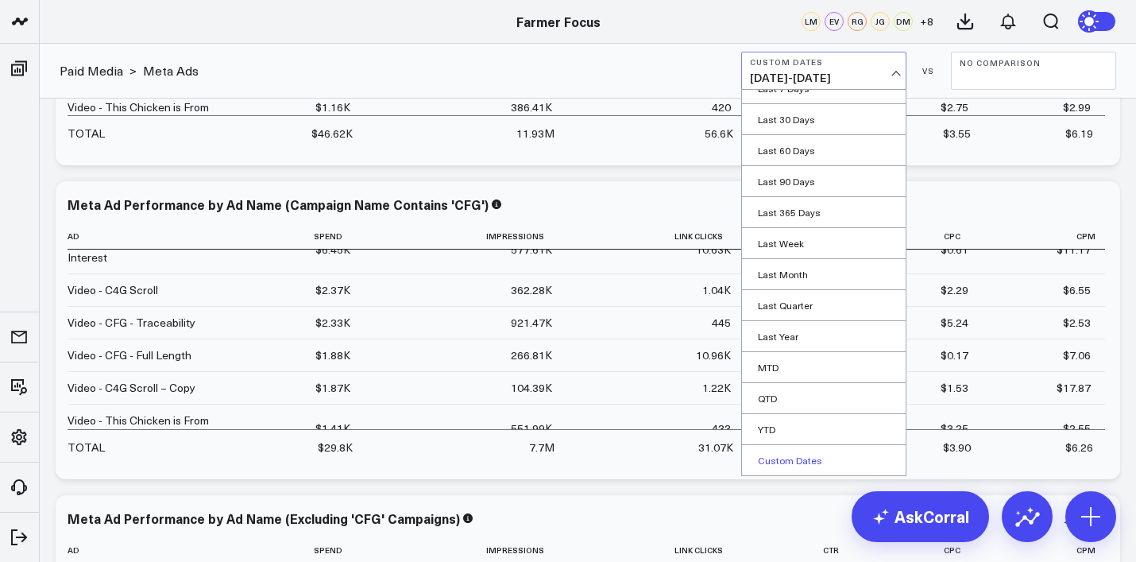
click at [797, 466] on link "Custom Dates" at bounding box center [824, 460] width 164 height 30
select select "9"
select select "2025"
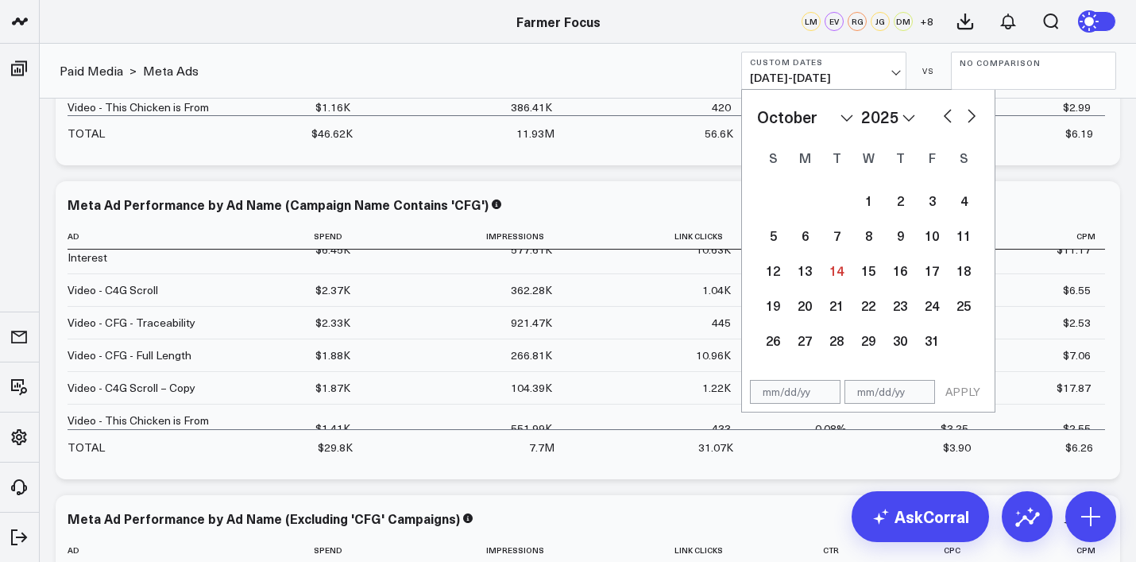
click at [943, 121] on button "button" at bounding box center [948, 114] width 16 height 19
select select "8"
select select "2025"
click at [943, 121] on button "button" at bounding box center [948, 114] width 16 height 19
select select "7"
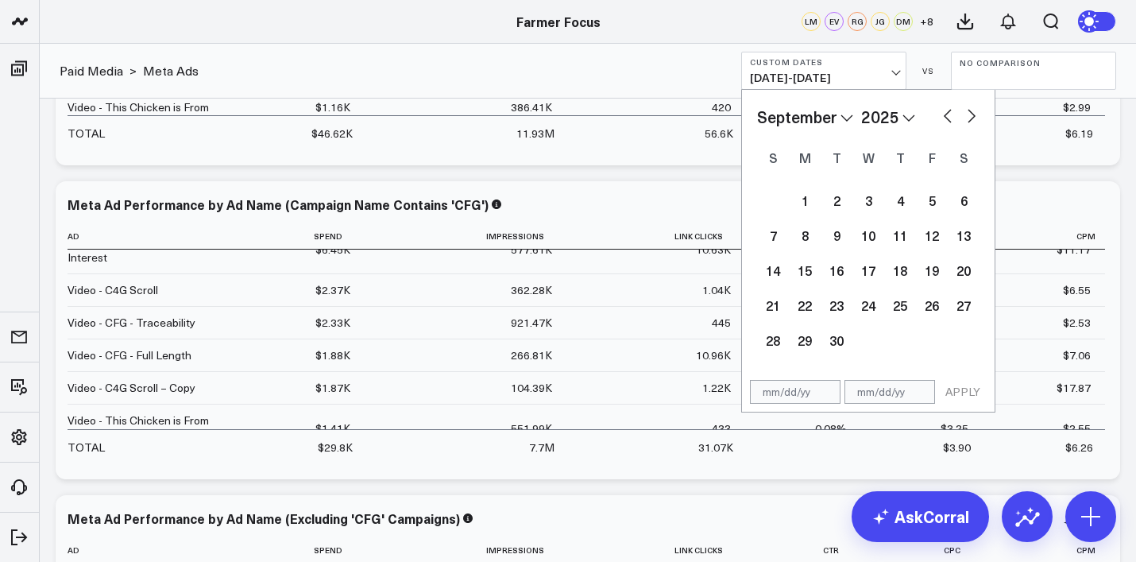
select select "2025"
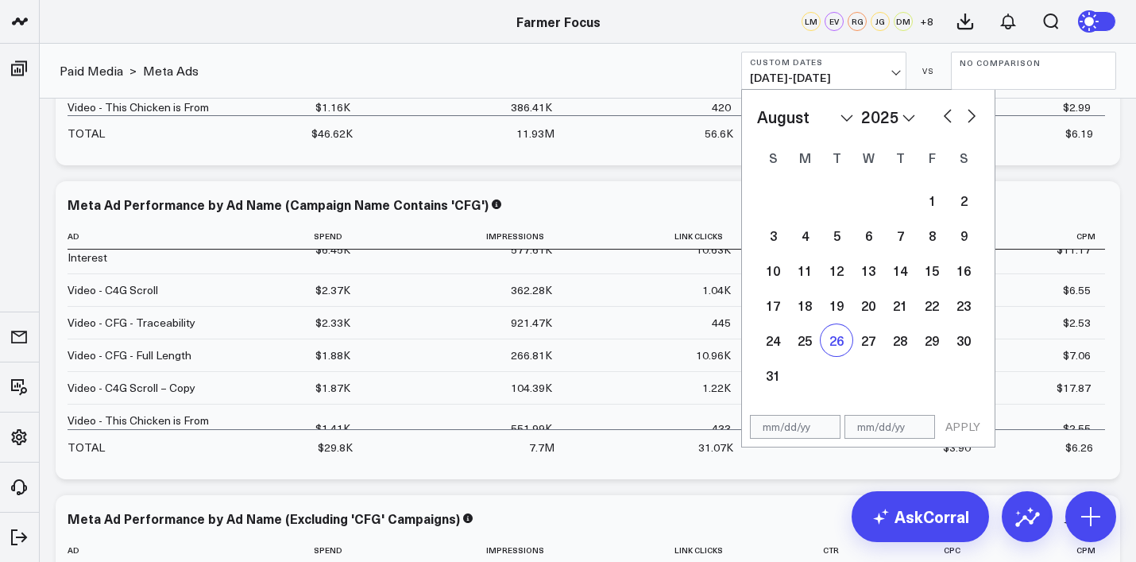
click at [833, 338] on div "26" at bounding box center [836, 340] width 32 height 32
type input "[DATE]"
select select "7"
select select "2025"
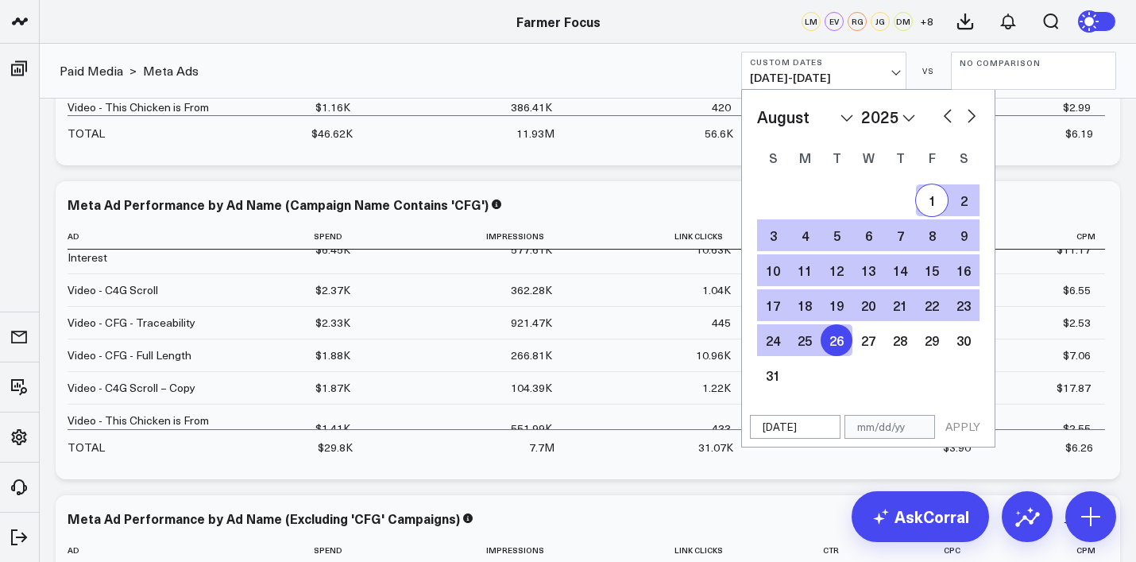
click at [972, 117] on button "button" at bounding box center [971, 114] width 16 height 19
select select "9"
select select "2025"
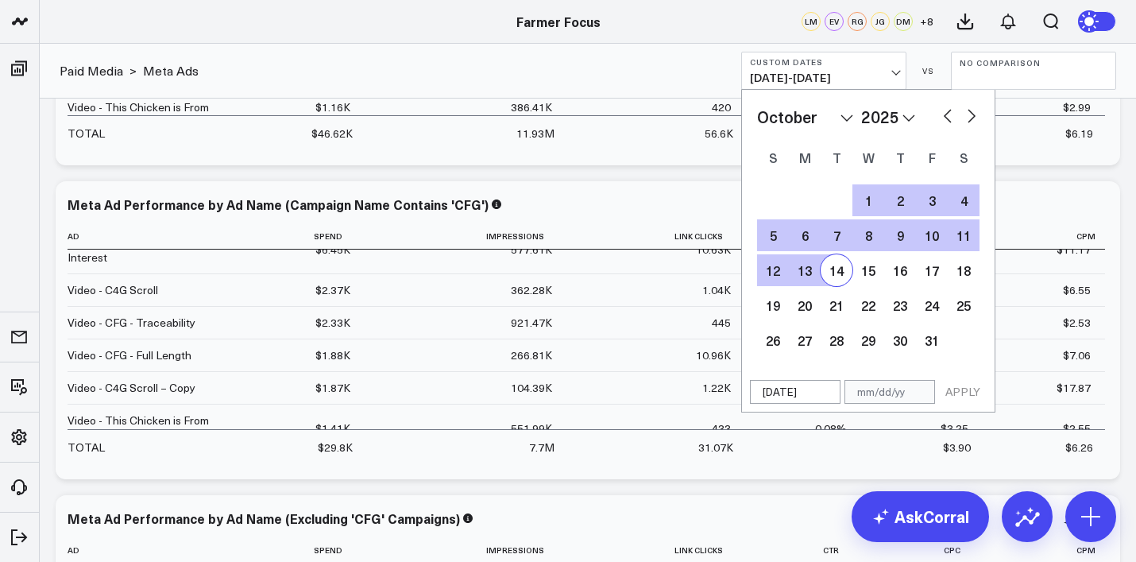
click at [843, 272] on div "14" at bounding box center [836, 270] width 32 height 32
type input "[DATE]"
select select "9"
select select "2025"
click at [955, 380] on button "APPLY" at bounding box center [963, 392] width 48 height 24
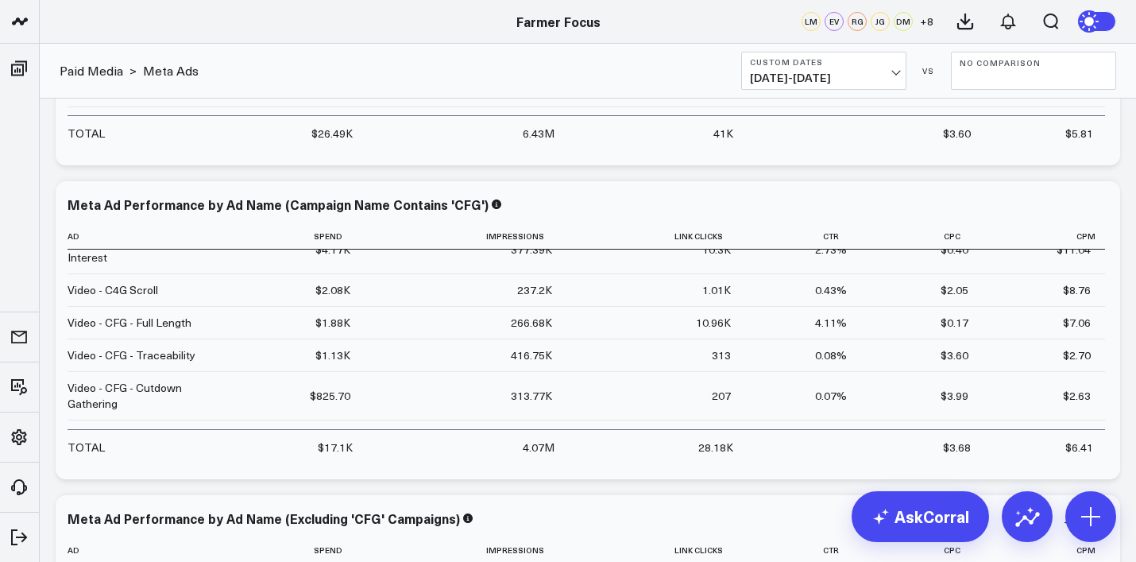
click at [884, 81] on span "[DATE] - [DATE]" at bounding box center [824, 77] width 148 height 13
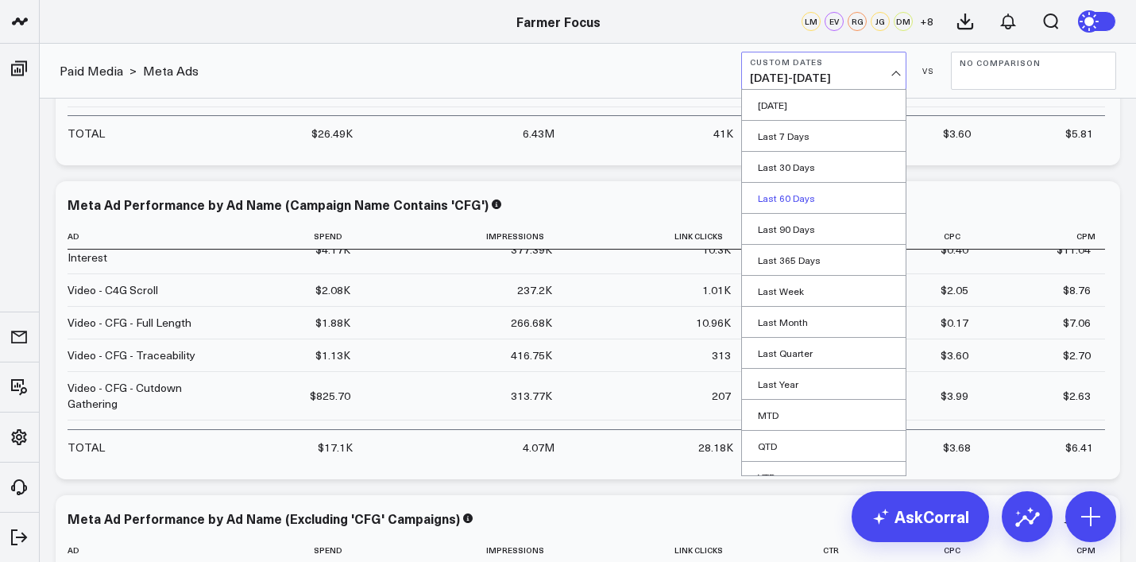
scroll to position [48, 0]
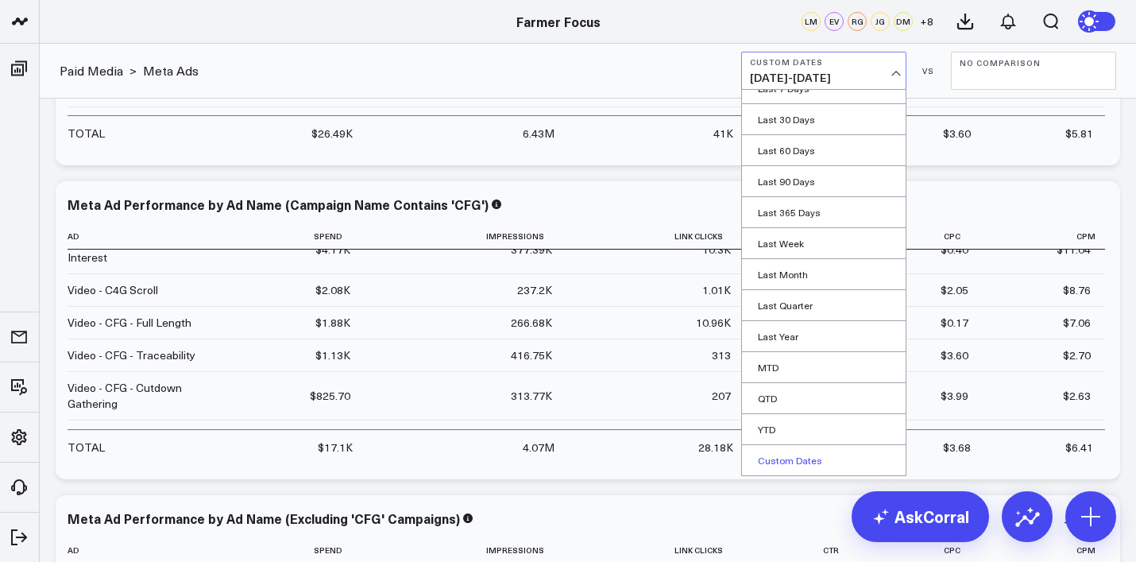
click at [806, 462] on link "Custom Dates" at bounding box center [824, 460] width 164 height 30
select select "9"
select select "2025"
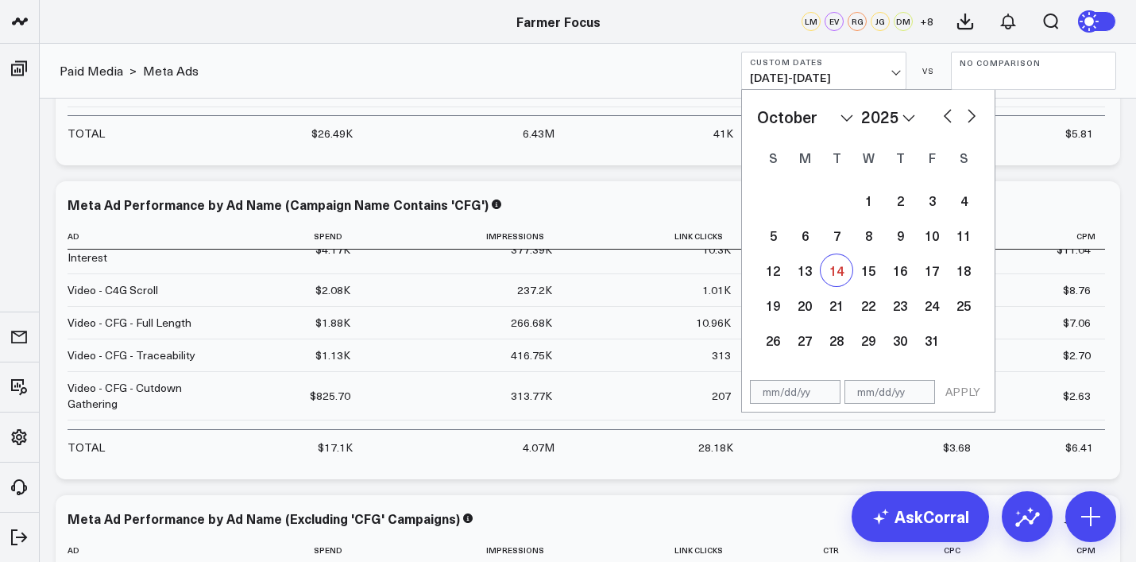
click at [844, 283] on div "14" at bounding box center [836, 270] width 32 height 32
type input "[DATE]"
select select "9"
select select "2025"
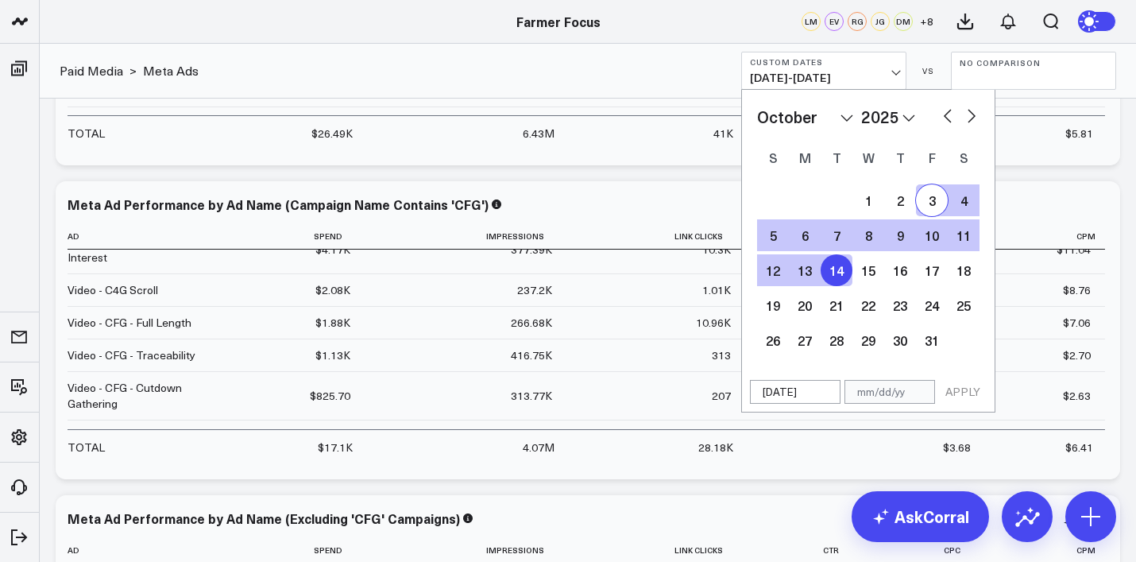
click at [951, 110] on button "button" at bounding box center [948, 114] width 16 height 19
select select "8"
select select "2025"
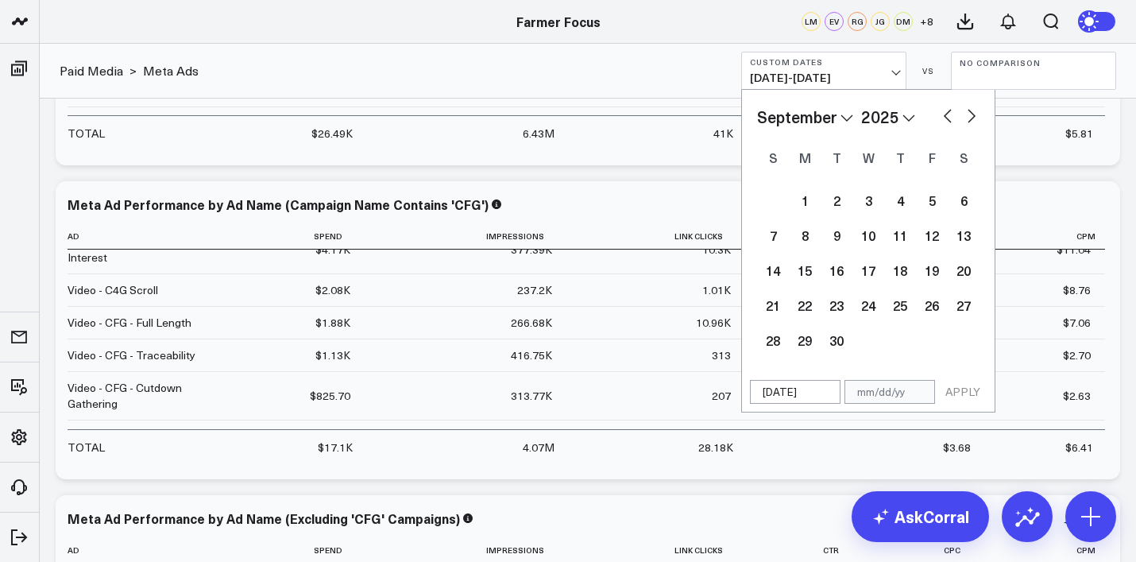
click at [951, 110] on button "button" at bounding box center [948, 114] width 16 height 19
select select "7"
select select "2025"
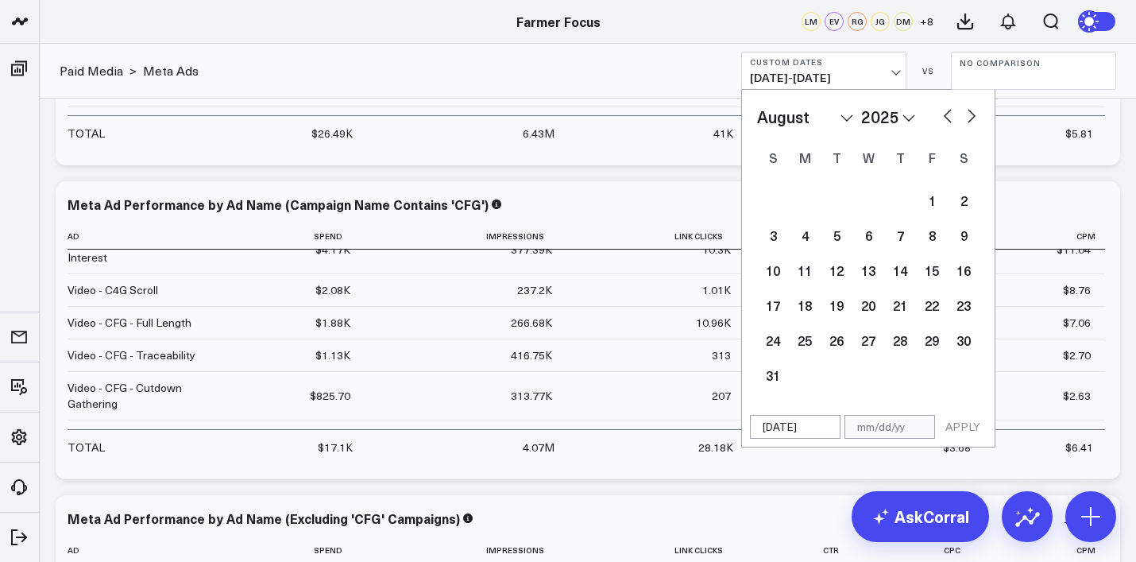
click at [951, 110] on button "button" at bounding box center [948, 114] width 16 height 19
select select "6"
select select "2025"
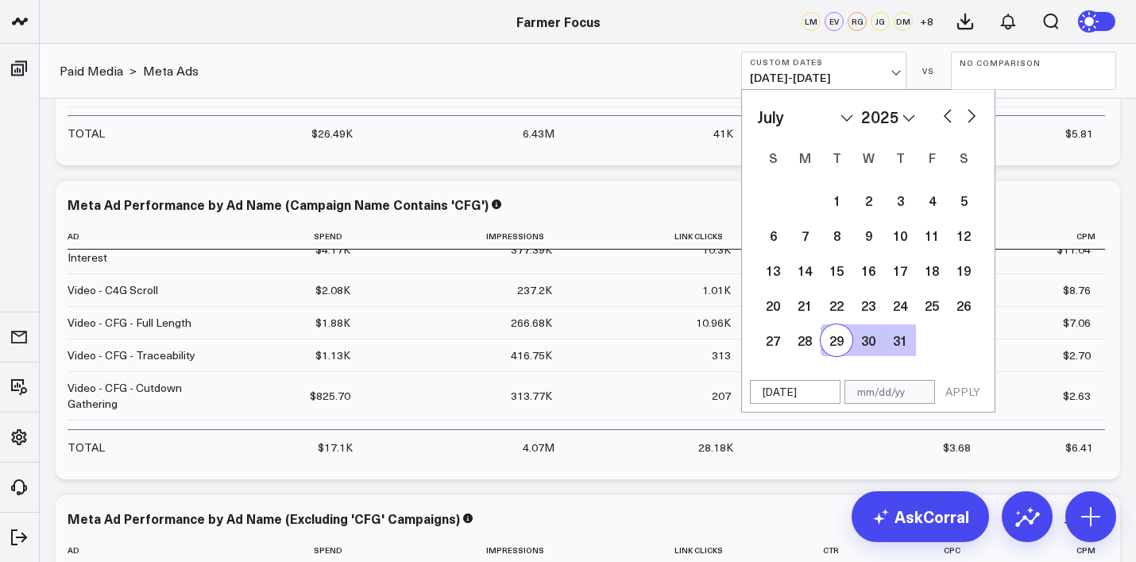
click at [839, 341] on div "29" at bounding box center [836, 340] width 32 height 32
type input "[DATE]"
select select "6"
click at [959, 388] on button "APPLY" at bounding box center [963, 392] width 48 height 24
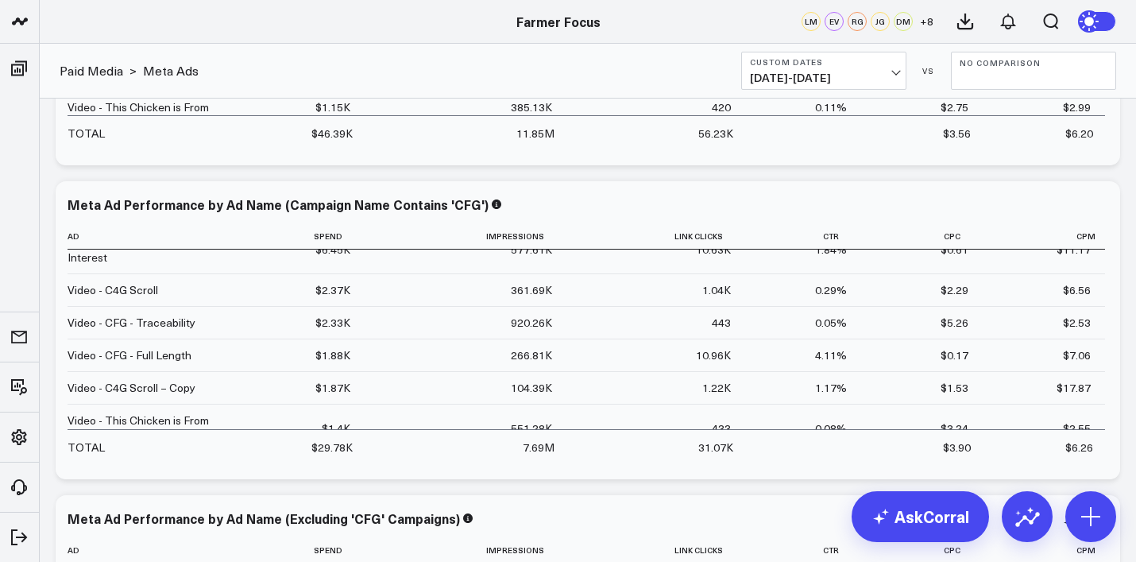
click at [890, 70] on button "Custom Dates [DATE] - [DATE]" at bounding box center [823, 71] width 165 height 38
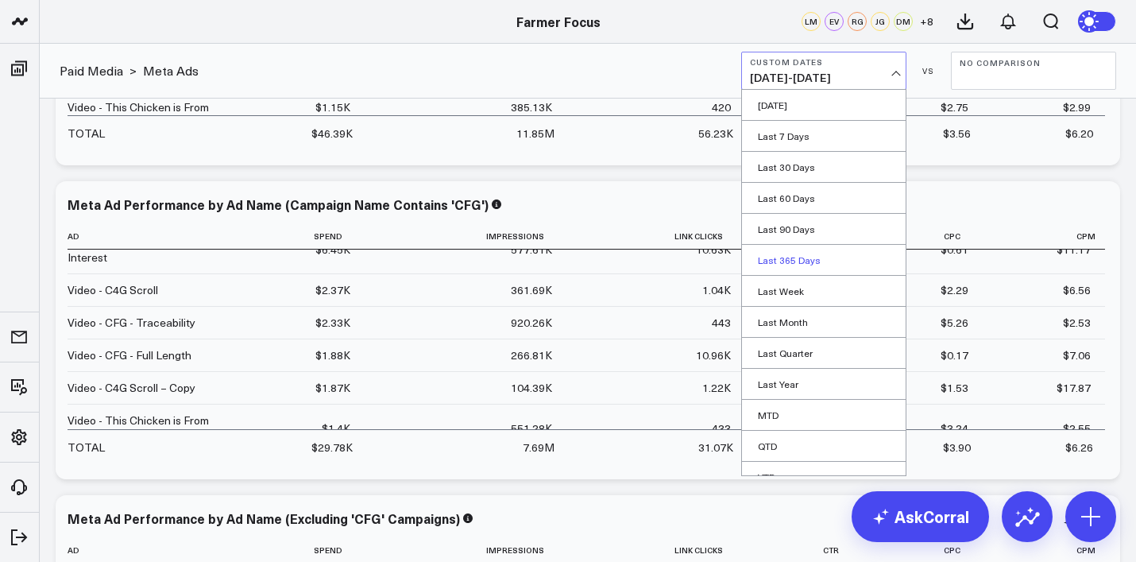
scroll to position [48, 0]
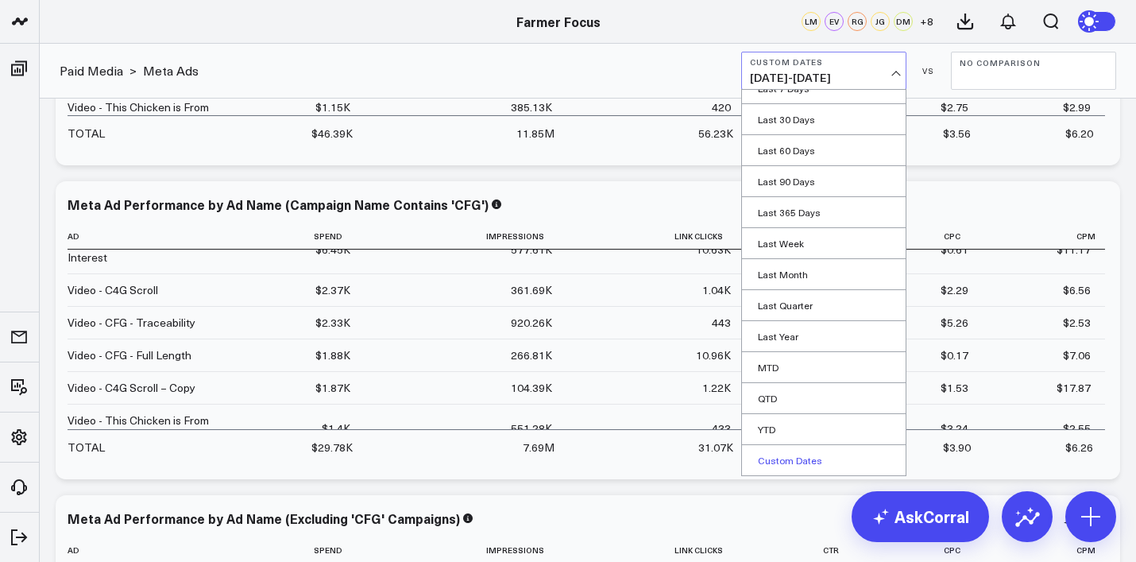
click at [781, 457] on link "Custom Dates" at bounding box center [824, 460] width 164 height 30
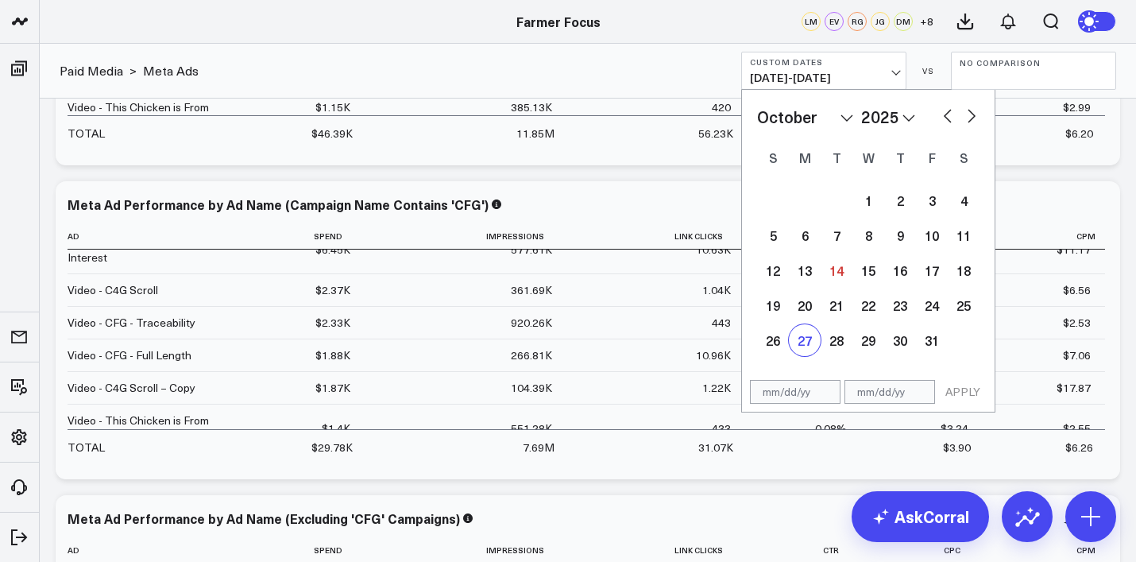
click at [808, 345] on div "27" at bounding box center [805, 340] width 32 height 32
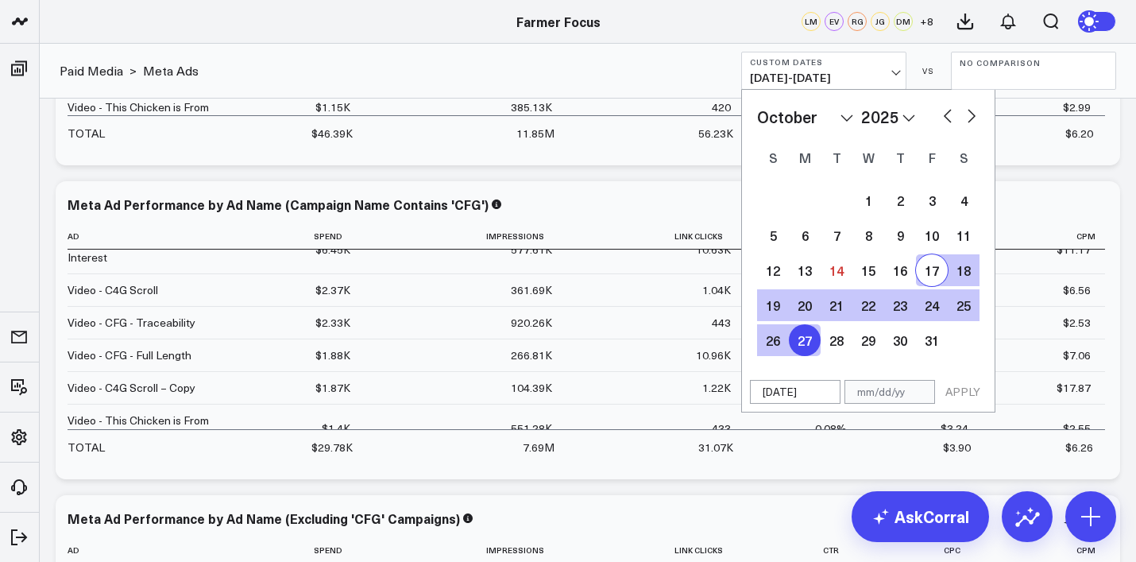
click at [971, 115] on button "button" at bounding box center [971, 114] width 16 height 19
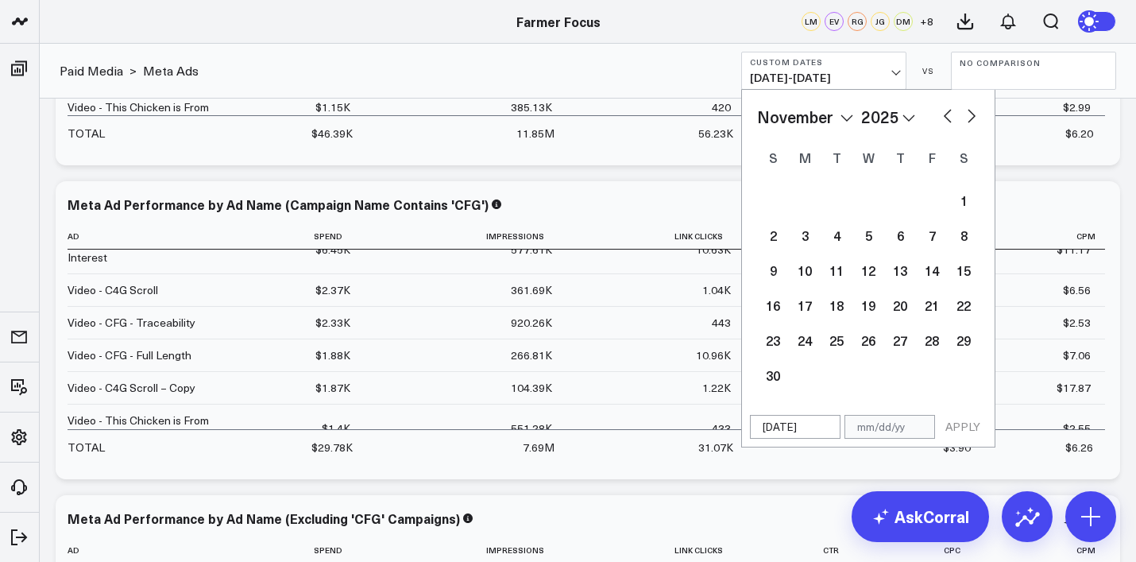
click at [971, 115] on button "button" at bounding box center [971, 114] width 16 height 19
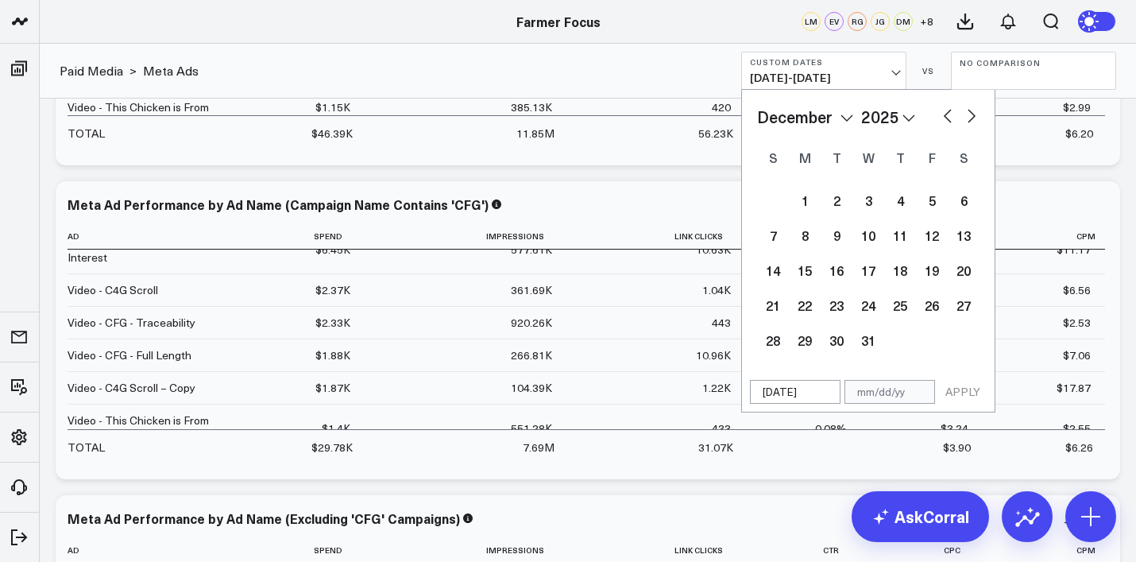
click at [940, 113] on button "button" at bounding box center [948, 114] width 16 height 19
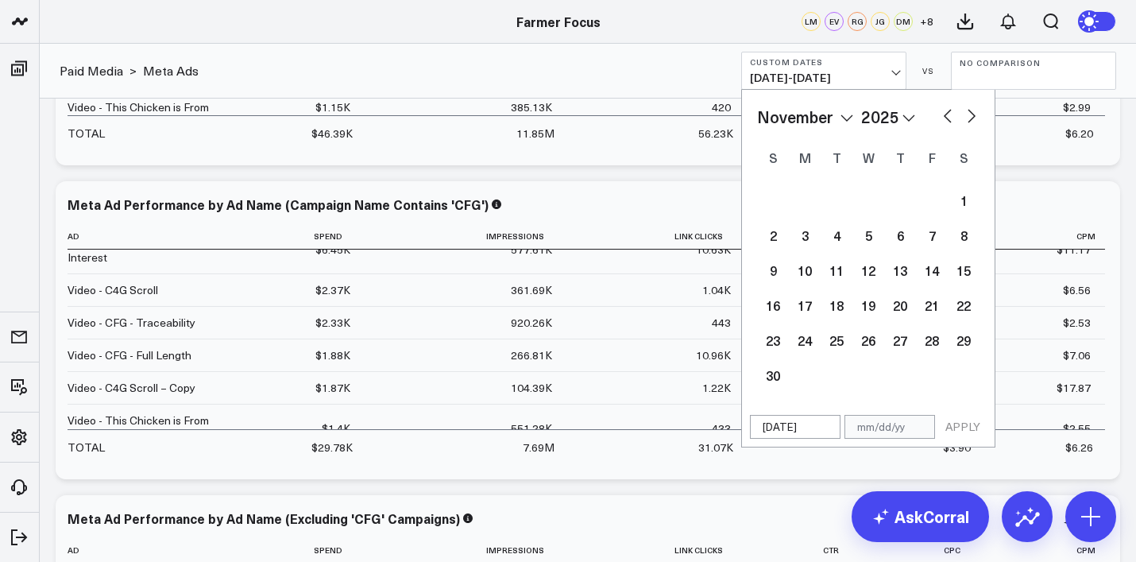
click at [940, 113] on button "button" at bounding box center [948, 114] width 16 height 19
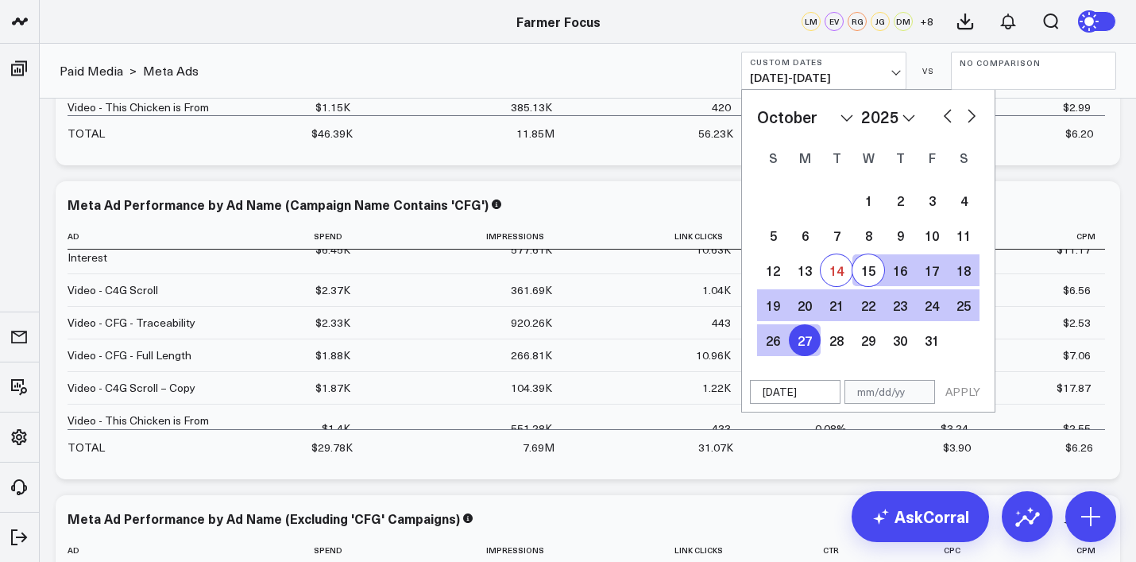
click at [843, 273] on div "14" at bounding box center [836, 270] width 32 height 32
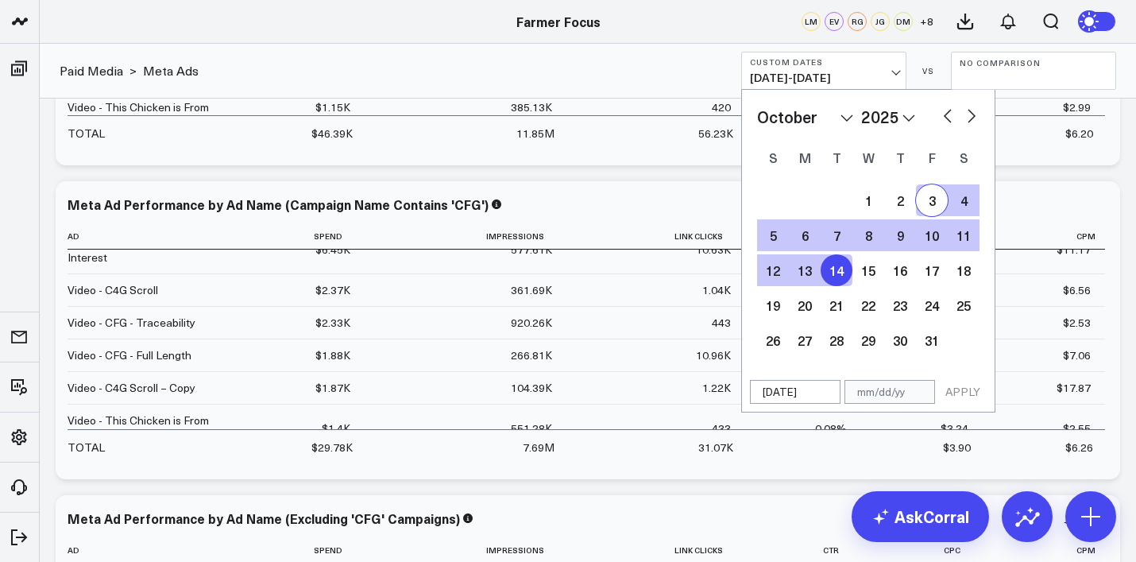
click at [951, 109] on button "button" at bounding box center [948, 114] width 16 height 19
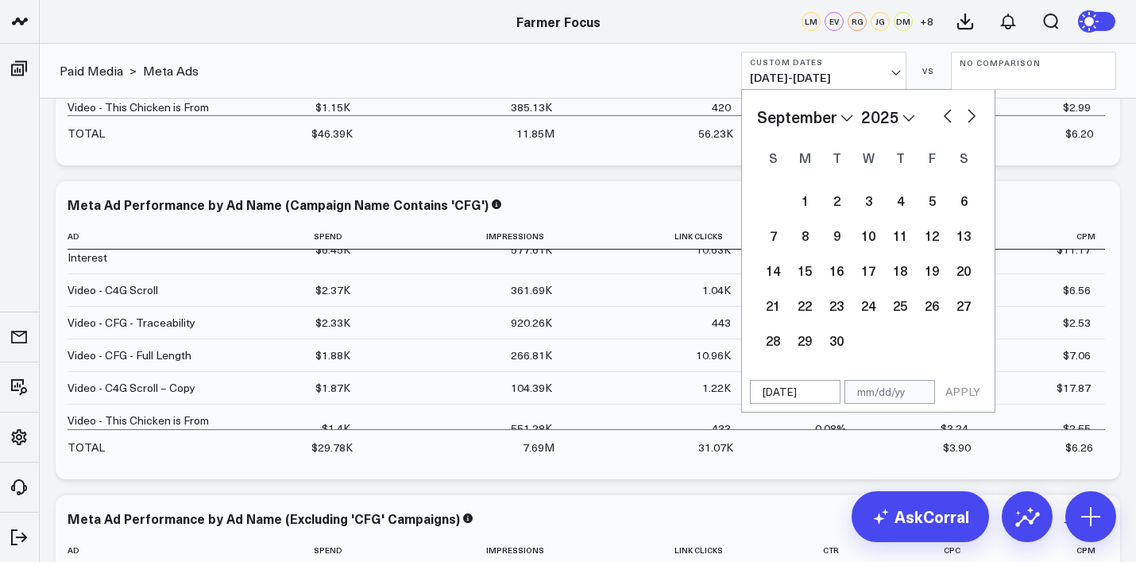
click at [951, 109] on button "button" at bounding box center [948, 114] width 16 height 19
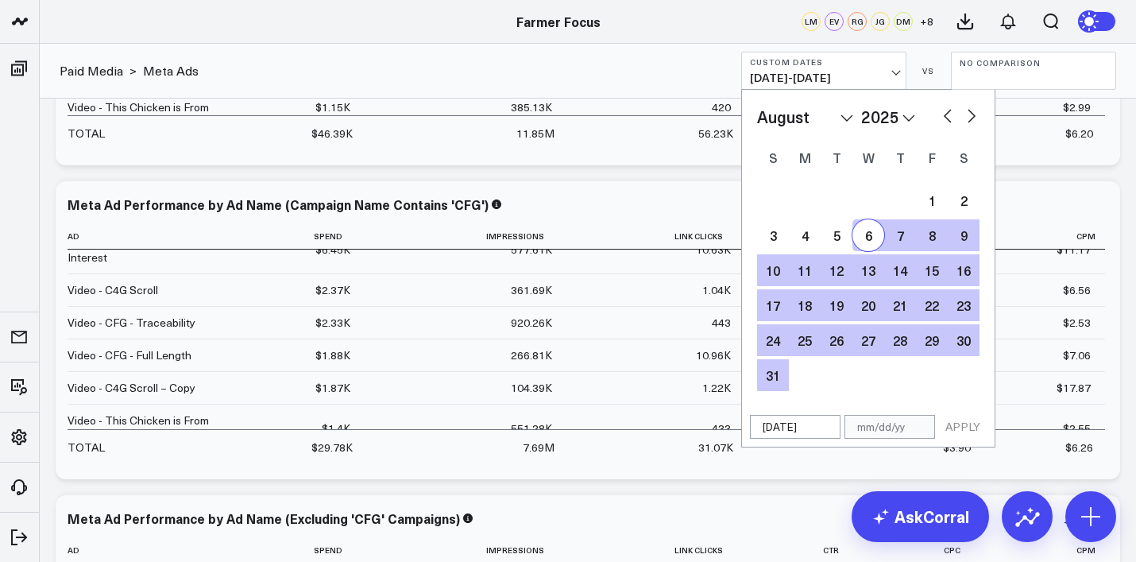
click at [944, 110] on button "button" at bounding box center [948, 114] width 16 height 19
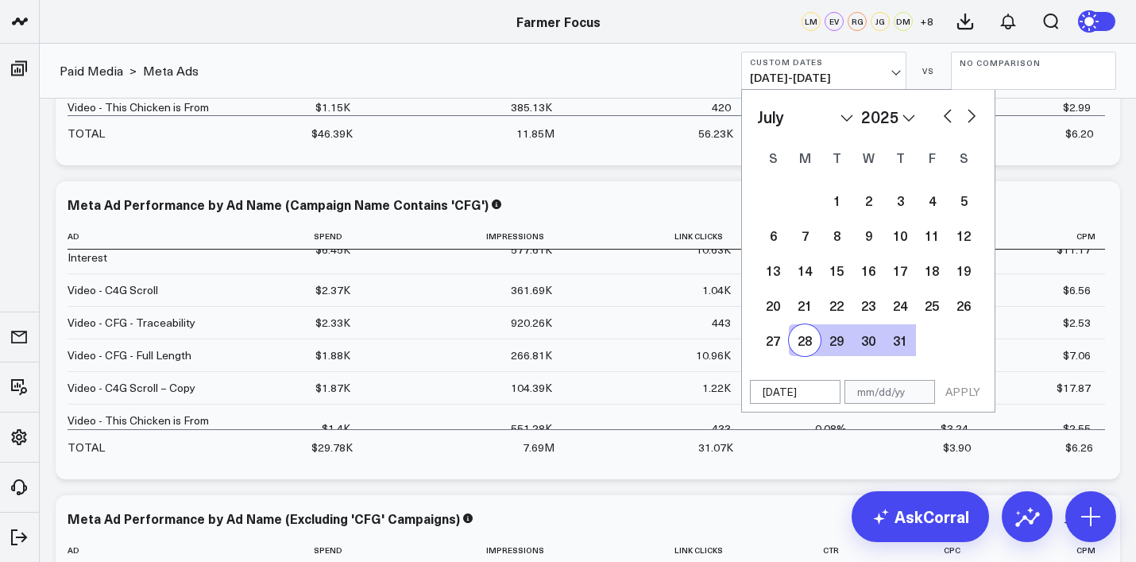
click at [804, 337] on div "28" at bounding box center [805, 340] width 32 height 32
click at [967, 396] on button "APPLY" at bounding box center [963, 392] width 48 height 24
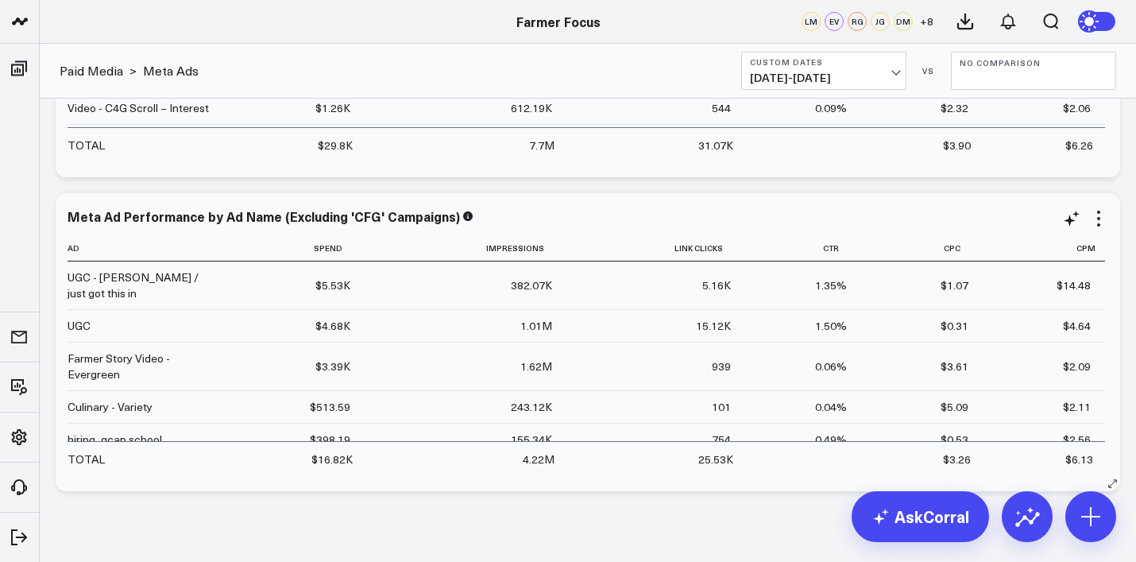
scroll to position [1789, 0]
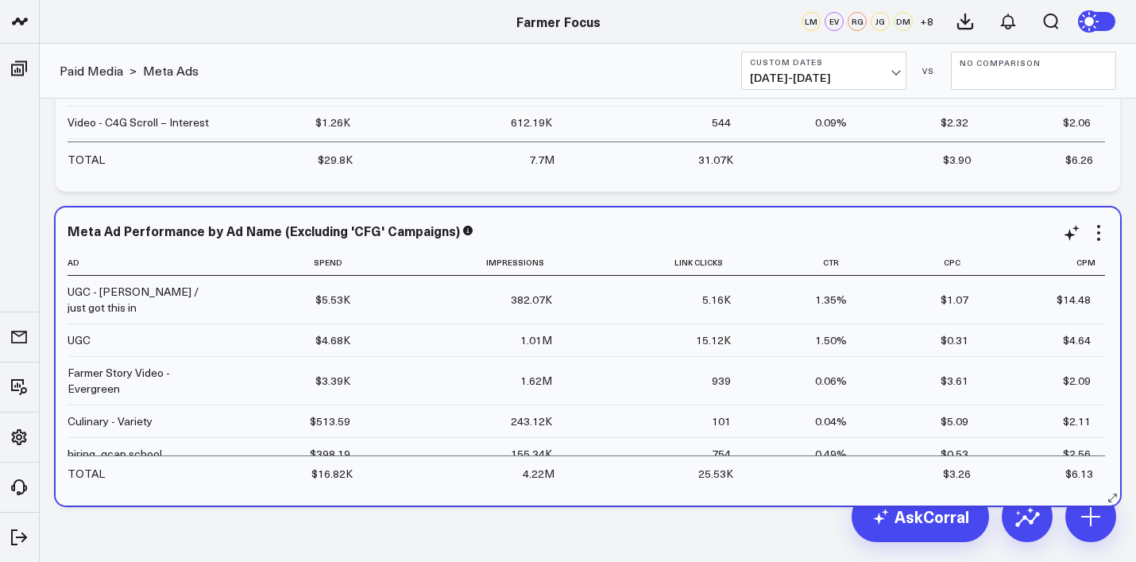
click at [338, 473] on div "$16.82K" at bounding box center [331, 473] width 41 height 16
click at [352, 496] on div "Meta Ad Performance by Ad Name (Excluding 'CFG' Campaigns) Ad Spend Impressions…" at bounding box center [588, 356] width 1064 height 298
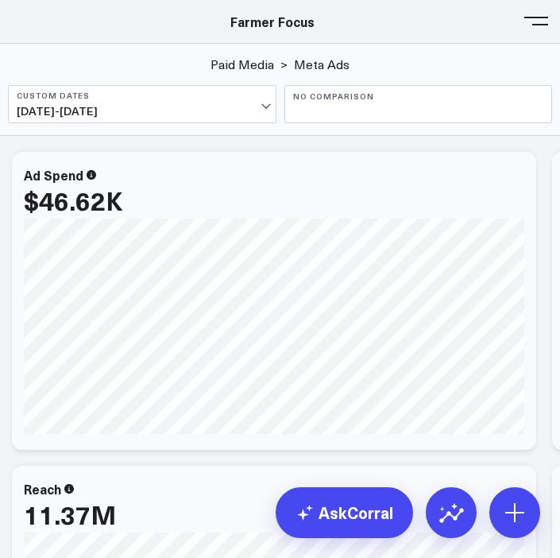
scroll to position [972, 0]
click at [520, 18] on div "Farmer Focus" at bounding box center [272, 21] width 544 height 17
click at [532, 18] on button at bounding box center [536, 20] width 24 height 24
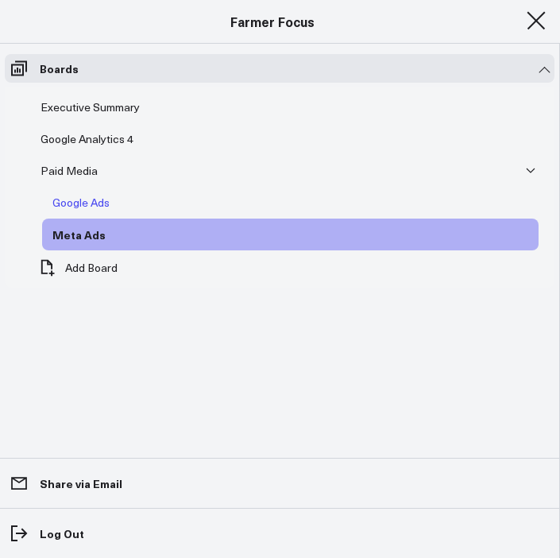
click at [107, 193] on div "Google Ads" at bounding box center [80, 202] width 65 height 19
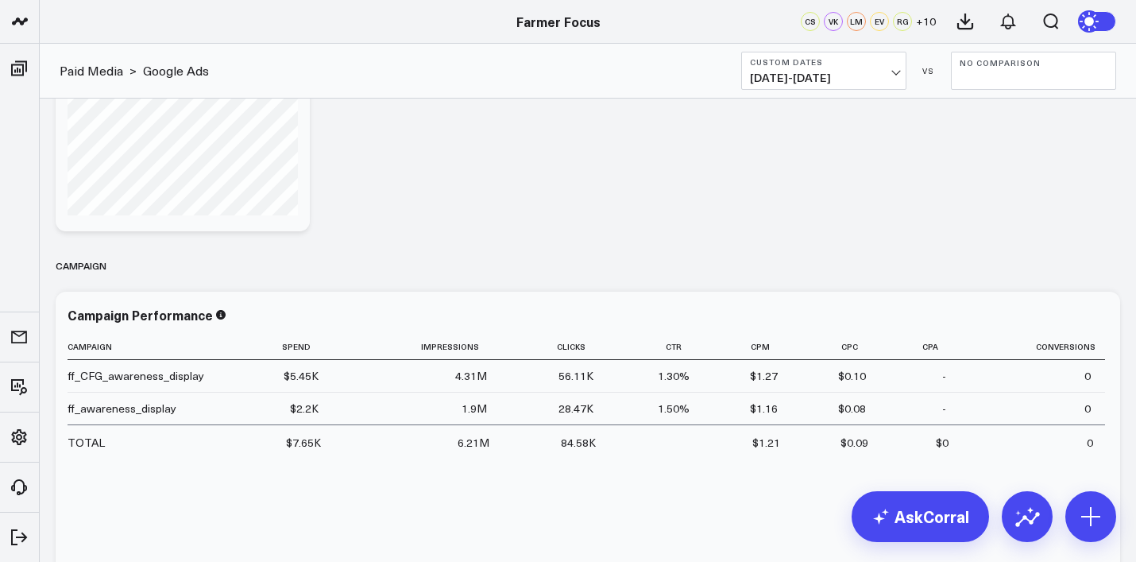
scroll to position [854, 0]
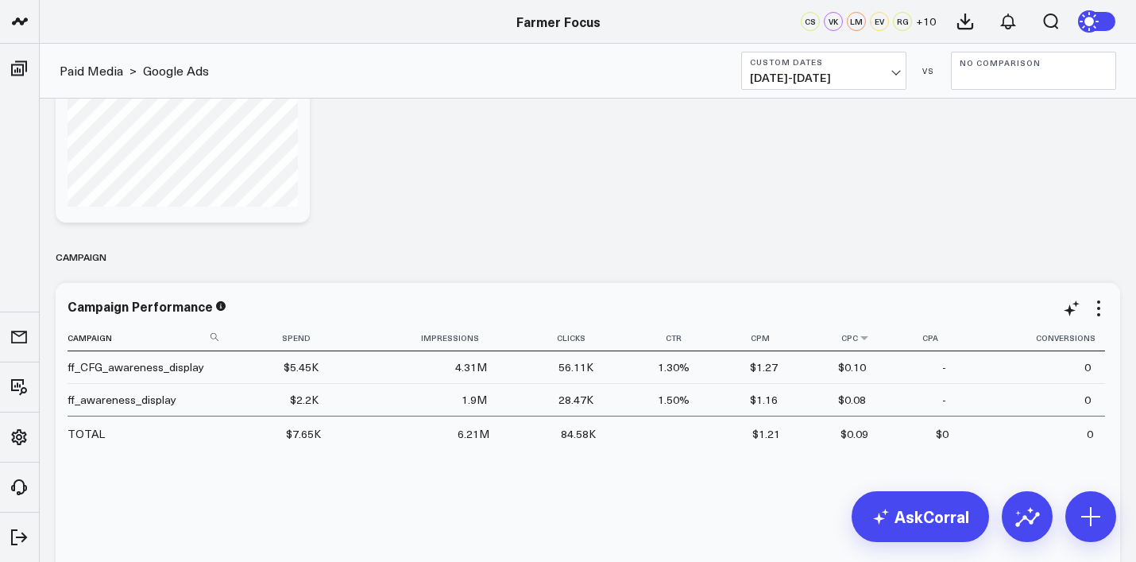
click at [855, 342] on th "Cpc" at bounding box center [836, 338] width 88 height 26
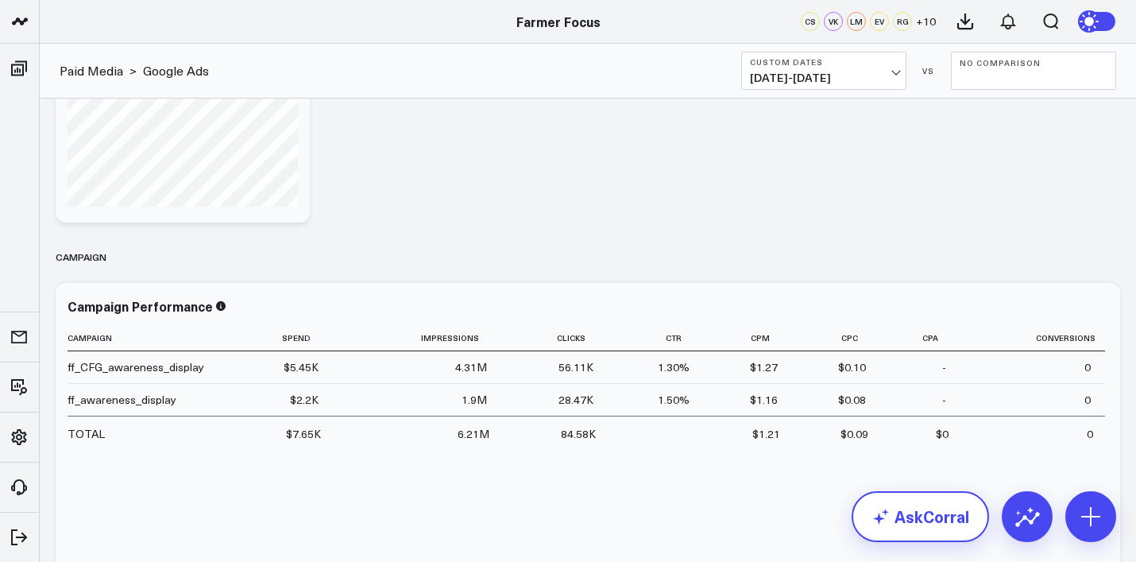
click at [922, 497] on link "AskCorral" at bounding box center [919, 516] width 137 height 51
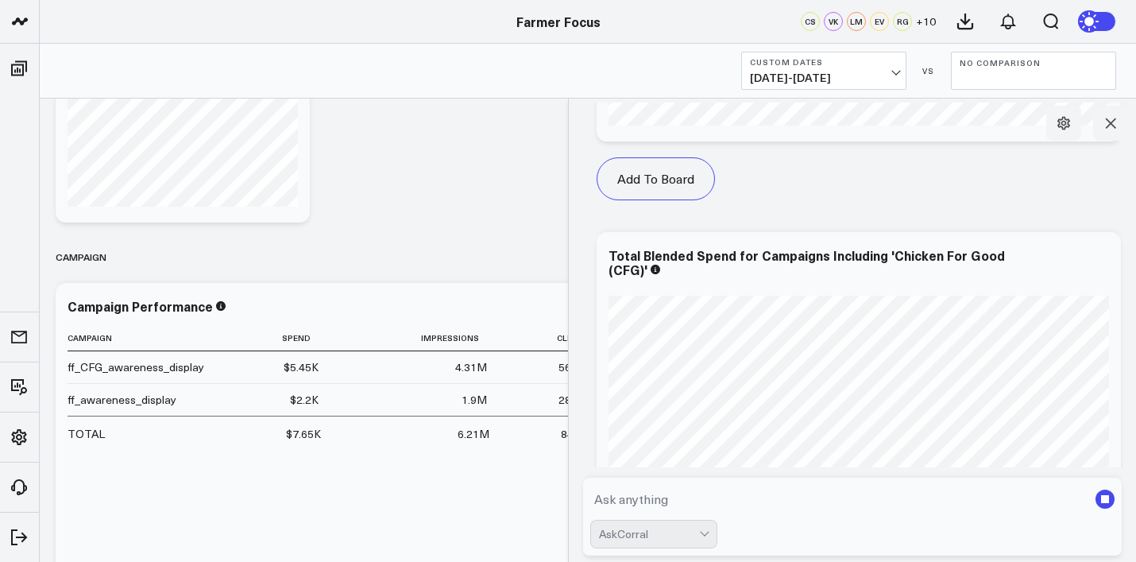
click at [748, 494] on textarea at bounding box center [839, 498] width 498 height 29
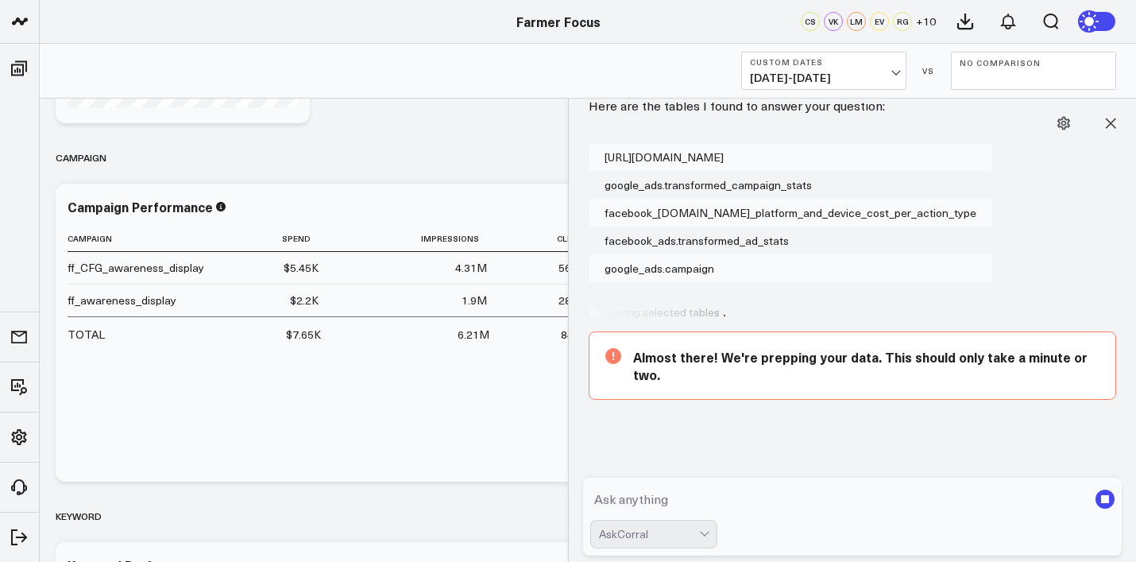
scroll to position [9228, 0]
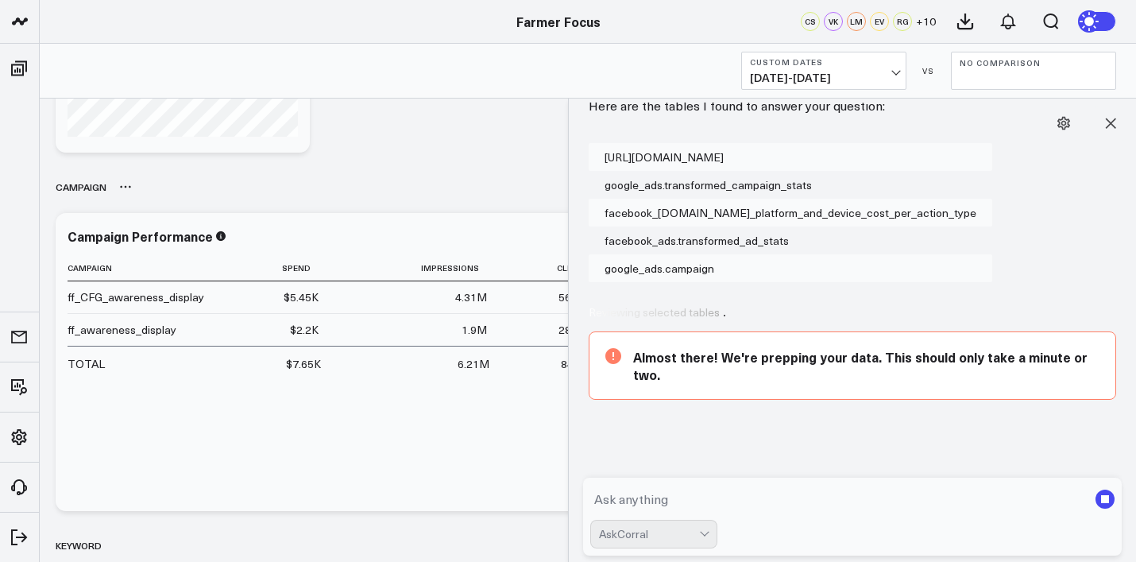
click at [460, 191] on div "Campaign" at bounding box center [588, 186] width 1064 height 37
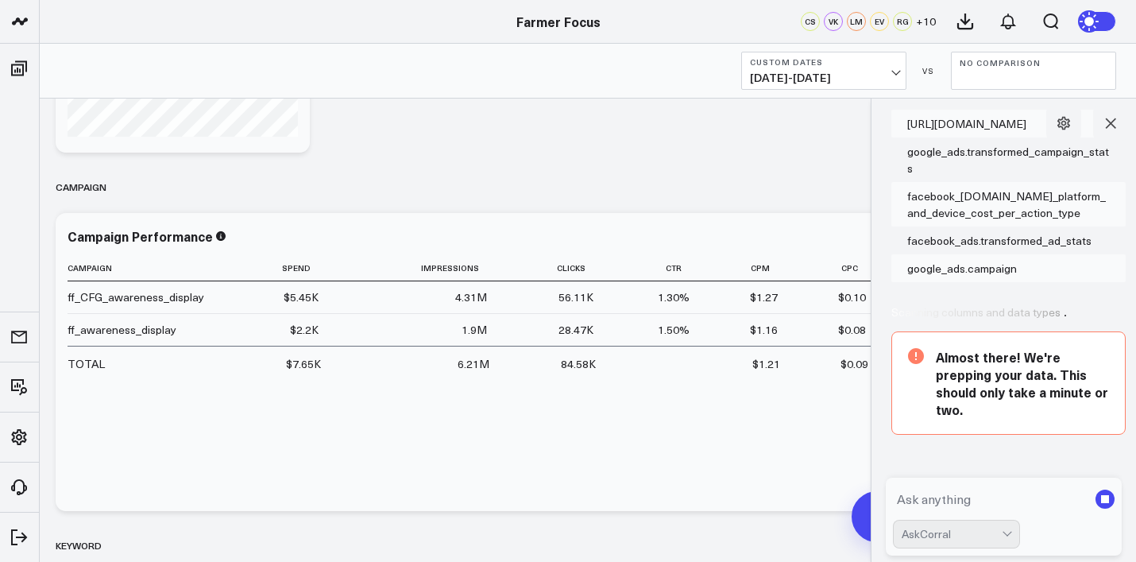
scroll to position [10268, 0]
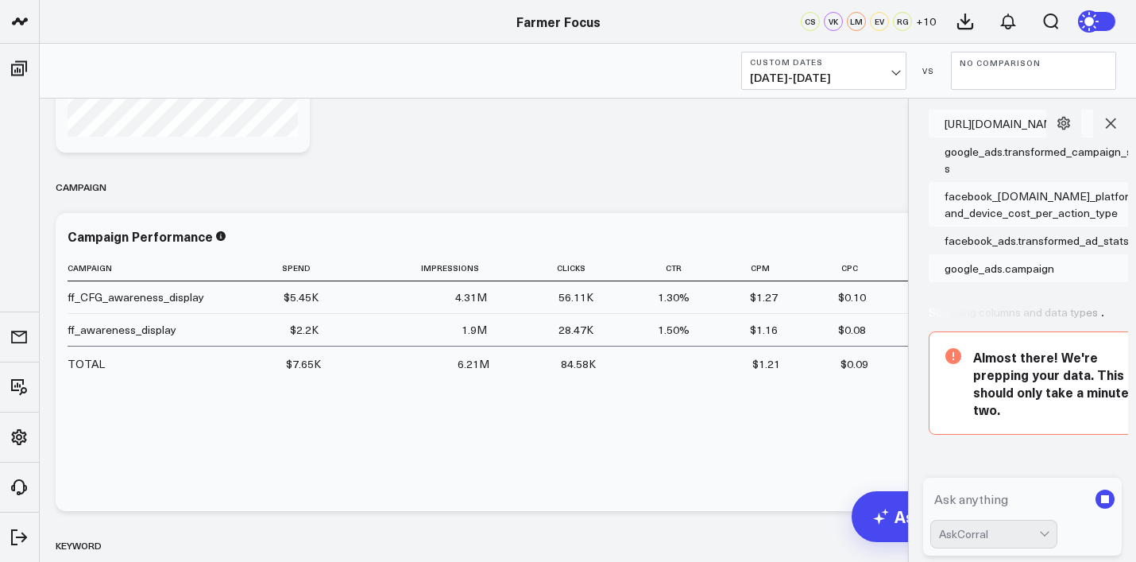
click at [924, 159] on body "Athletico Farmer Focus Force of Nature Nutrire The [PERSON_NAME] Group [PERSON_…" at bounding box center [568, 24] width 1136 height 1896
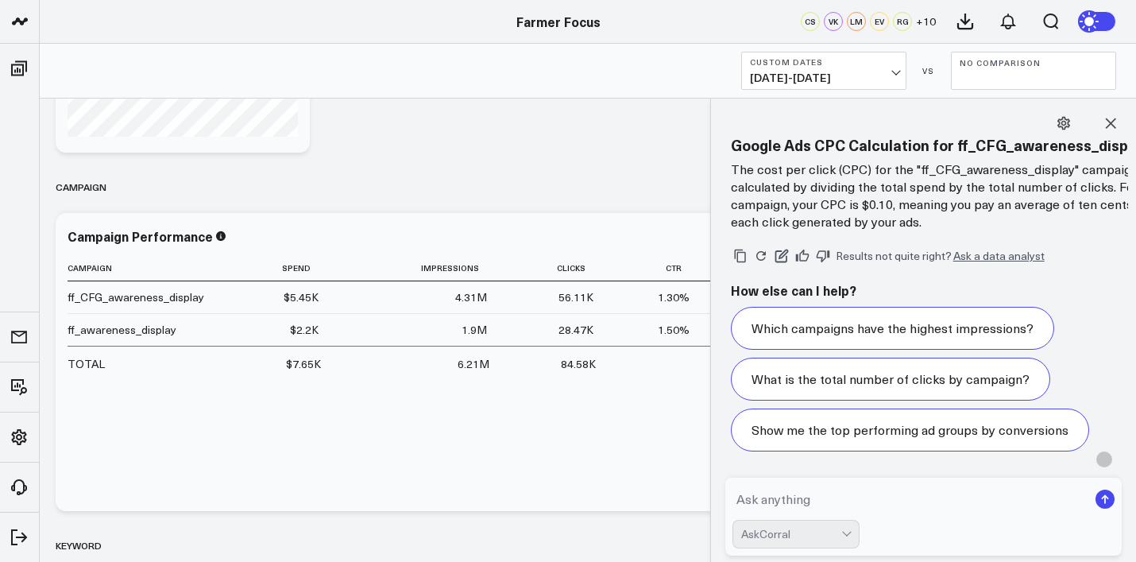
scroll to position [11137, 0]
click at [704, 341] on body "Athletico Farmer Focus Force of Nature Nutrire The [PERSON_NAME] Group [PERSON_…" at bounding box center [568, 24] width 1136 height 1896
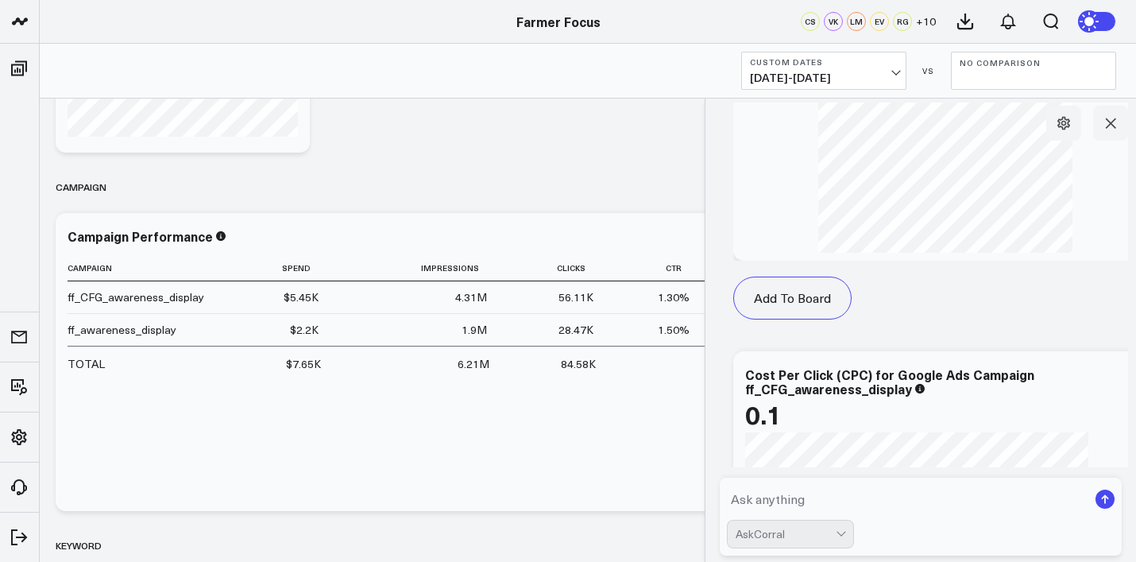
scroll to position [10038, 0]
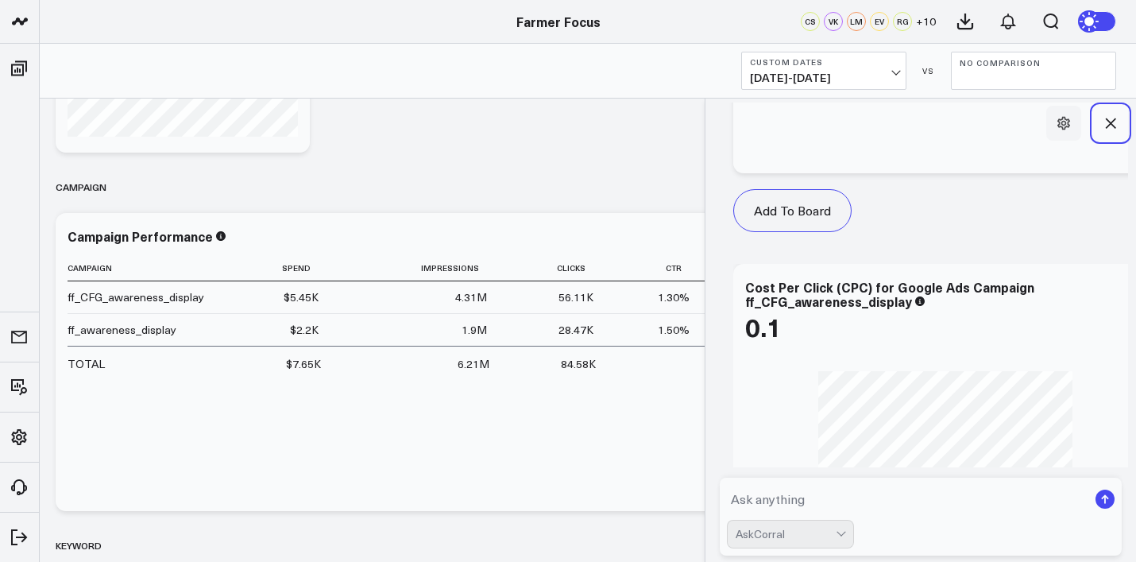
click at [1106, 124] on icon at bounding box center [1110, 123] width 16 height 16
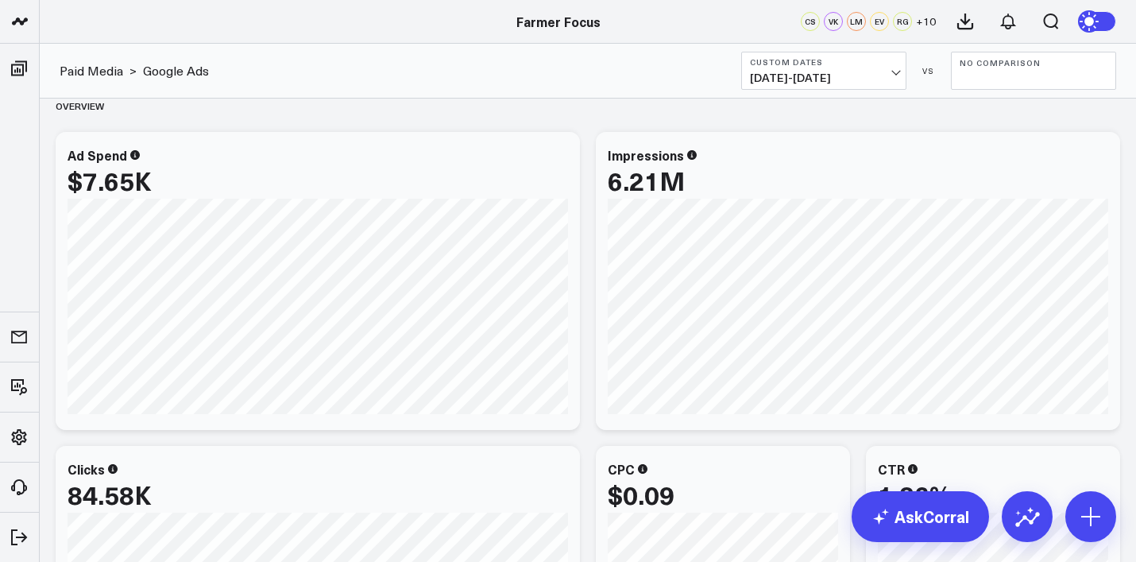
scroll to position [0, 0]
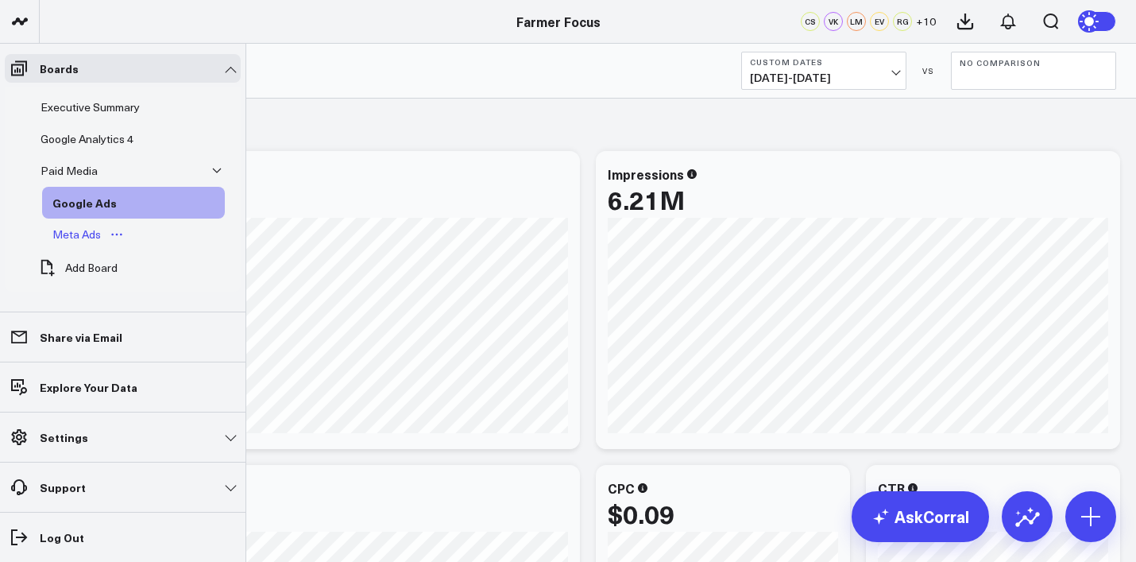
click at [105, 226] on link "Meta Ads" at bounding box center [88, 234] width 93 height 32
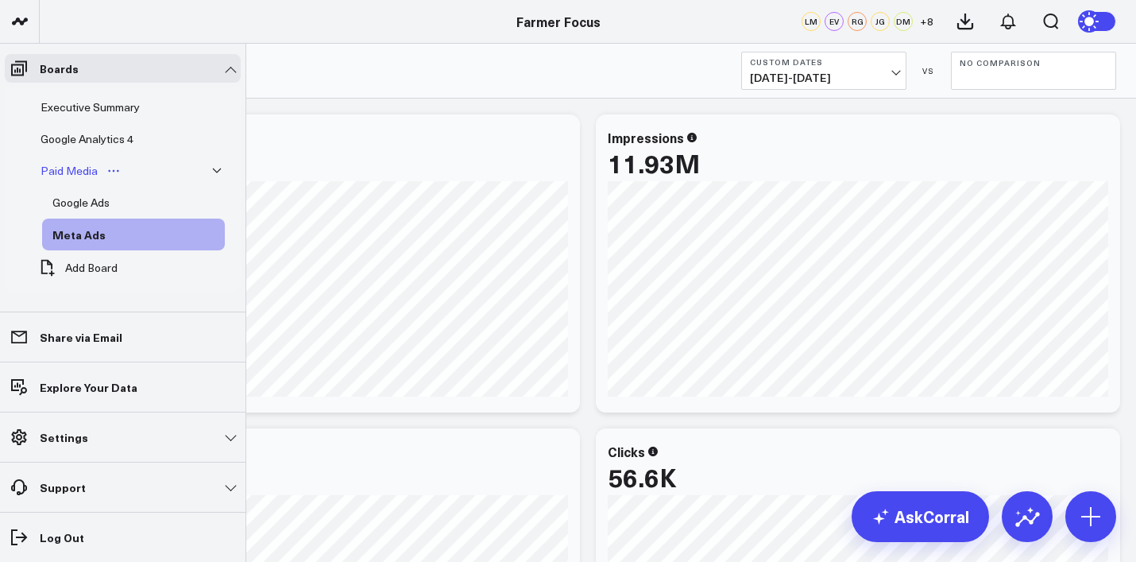
click at [90, 174] on div "Paid Media" at bounding box center [69, 170] width 65 height 19
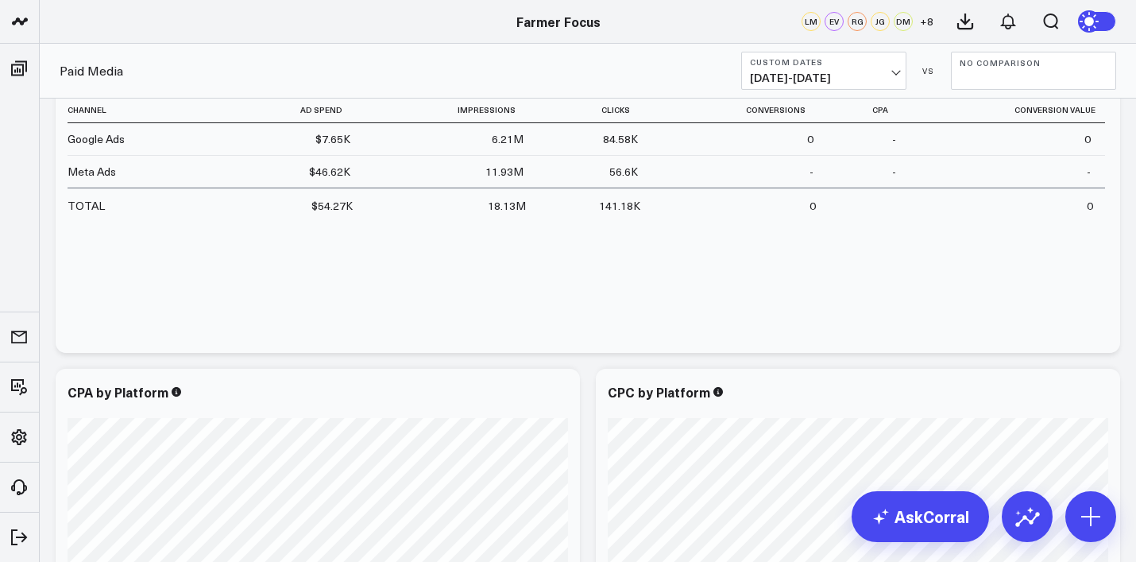
scroll to position [1009, 0]
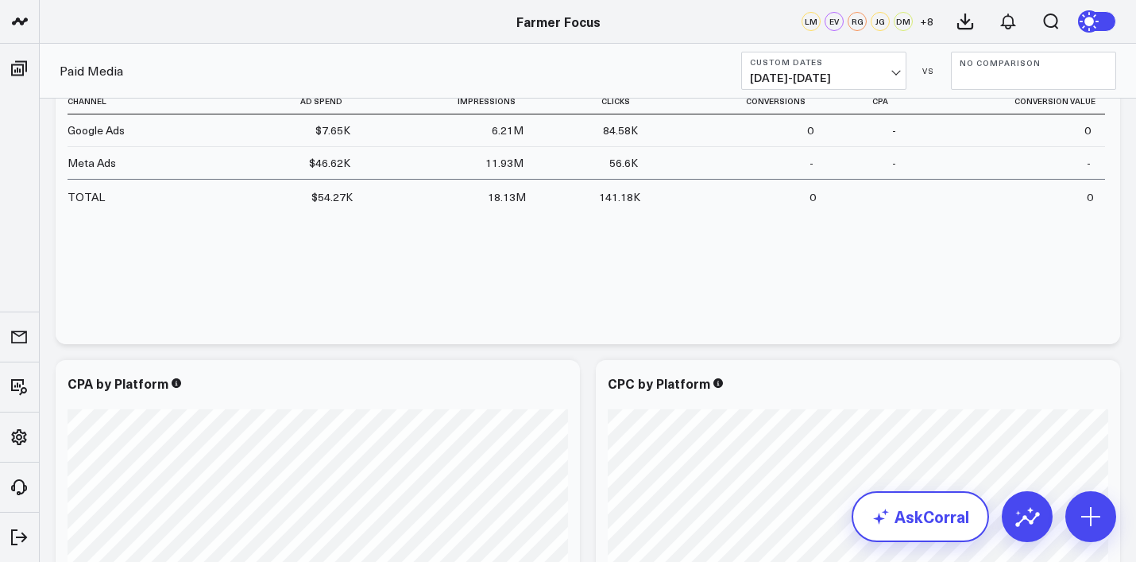
click at [899, 518] on link "AskCorral" at bounding box center [919, 516] width 137 height 51
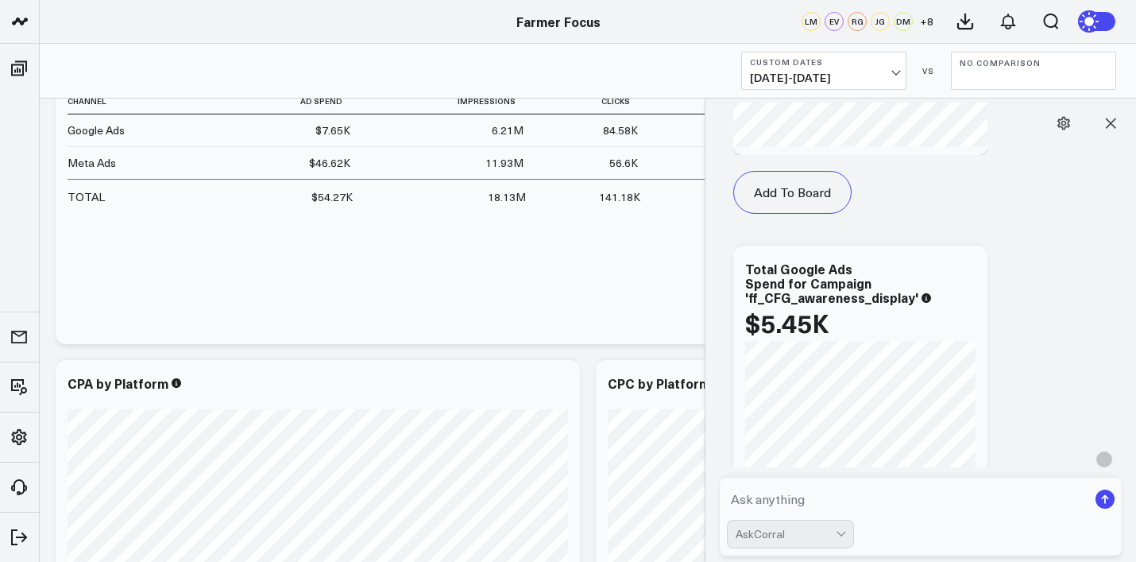
click at [789, 477] on form "AskCorral" at bounding box center [921, 516] width 402 height 78
click at [782, 497] on textarea at bounding box center [907, 498] width 361 height 29
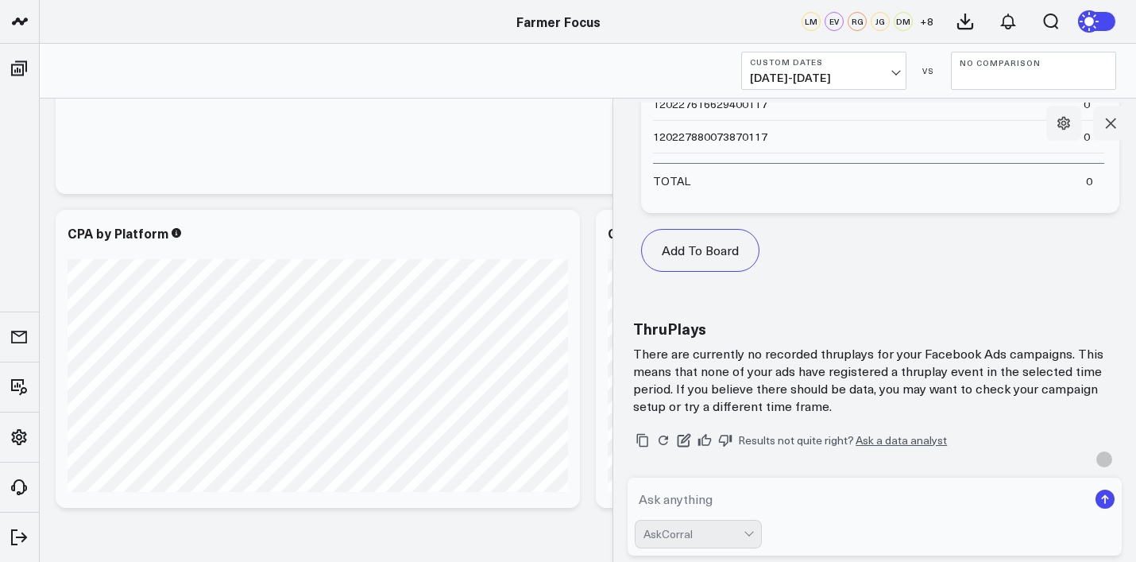
scroll to position [11984, 0]
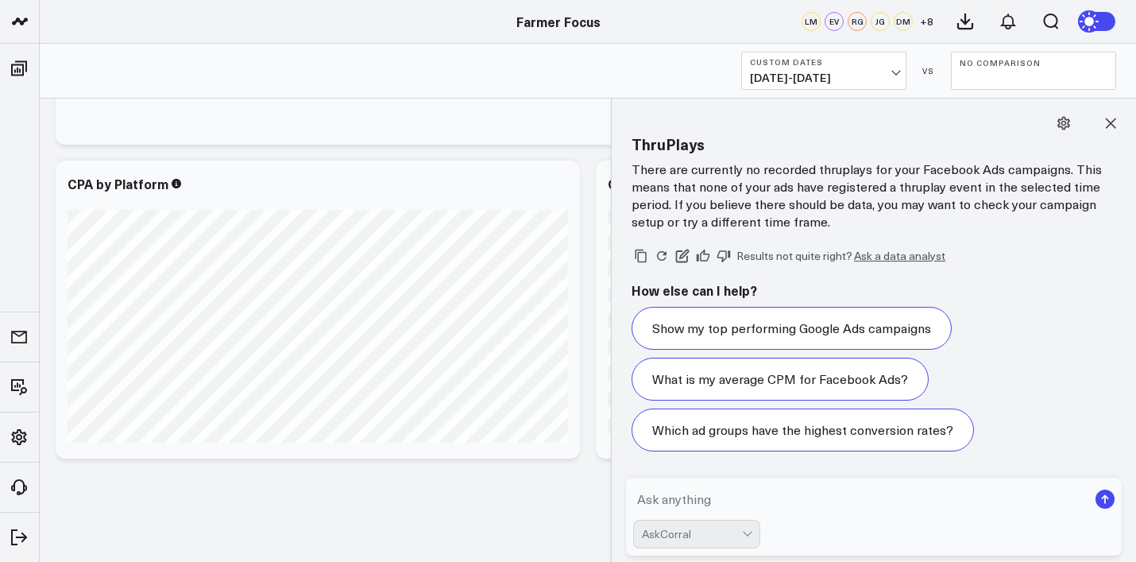
scroll to position [12245, 0]
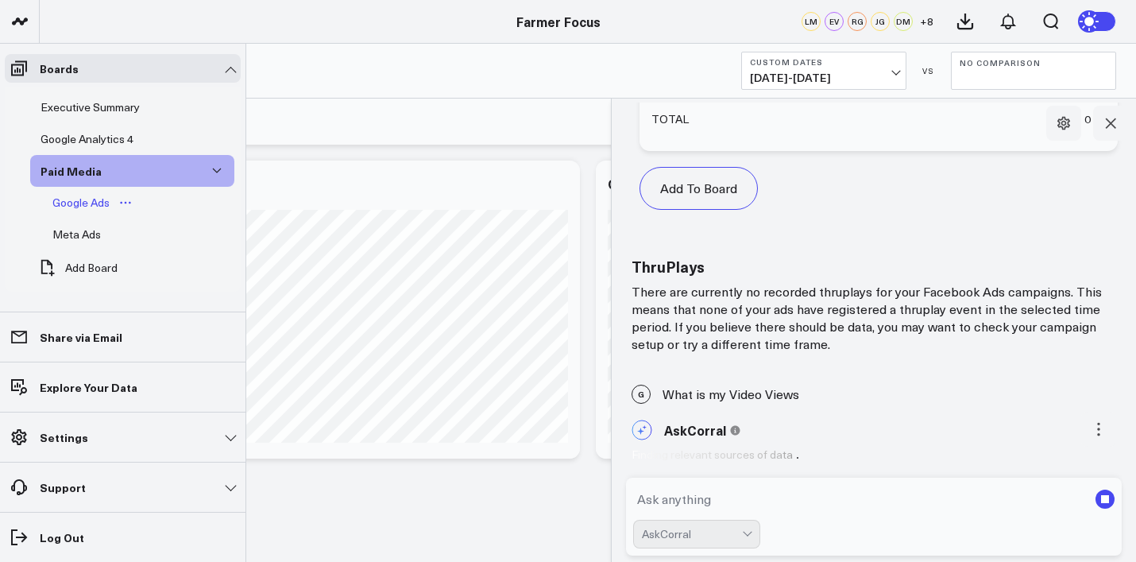
click at [91, 204] on div "Google Ads" at bounding box center [80, 202] width 65 height 19
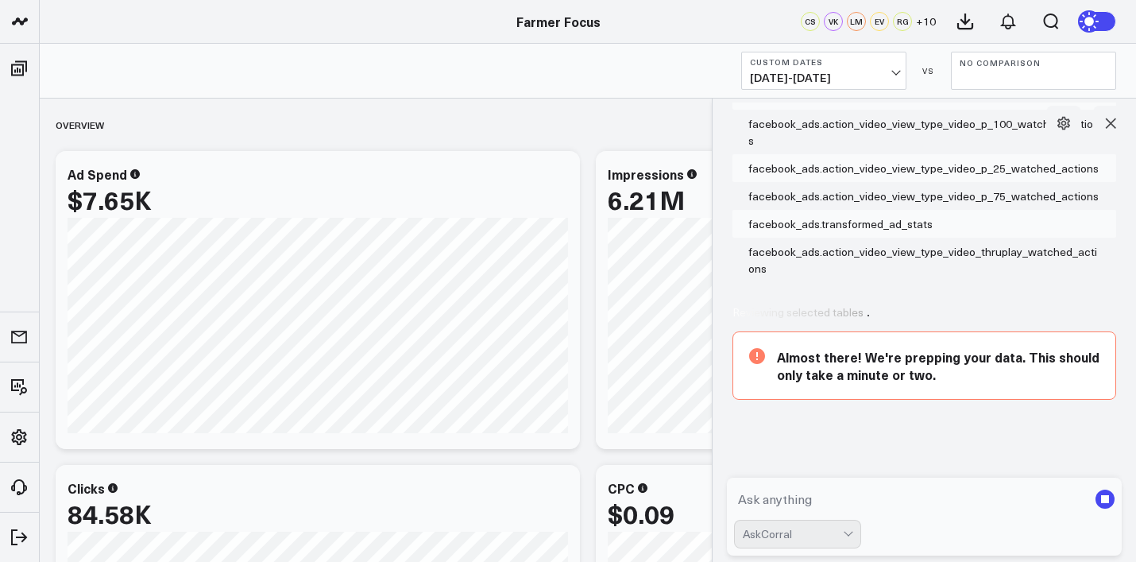
scroll to position [123, 0]
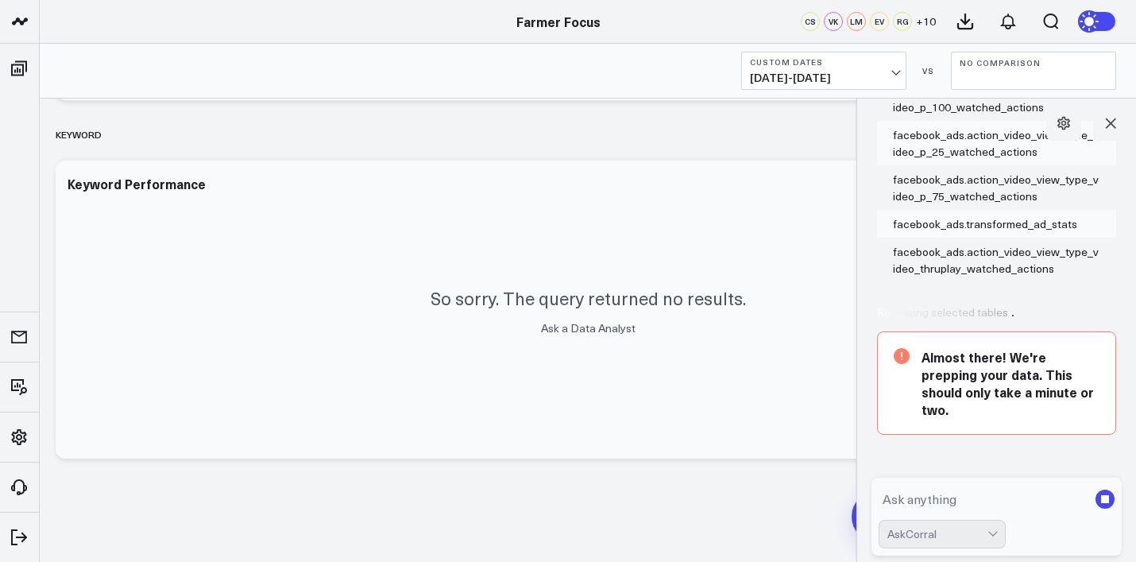
scroll to position [984, 0]
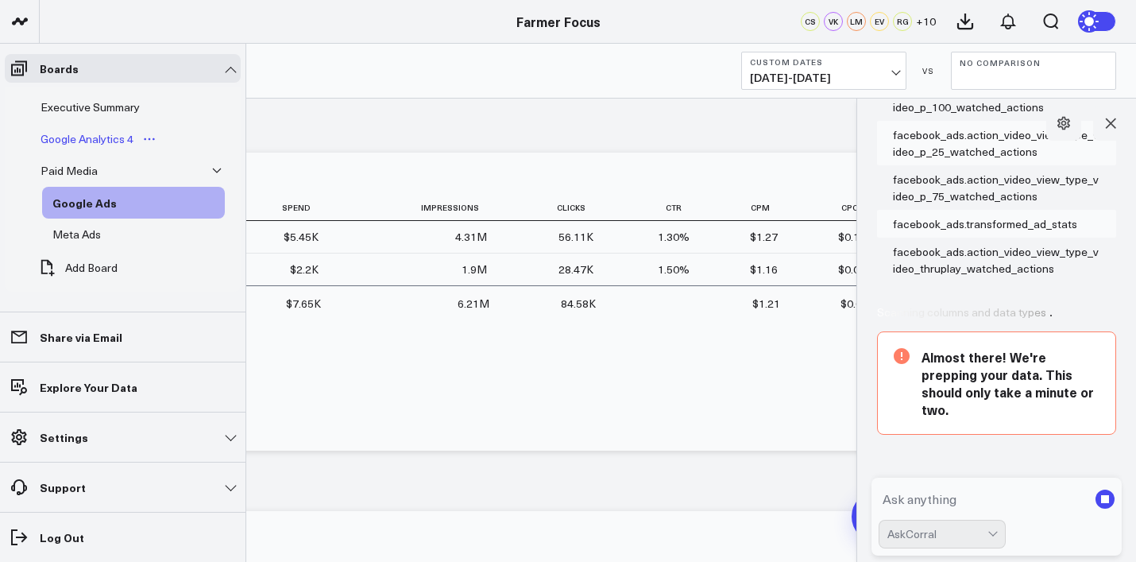
click at [83, 133] on div "Google Analytics 4" at bounding box center [87, 138] width 101 height 19
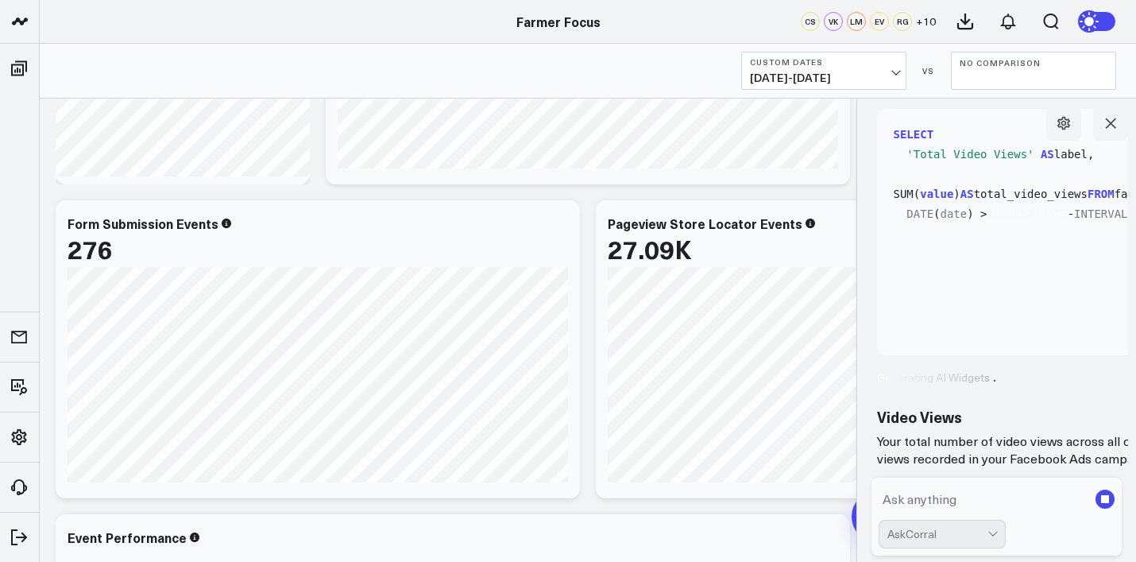
click at [593, 218] on div "Traffic & User Engagement Modify via AI Copy link to widget Ask support Remove …" at bounding box center [588, 505] width 1080 height 4659
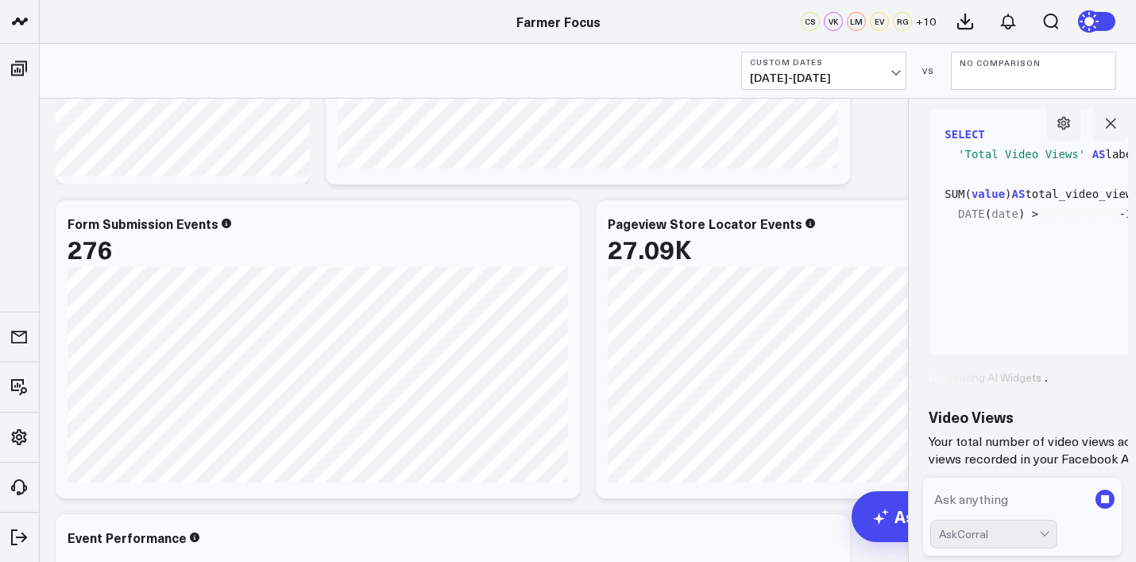
click at [958, 182] on body "Athletico Farmer Focus Force of Nature Nutrire The [PERSON_NAME] Group [PERSON_…" at bounding box center [568, 504] width 1136 height 4853
click at [865, 226] on div "Pageview Store Locator Events" at bounding box center [858, 223] width 500 height 14
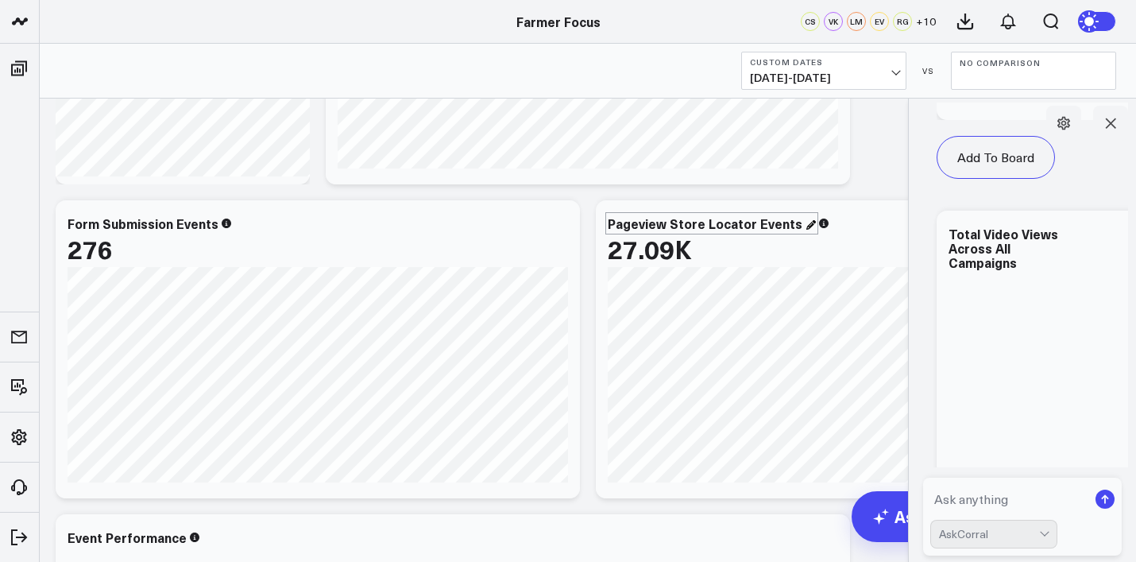
click at [793, 227] on div "Pageview Store Locator Events" at bounding box center [712, 222] width 208 height 17
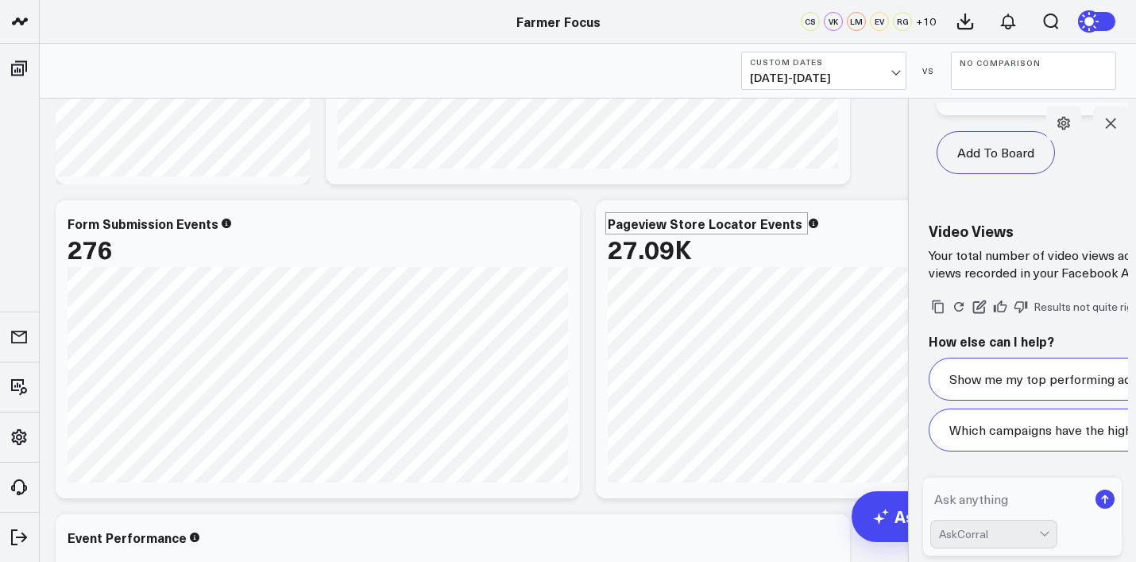
click at [850, 231] on div "Pageview Store Locator Events 27.09K" at bounding box center [858, 241] width 500 height 51
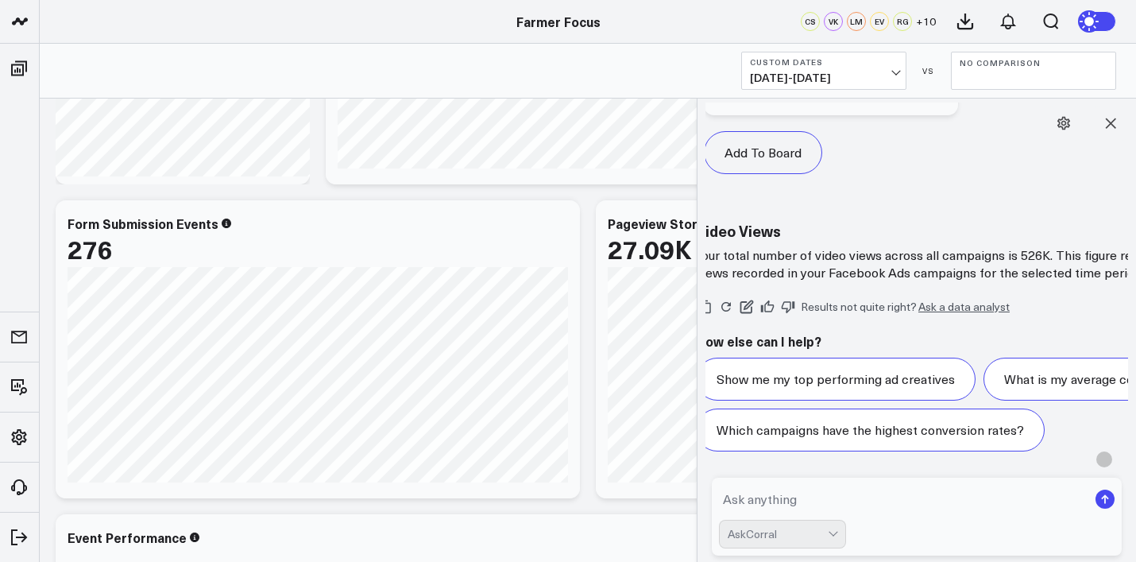
click at [698, 276] on body "Athletico Farmer Focus Force of Nature Nutrire The [PERSON_NAME] Group [PERSON_…" at bounding box center [568, 504] width 1136 height 4853
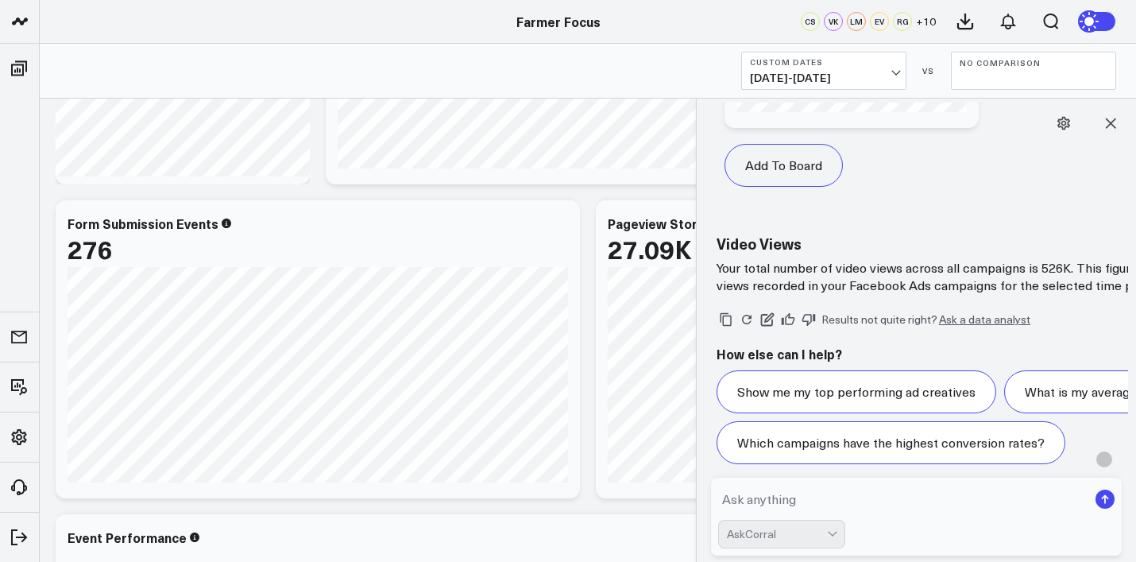
click at [740, 169] on body "Athletico Farmer Focus Force of Nature Nutrire The [PERSON_NAME] Group [PERSON_…" at bounding box center [568, 504] width 1136 height 4853
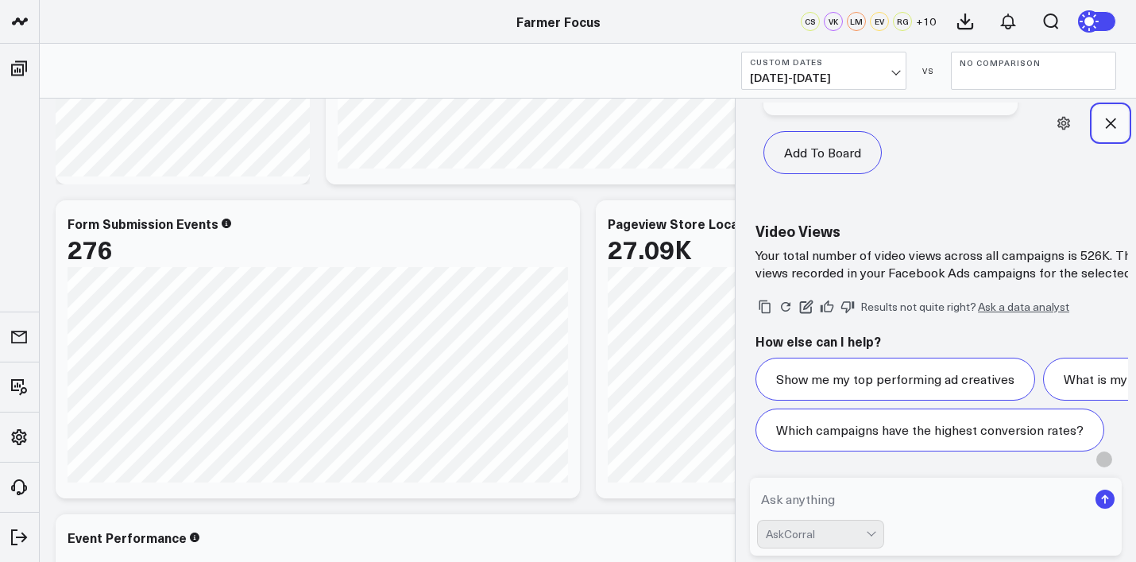
click at [1111, 127] on icon at bounding box center [1110, 123] width 16 height 16
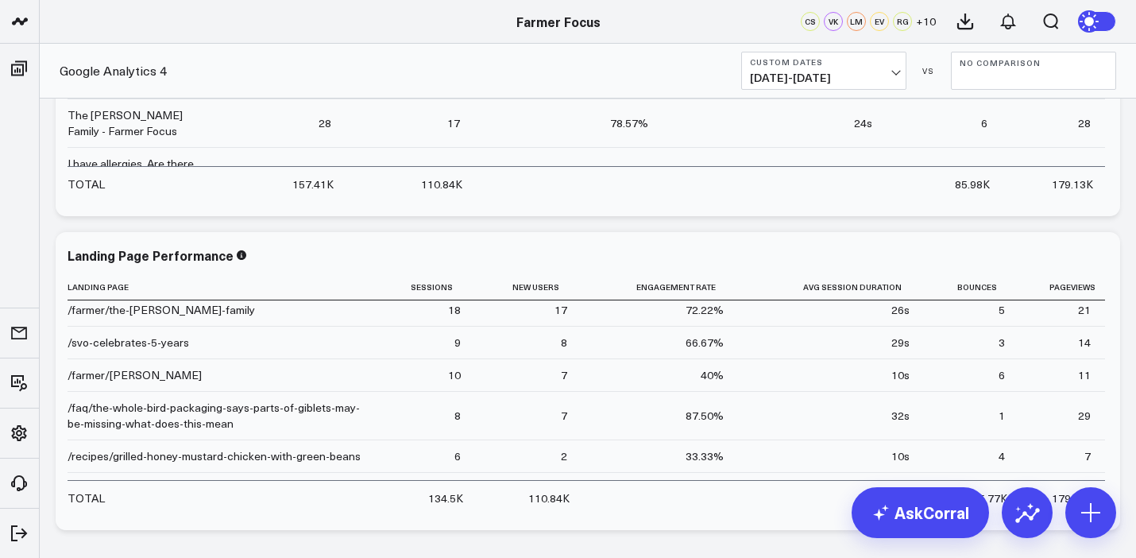
scroll to position [2861, 0]
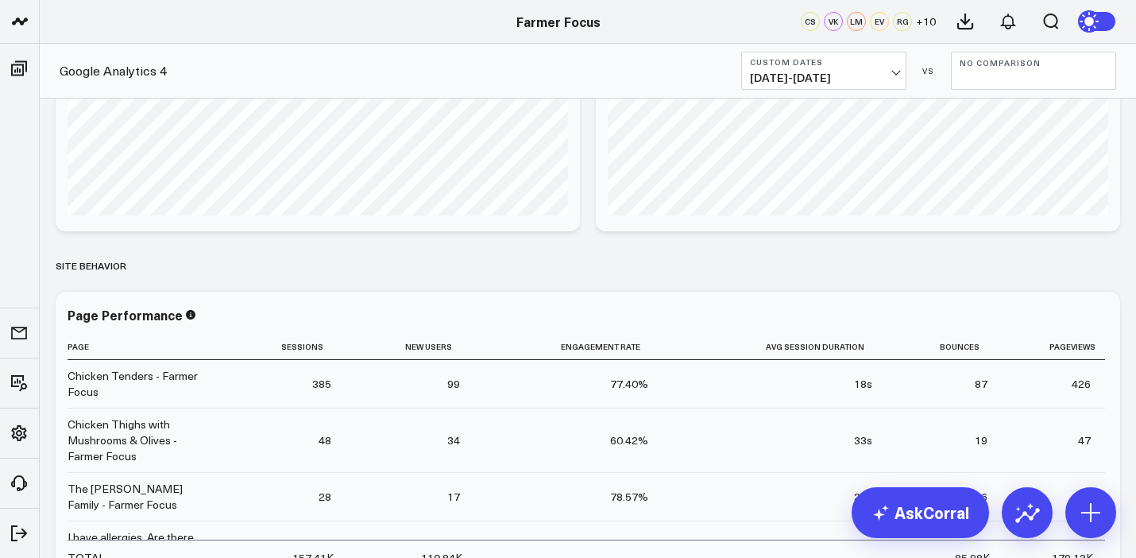
scroll to position [1485, 0]
